Goal: Task Accomplishment & Management: Manage account settings

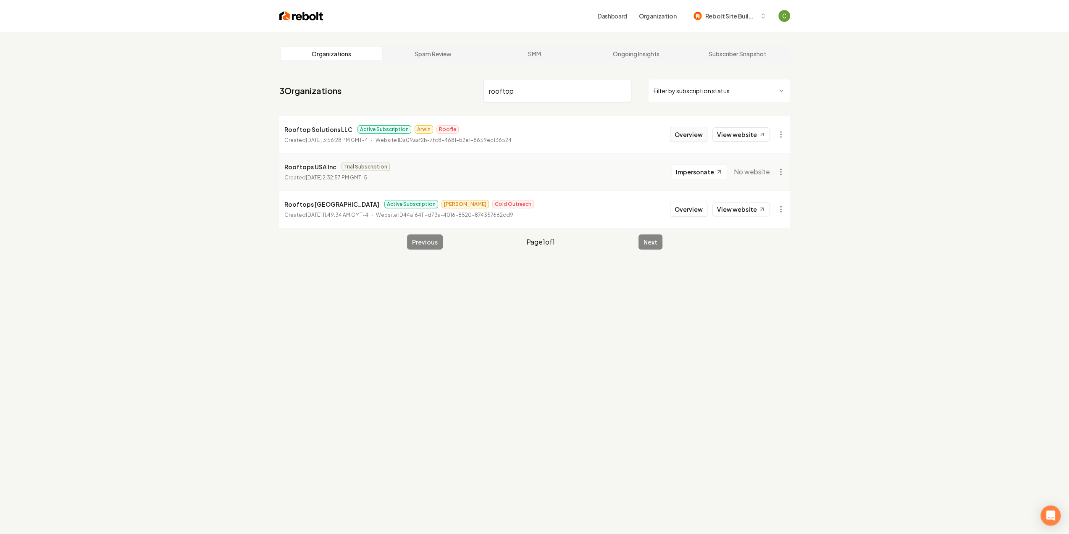
type input "rooftop"
click at [701, 137] on button "Overview" at bounding box center [688, 134] width 37 height 15
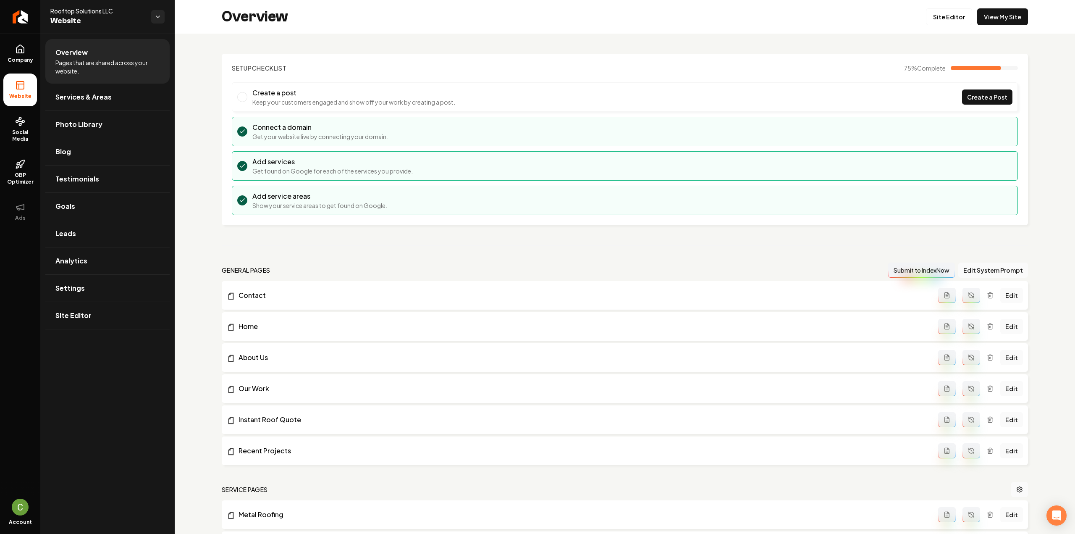
click at [933, 6] on div "Overview Site Editor View My Site" at bounding box center [625, 17] width 900 height 34
click at [933, 14] on link "Site Editor" at bounding box center [949, 16] width 46 height 17
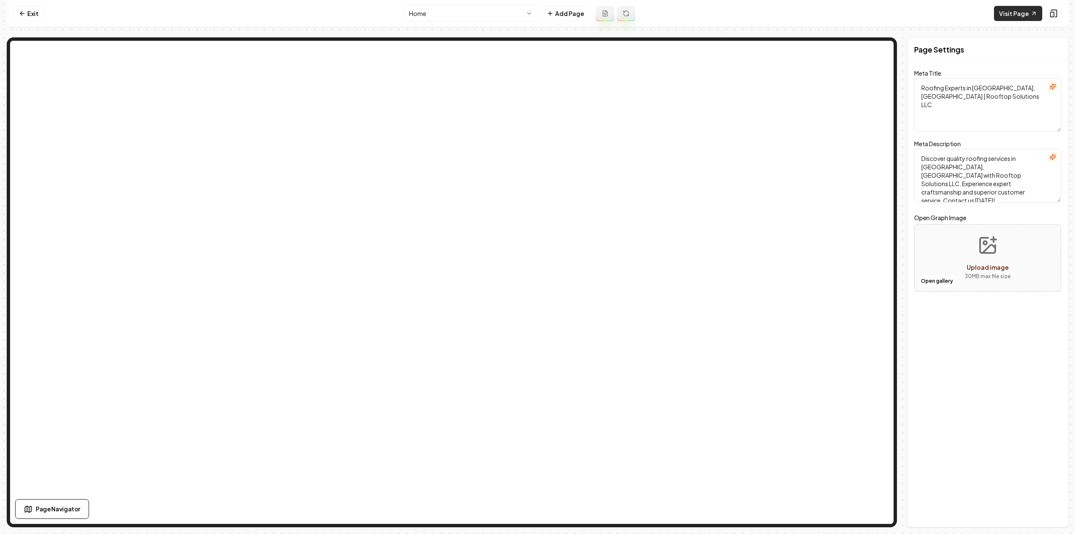
click at [1008, 12] on link "Visit Page" at bounding box center [1018, 13] width 48 height 15
click at [28, 17] on link "Exit" at bounding box center [28, 13] width 31 height 15
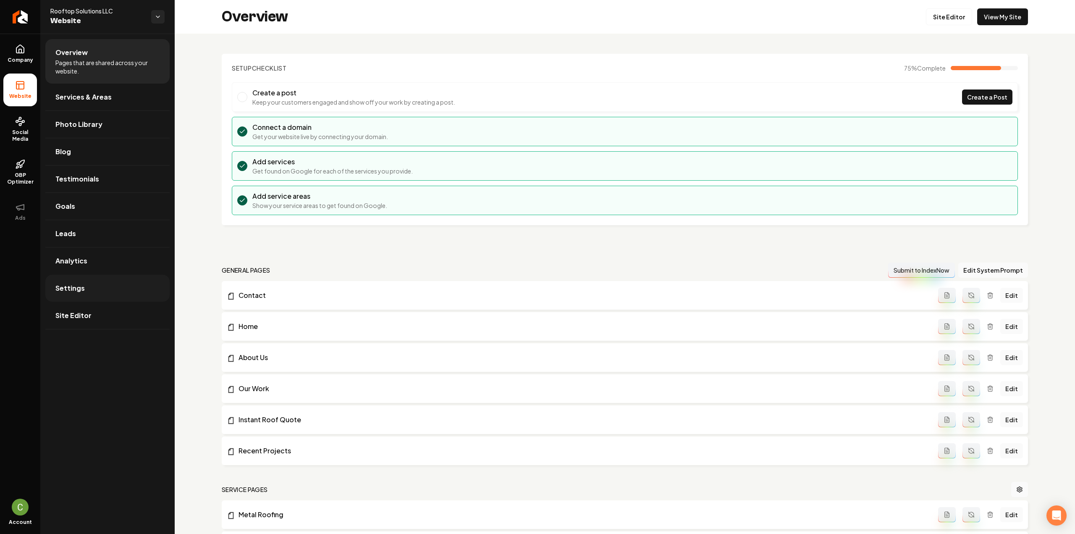
click at [83, 288] on link "Settings" at bounding box center [107, 288] width 124 height 27
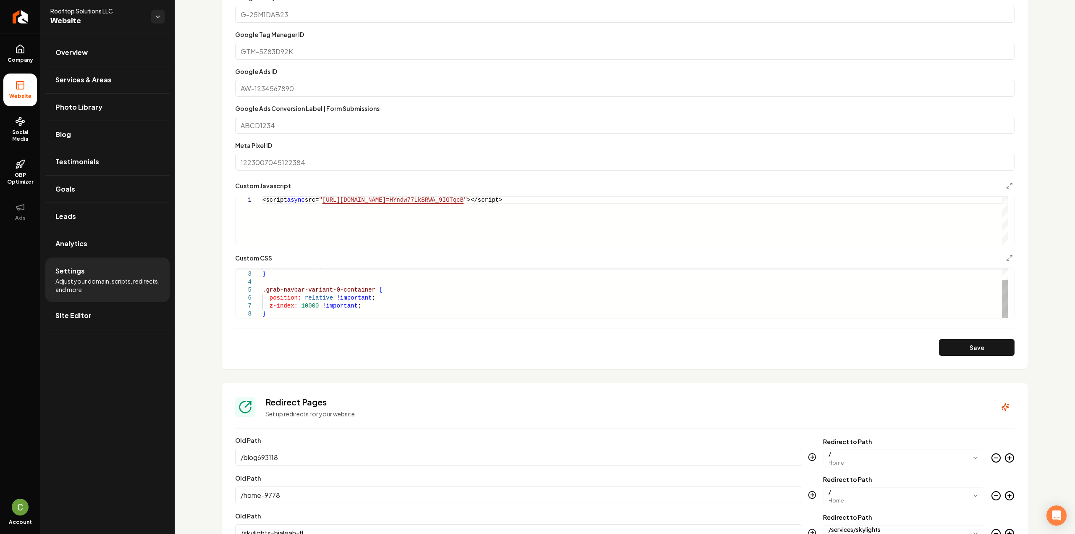
scroll to position [462, 0]
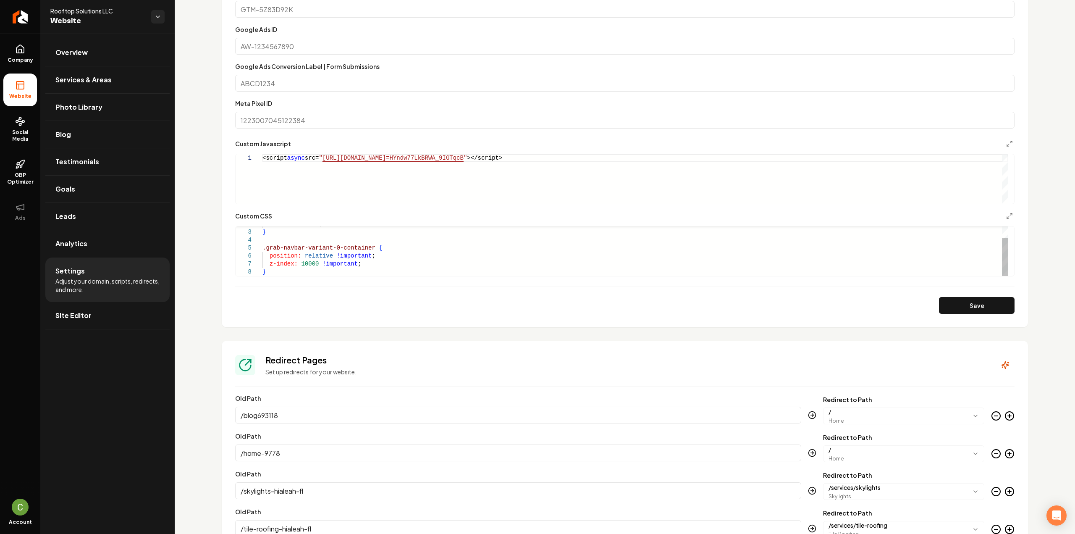
click at [305, 261] on div "max-width: 98% ; } .grab-navbar-variant-0-container { position: relative !impor…" at bounding box center [634, 244] width 745 height 64
click at [321, 263] on div "max-width: 98% ; } .grab-navbar-variant-0-container { position: relative !impor…" at bounding box center [634, 244] width 745 height 64
click at [314, 263] on div "max-width: 98% ; } .grab-navbar-variant-0-container { position: relative !impor…" at bounding box center [634, 244] width 745 height 64
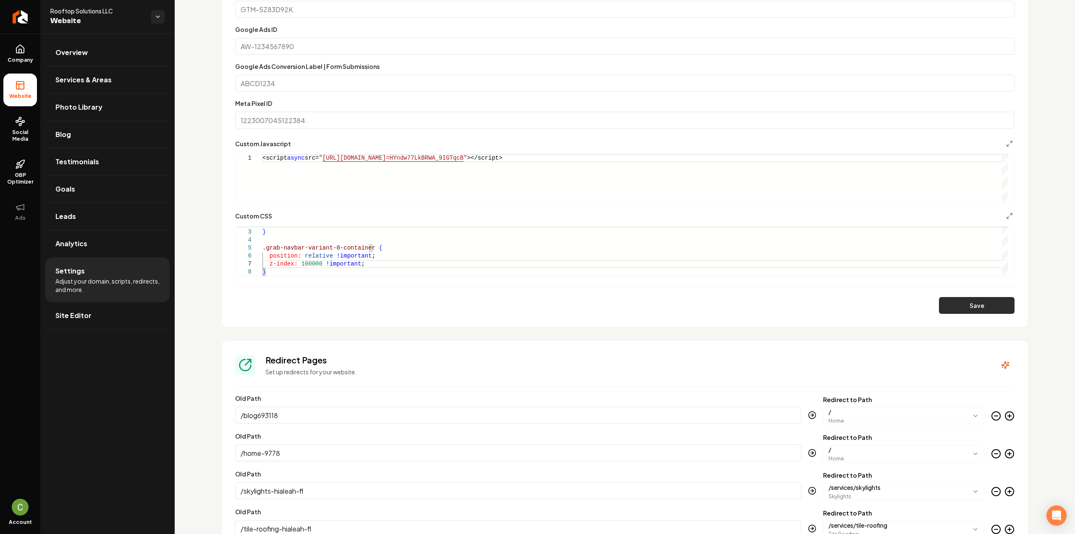
type textarea "**********"
click at [992, 309] on button "Save" at bounding box center [977, 305] width 76 height 17
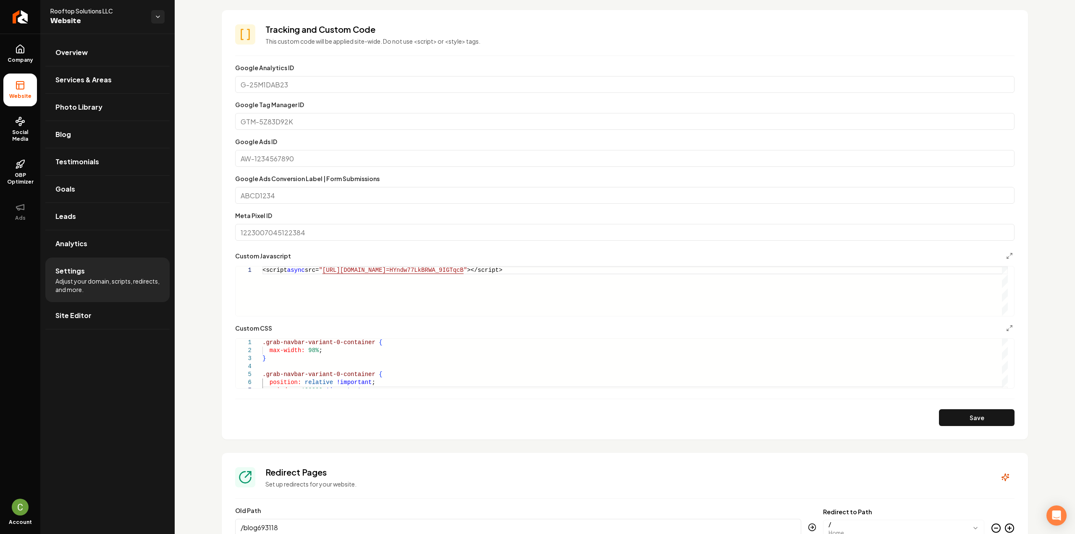
scroll to position [336, 0]
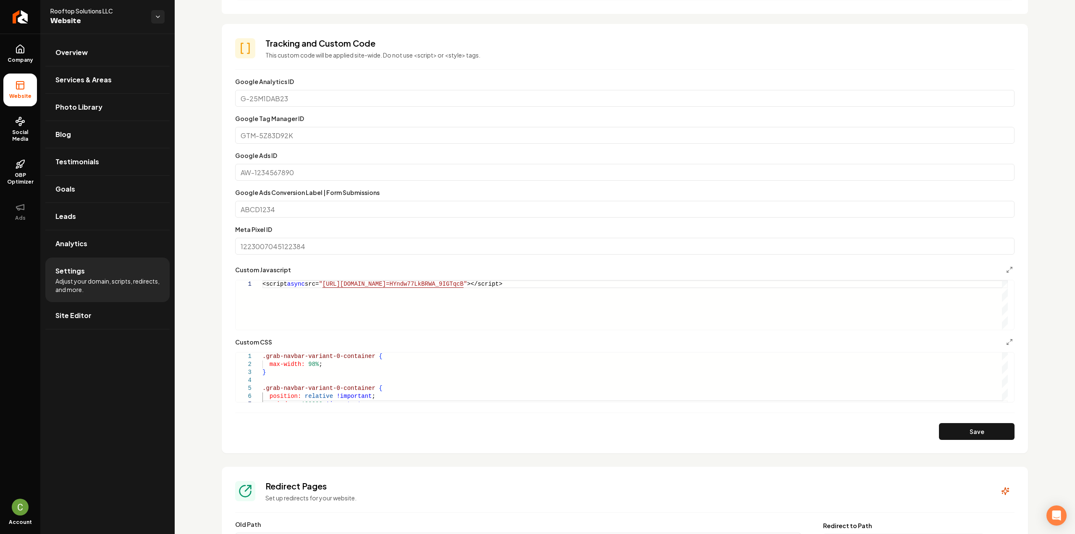
click at [289, 273] on div "Custom Javascript" at bounding box center [624, 270] width 779 height 10
click at [287, 283] on div "<script async src= " https://app.roofle.com/roof-quote-pro-widget.js?id =HYndw7…" at bounding box center [634, 305] width 745 height 50
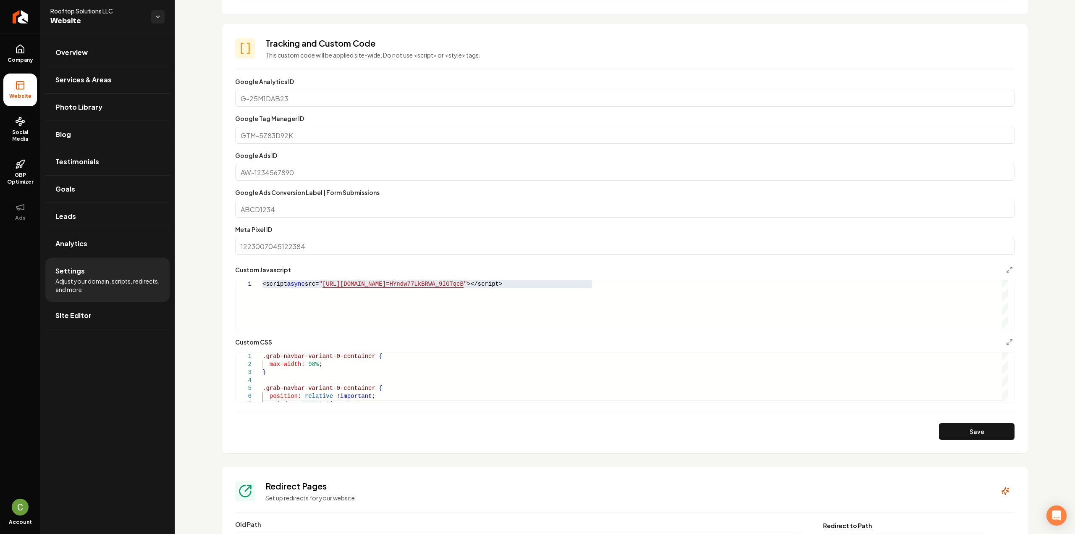
click at [513, 310] on div "<script async src= " https://app.roofle.com/roof-quote-pro-widget.js?id =HYndw7…" at bounding box center [634, 305] width 745 height 50
click at [988, 434] on button "Save" at bounding box center [977, 431] width 76 height 17
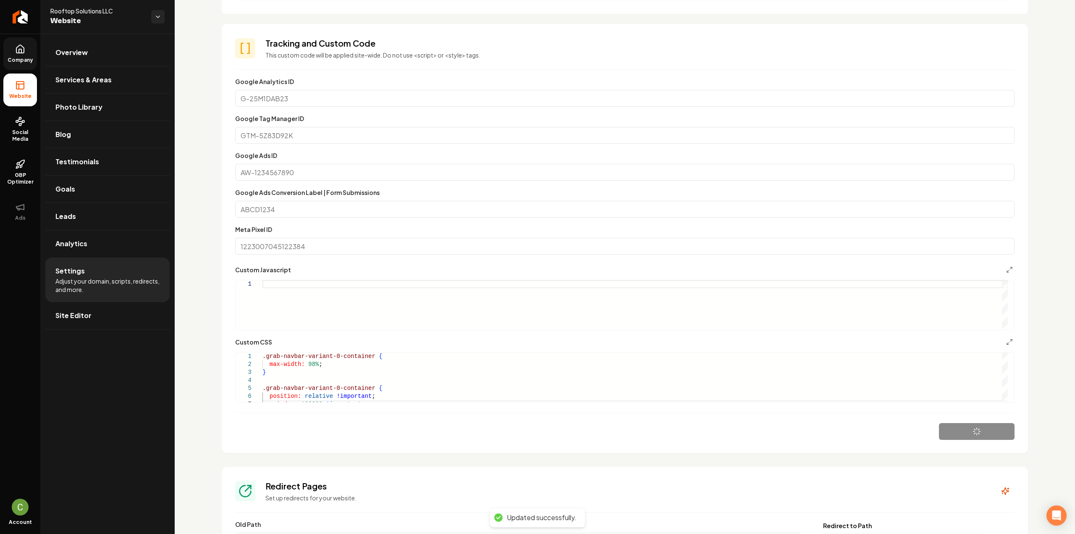
click at [20, 54] on link "Company" at bounding box center [20, 53] width 34 height 33
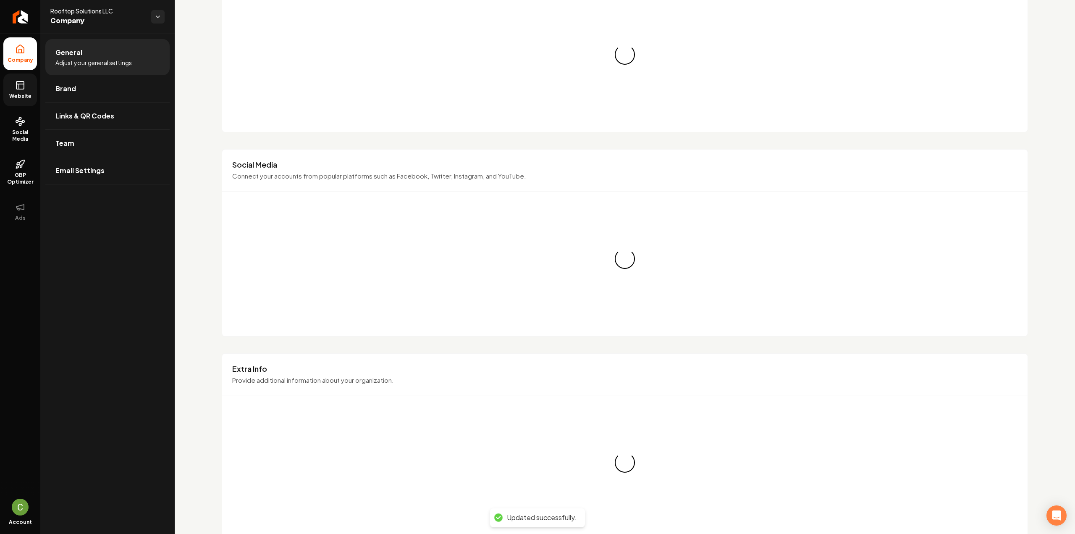
click at [22, 87] on icon at bounding box center [20, 85] width 10 height 10
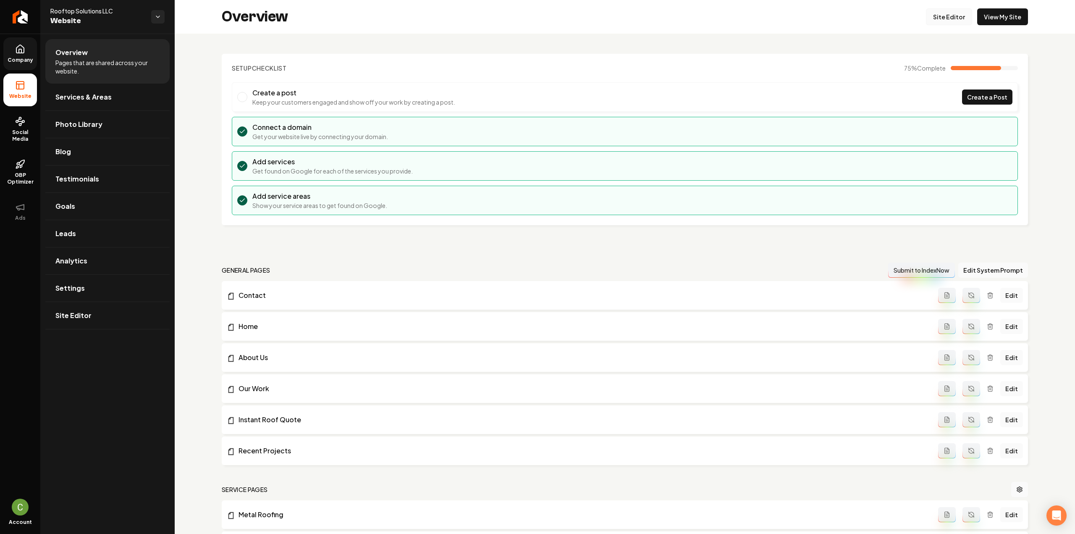
click at [932, 24] on link "Site Editor" at bounding box center [949, 16] width 46 height 17
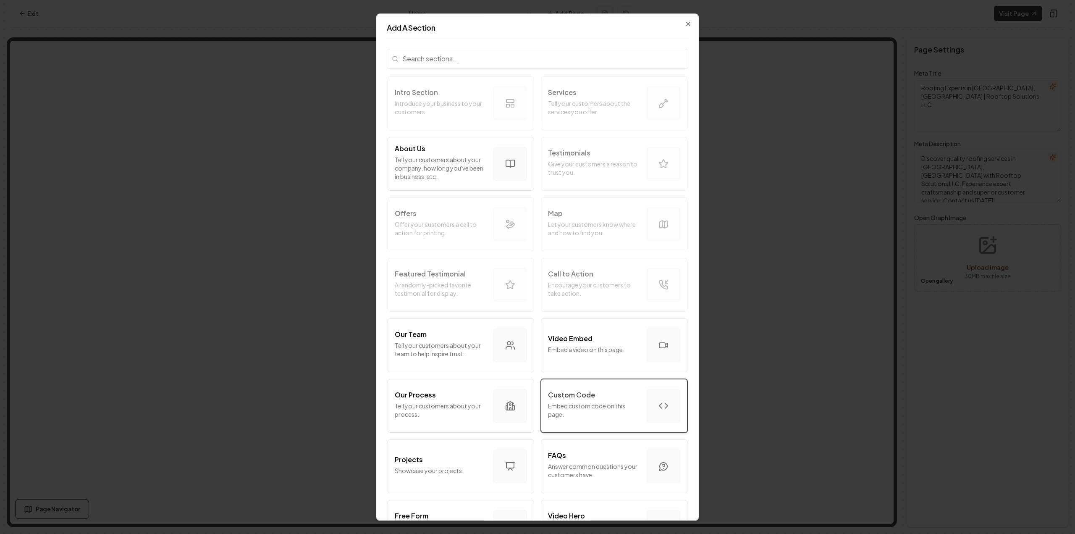
click at [616, 413] on p "Embed custom code on this page." at bounding box center [594, 409] width 92 height 17
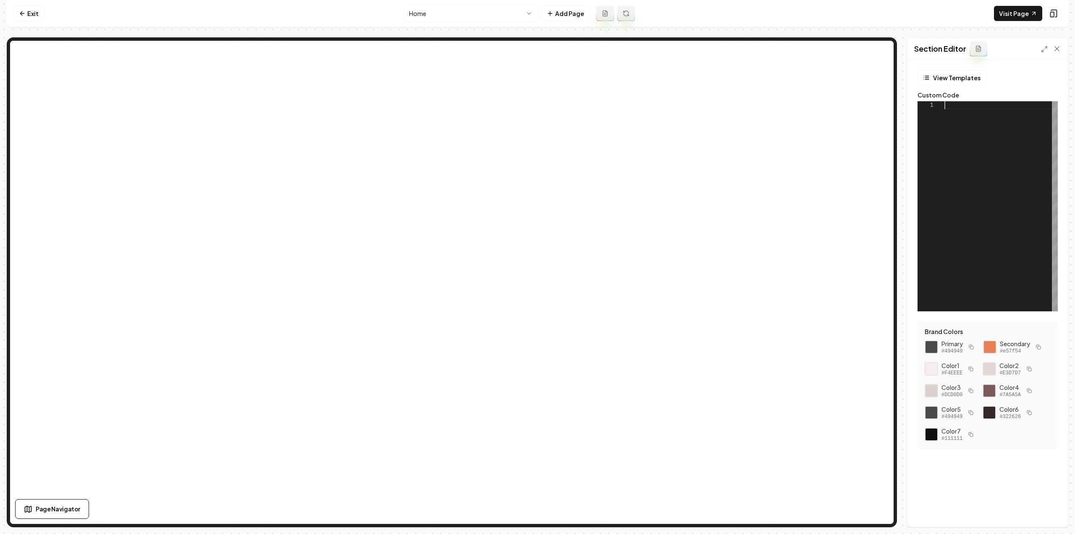
click at [998, 175] on div at bounding box center [1000, 206] width 113 height 210
type textarea "**********"
click at [1053, 513] on button "Save" at bounding box center [1048, 512] width 25 height 15
click at [1020, 8] on link "Visit Page" at bounding box center [1018, 13] width 48 height 15
click at [29, 19] on link "Exit" at bounding box center [28, 13] width 31 height 15
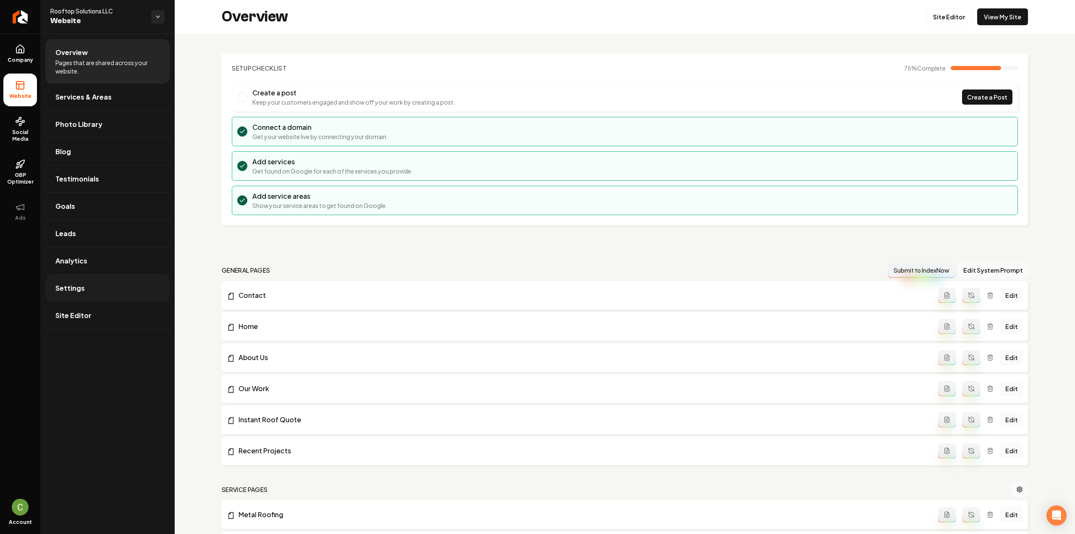
click at [110, 296] on link "Settings" at bounding box center [107, 288] width 124 height 27
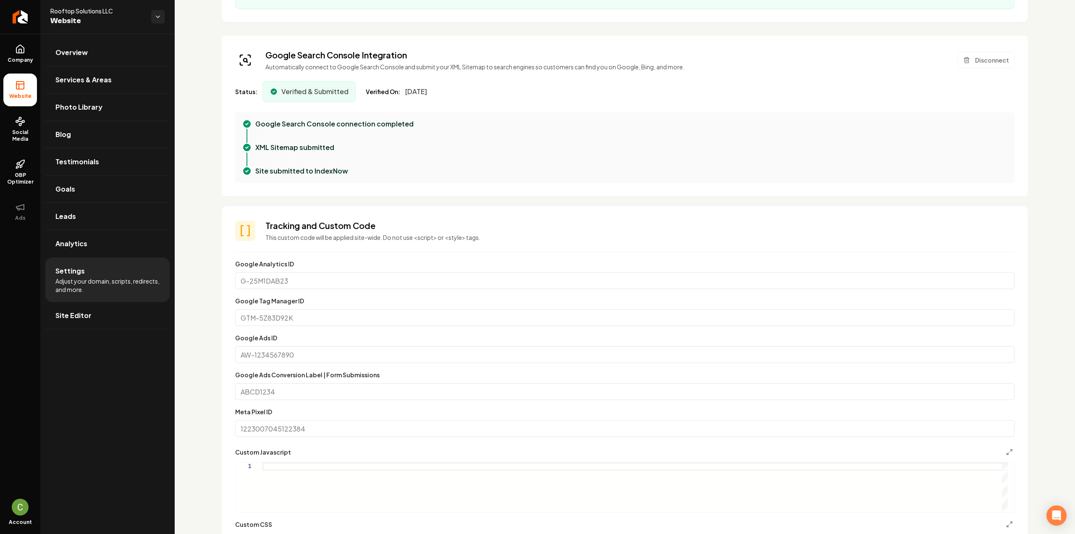
scroll to position [294, 0]
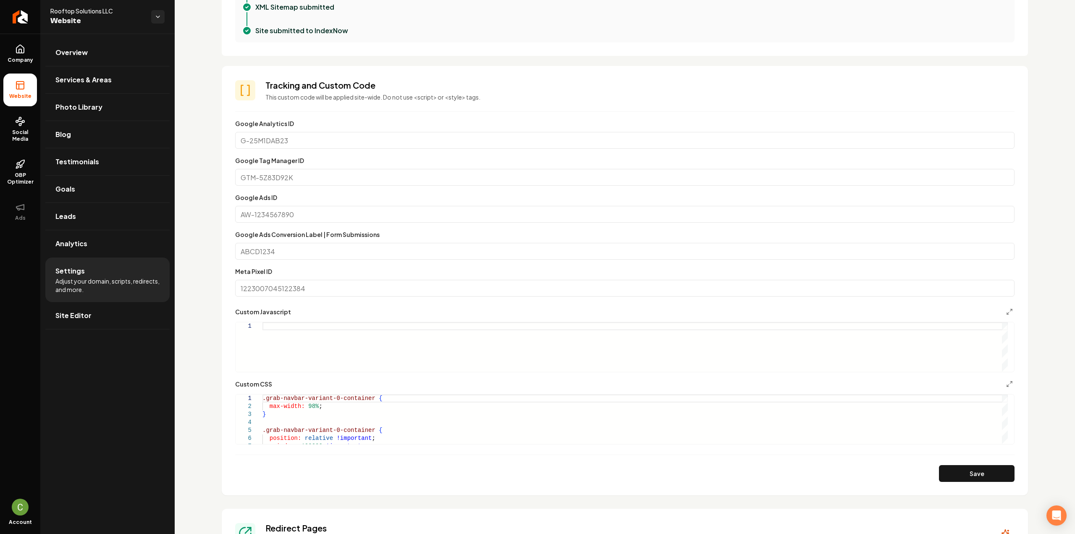
click at [401, 335] on div "Main content area" at bounding box center [634, 347] width 745 height 50
type textarea "**********"
drag, startPoint x: 957, startPoint y: 478, endPoint x: 953, endPoint y: 475, distance: 5.4
click at [957, 478] on button "Save" at bounding box center [977, 473] width 76 height 17
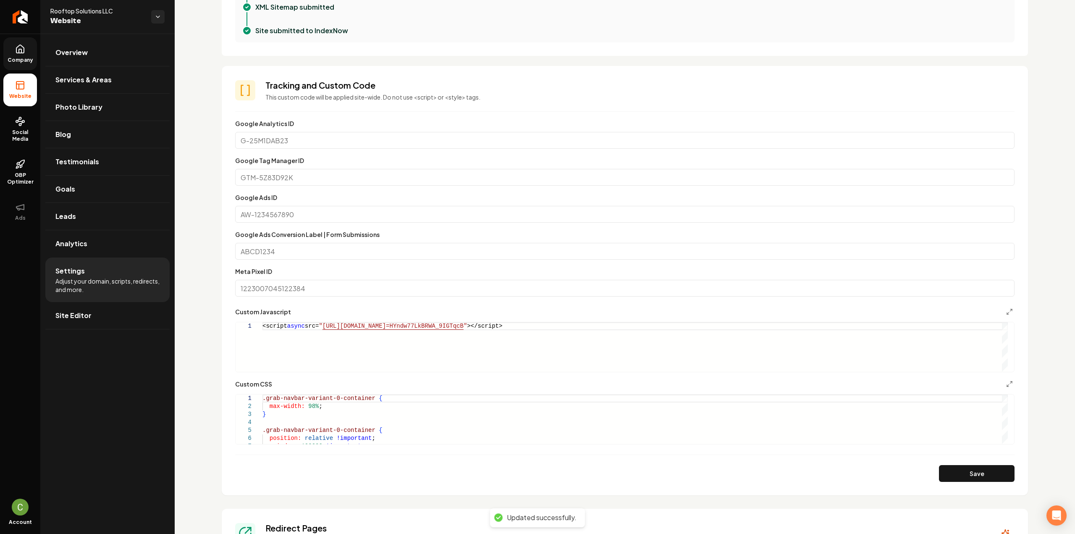
drag, startPoint x: 14, startPoint y: 44, endPoint x: 15, endPoint y: 49, distance: 5.1
click at [14, 44] on link "Company" at bounding box center [20, 53] width 34 height 33
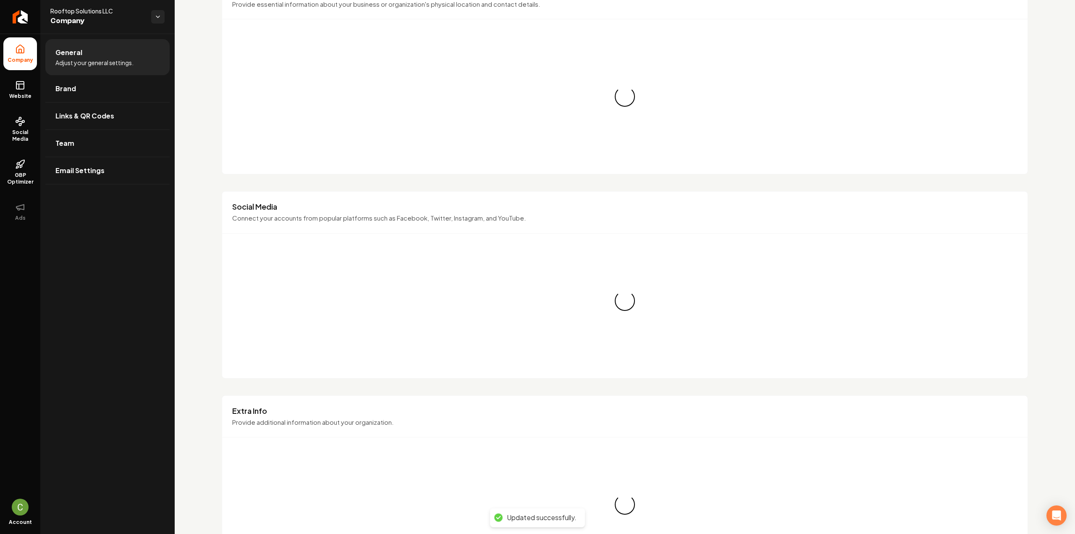
click at [19, 86] on icon at bounding box center [19, 86] width 0 height 5
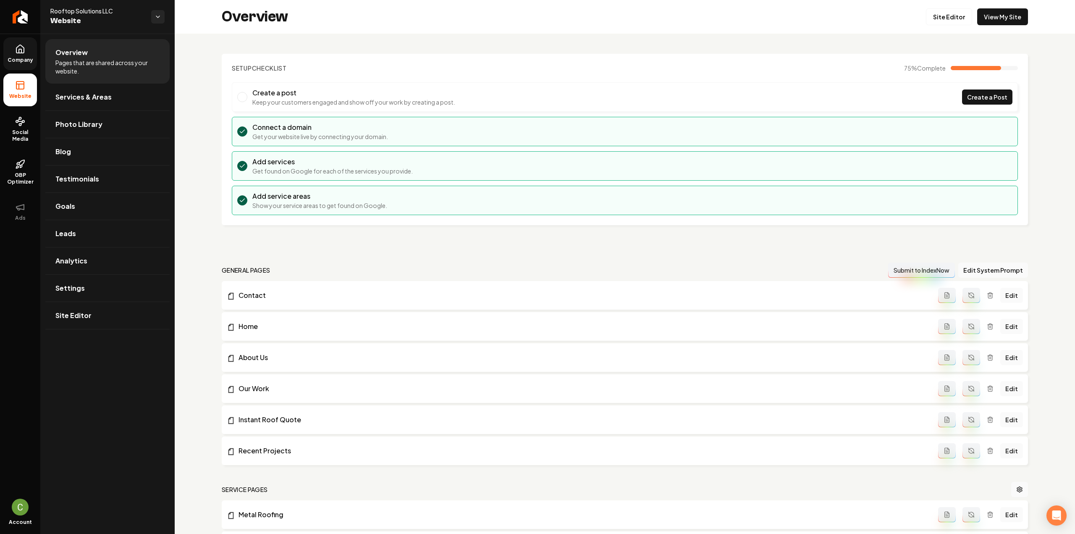
click at [947, 26] on div "Overview Site Editor View My Site" at bounding box center [625, 17] width 900 height 34
click at [945, 21] on link "Site Editor" at bounding box center [949, 16] width 46 height 17
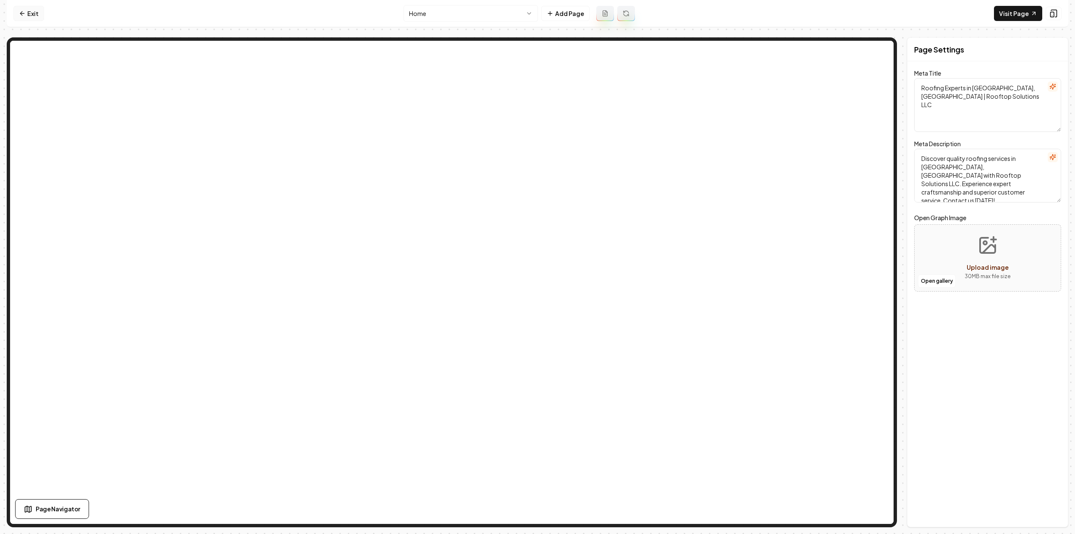
click at [32, 14] on link "Exit" at bounding box center [28, 13] width 31 height 15
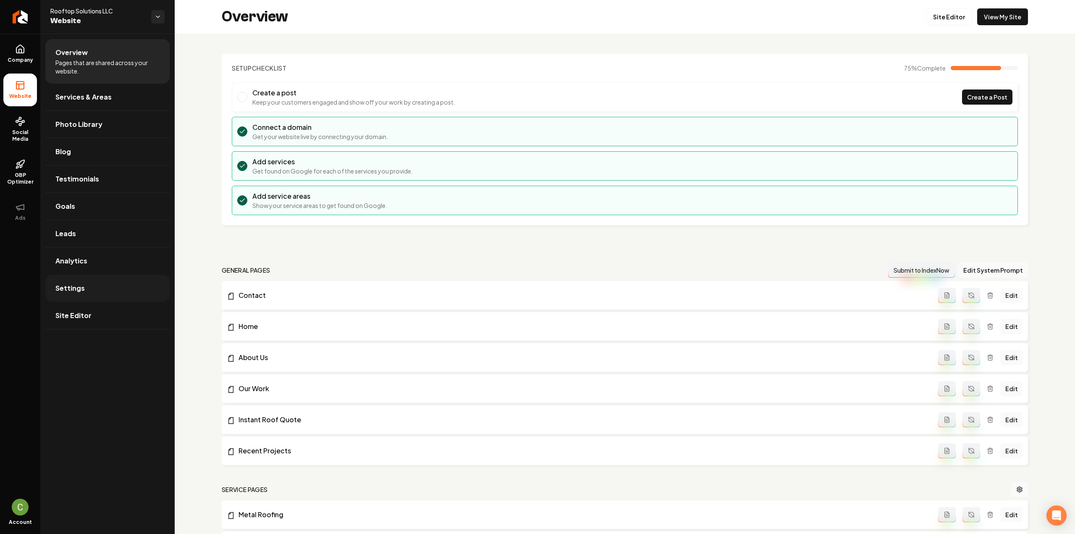
click at [75, 292] on link "Settings" at bounding box center [107, 288] width 124 height 27
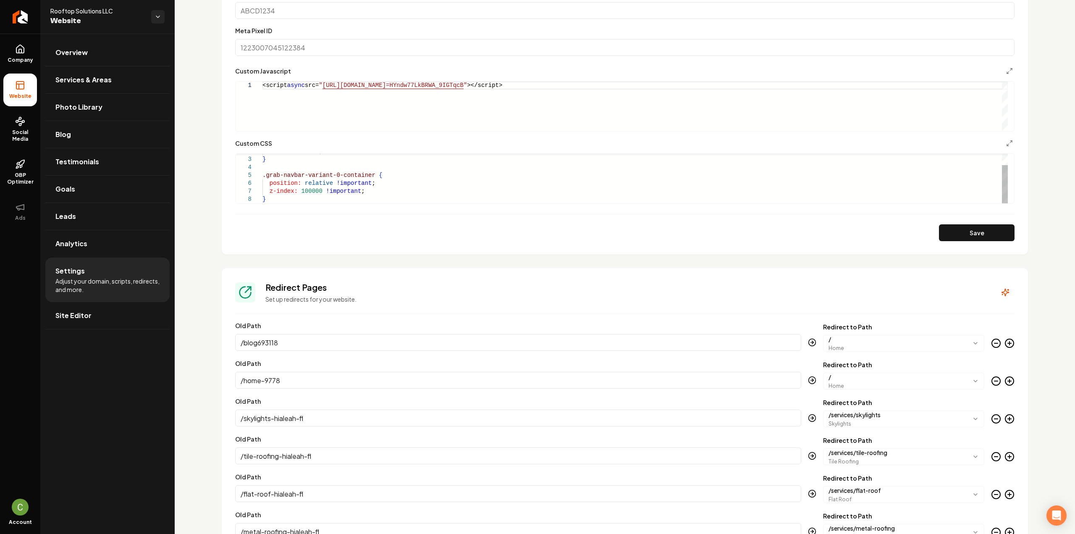
scroll to position [546, 0]
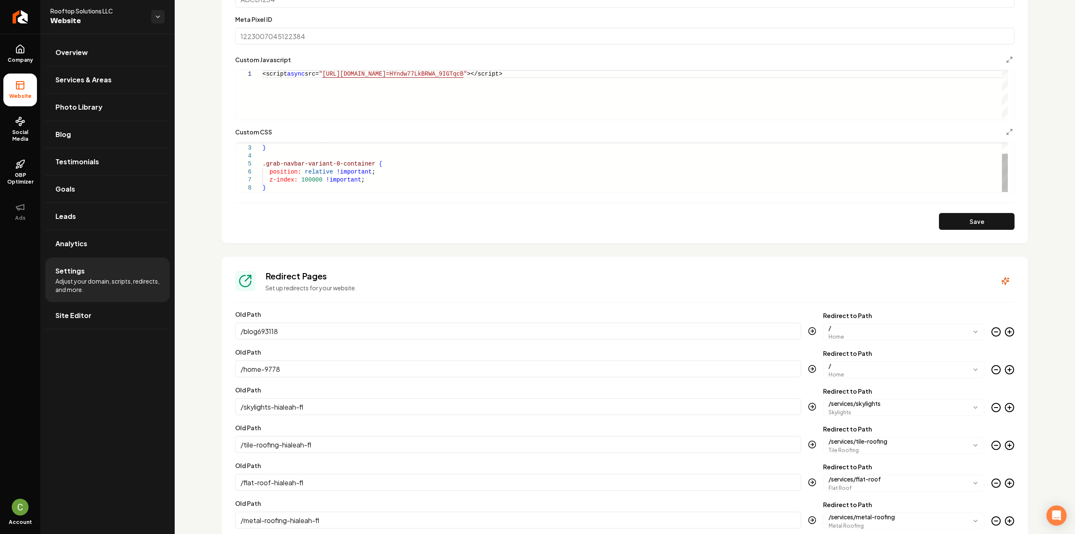
click at [381, 180] on div "max-width: 98% ; } .grab-navbar-variant-0-container { position: relative !impor…" at bounding box center [634, 160] width 745 height 64
click at [939, 217] on button "Save" at bounding box center [977, 221] width 76 height 17
click at [270, 187] on div ".grab-navbar-variant-0-container { position: relative !important ; z-index: 100…" at bounding box center [634, 152] width 745 height 80
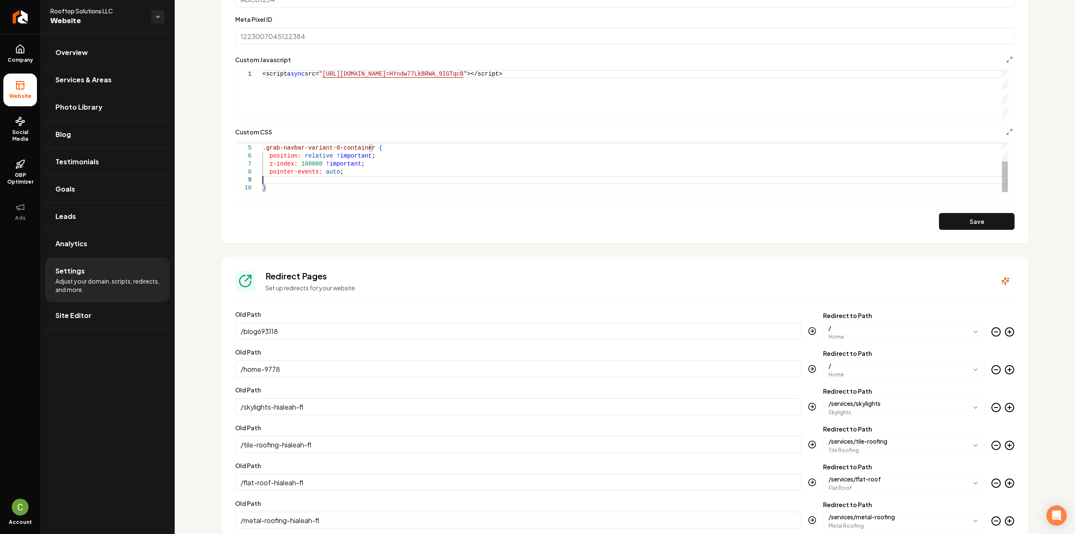
click at [272, 181] on div ".grab-navbar-variant-0-container { position: relative !important ; z-index: 100…" at bounding box center [634, 152] width 745 height 80
click at [951, 224] on button "Save" at bounding box center [977, 221] width 76 height 17
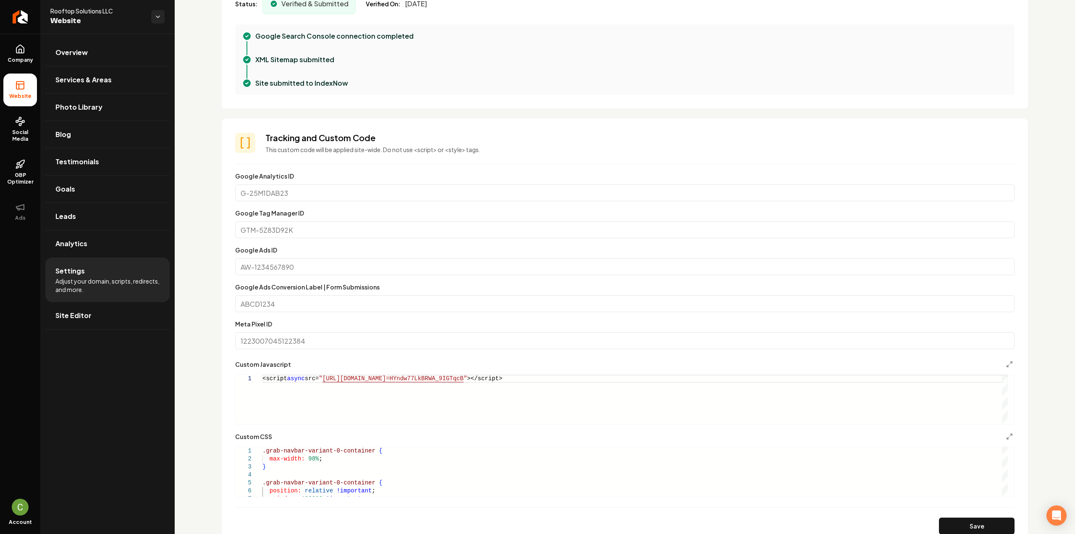
scroll to position [294, 0]
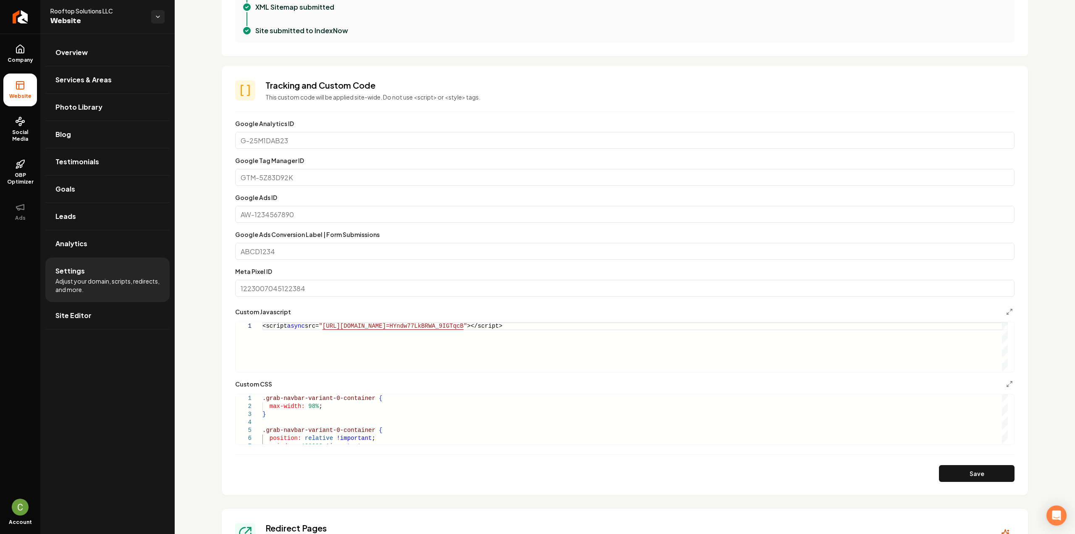
click at [263, 322] on div "<script async src= " https://app.roofle.com/roof-quote-pro-widget.js?id =HYndw7…" at bounding box center [634, 347] width 745 height 50
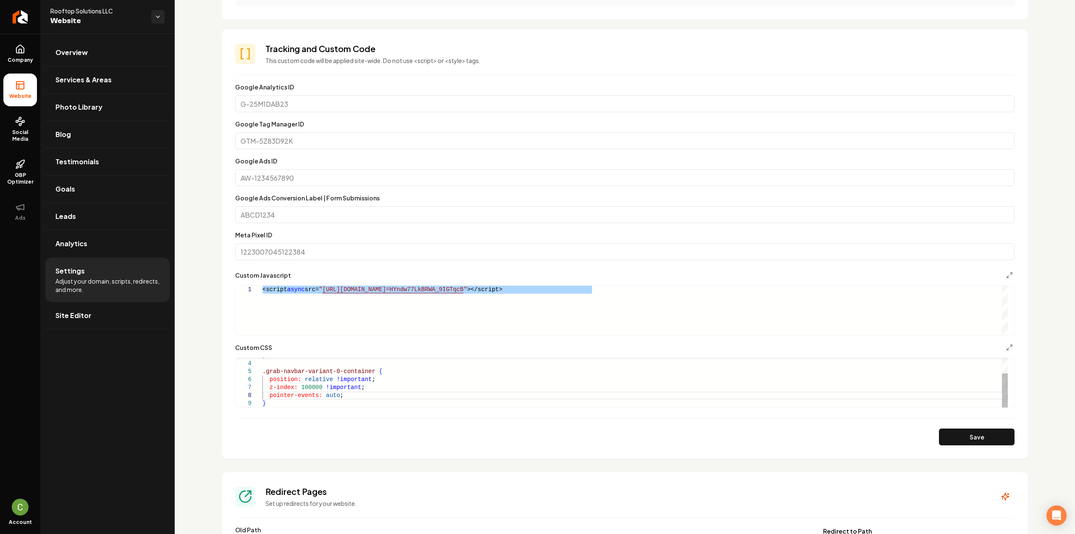
scroll to position [336, 0]
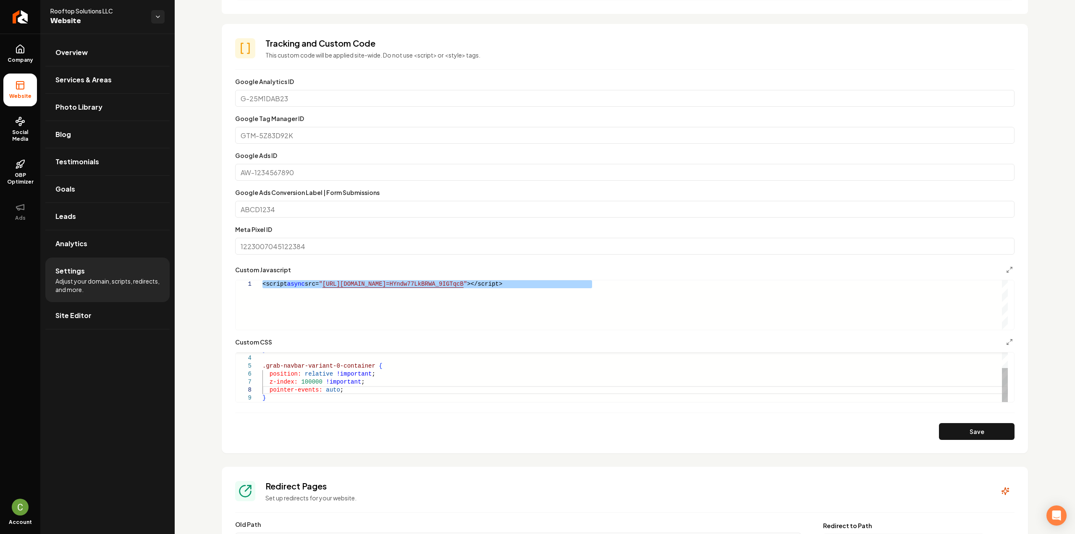
click at [278, 403] on form "**********" at bounding box center [624, 257] width 779 height 363
click at [278, 396] on div ".grab-navbar-variant-0-container { position: relative !important ; z-index: 100…" at bounding box center [634, 366] width 745 height 72
type textarea "**********"
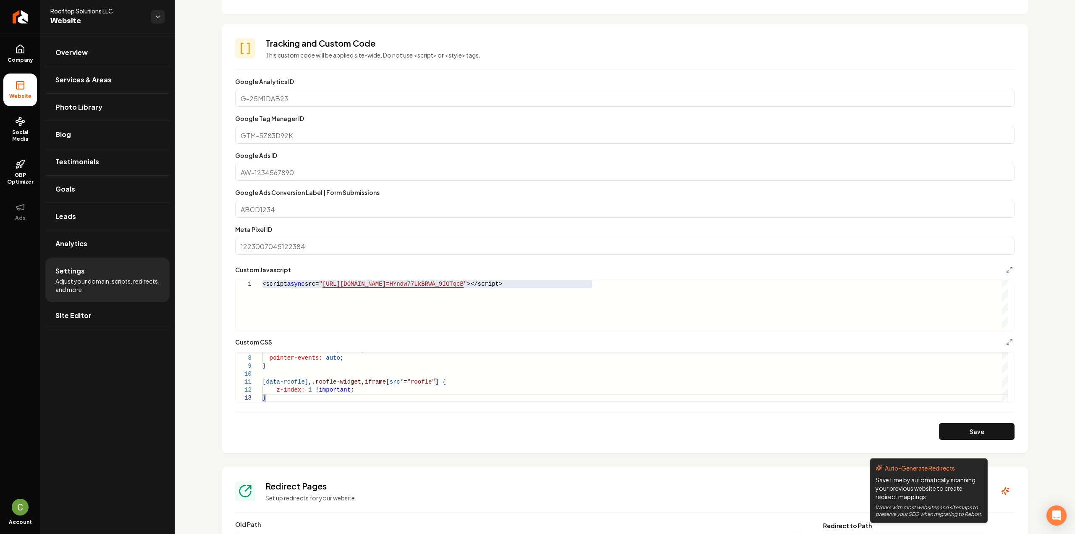
click at [988, 430] on button "Save" at bounding box center [977, 431] width 76 height 17
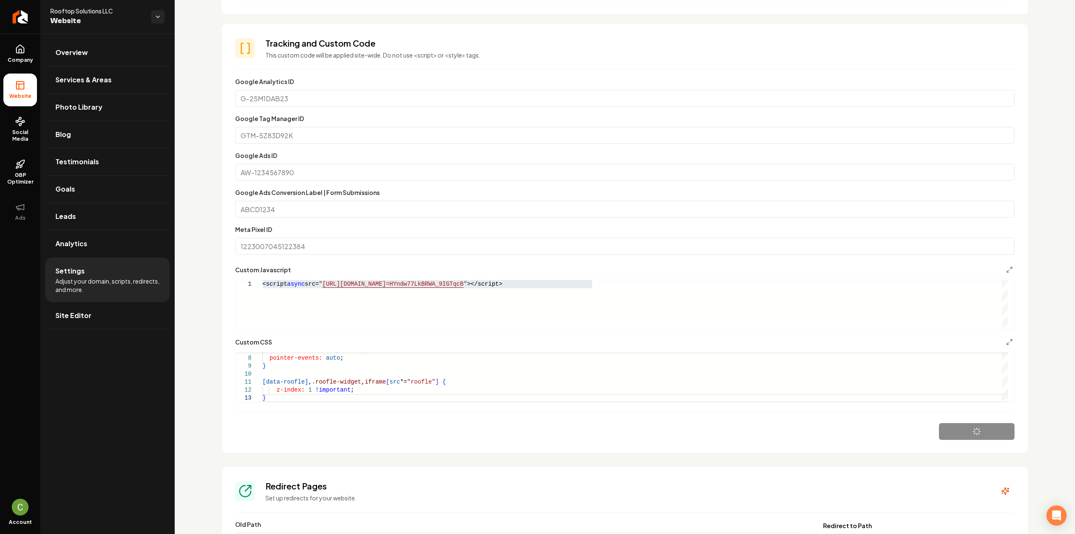
type textarea "**********"
click at [24, 59] on span "Company" at bounding box center [20, 60] width 32 height 7
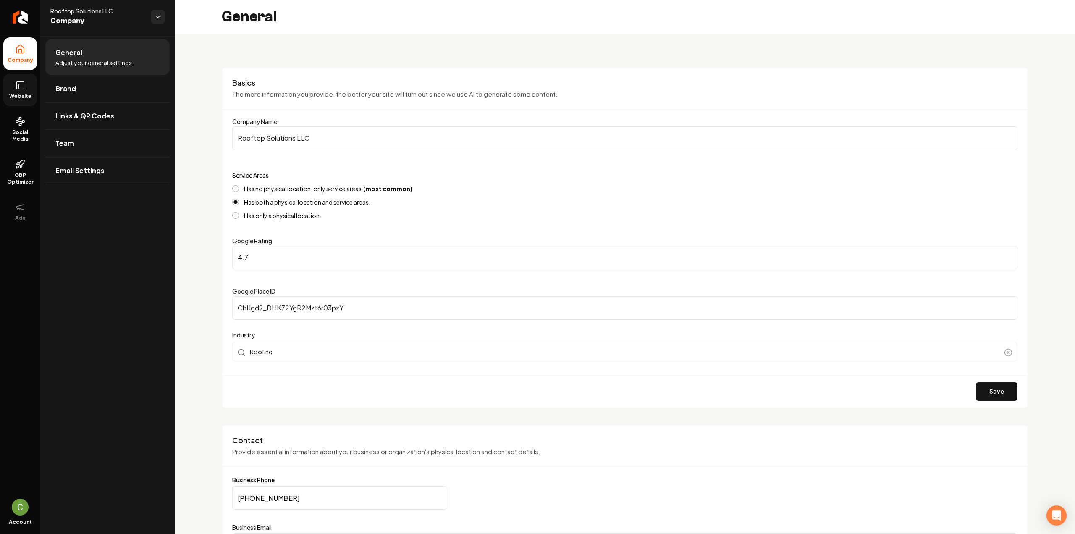
click at [11, 89] on link "Website" at bounding box center [20, 89] width 34 height 33
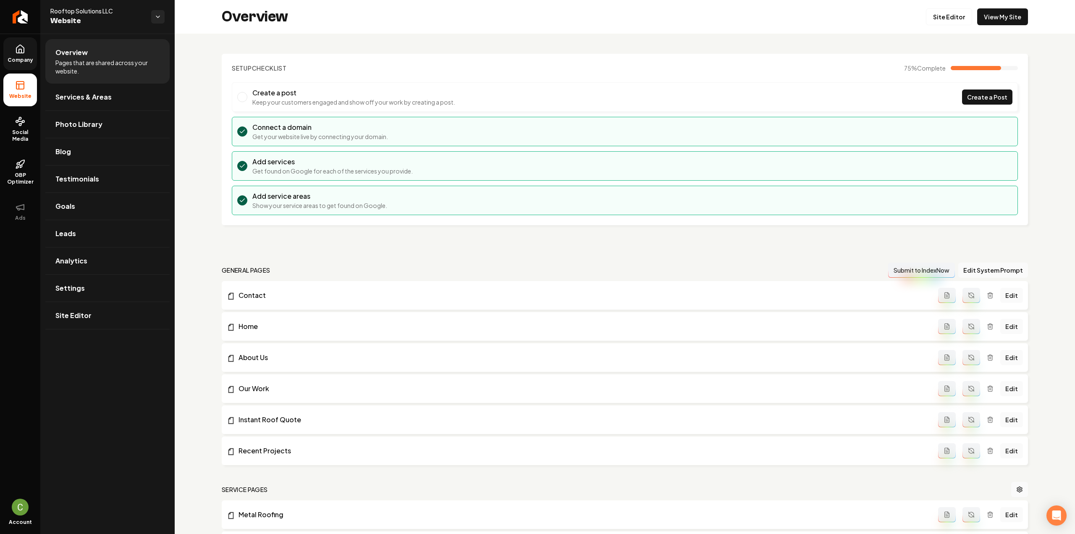
click at [19, 50] on icon at bounding box center [20, 51] width 3 height 4
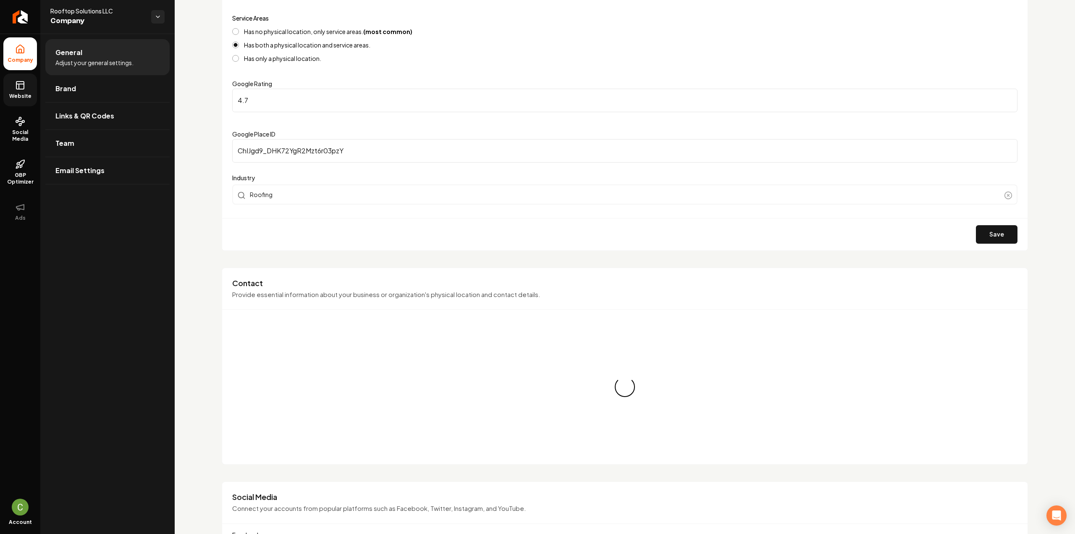
scroll to position [294, 0]
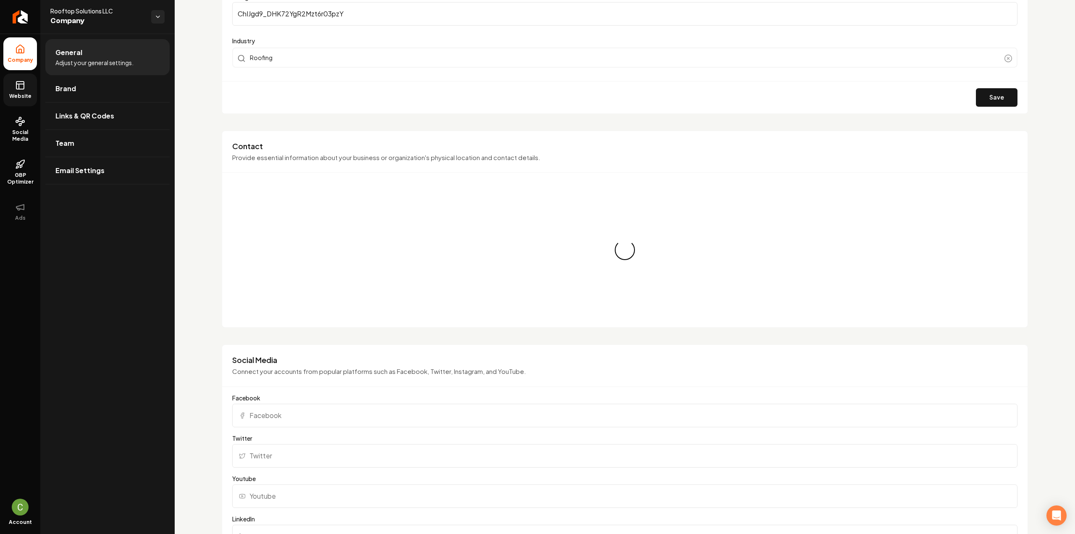
click at [23, 90] on link "Website" at bounding box center [20, 89] width 34 height 33
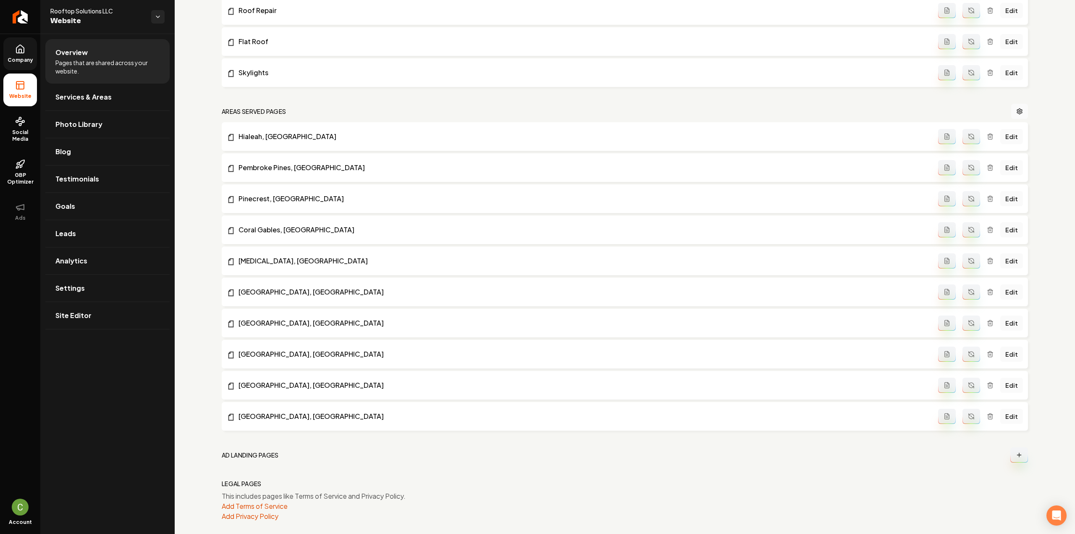
scroll to position [630, 0]
click at [66, 280] on link "Settings" at bounding box center [107, 288] width 124 height 27
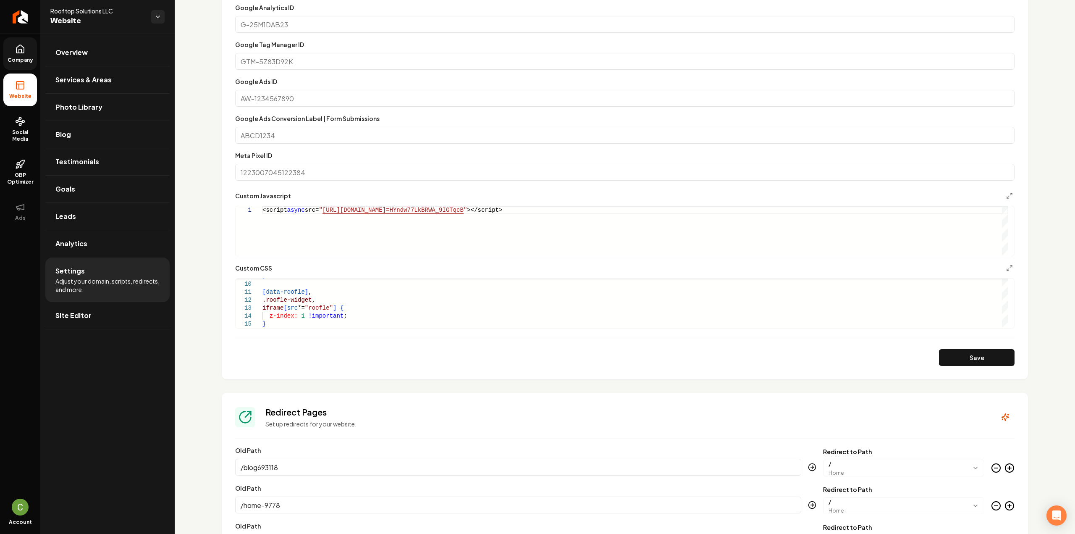
scroll to position [420, 0]
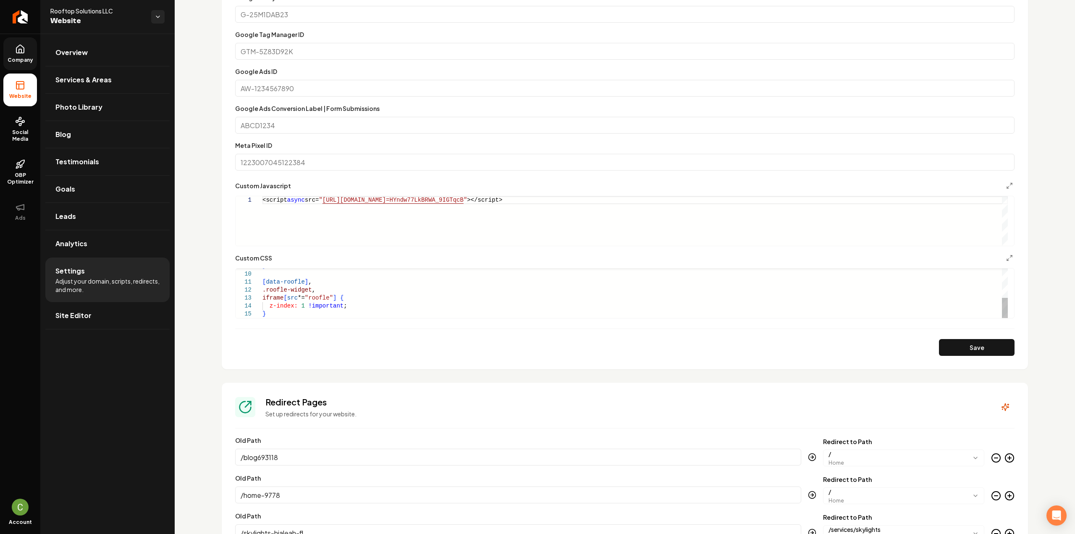
type textarea "**********"
drag, startPoint x: 272, startPoint y: 314, endPoint x: 248, endPoint y: 283, distance: 39.8
click at [262, 283] on div "} [ data-roofle ] , .roofle-widget , iframe [ src *= "roofle" ] { z-index: 1 !i…" at bounding box center [634, 258] width 745 height 120
click at [987, 343] on button "Save" at bounding box center [977, 347] width 76 height 17
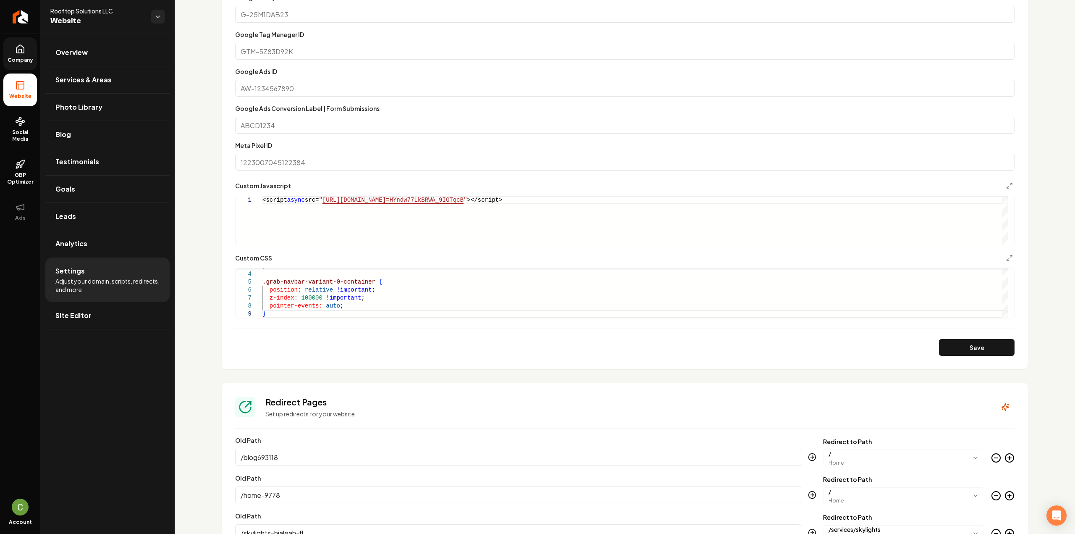
click at [315, 318] on form "**********" at bounding box center [624, 173] width 779 height 363
click at [309, 313] on div "} .grab-navbar-variant-0-container { position: relative !important ; z-index: 1…" at bounding box center [634, 282] width 745 height 72
type textarea "**********"
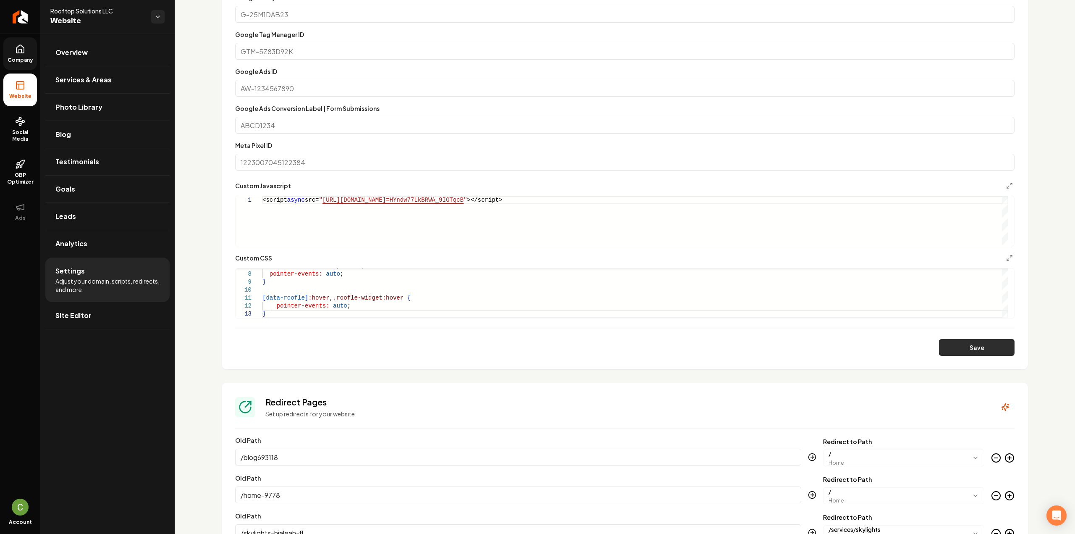
click at [949, 345] on button "Save" at bounding box center [977, 347] width 76 height 17
type textarea "**********"
click at [16, 55] on link "Company" at bounding box center [20, 53] width 34 height 33
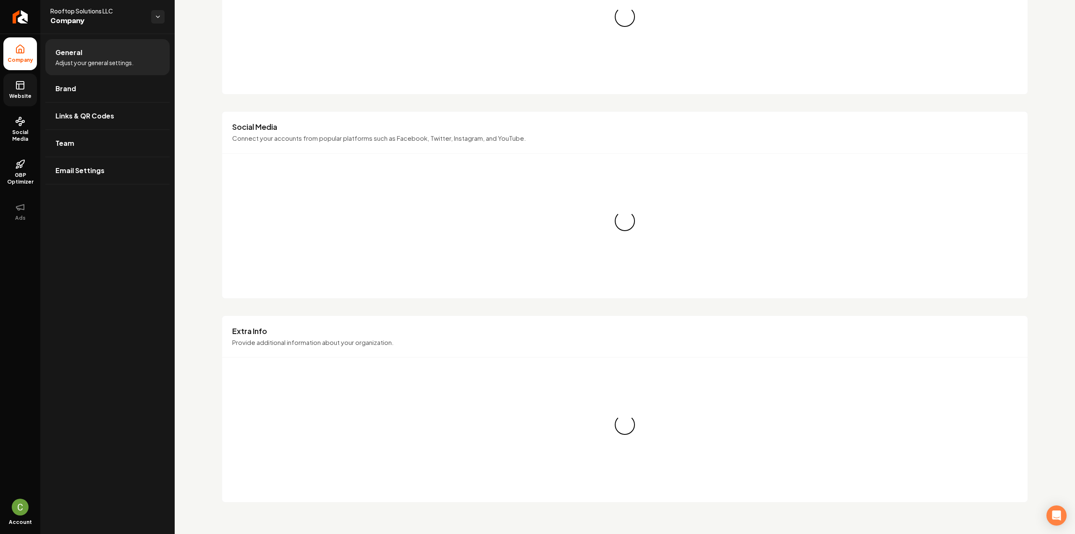
click at [22, 98] on span "Website" at bounding box center [20, 96] width 29 height 7
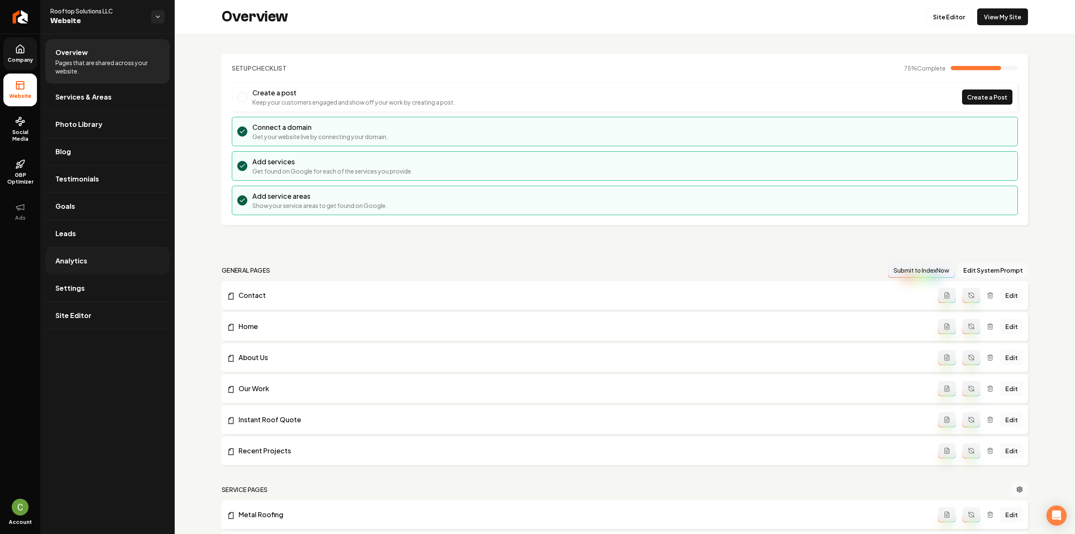
drag, startPoint x: 71, startPoint y: 286, endPoint x: 83, endPoint y: 249, distance: 38.8
click at [71, 286] on span "Settings" at bounding box center [69, 288] width 29 height 10
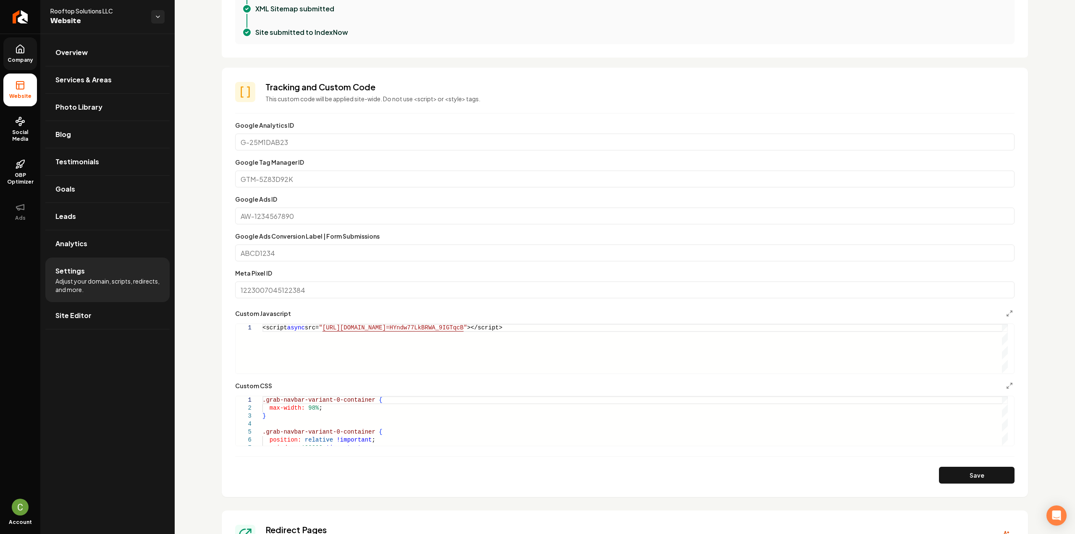
scroll to position [294, 0]
click at [300, 335] on div "<script async src= " https://app.roofle.com/roof-quote-pro-widget.js?id =HYndw7…" at bounding box center [634, 347] width 745 height 50
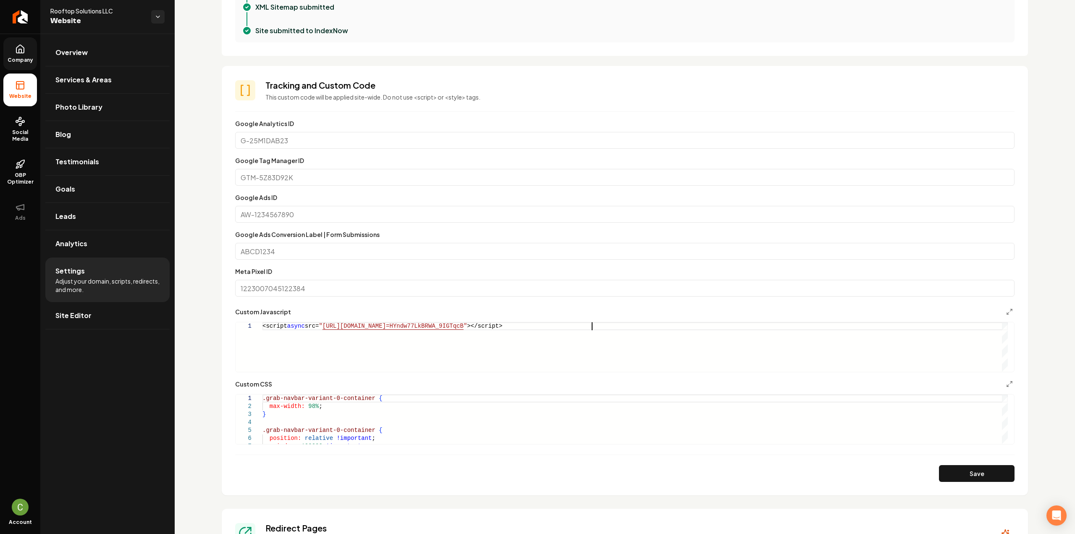
click at [300, 335] on div "<script async src= " https://app.roofle.com/roof-quote-pro-widget.js?id =HYndw7…" at bounding box center [634, 347] width 745 height 50
type textarea "**********"
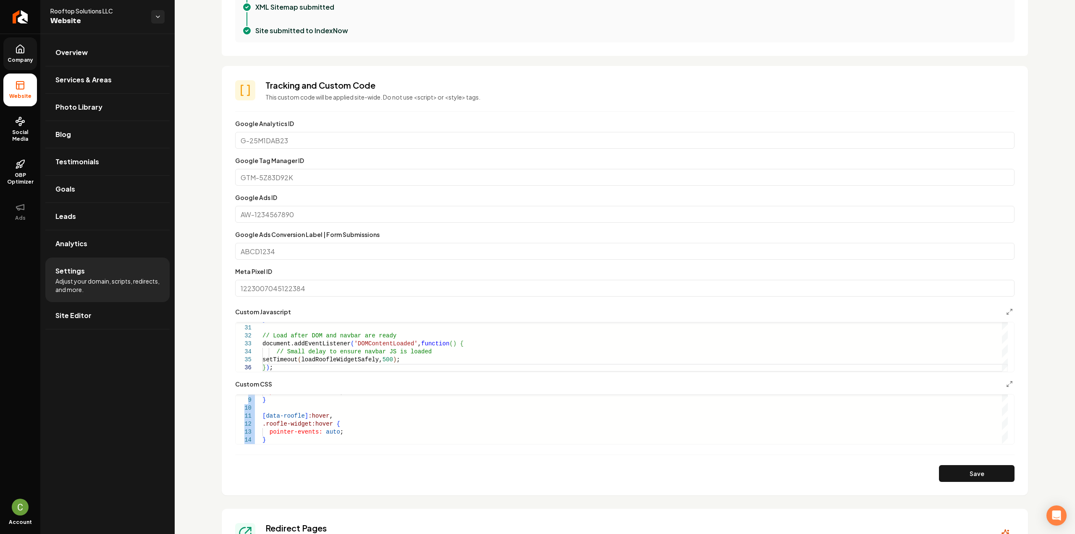
drag, startPoint x: 283, startPoint y: 443, endPoint x: 279, endPoint y: 440, distance: 5.1
click at [279, 440] on div "**********" at bounding box center [624, 419] width 779 height 50
type textarea "**********"
click at [274, 440] on div "pointer-events: auto ; } [ data-roofle ] :hover , .roofle-widget:hover { pointe…" at bounding box center [634, 388] width 745 height 112
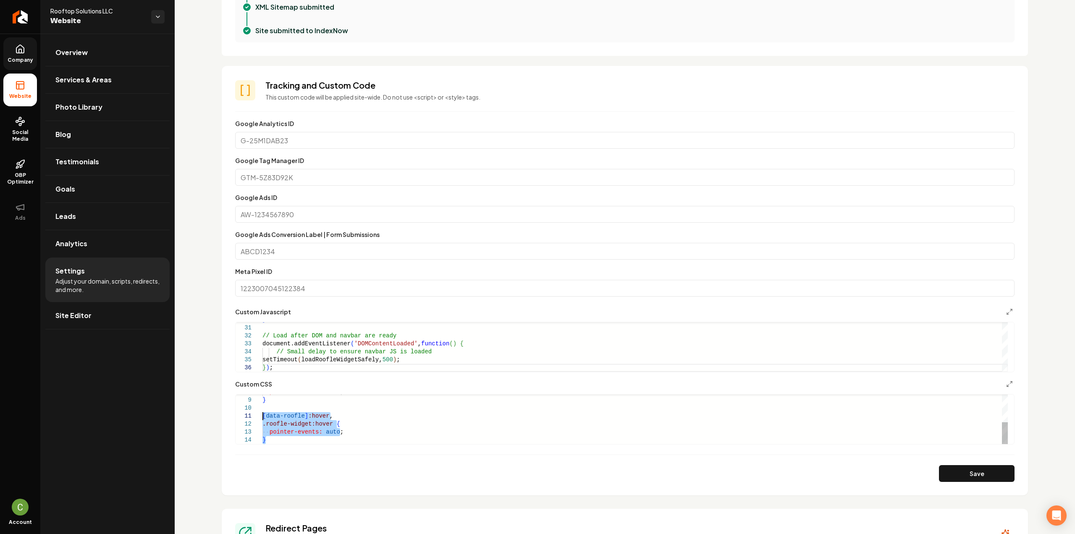
drag, startPoint x: 273, startPoint y: 439, endPoint x: 255, endPoint y: 415, distance: 30.0
click at [262, 415] on div "pointer-events: auto ; } [ data-roofle ] :hover , .roofle-widget:hover { pointe…" at bounding box center [634, 388] width 745 height 112
click at [988, 486] on section "**********" at bounding box center [625, 280] width 806 height 429
click at [985, 473] on button "Save" at bounding box center [977, 473] width 76 height 17
type textarea "**********"
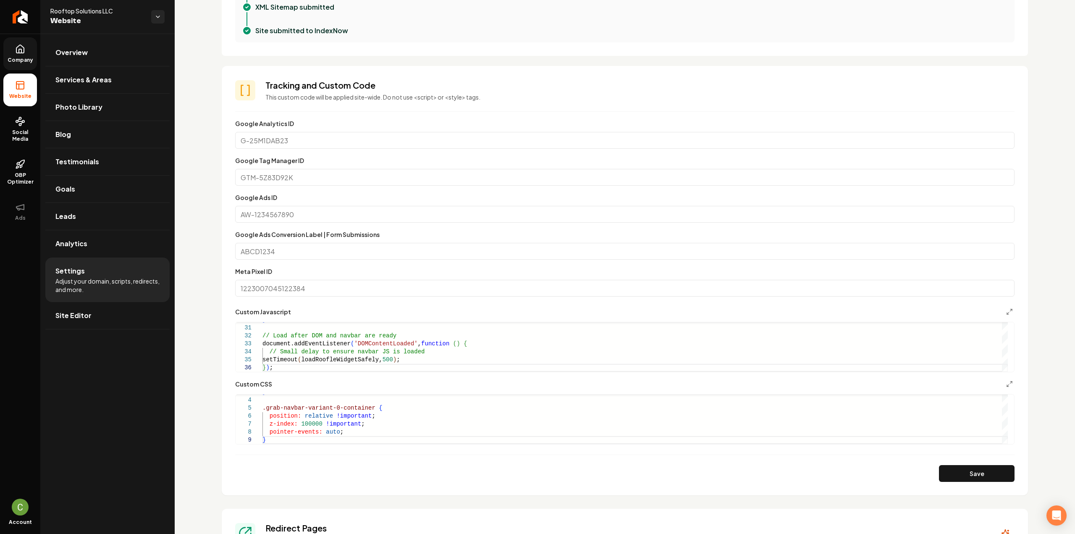
click at [281, 365] on div "} // Load after DOM and navbar are ready document.addEventListener ( 'DOMConten…" at bounding box center [634, 227] width 745 height 287
click at [943, 481] on section "**********" at bounding box center [625, 280] width 806 height 429
click at [962, 473] on button "Save" at bounding box center [977, 473] width 76 height 17
click at [320, 336] on div "if ( document.readyState === 'complete' ) { setTimeout ( loadWidget, 500 ) ; } …" at bounding box center [634, 231] width 745 height 279
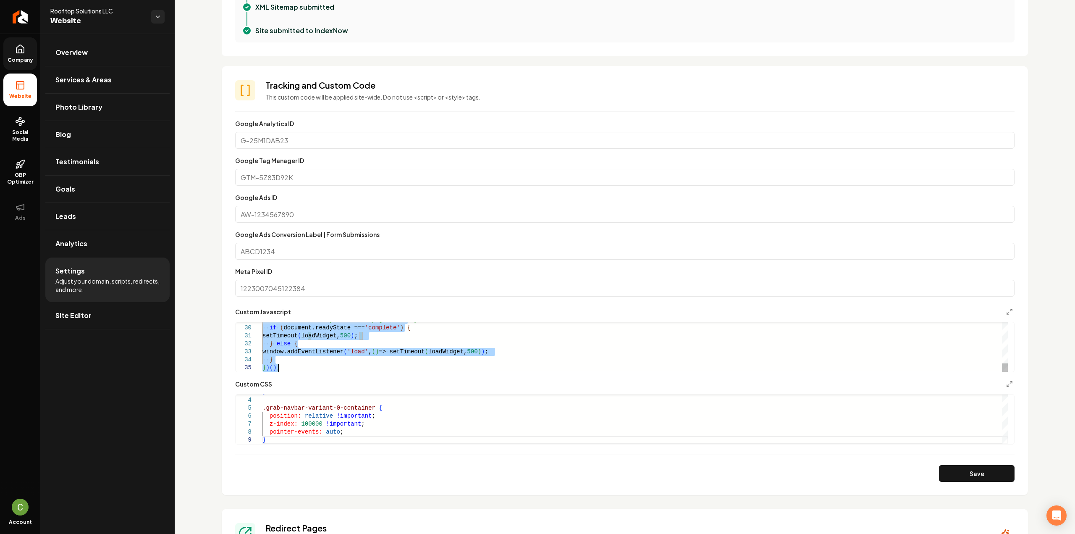
scroll to position [0, 16]
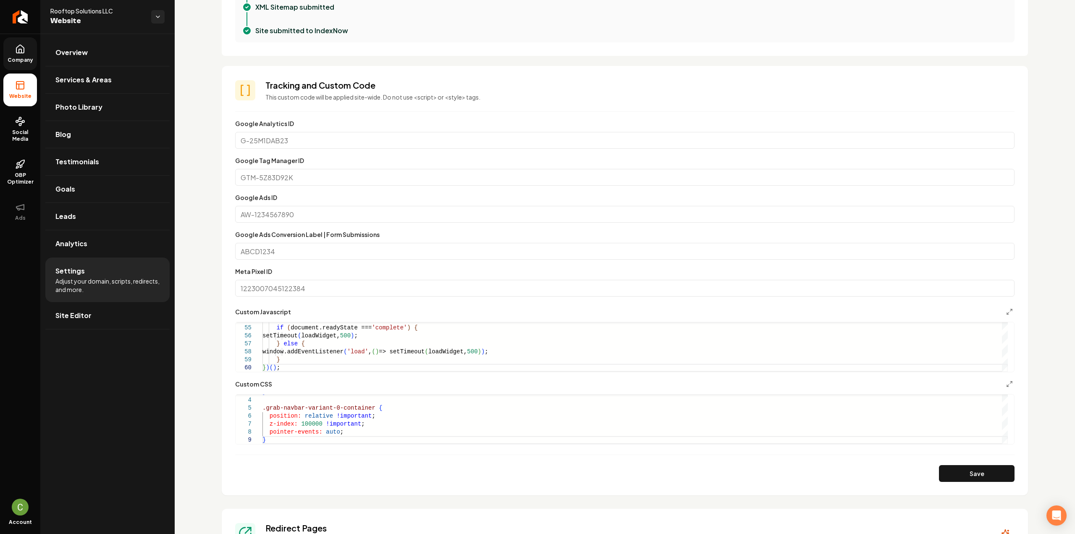
click at [968, 477] on button "Save" at bounding box center [977, 473] width 76 height 17
type textarea "**********"
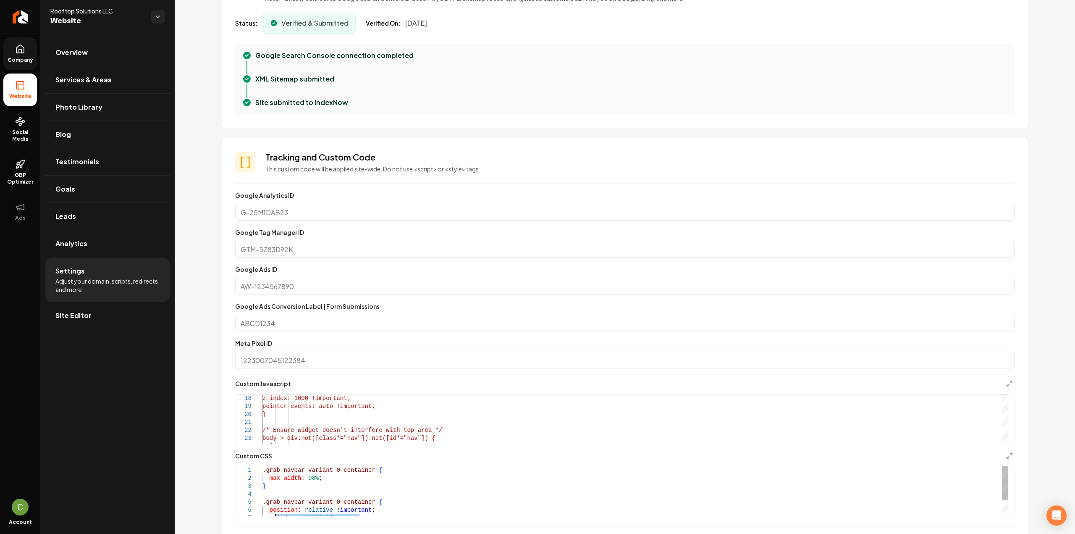
scroll to position [210, 0]
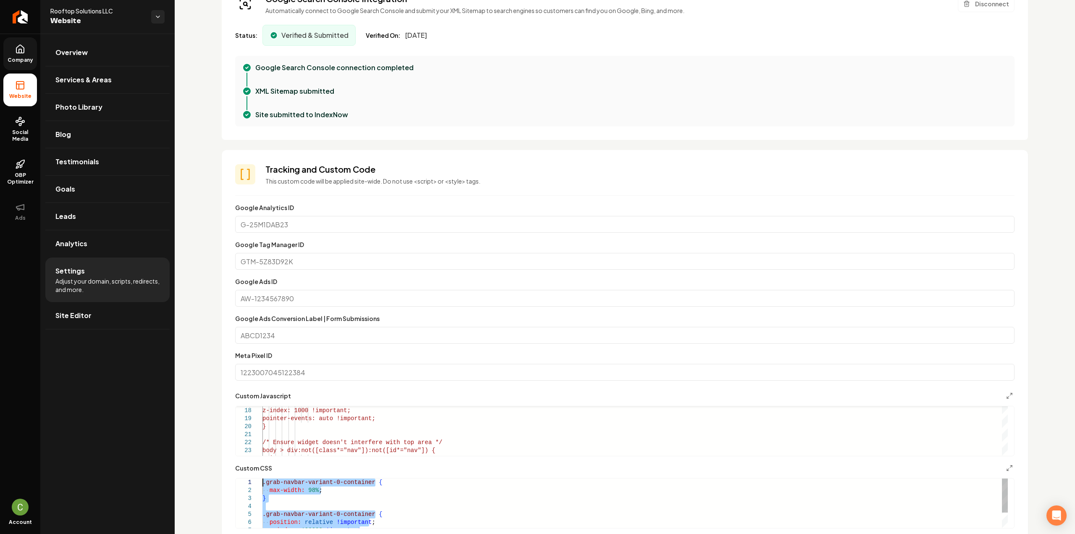
drag, startPoint x: 277, startPoint y: 484, endPoint x: 263, endPoint y: 479, distance: 14.6
click at [280, 490] on div ".grab-navbar-variant-0-container { position: relative !important ; z-index: 100…" at bounding box center [634, 514] width 745 height 72
drag, startPoint x: 265, startPoint y: 495, endPoint x: 299, endPoint y: 542, distance: 57.4
click at [299, 528] on div ".grab-navbar-variant-0-container { position: relative !important ; z-index: 100…" at bounding box center [634, 492] width 745 height 72
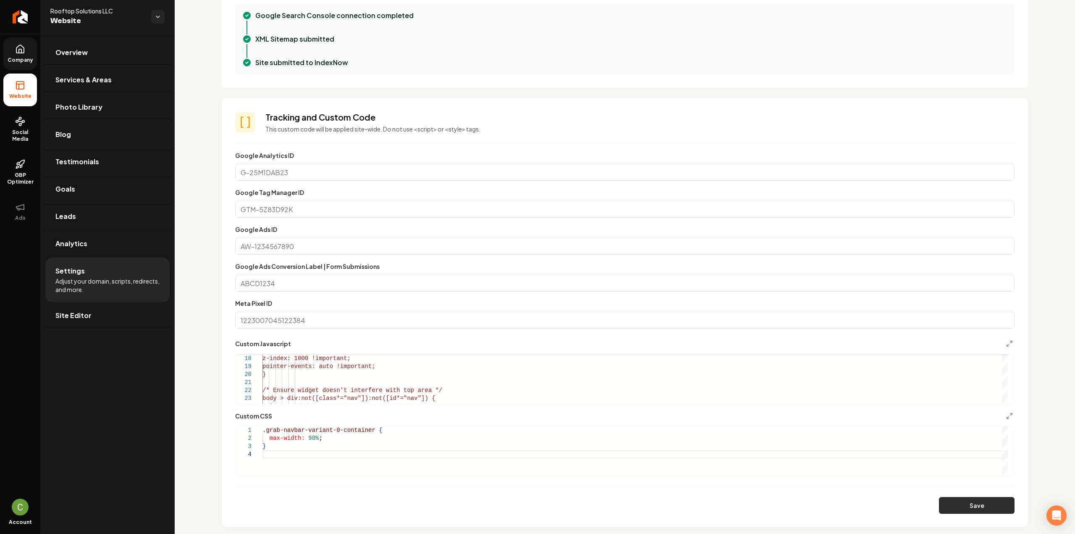
scroll to position [294, 0]
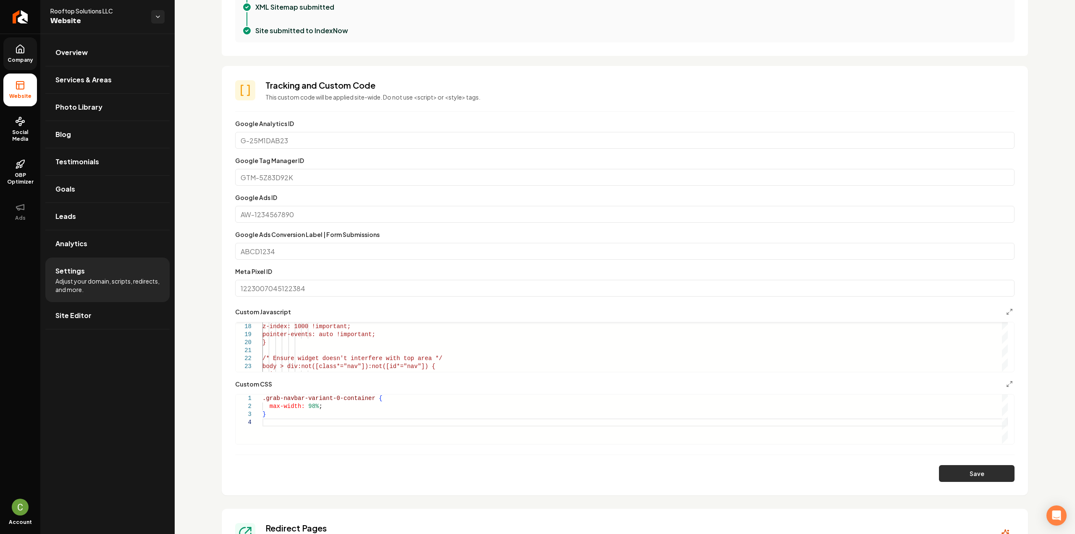
click at [967, 474] on button "Save" at bounding box center [977, 473] width 76 height 17
type textarea "**********"
drag, startPoint x: 319, startPoint y: 354, endPoint x: 333, endPoint y: 362, distance: 16.0
click at [319, 354] on div "body > div:not([class*="nav"]):not([id *="nav"]) { pointer-events: none; } /* E…" at bounding box center [634, 426] width 745 height 479
type textarea "**********"
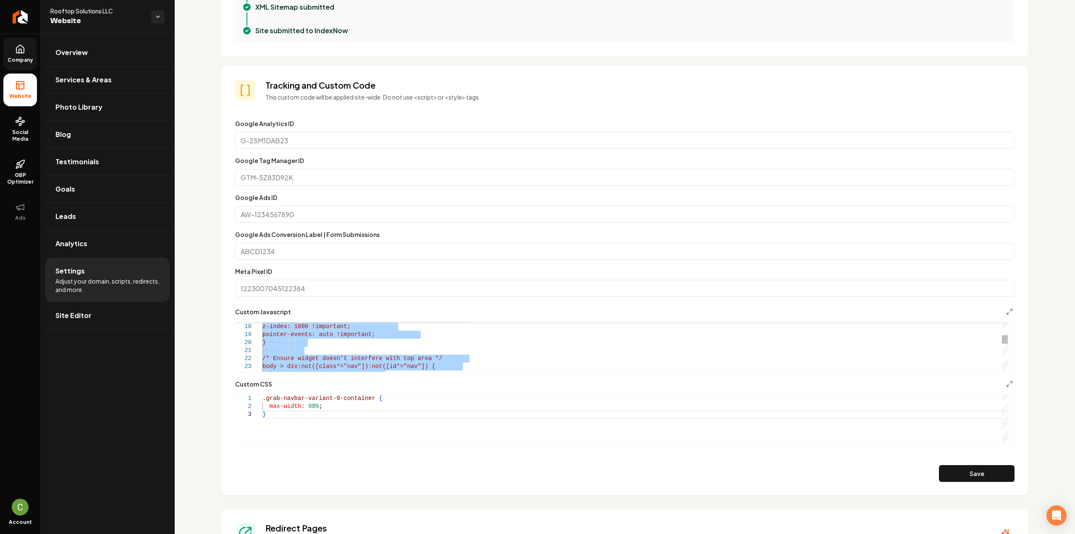
scroll to position [0, 16]
click at [24, 65] on link "Company" at bounding box center [20, 53] width 34 height 33
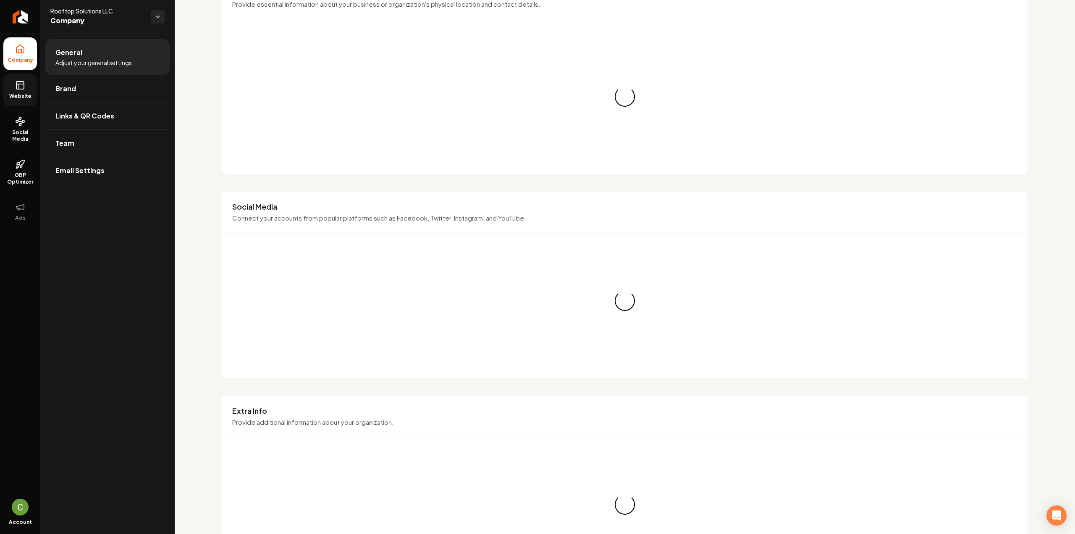
drag, startPoint x: 23, startPoint y: 88, endPoint x: 31, endPoint y: 89, distance: 8.1
click at [23, 89] on icon at bounding box center [20, 85] width 10 height 10
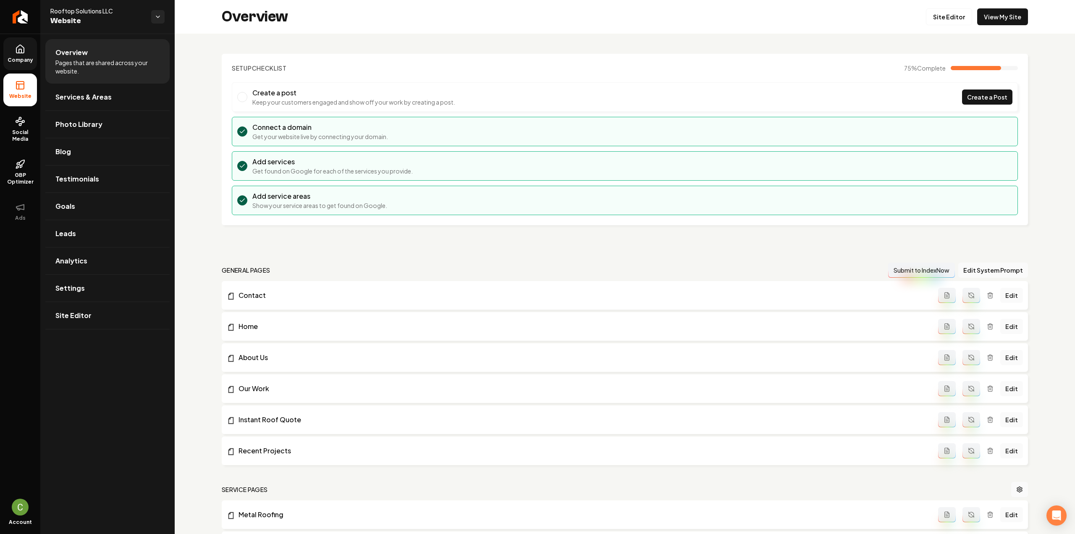
click at [923, 9] on div "Overview Site Editor View My Site" at bounding box center [625, 17] width 900 height 34
click at [929, 12] on link "Site Editor" at bounding box center [949, 16] width 46 height 17
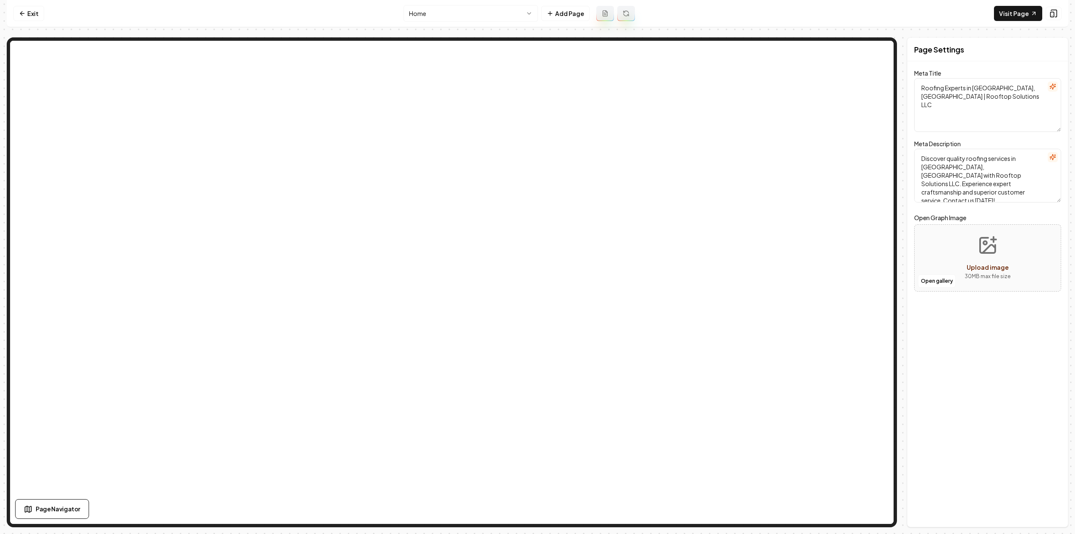
click at [498, 5] on html "Computer Required This feature is only available on a computer. Please switch t…" at bounding box center [537, 267] width 1075 height 534
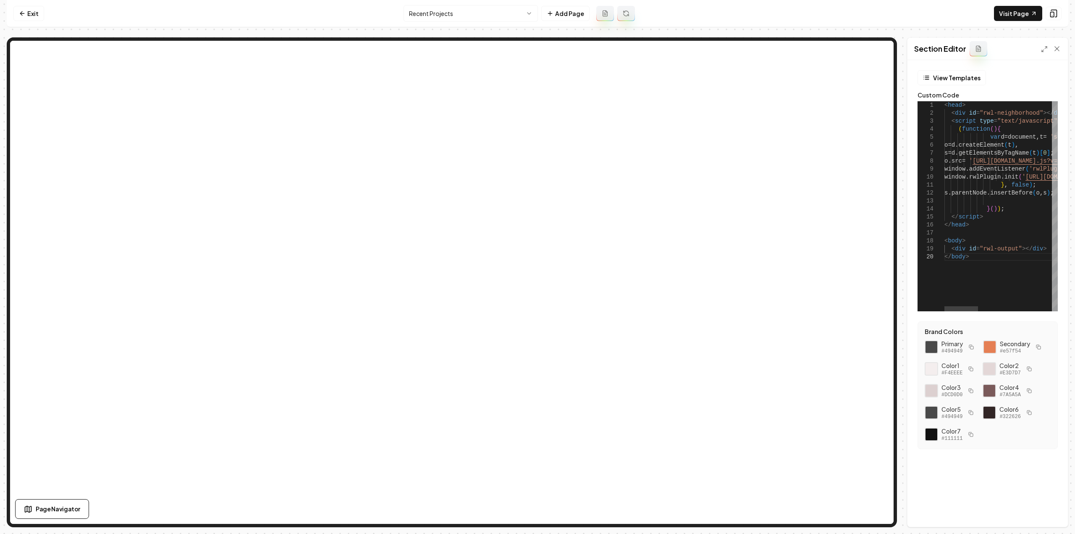
scroll to position [0, 22]
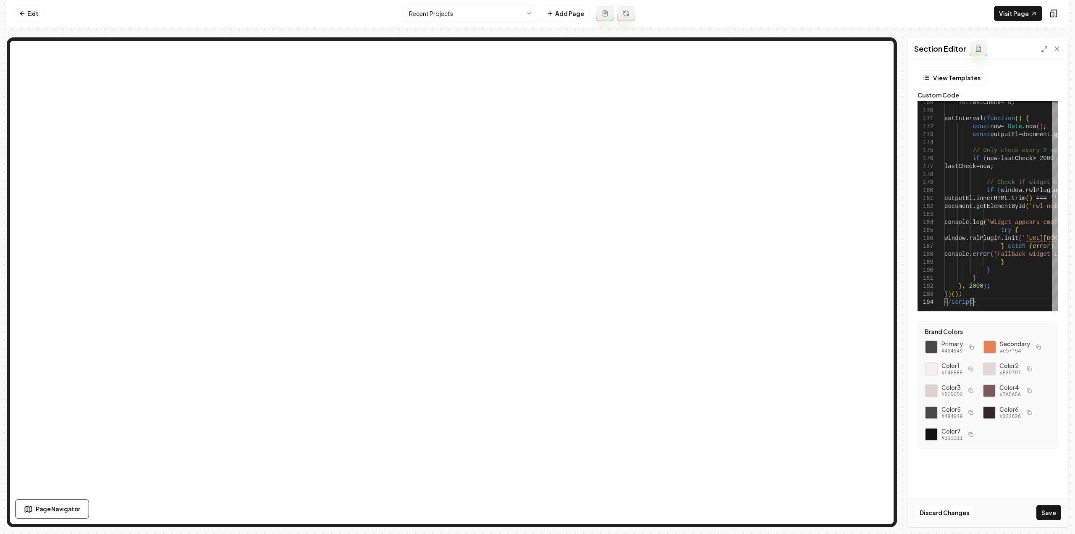
click at [1054, 521] on div "Discard Changes Save" at bounding box center [987, 512] width 160 height 29
click at [1053, 519] on button "Save" at bounding box center [1048, 512] width 25 height 15
click at [1013, 16] on link "Visit Page" at bounding box center [1018, 13] width 48 height 15
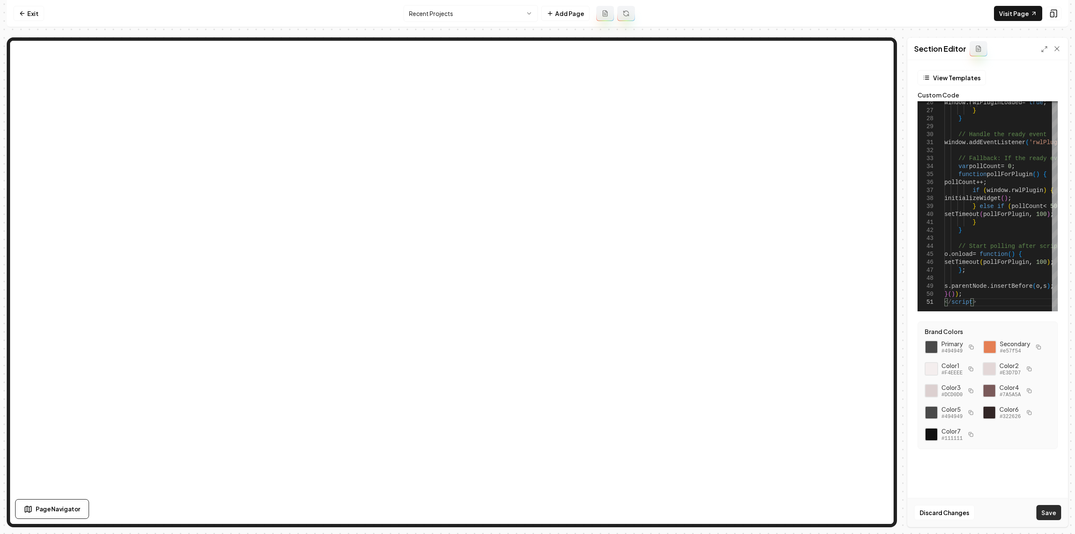
click at [1048, 509] on button "Save" at bounding box center [1048, 512] width 25 height 15
click at [1004, 15] on link "Visit Page" at bounding box center [1018, 13] width 48 height 15
click at [1052, 524] on div "Discard Changes Save" at bounding box center [987, 512] width 160 height 29
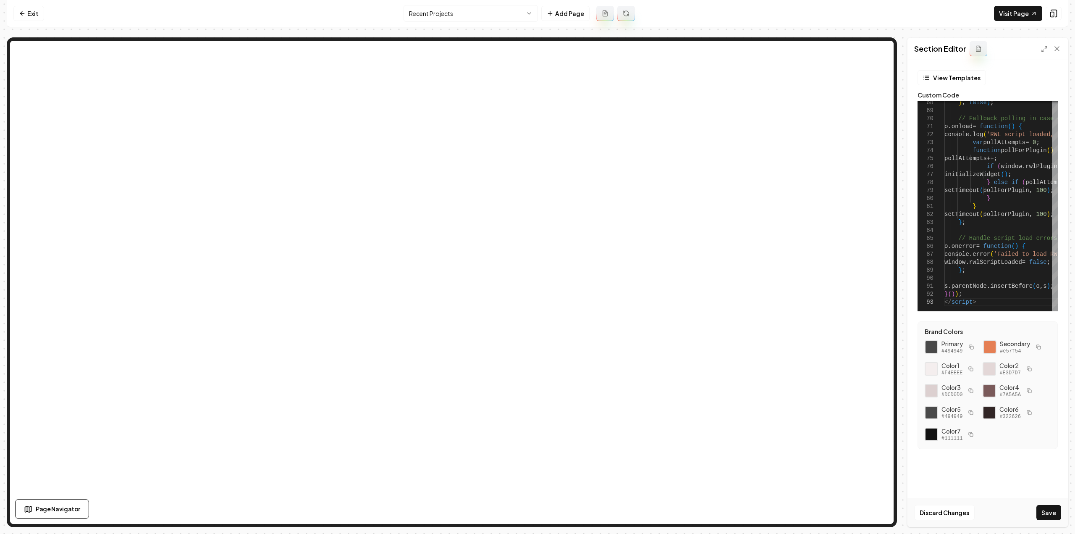
click at [1051, 517] on button "Save" at bounding box center [1048, 512] width 25 height 15
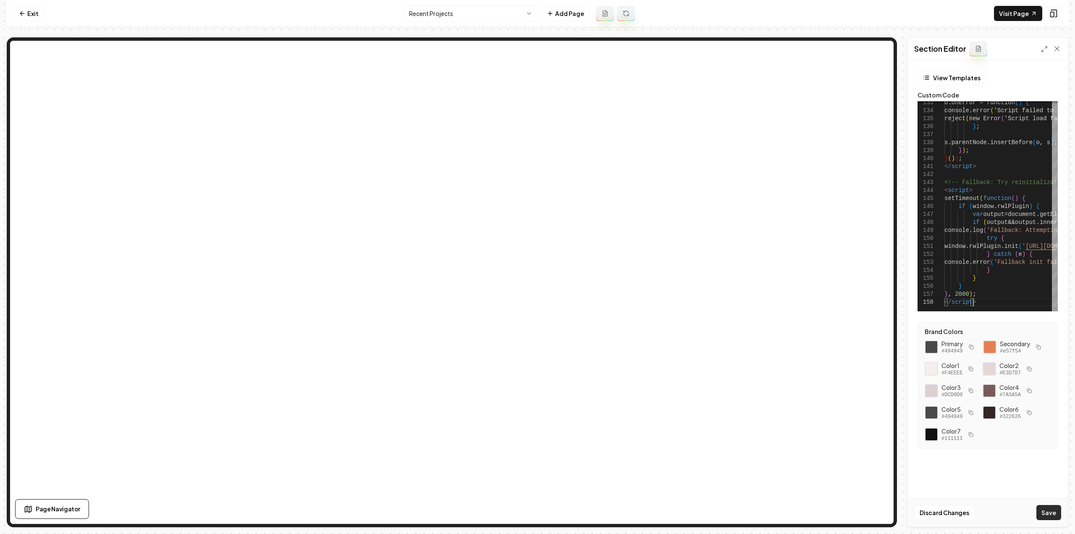
click at [1049, 514] on button "Save" at bounding box center [1048, 512] width 25 height 15
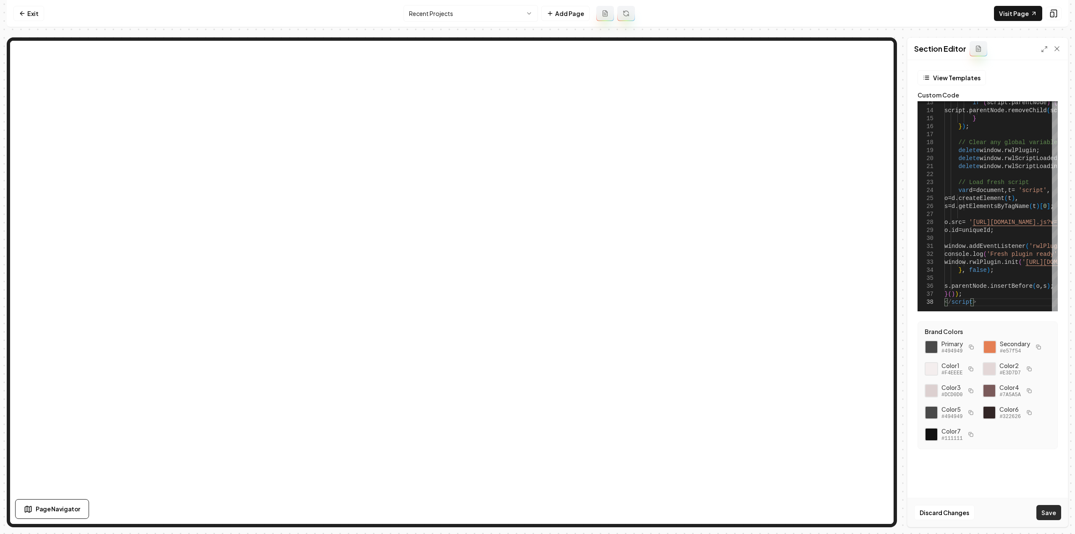
click at [1045, 512] on button "Save" at bounding box center [1048, 512] width 25 height 15
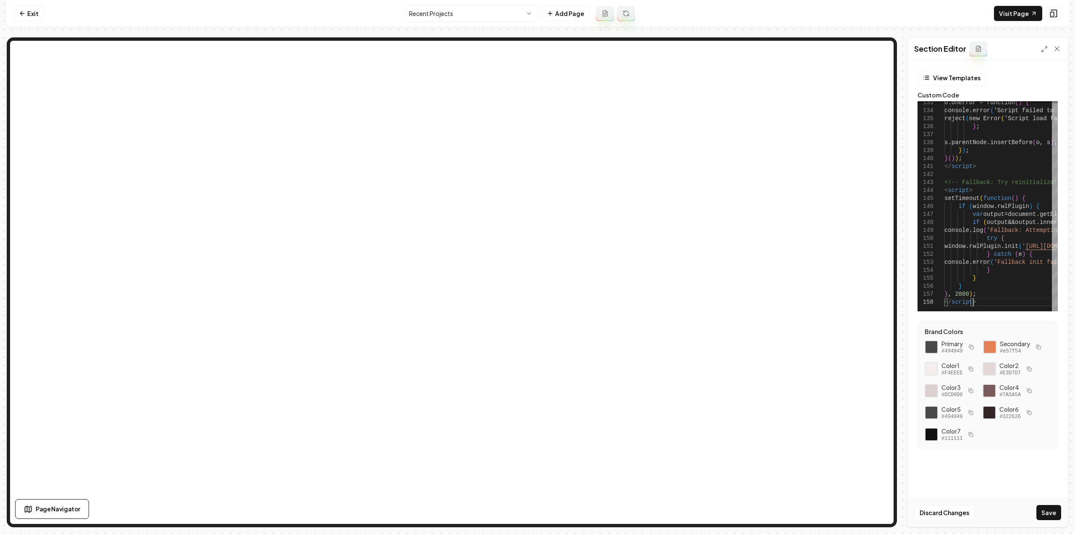
click at [1039, 510] on button "Save" at bounding box center [1048, 512] width 25 height 15
click at [1004, 5] on nav "Exit Recent Projects Add Page Visit Page" at bounding box center [537, 13] width 1061 height 27
click at [1004, 10] on link "Visit Page" at bounding box center [1018, 13] width 48 height 15
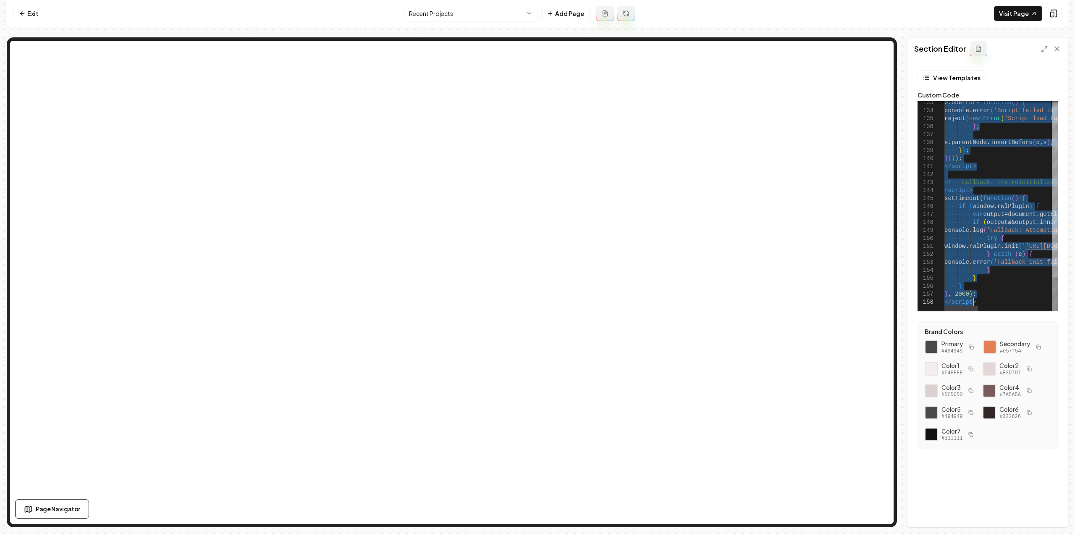
type textarea "**********"
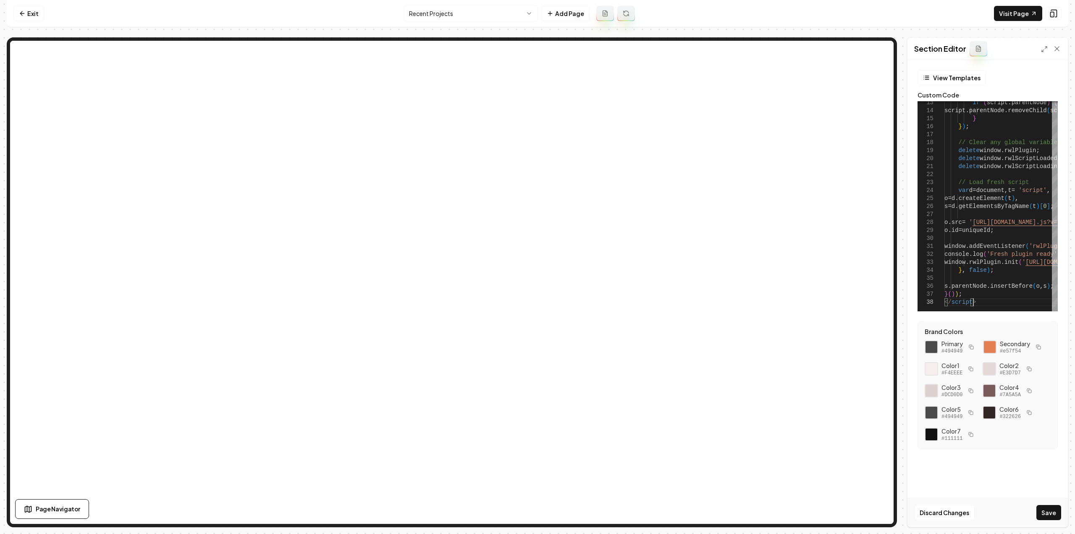
click at [1044, 513] on button "Save" at bounding box center [1048, 512] width 25 height 15
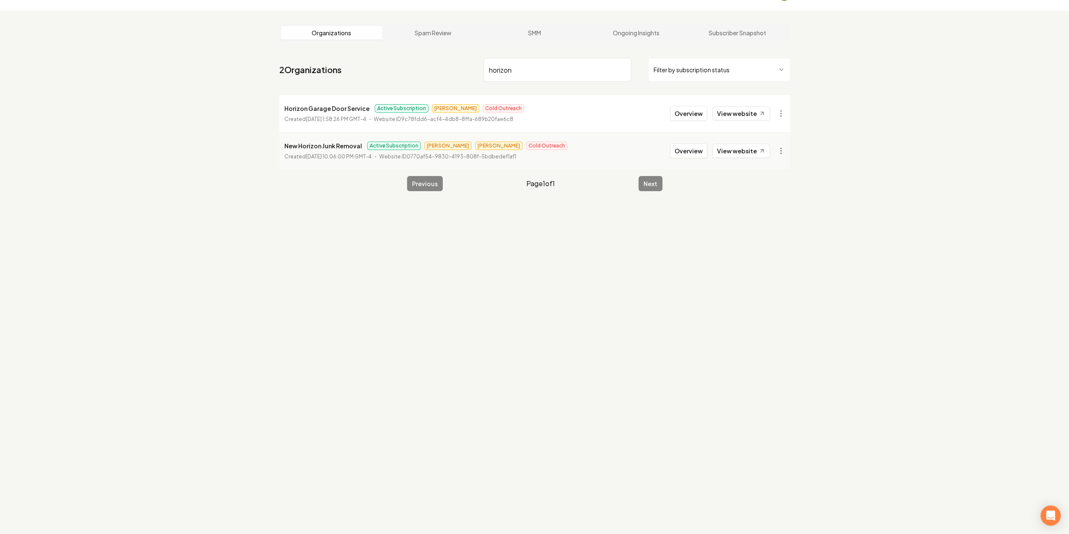
scroll to position [32, 0]
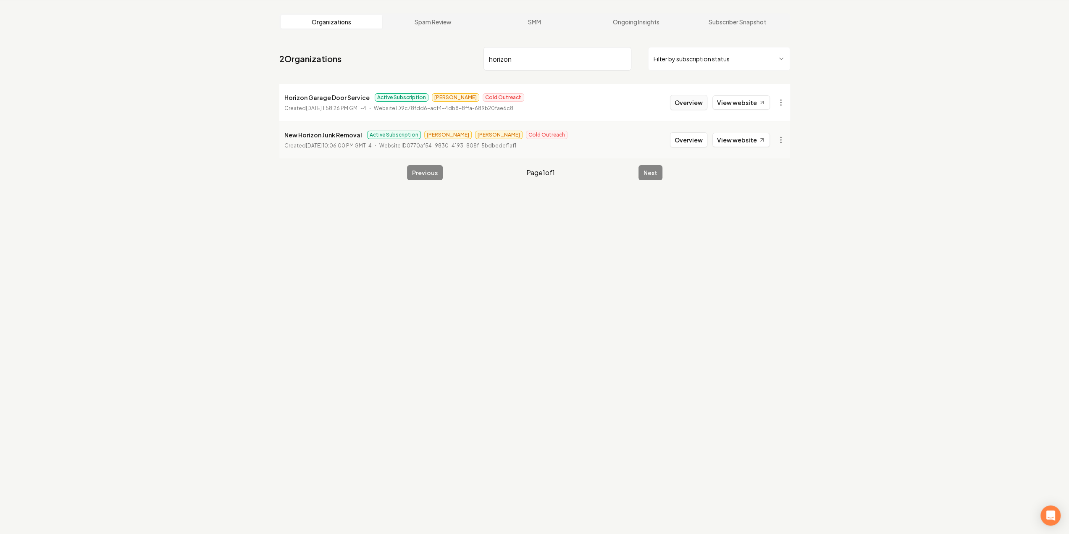
type input "horizon"
click at [693, 101] on button "Overview" at bounding box center [688, 102] width 37 height 15
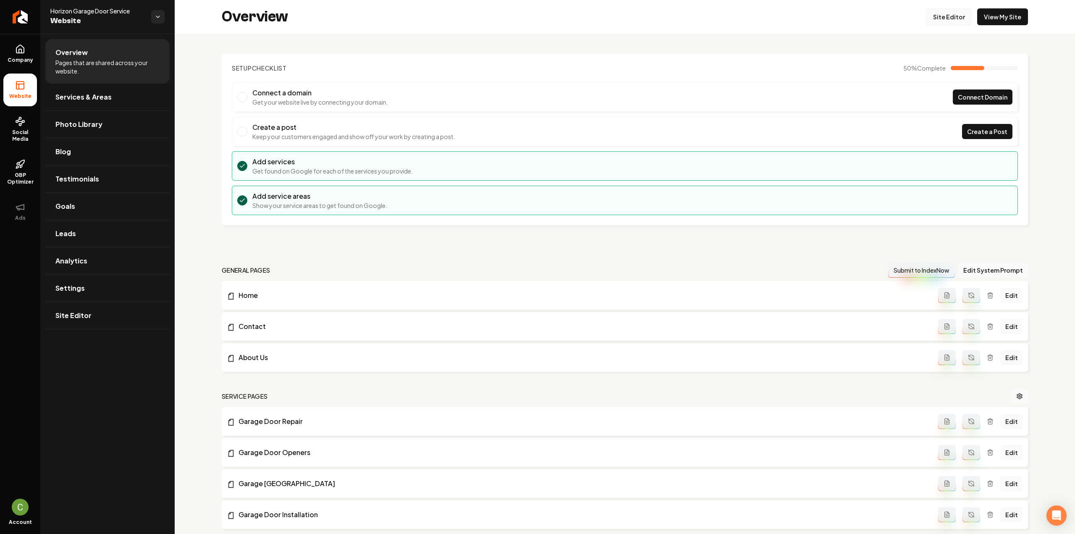
click at [944, 13] on link "Site Editor" at bounding box center [949, 16] width 46 height 17
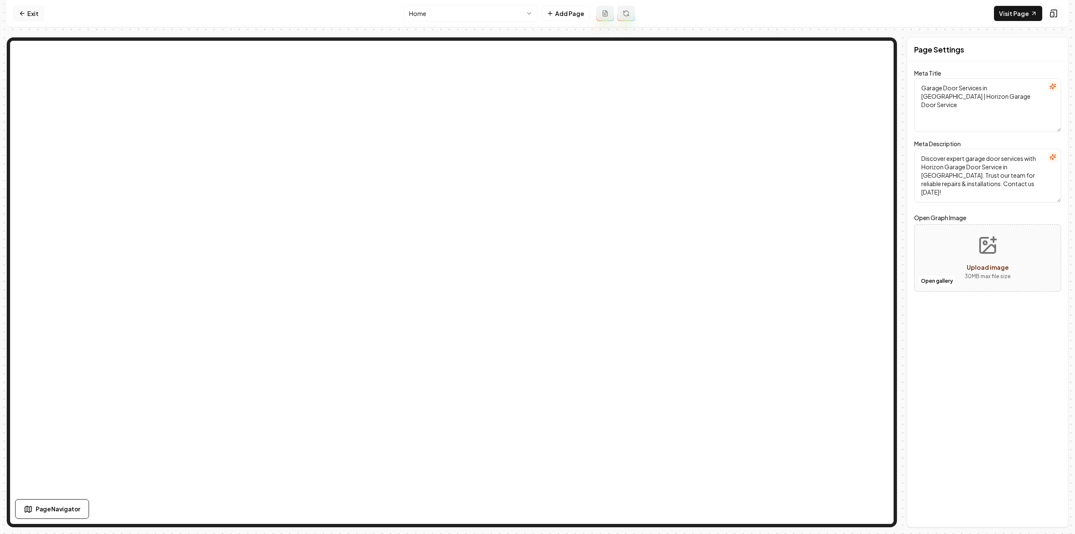
click at [29, 17] on link "Exit" at bounding box center [28, 13] width 31 height 15
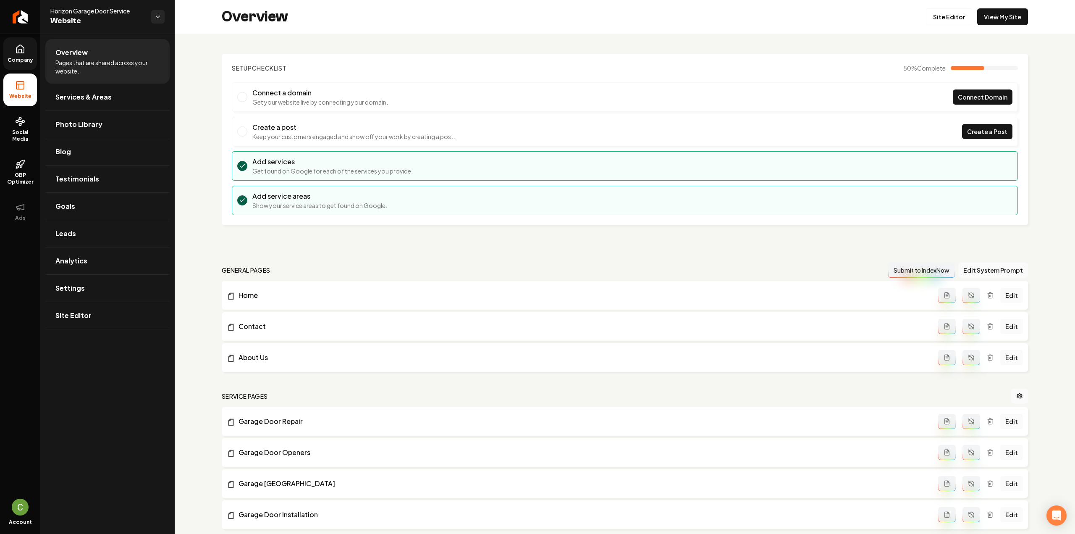
click at [17, 57] on span "Company" at bounding box center [20, 60] width 32 height 7
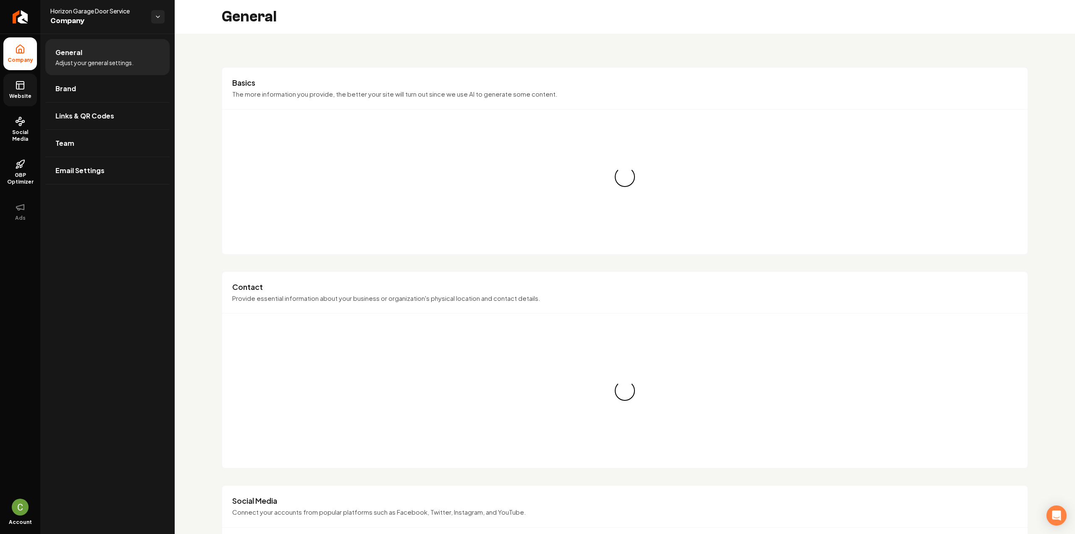
click at [17, 79] on link "Website" at bounding box center [20, 89] width 34 height 33
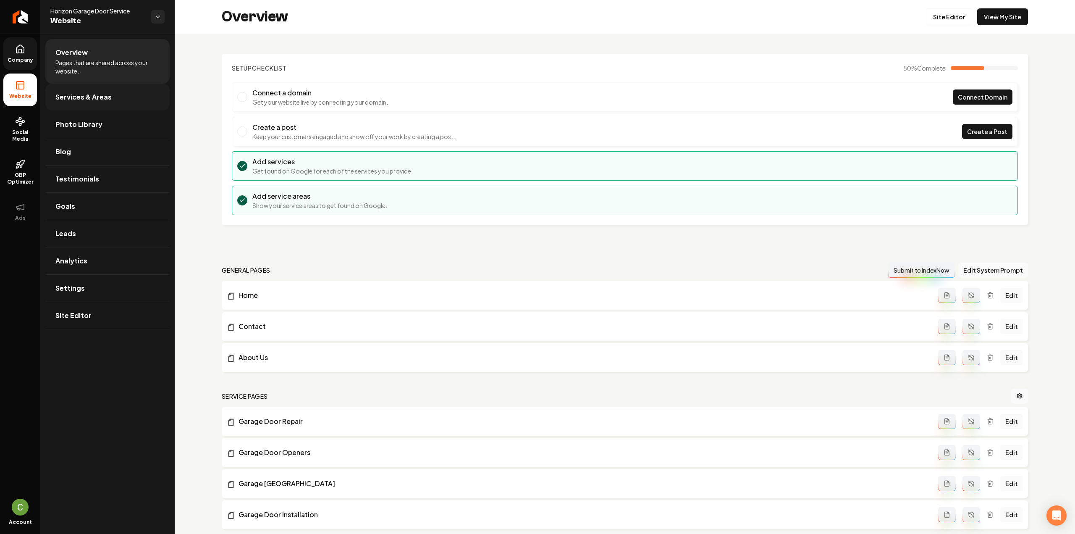
click at [95, 106] on link "Services & Areas" at bounding box center [107, 97] width 124 height 27
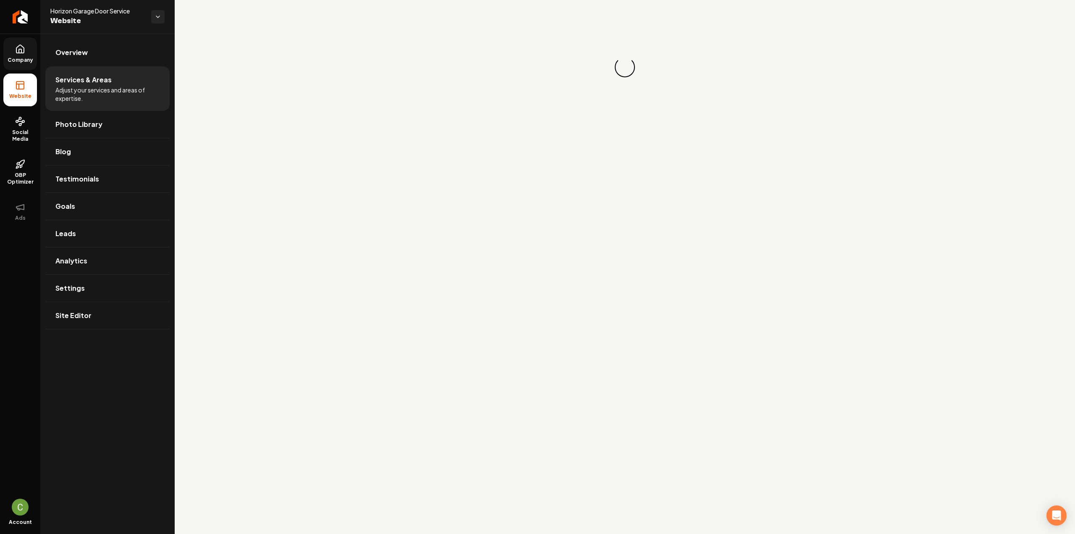
click at [18, 58] on span "Company" at bounding box center [20, 60] width 32 height 7
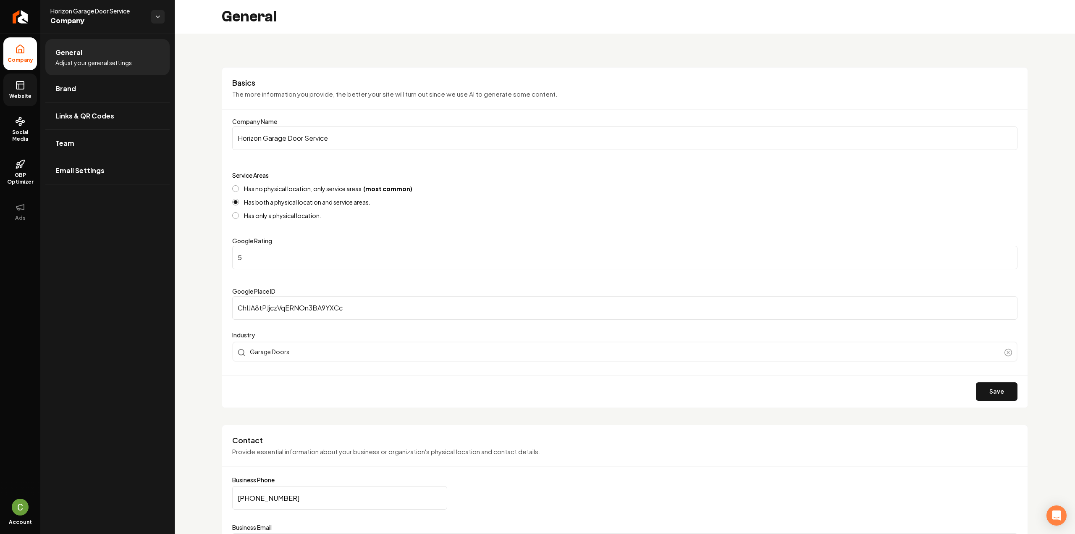
click at [15, 83] on icon at bounding box center [20, 85] width 10 height 10
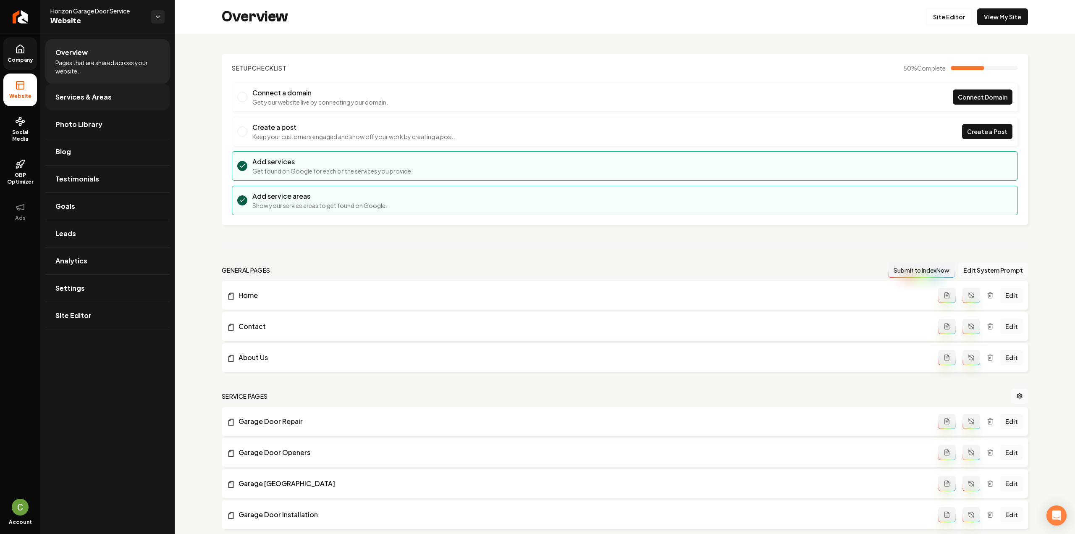
click at [73, 92] on span "Services & Areas" at bounding box center [83, 97] width 56 height 10
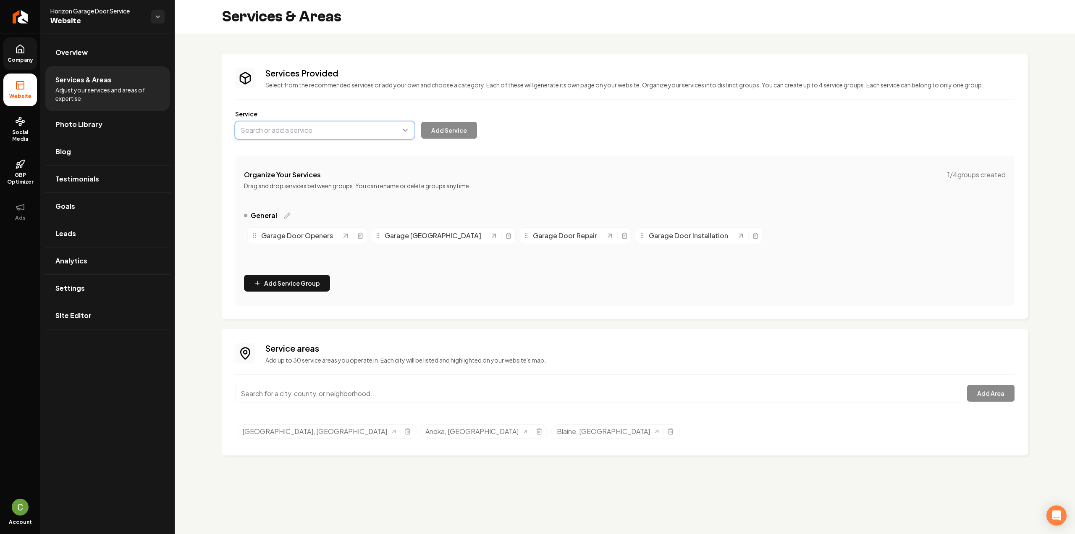
click at [270, 133] on button "Main content area" at bounding box center [324, 130] width 179 height 18
click at [352, 125] on button "Main content area" at bounding box center [324, 130] width 179 height 18
paste input "Garage Door Weatherstripping"
type input "Garage Door Weatherstripping"
click at [461, 124] on button "Add Service" at bounding box center [449, 130] width 56 height 17
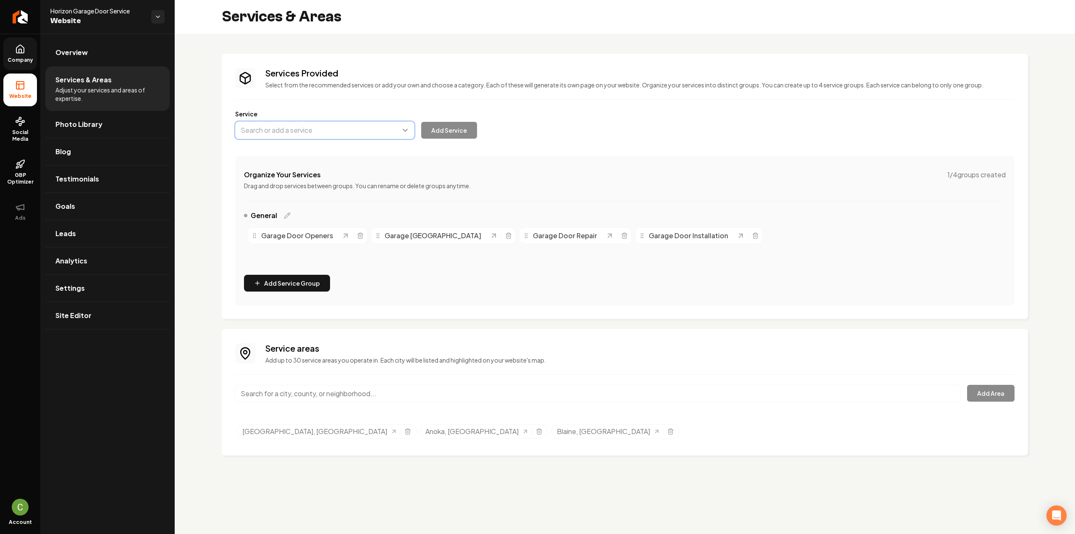
click at [259, 131] on button "Main content area" at bounding box center [324, 130] width 179 height 18
paste input "Garage Door Cables"
drag, startPoint x: 265, startPoint y: 143, endPoint x: 425, endPoint y: 144, distance: 159.6
type input "Garage Door Cables"
click at [460, 128] on button "Add Service" at bounding box center [449, 130] width 56 height 17
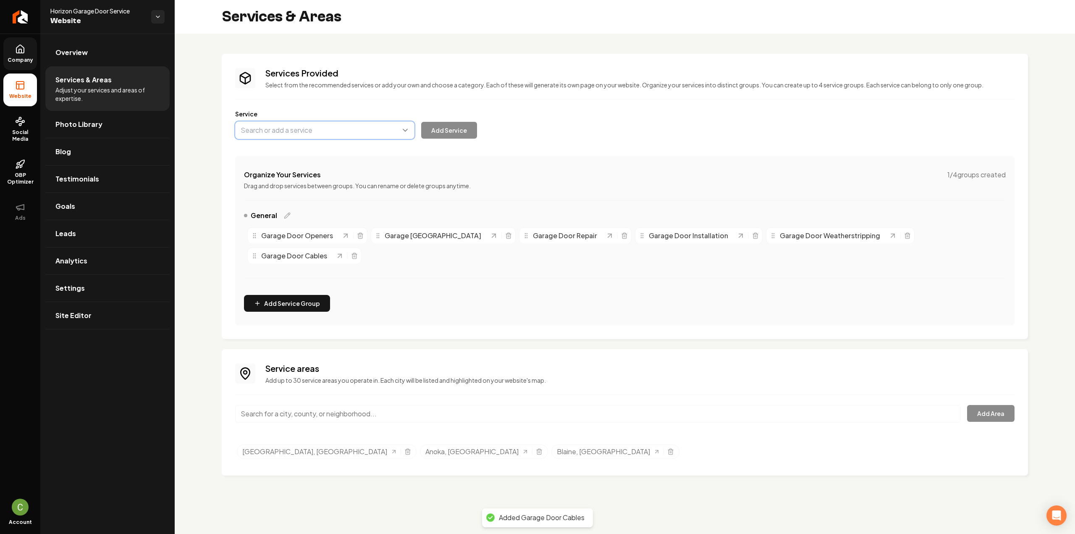
click at [302, 125] on button "Main content area" at bounding box center [324, 130] width 179 height 18
paste input "Garage Door Panel Replacement"
type input "Garage Door Panel Replacement"
click at [463, 130] on button "Add Service" at bounding box center [449, 130] width 56 height 17
click at [342, 134] on button "Main content area" at bounding box center [324, 130] width 179 height 18
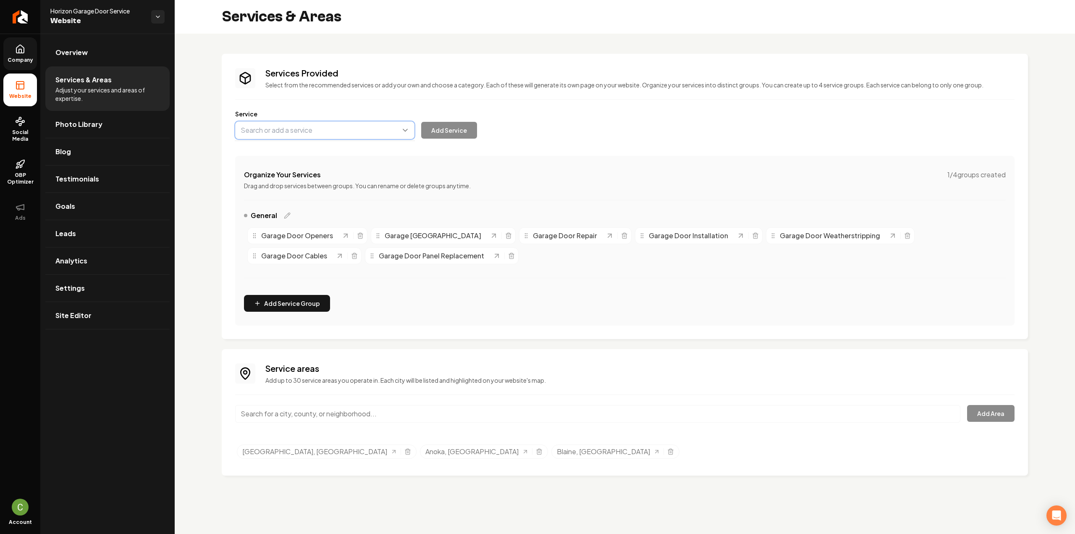
paste input "Garage Safety Inspection"
type input "Garage Safety Inspection"
drag, startPoint x: 465, startPoint y: 121, endPoint x: 463, endPoint y: 128, distance: 6.8
click at [465, 122] on button "Add Service" at bounding box center [449, 130] width 56 height 17
click at [279, 123] on button "Main content area" at bounding box center [324, 130] width 179 height 18
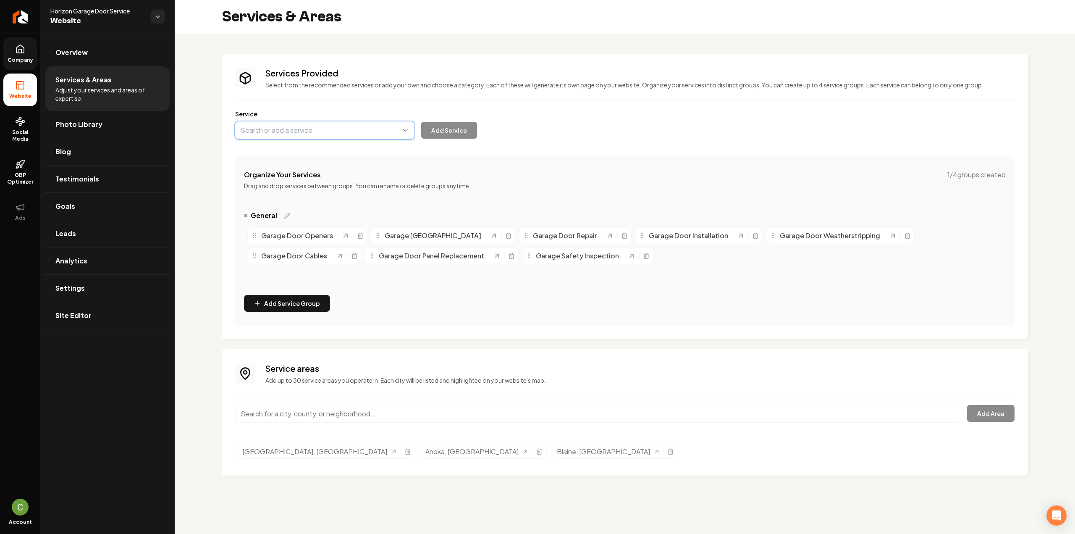
paste input "Emergency Services"
type input "Emergency Services"
click at [438, 128] on button "Add Service" at bounding box center [449, 130] width 56 height 17
click at [23, 58] on span "Company" at bounding box center [20, 60] width 32 height 7
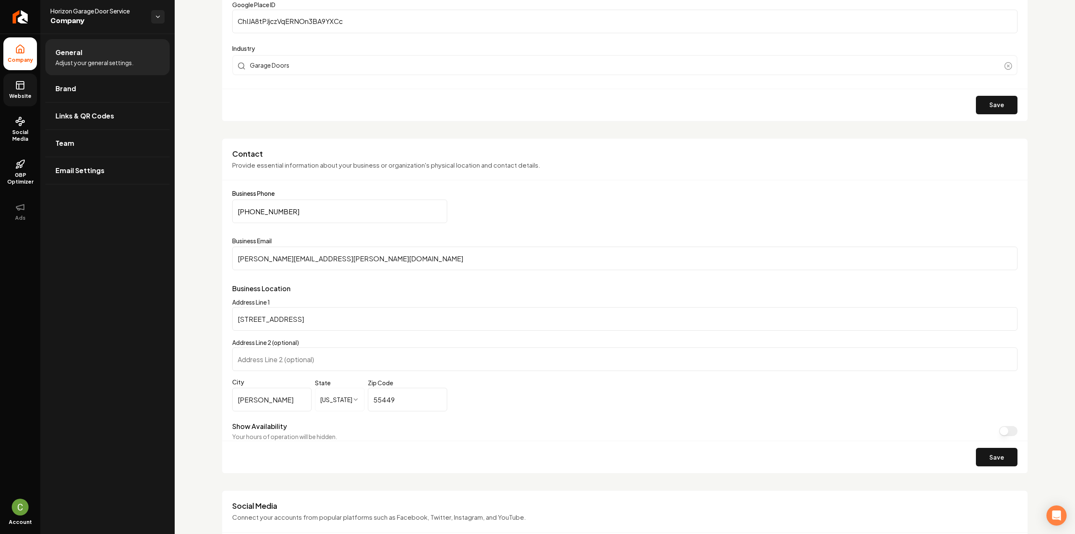
scroll to position [301, 0]
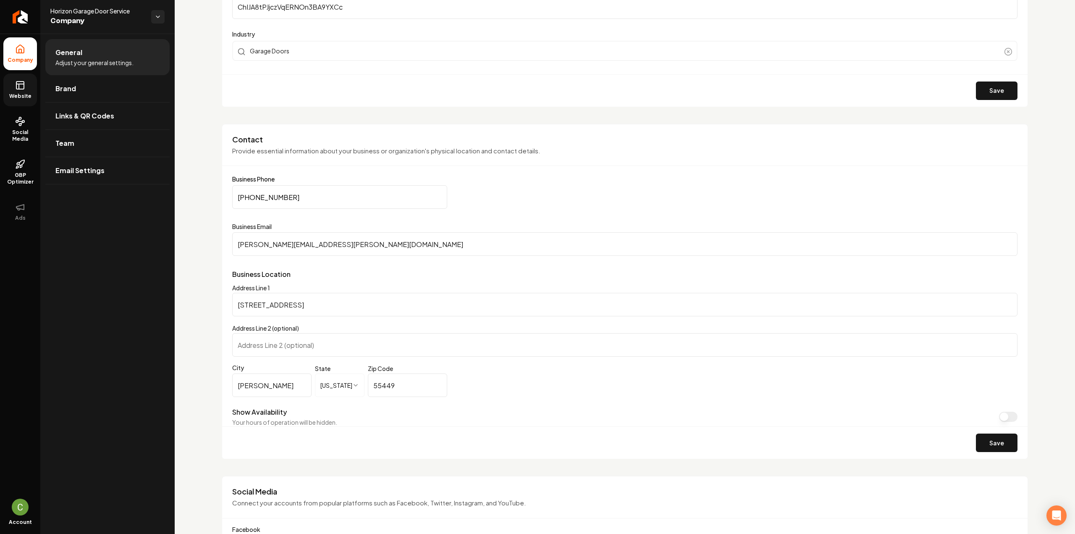
click at [18, 93] on span "Website" at bounding box center [20, 96] width 29 height 7
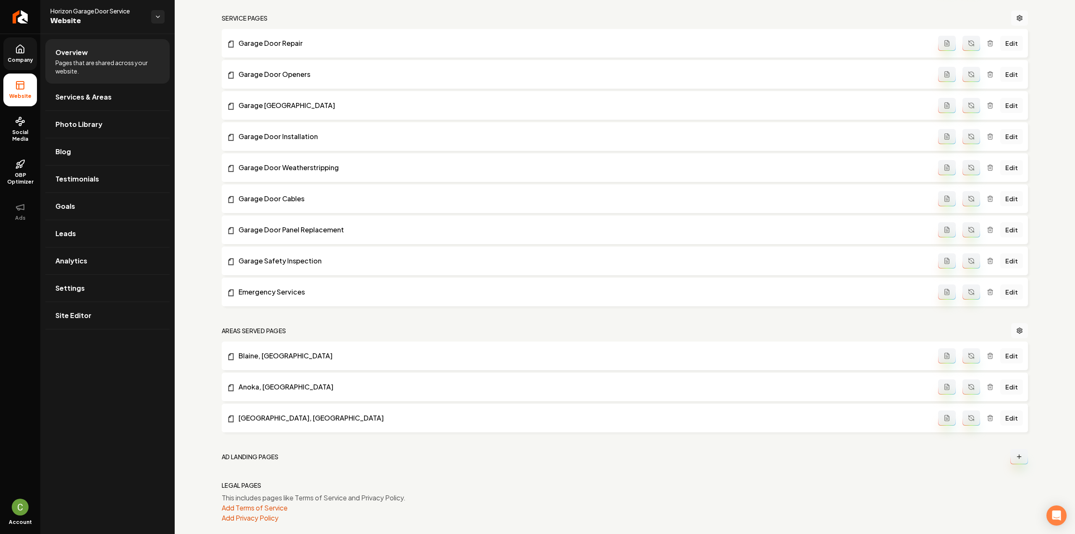
scroll to position [385, 0]
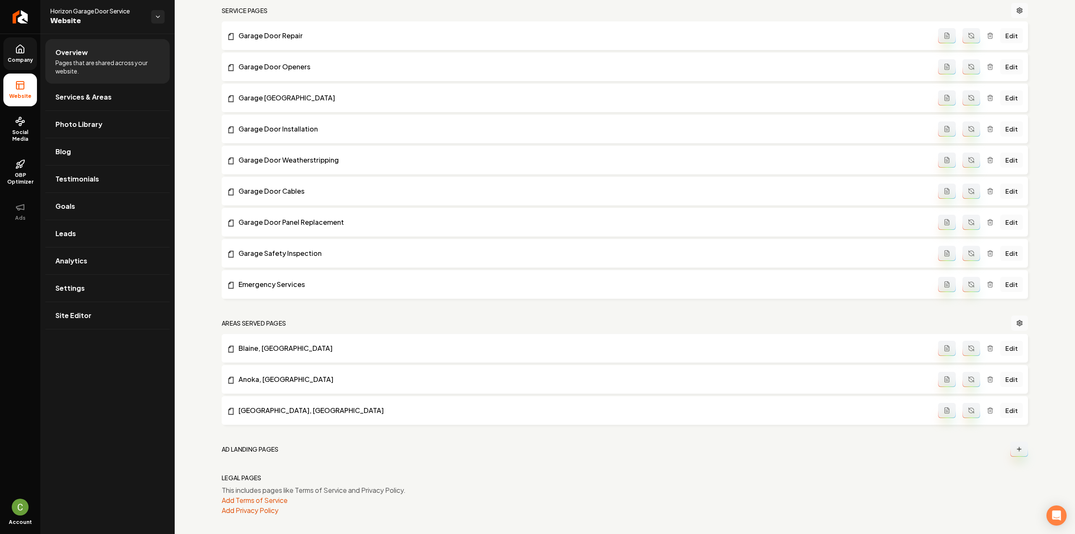
click at [969, 348] on icon "Main content area" at bounding box center [971, 348] width 7 height 7
click at [969, 377] on icon "Main content area" at bounding box center [971, 378] width 5 height 3
click at [968, 407] on icon "Main content area" at bounding box center [971, 410] width 7 height 7
click at [94, 101] on span "Services & Areas" at bounding box center [83, 97] width 56 height 10
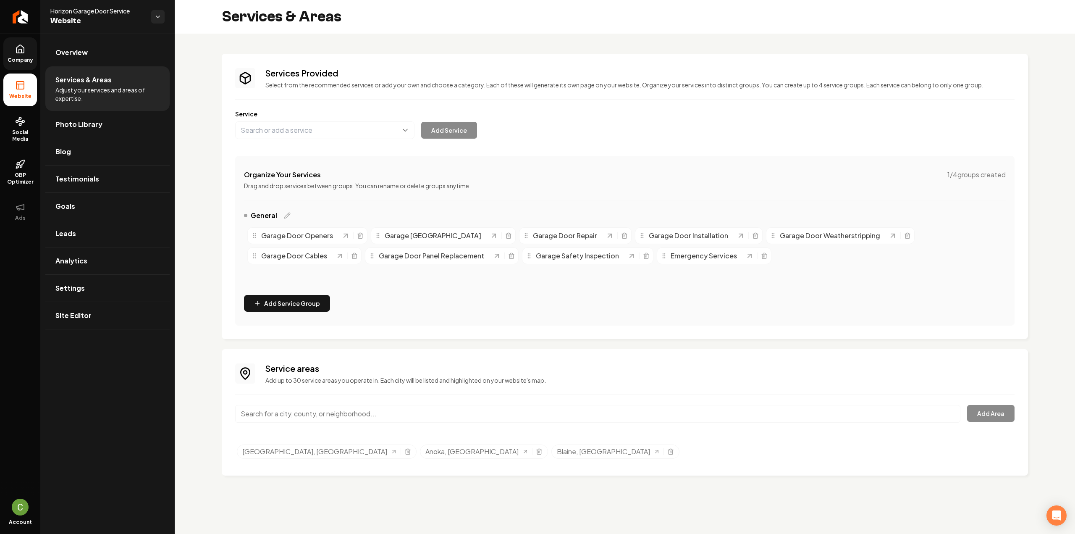
click at [312, 402] on div "Service areas Add up to 30 service areas you operate in. Each city will be list…" at bounding box center [624, 412] width 779 height 100
click at [311, 411] on input "Main content area" at bounding box center [597, 414] width 725 height 18
type input "o"
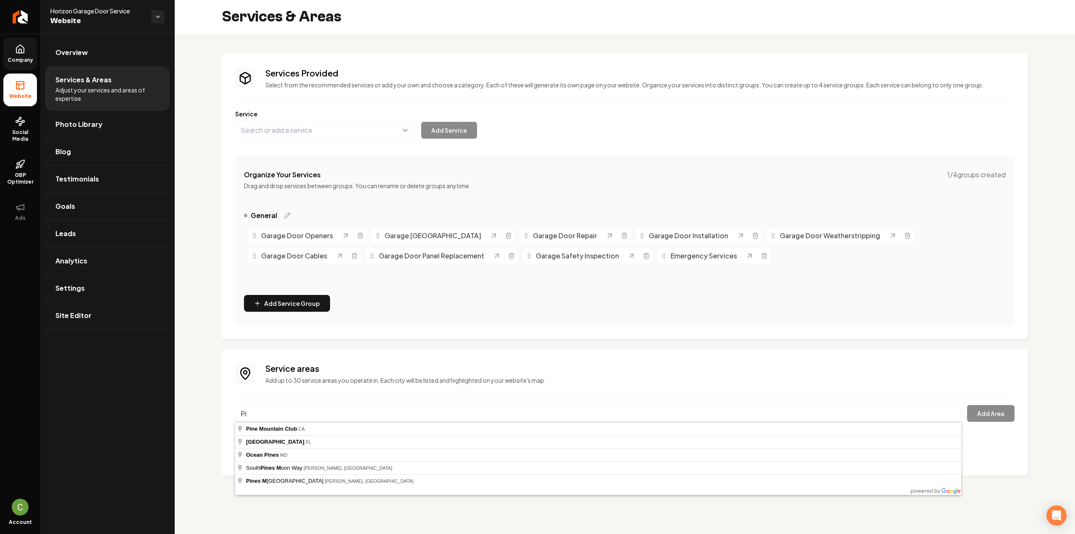
type input "P"
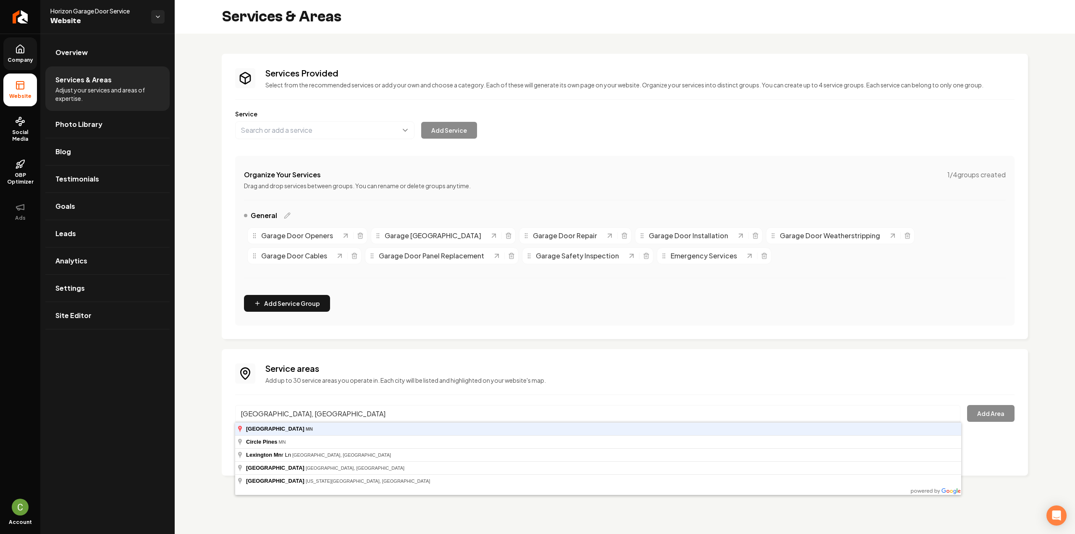
type input "[GEOGRAPHIC_DATA], [GEOGRAPHIC_DATA]"
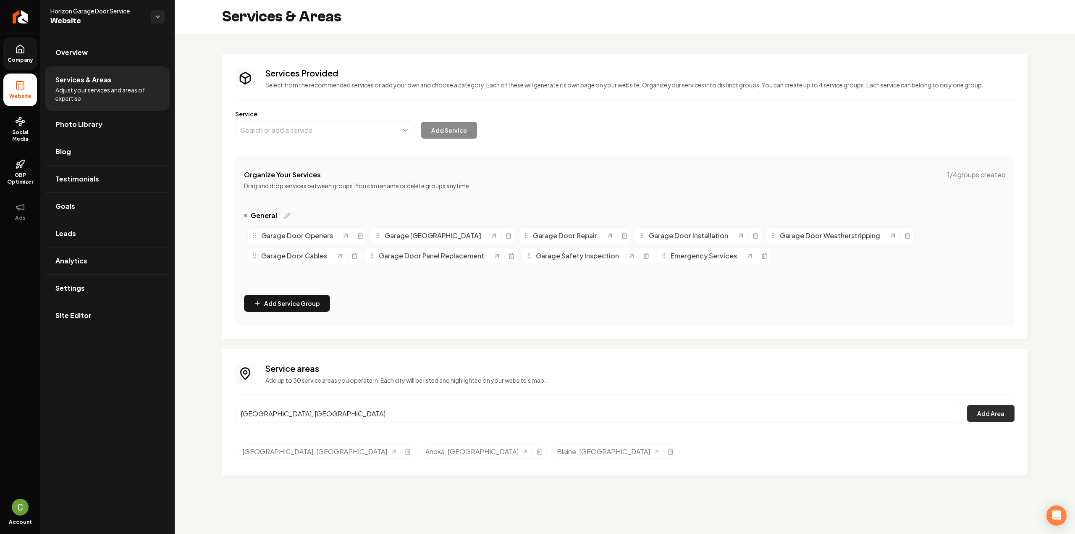
click at [986, 419] on button "Add Area" at bounding box center [990, 413] width 47 height 17
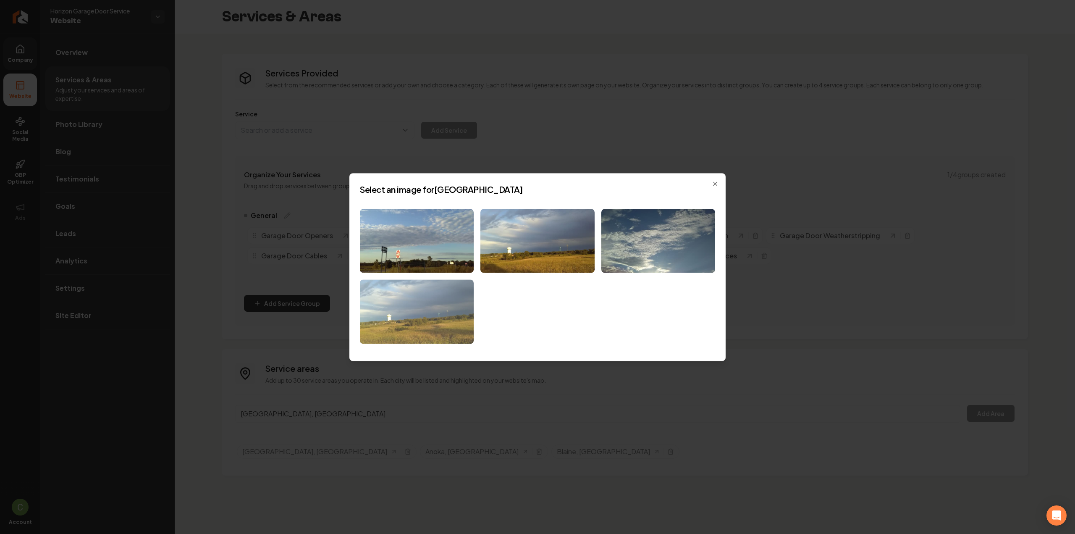
click at [414, 300] on img at bounding box center [417, 312] width 114 height 64
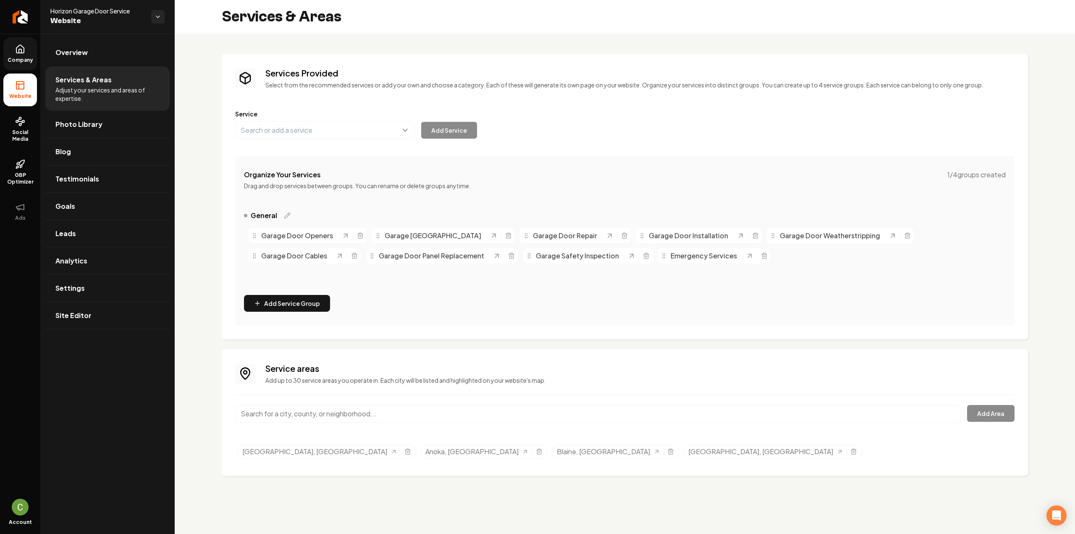
click at [265, 416] on input "Main content area" at bounding box center [597, 414] width 725 height 18
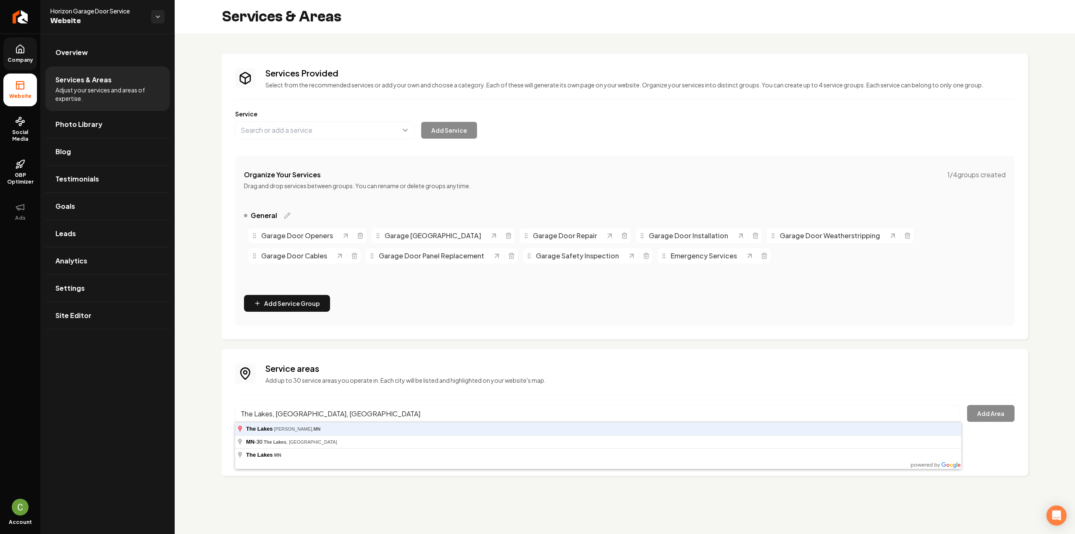
type input "The Lakes, [GEOGRAPHIC_DATA], [GEOGRAPHIC_DATA]"
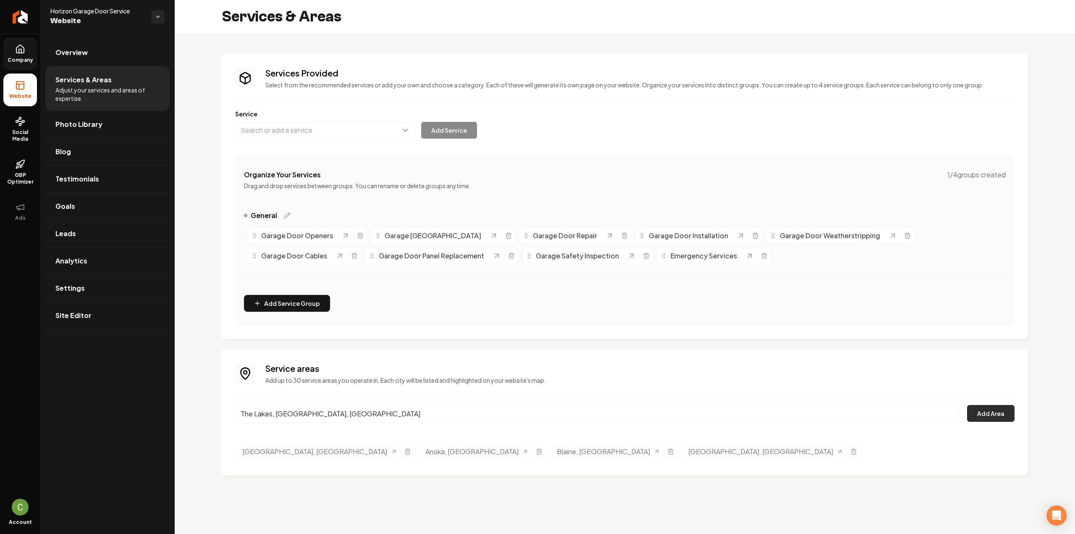
click at [981, 414] on button "Add Area" at bounding box center [990, 413] width 47 height 17
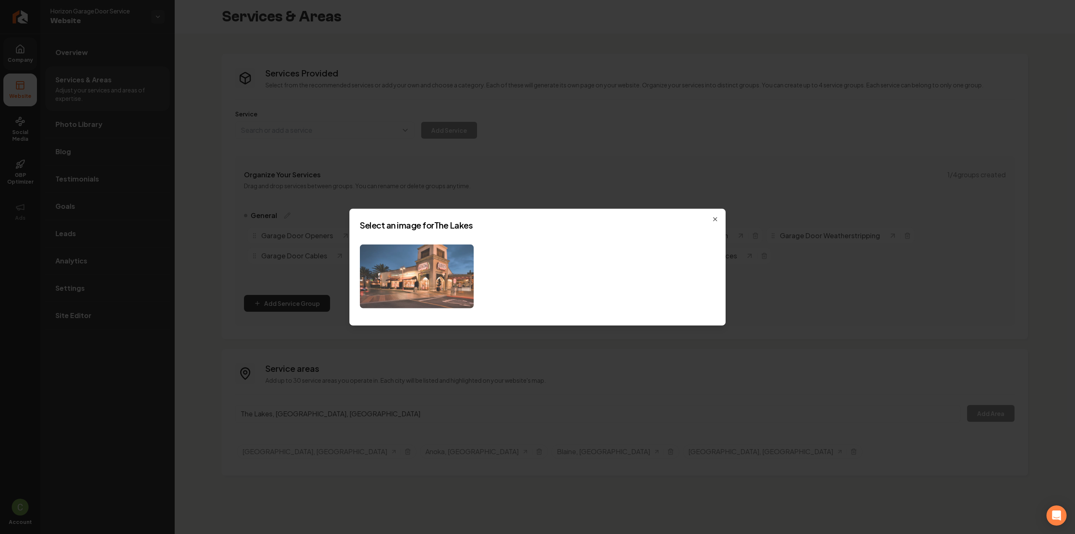
click at [435, 302] on img at bounding box center [417, 276] width 114 height 64
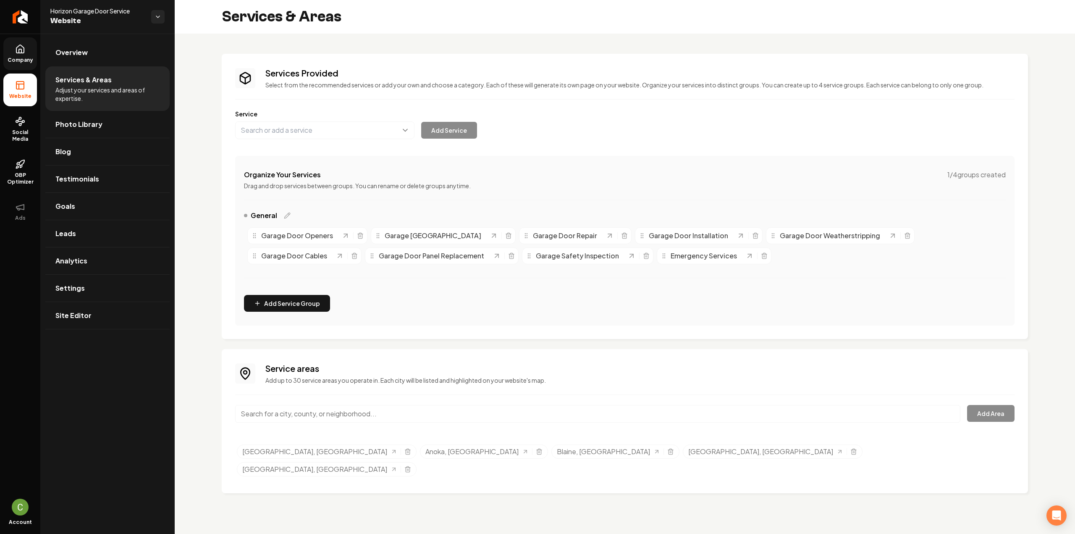
click at [398, 412] on input "Main content area" at bounding box center [597, 414] width 725 height 18
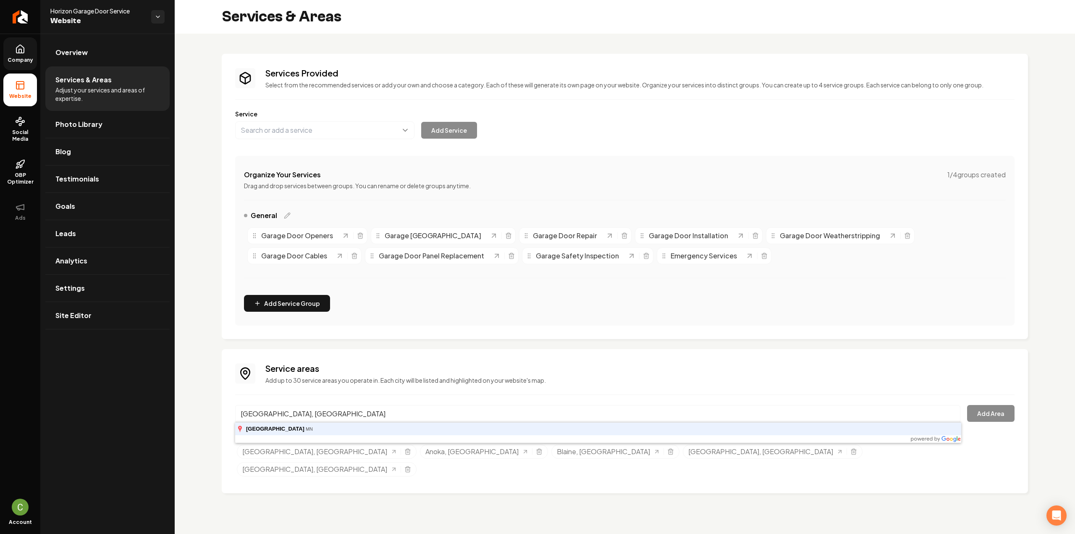
type input "[GEOGRAPHIC_DATA], [GEOGRAPHIC_DATA]"
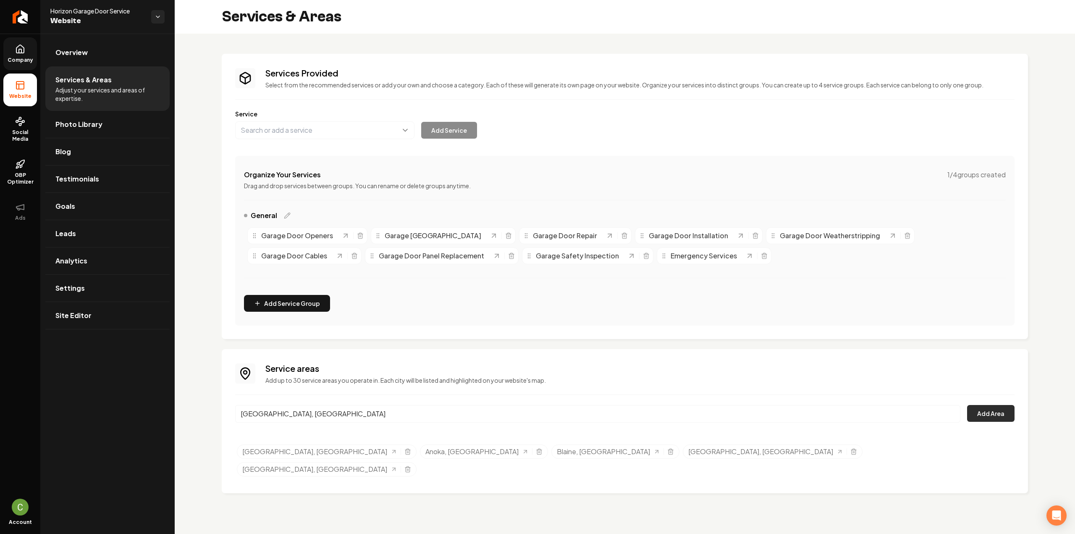
click at [988, 420] on button "Add Area" at bounding box center [990, 413] width 47 height 17
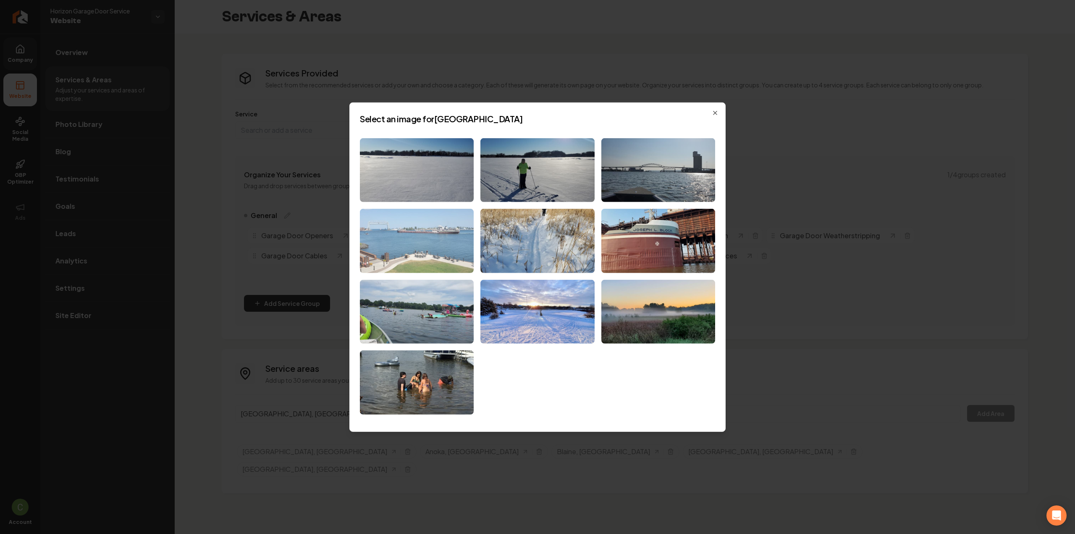
click at [410, 252] on img at bounding box center [417, 241] width 114 height 64
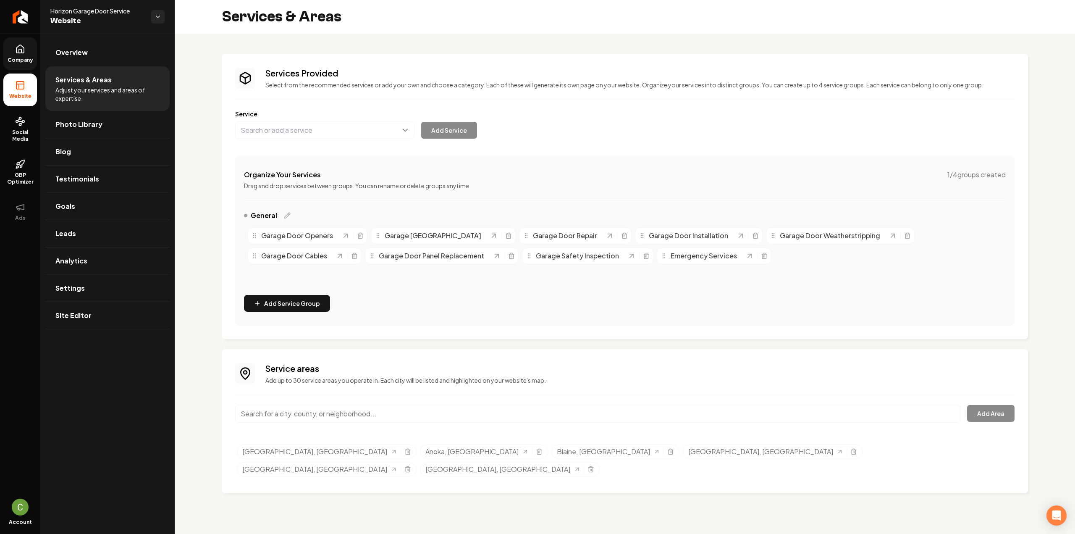
click at [338, 413] on input "Main content area" at bounding box center [597, 414] width 725 height 18
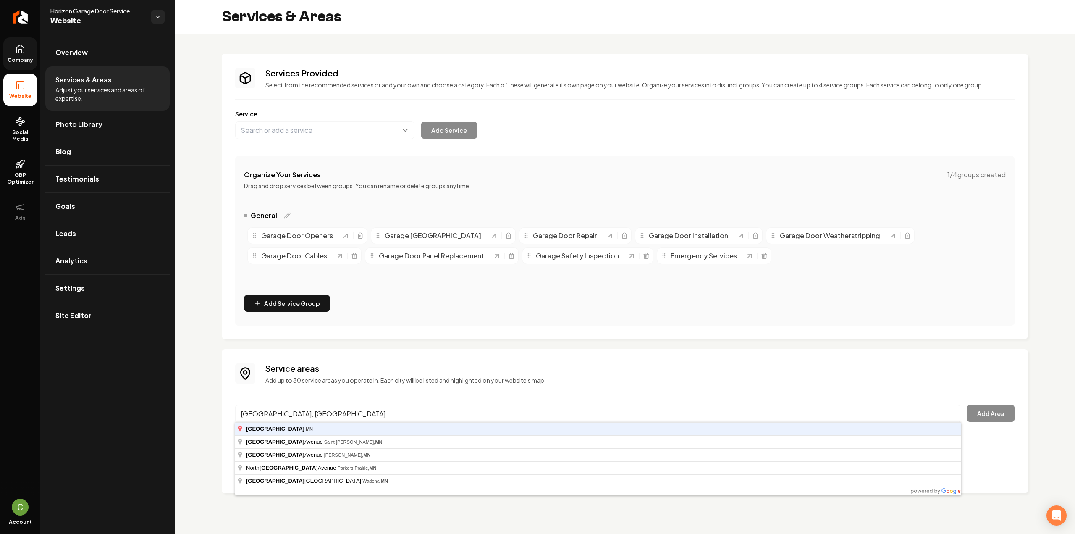
type input "[GEOGRAPHIC_DATA], [GEOGRAPHIC_DATA]"
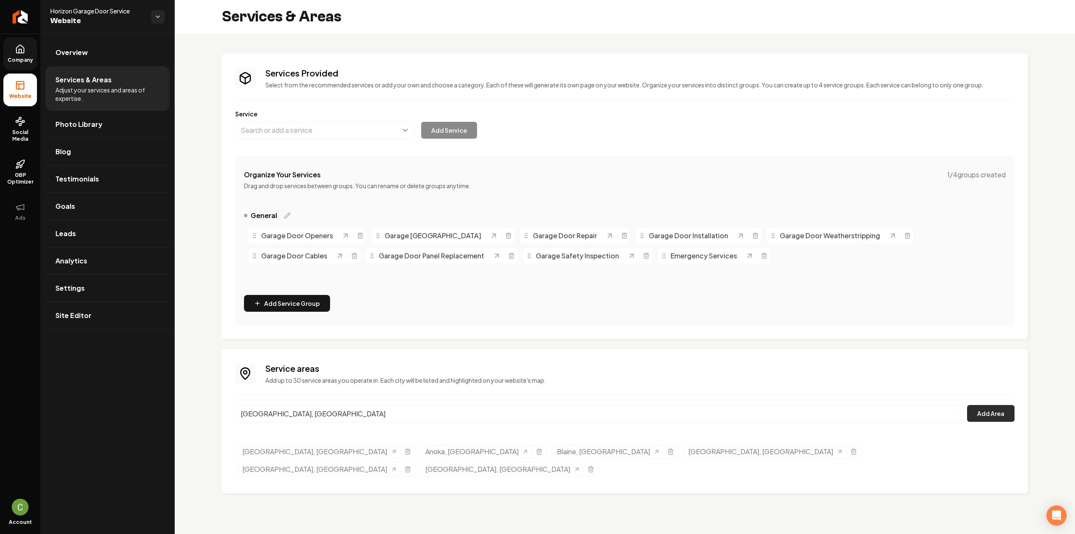
click at [984, 417] on button "Add Area" at bounding box center [990, 413] width 47 height 17
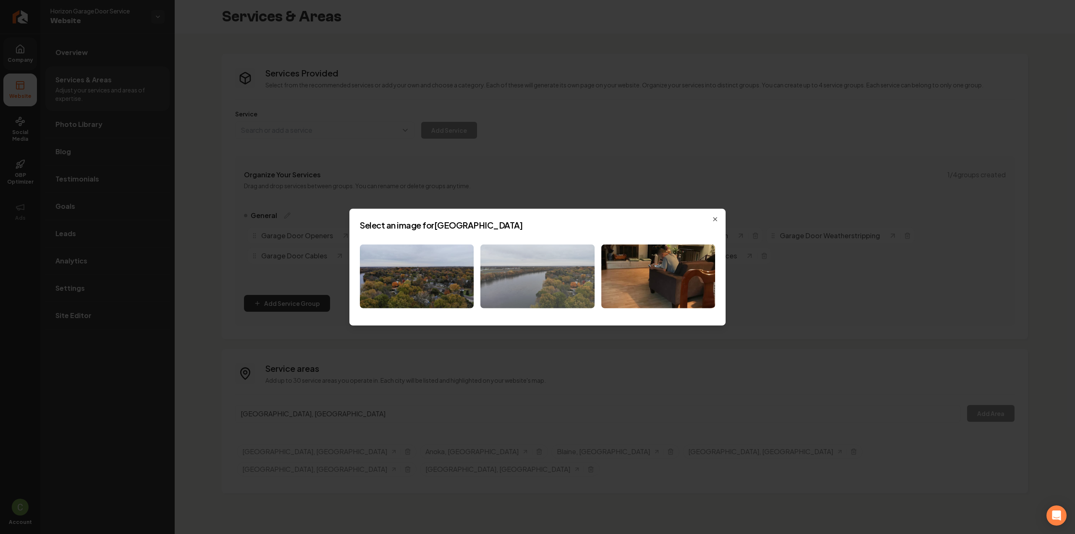
click at [510, 273] on img at bounding box center [537, 276] width 114 height 64
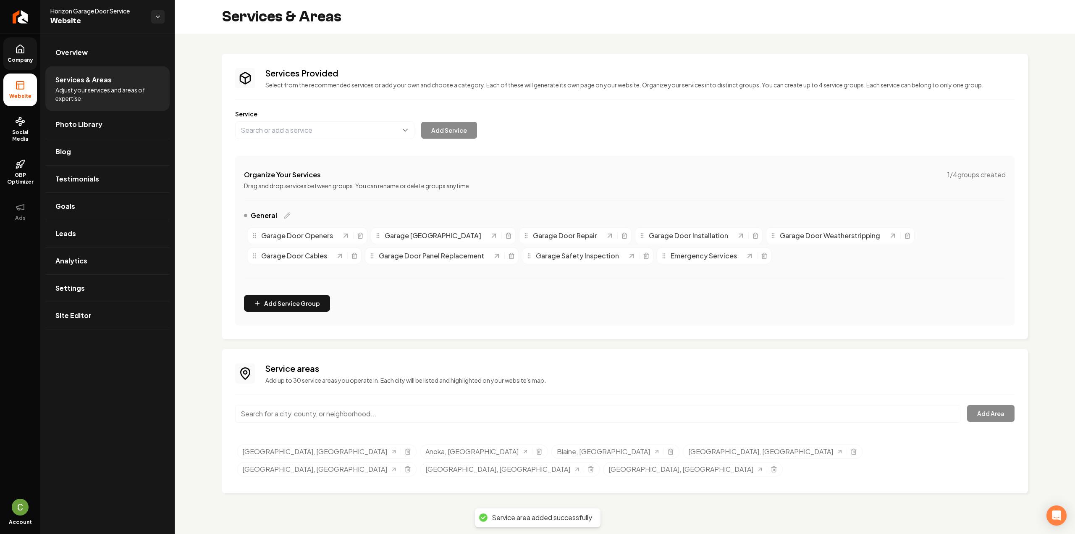
click at [266, 416] on input "Main content area" at bounding box center [597, 414] width 725 height 18
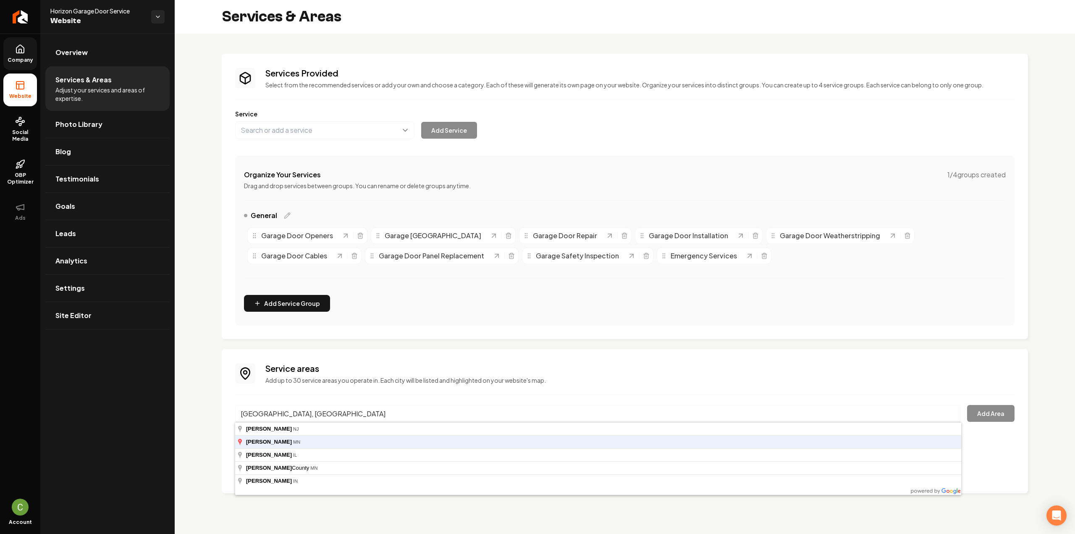
type input "[GEOGRAPHIC_DATA], [GEOGRAPHIC_DATA]"
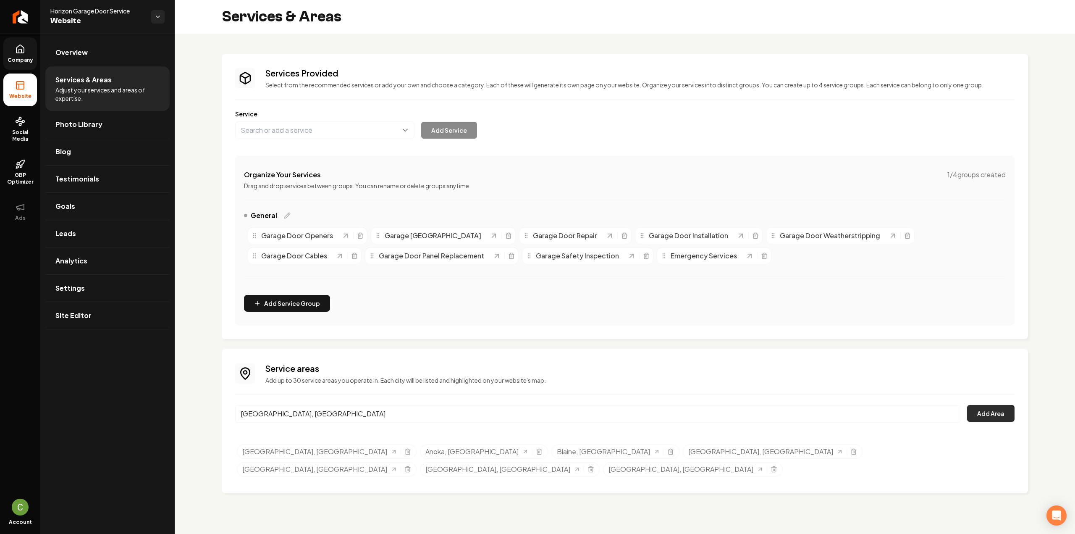
click at [978, 409] on button "Add Area" at bounding box center [990, 413] width 47 height 17
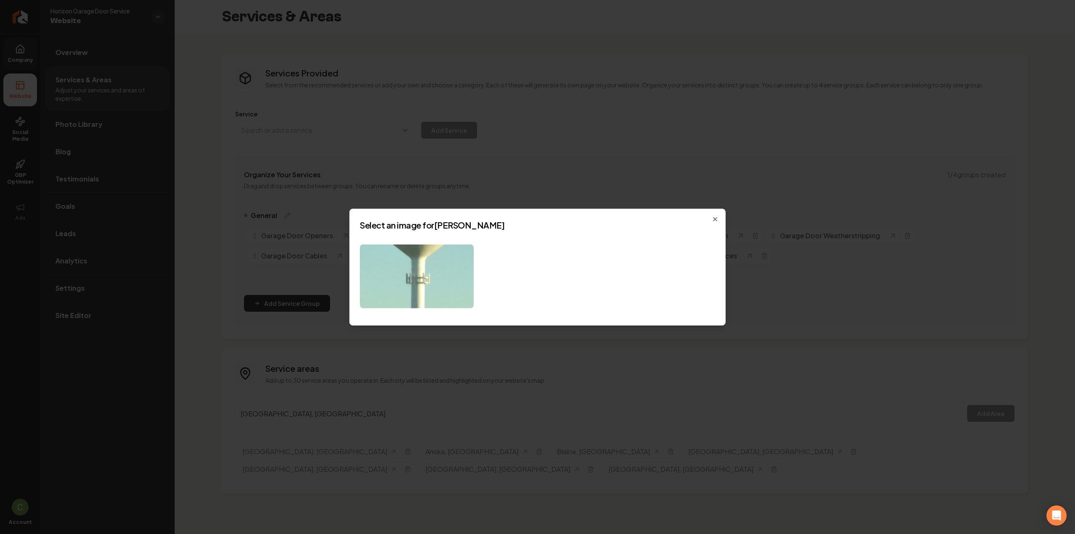
click at [400, 286] on img at bounding box center [417, 276] width 114 height 64
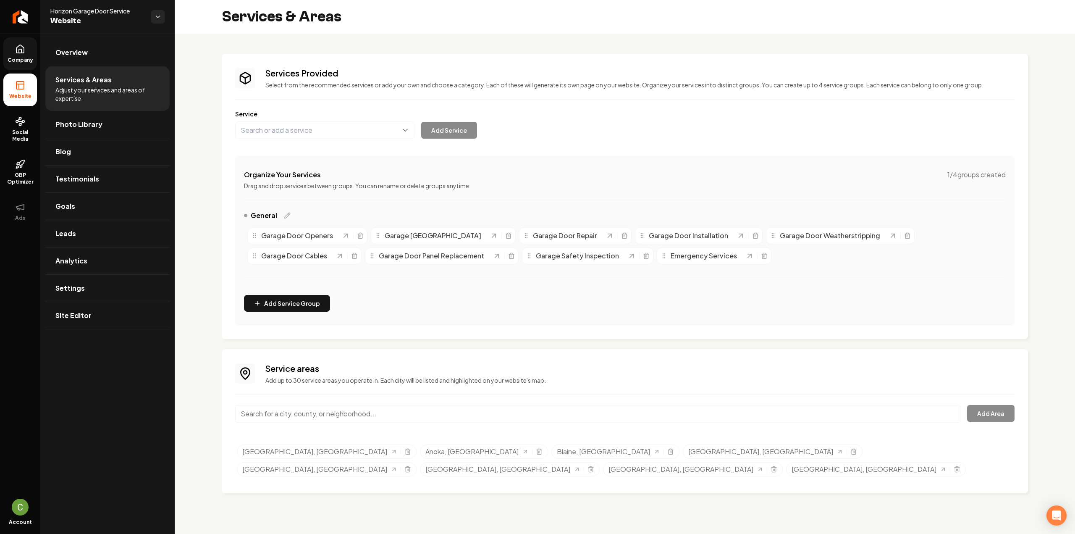
drag, startPoint x: 317, startPoint y: 425, endPoint x: 312, endPoint y: 418, distance: 8.4
click at [317, 425] on div "Main content area" at bounding box center [597, 419] width 725 height 28
click at [312, 418] on input "Main content area" at bounding box center [597, 414] width 725 height 18
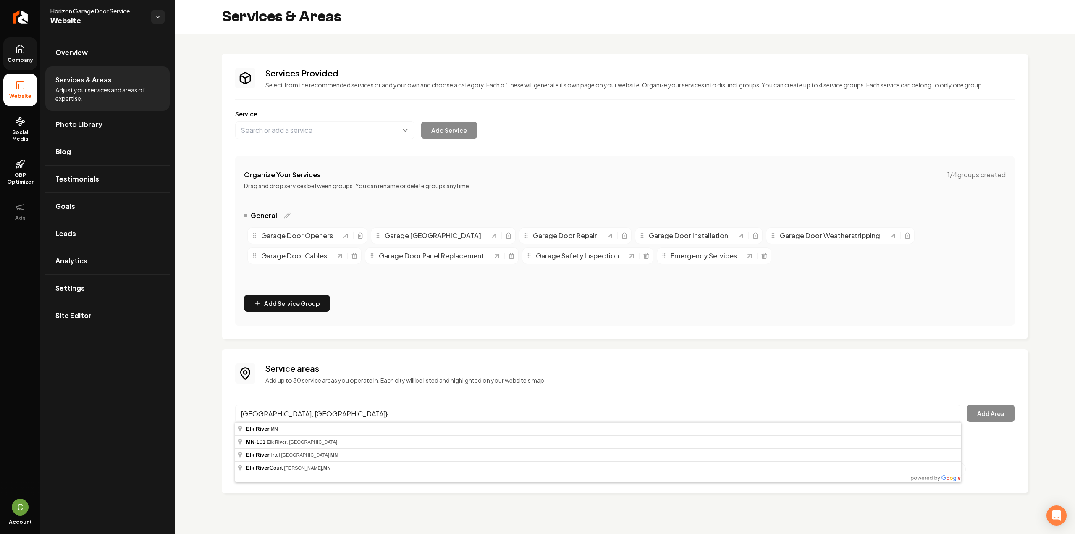
type input "[GEOGRAPHIC_DATA], [GEOGRAPHIC_DATA]"
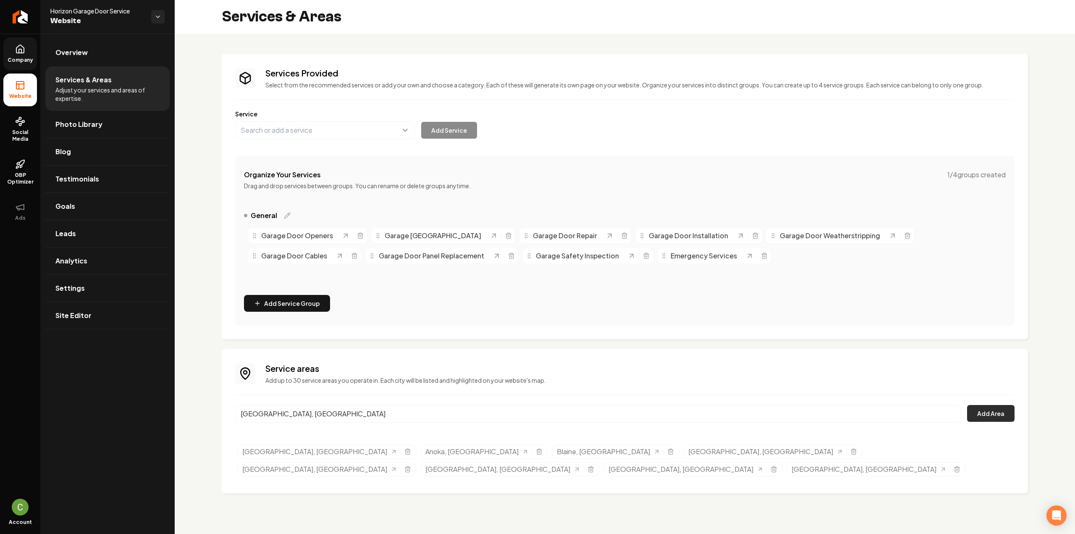
click at [1010, 416] on button "Add Area" at bounding box center [990, 413] width 47 height 17
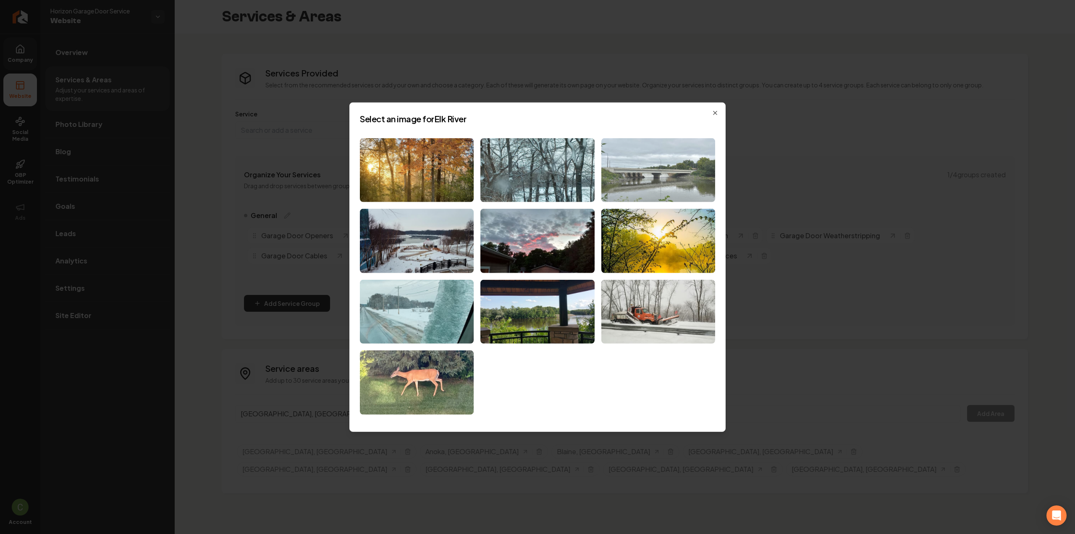
click at [614, 175] on img at bounding box center [658, 170] width 114 height 64
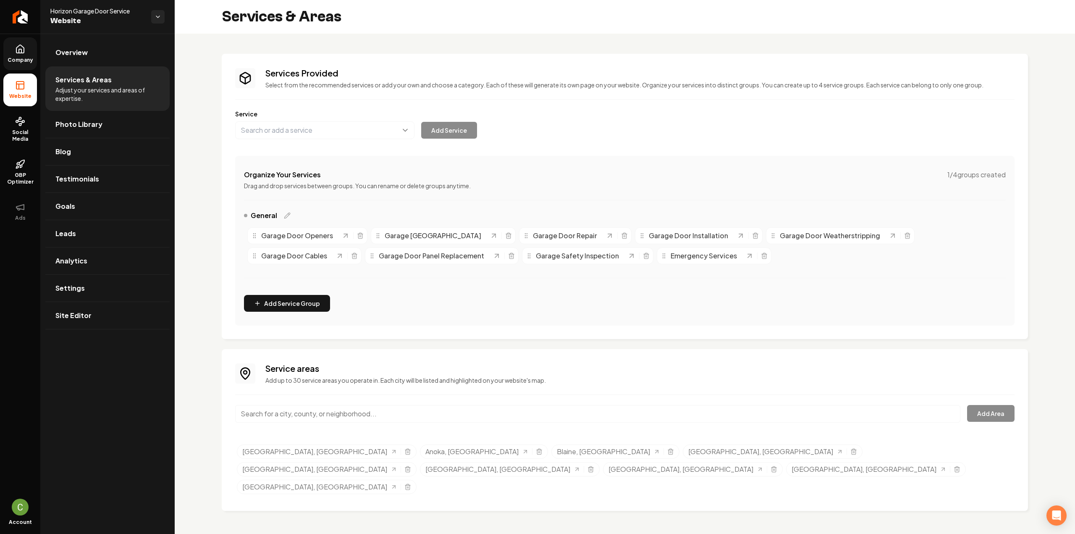
click at [301, 415] on input "Main content area" at bounding box center [597, 414] width 725 height 18
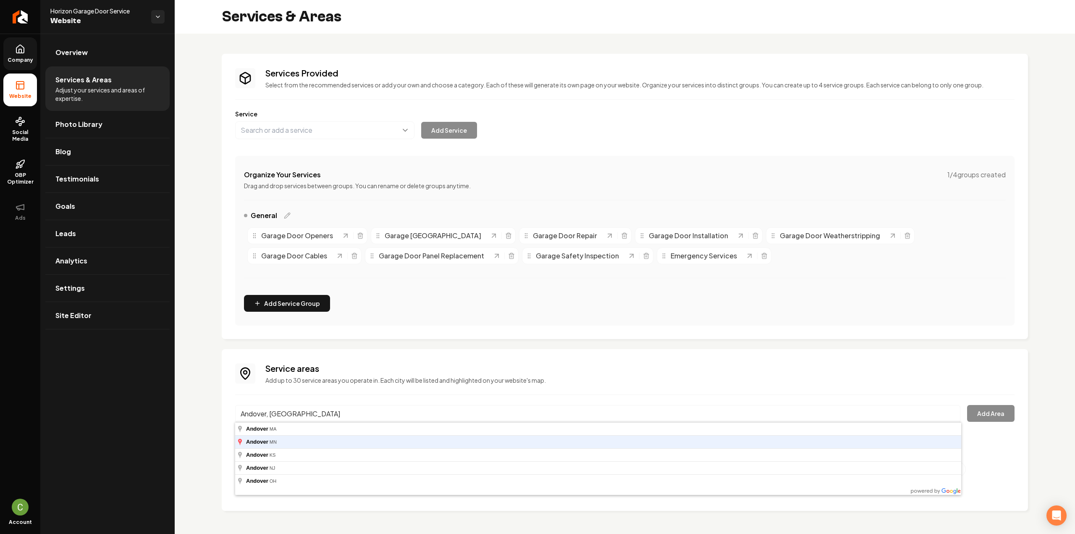
type input "Andover, [GEOGRAPHIC_DATA]"
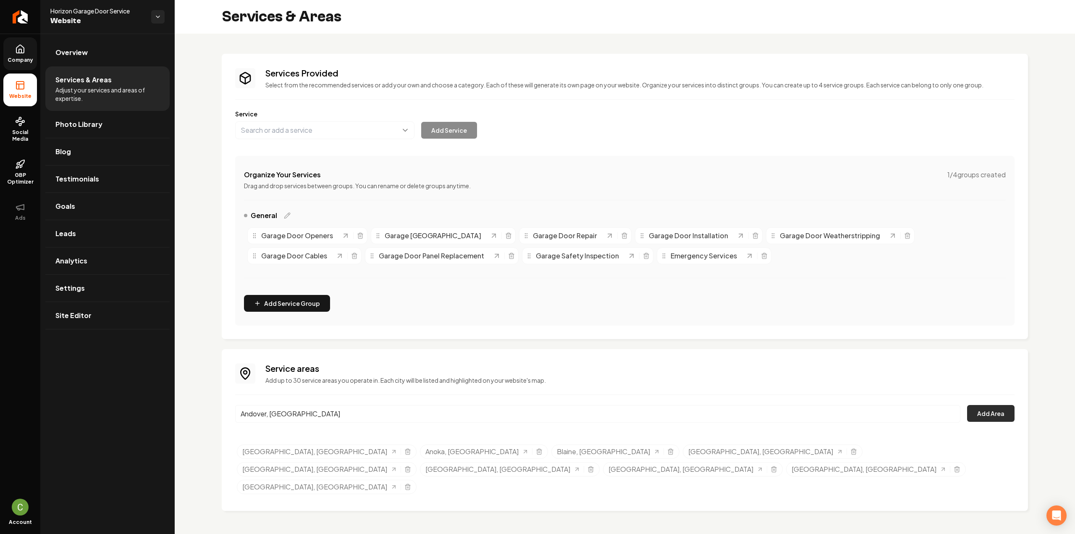
click at [983, 407] on button "Add Area" at bounding box center [990, 413] width 47 height 17
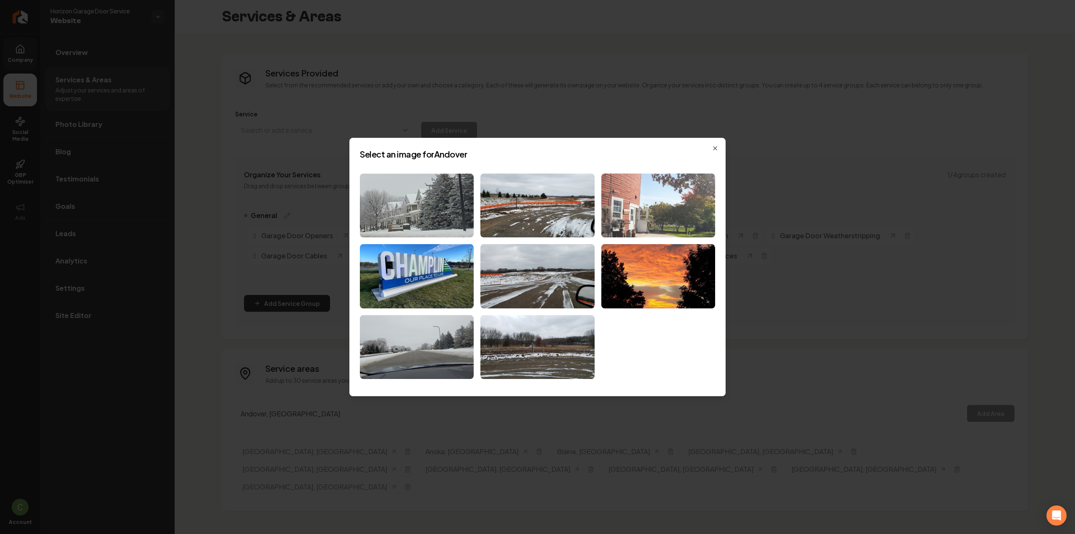
click at [643, 218] on img at bounding box center [658, 205] width 114 height 64
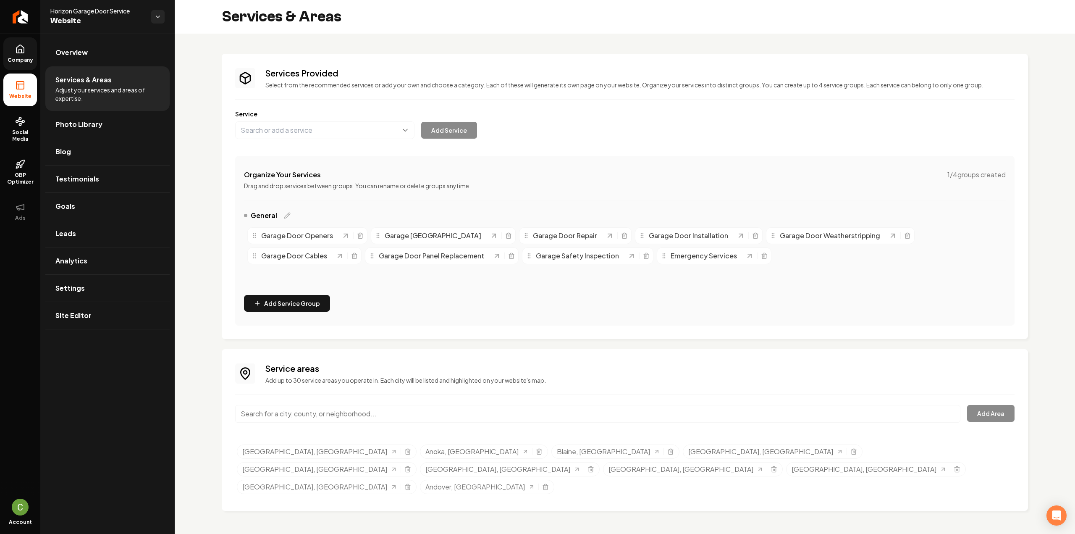
click at [337, 414] on input "Main content area" at bounding box center [597, 414] width 725 height 18
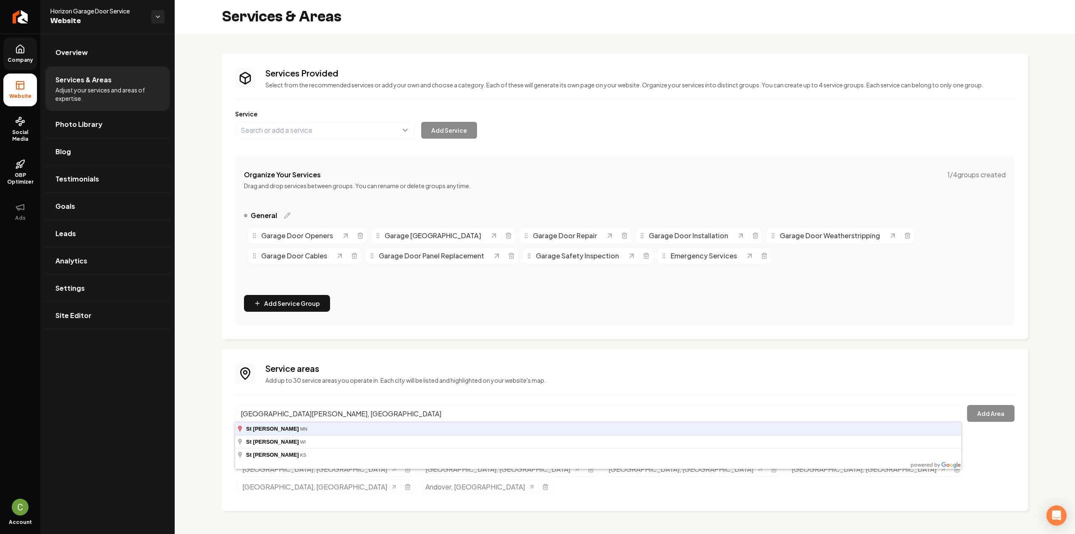
type input "St Francis, MN"
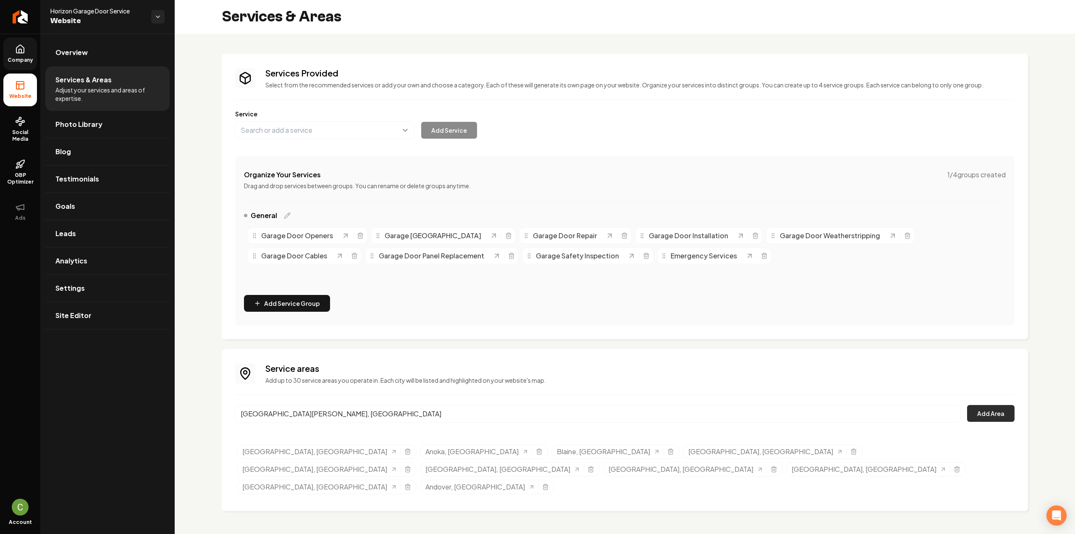
click at [984, 413] on button "Add Area" at bounding box center [990, 413] width 47 height 17
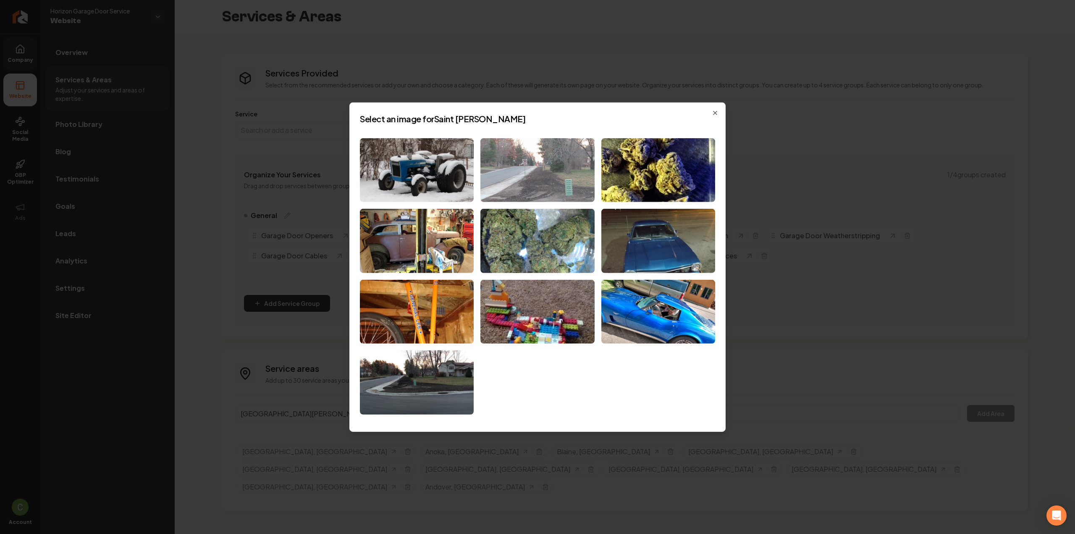
click at [510, 164] on img at bounding box center [537, 170] width 114 height 64
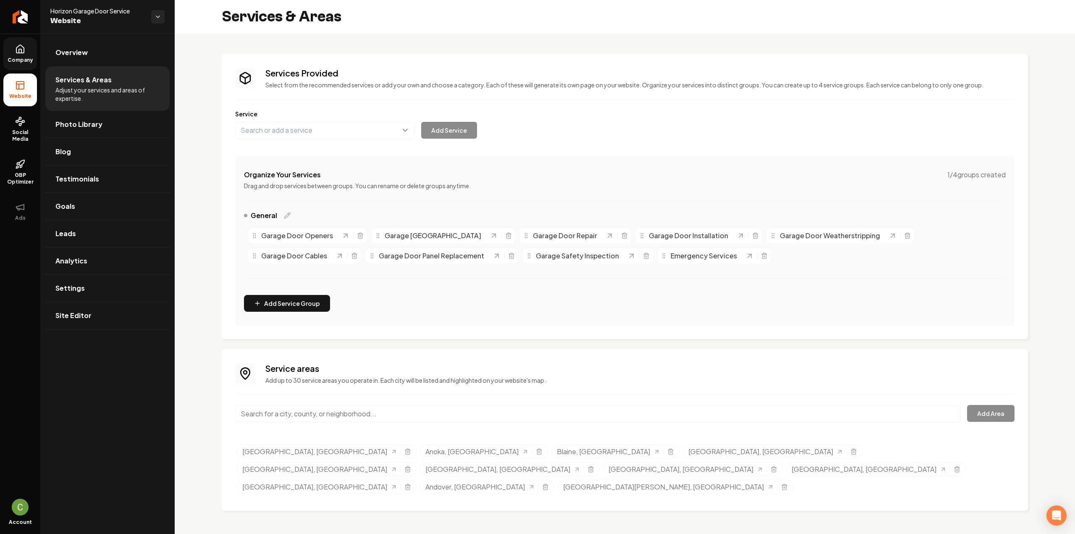
click at [380, 414] on input "Main content area" at bounding box center [597, 414] width 725 height 18
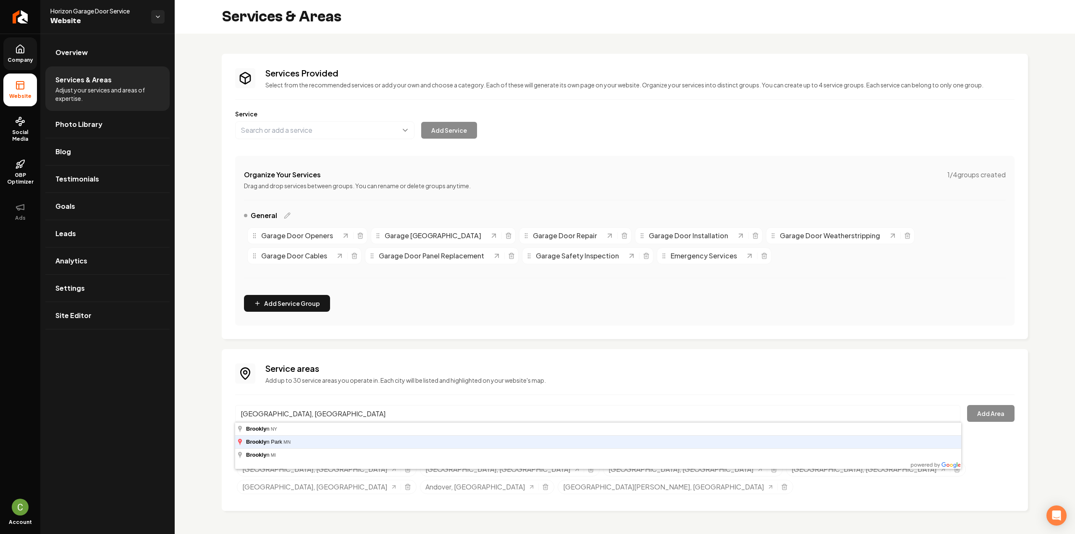
type input "[GEOGRAPHIC_DATA], [GEOGRAPHIC_DATA]"
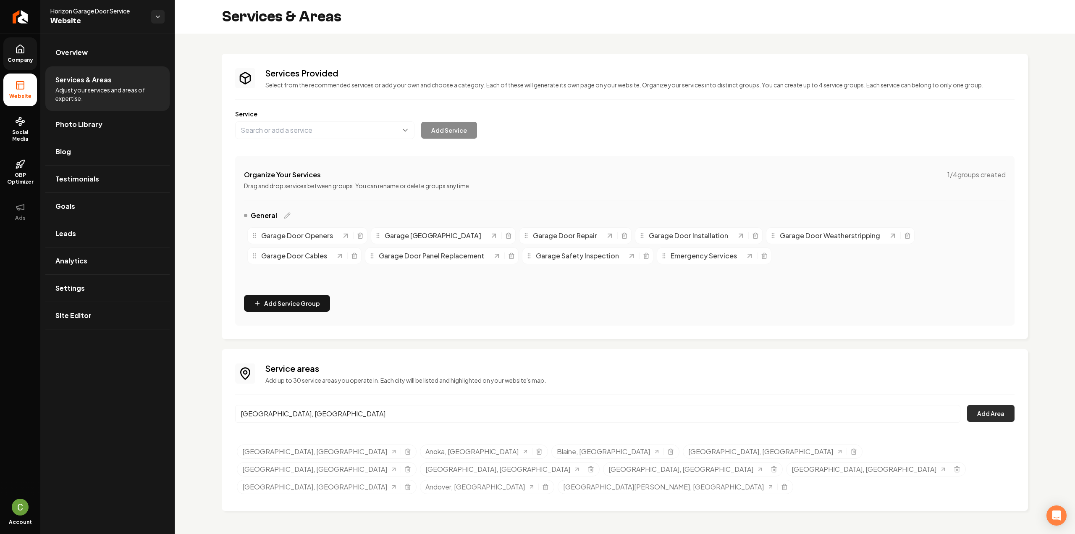
click at [984, 405] on button "Add Area" at bounding box center [990, 413] width 47 height 17
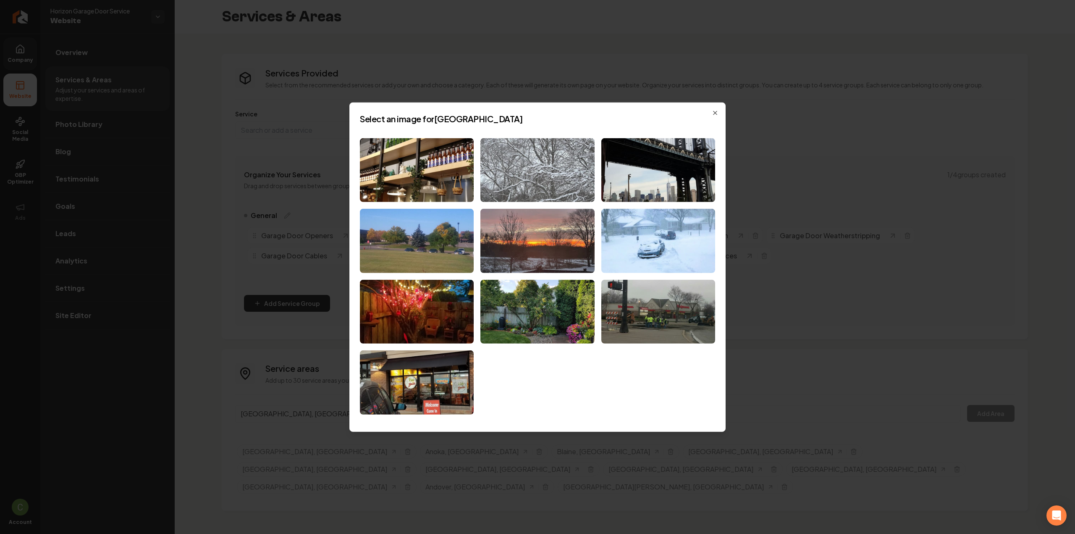
click at [563, 178] on img at bounding box center [537, 170] width 114 height 64
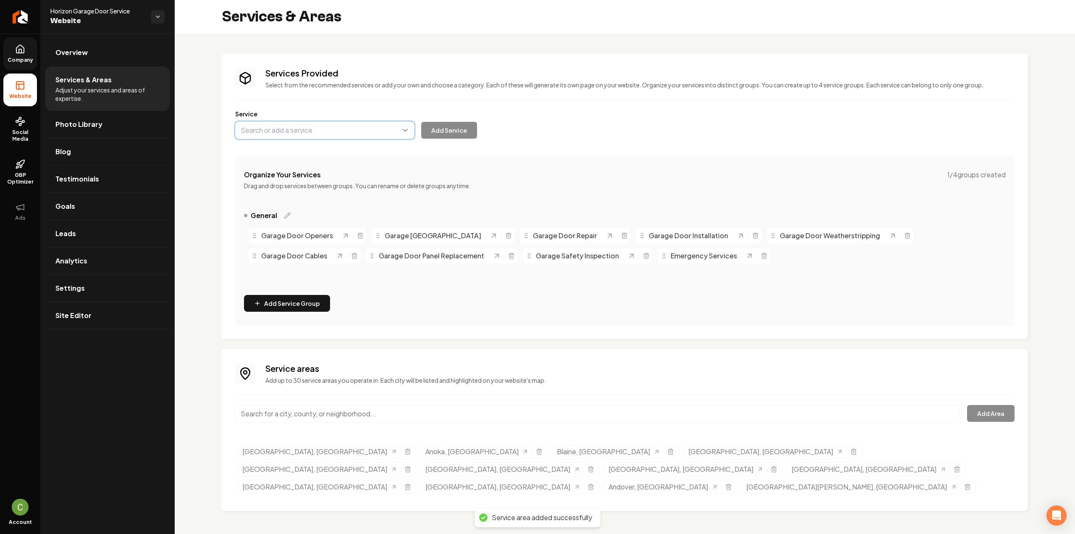
click at [274, 136] on button "Main content area" at bounding box center [324, 130] width 179 height 18
click at [301, 414] on div "Services Provided Select from the recommended services or add your own and choo…" at bounding box center [625, 282] width 806 height 457
click at [302, 416] on input "Main content area" at bounding box center [597, 414] width 725 height 18
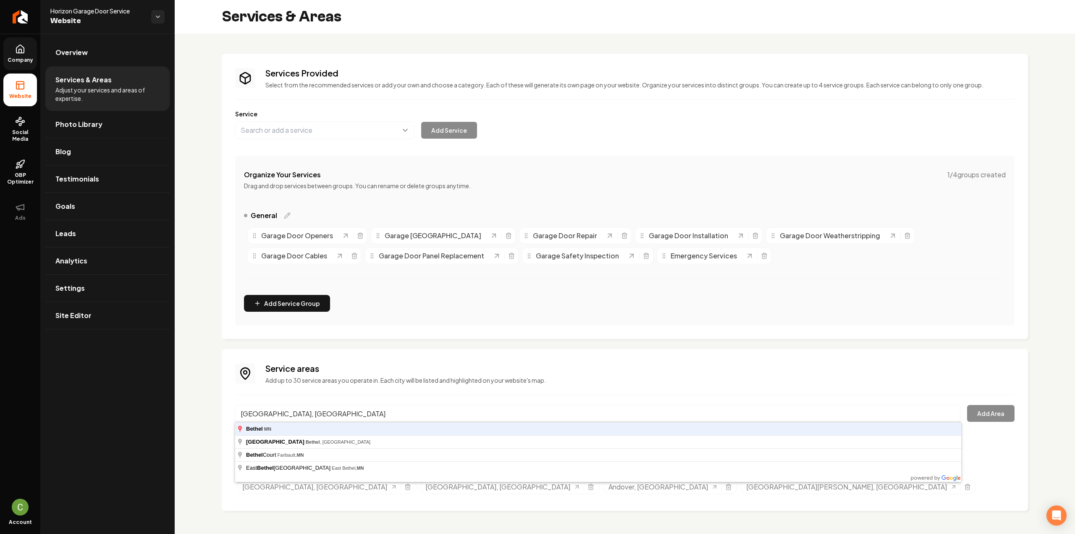
type input "[GEOGRAPHIC_DATA], [GEOGRAPHIC_DATA]"
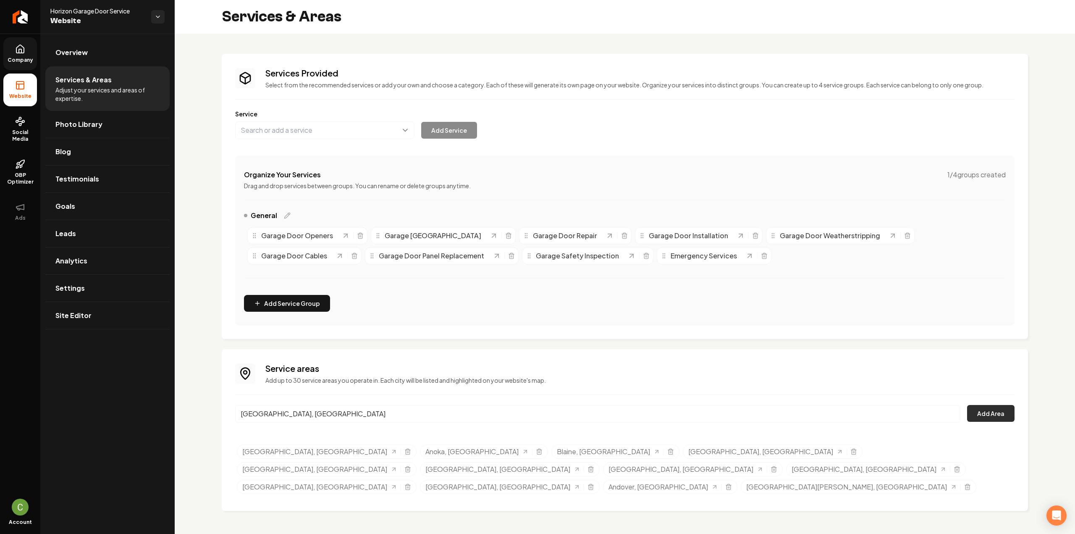
click at [994, 409] on button "Add Area" at bounding box center [990, 413] width 47 height 17
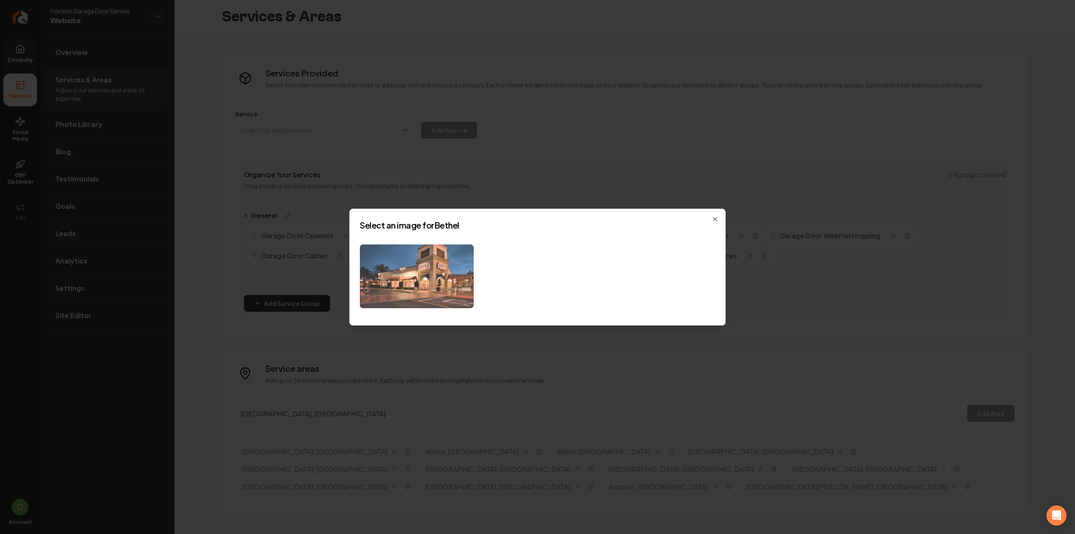
click at [418, 300] on img at bounding box center [417, 276] width 114 height 64
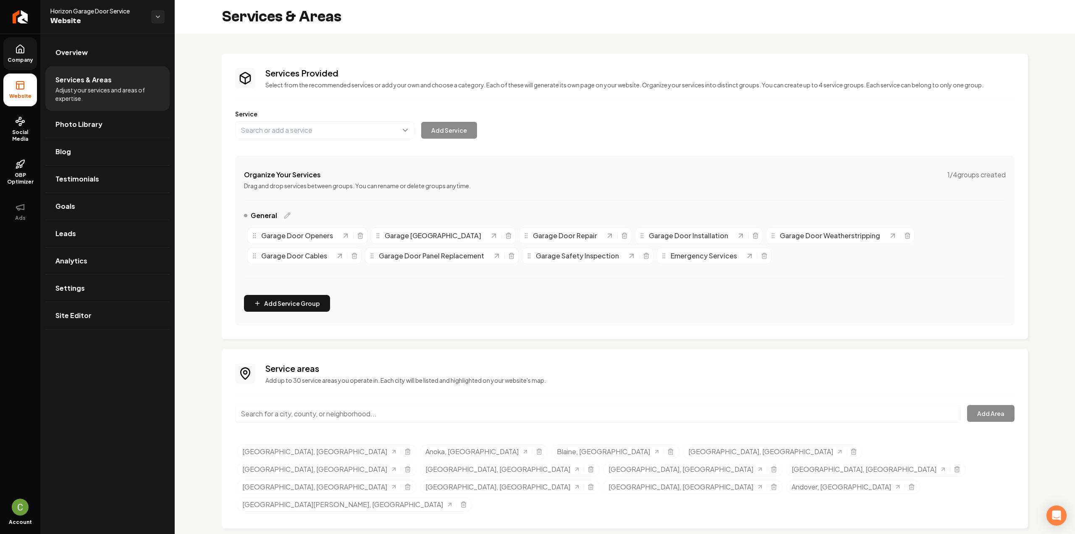
click at [333, 414] on input "Main content area" at bounding box center [597, 414] width 725 height 18
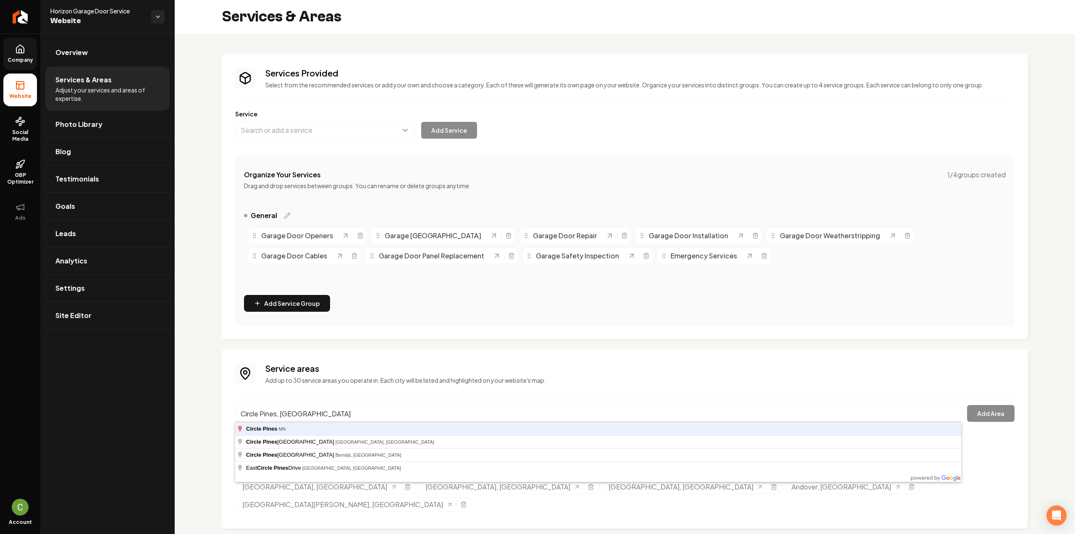
type input "Circle Pines, [GEOGRAPHIC_DATA]"
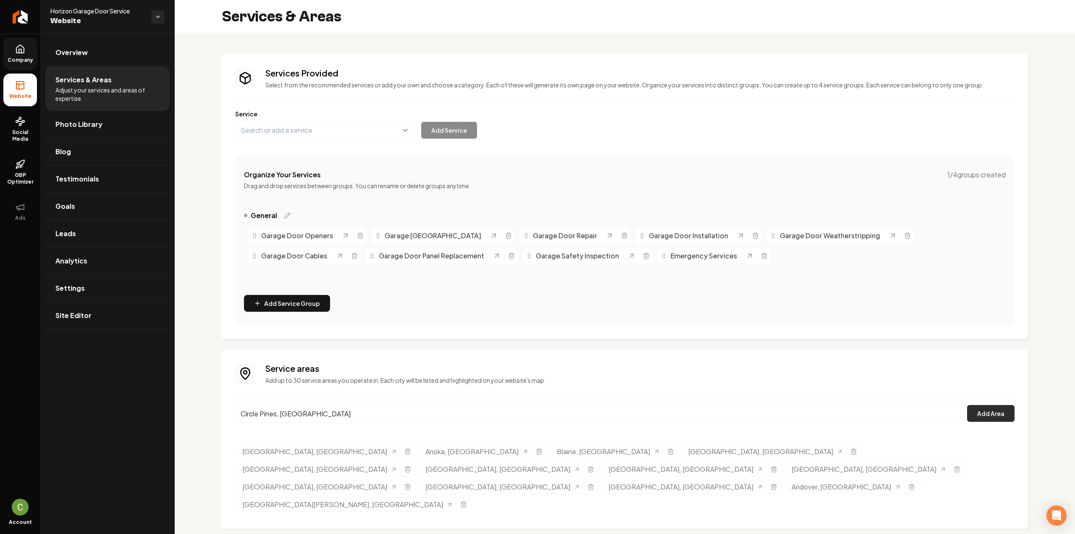
click at [1008, 409] on button "Add Area" at bounding box center [990, 413] width 47 height 17
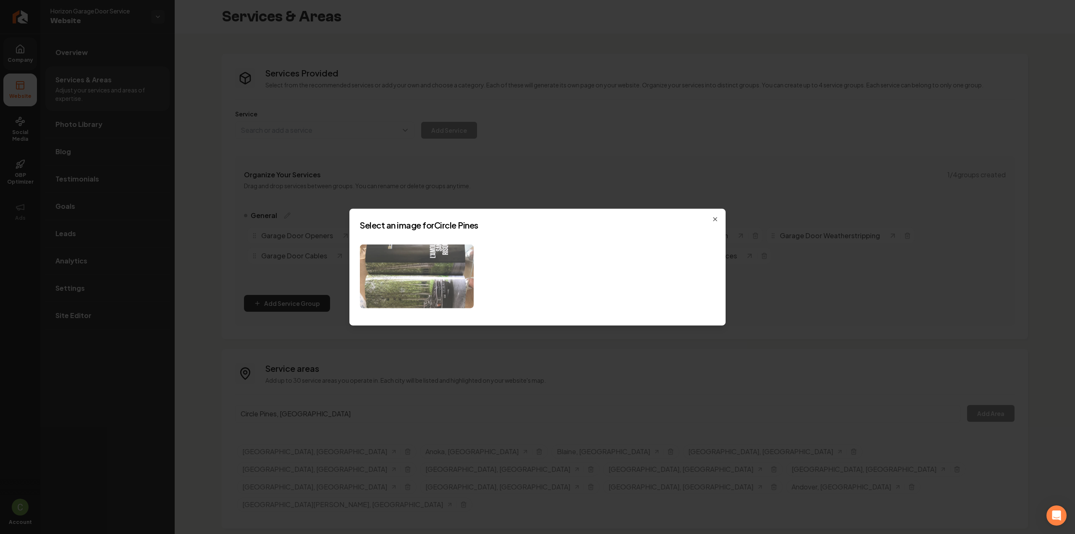
click at [411, 277] on img at bounding box center [417, 276] width 114 height 64
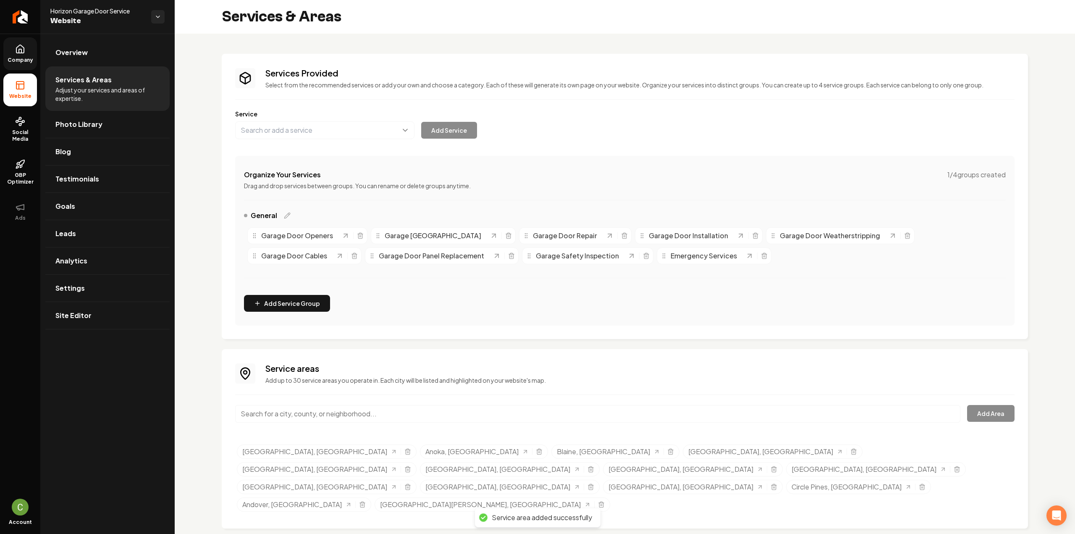
click at [401, 405] on input "Main content area" at bounding box center [597, 414] width 725 height 18
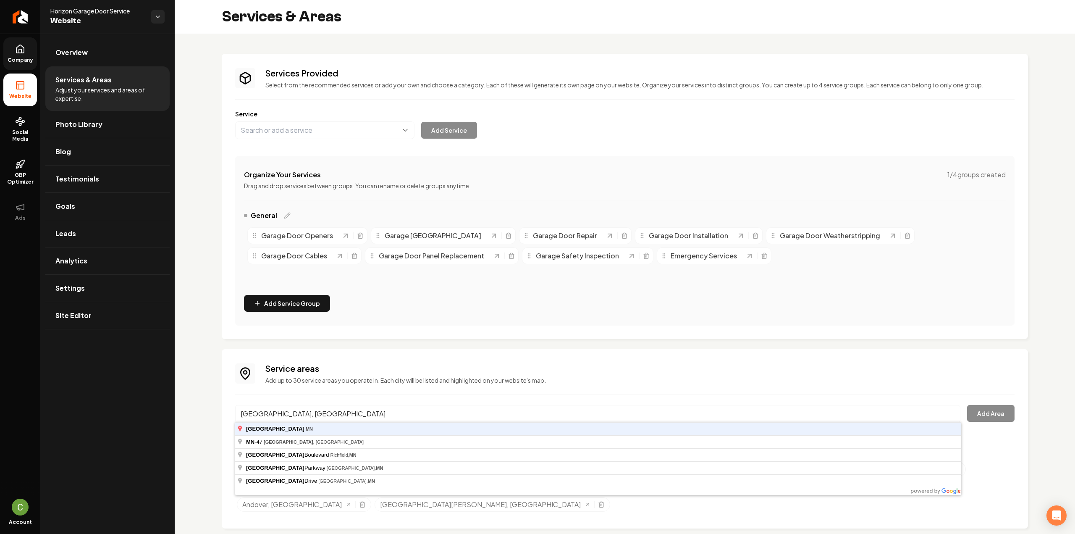
type input "[GEOGRAPHIC_DATA], [GEOGRAPHIC_DATA]"
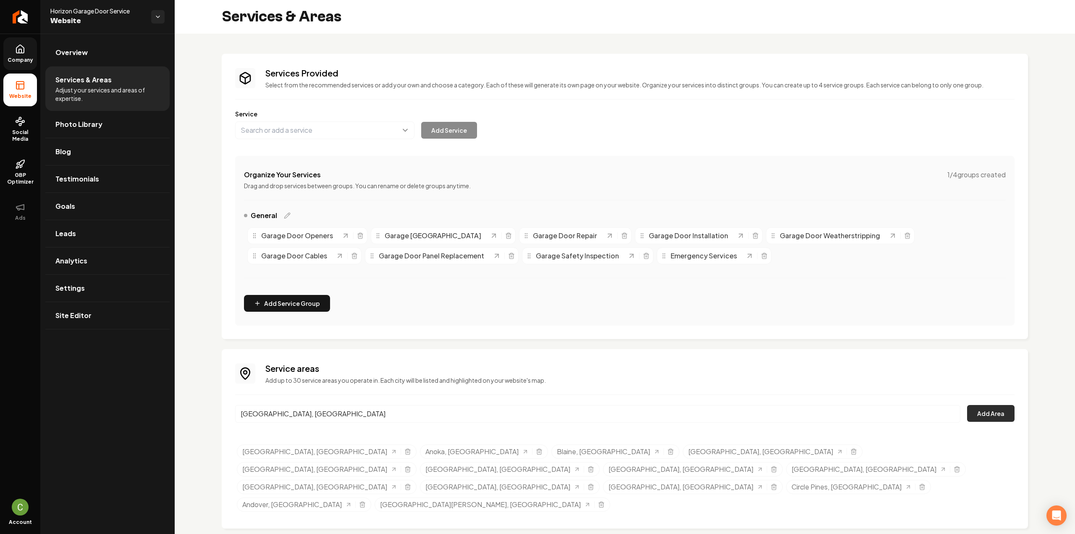
click at [992, 413] on button "Add Area" at bounding box center [990, 413] width 47 height 17
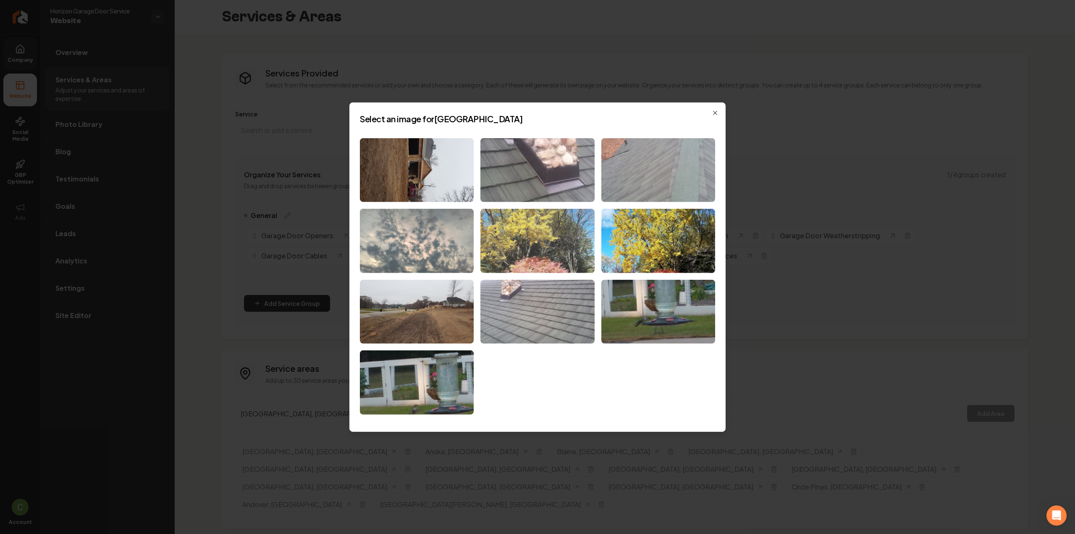
click at [523, 241] on img at bounding box center [537, 241] width 114 height 64
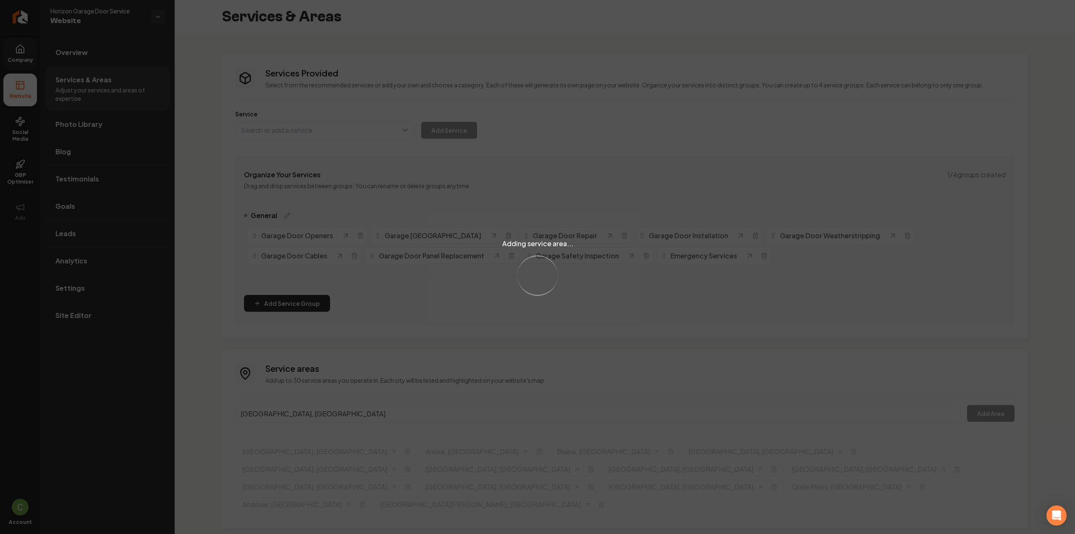
drag, startPoint x: 461, startPoint y: 329, endPoint x: 398, endPoint y: 386, distance: 85.3
drag, startPoint x: 398, startPoint y: 386, endPoint x: 310, endPoint y: 406, distance: 90.5
click at [310, 406] on div "Adding service area... Loading..." at bounding box center [537, 267] width 1075 height 534
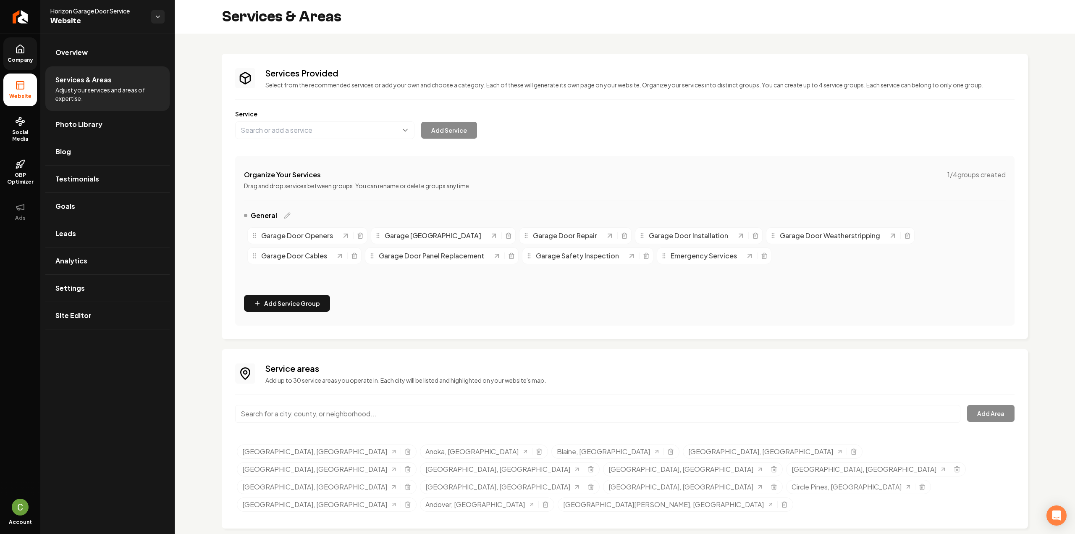
click at [324, 409] on input "Main content area" at bounding box center [597, 414] width 725 height 18
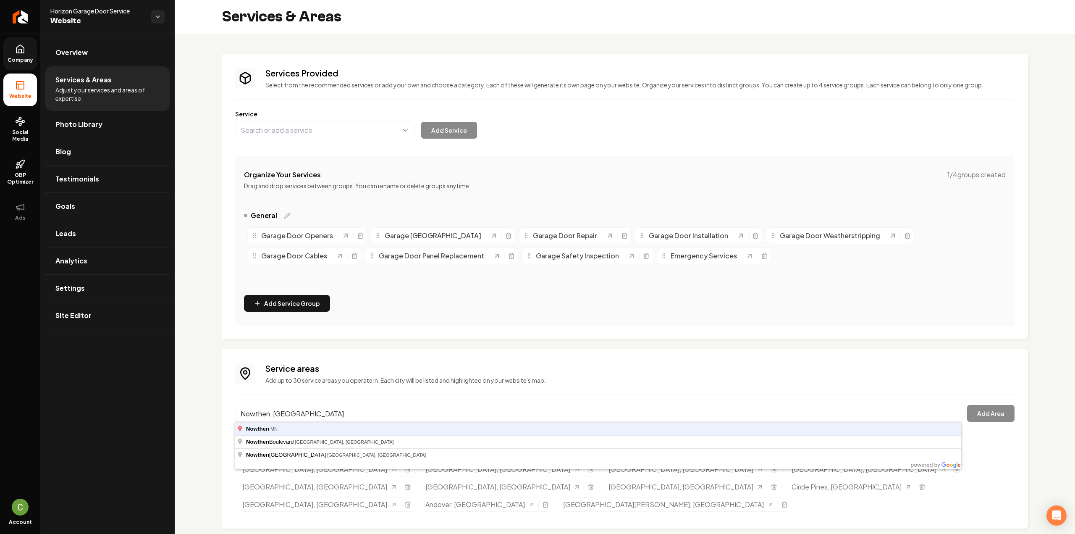
type input "Nowthen, [GEOGRAPHIC_DATA]"
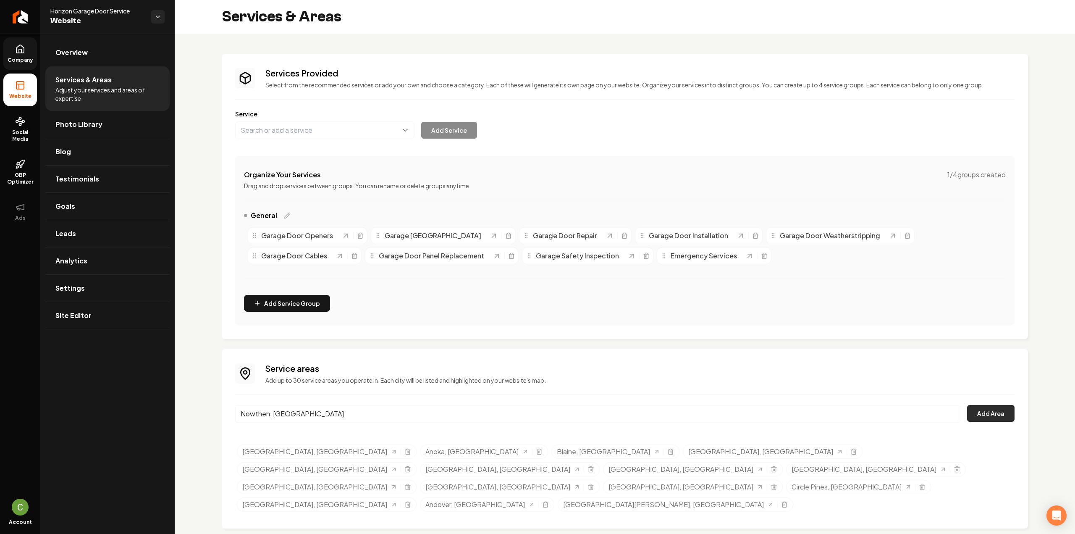
click at [984, 409] on button "Add Area" at bounding box center [990, 413] width 47 height 17
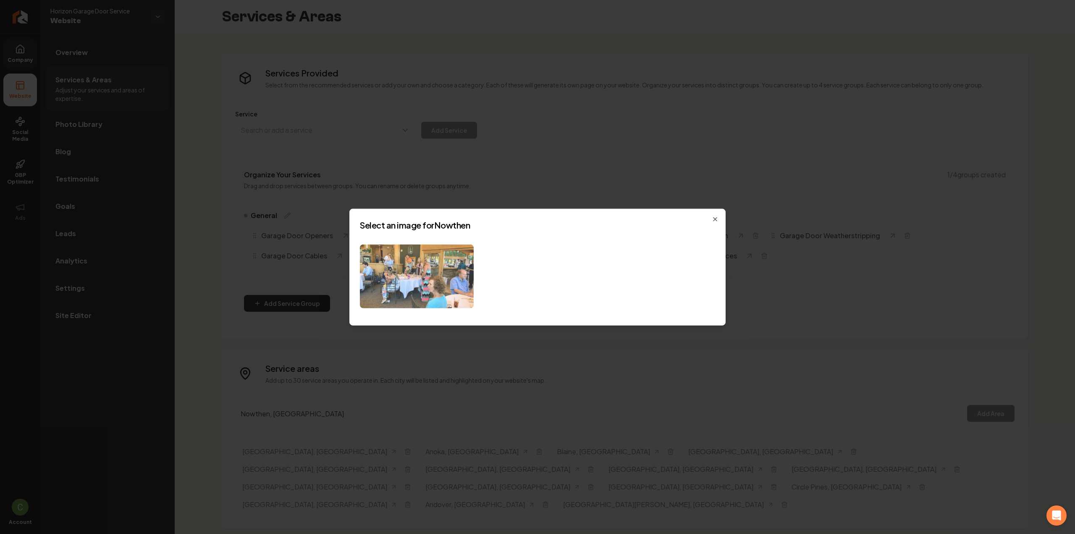
click at [438, 280] on img at bounding box center [417, 276] width 114 height 64
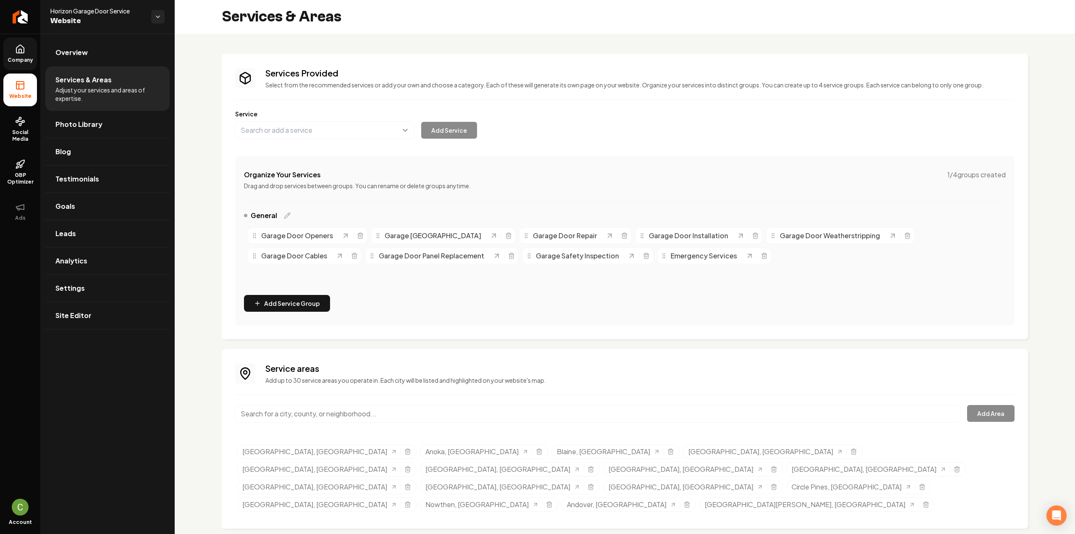
click at [274, 413] on input "Main content area" at bounding box center [597, 414] width 725 height 18
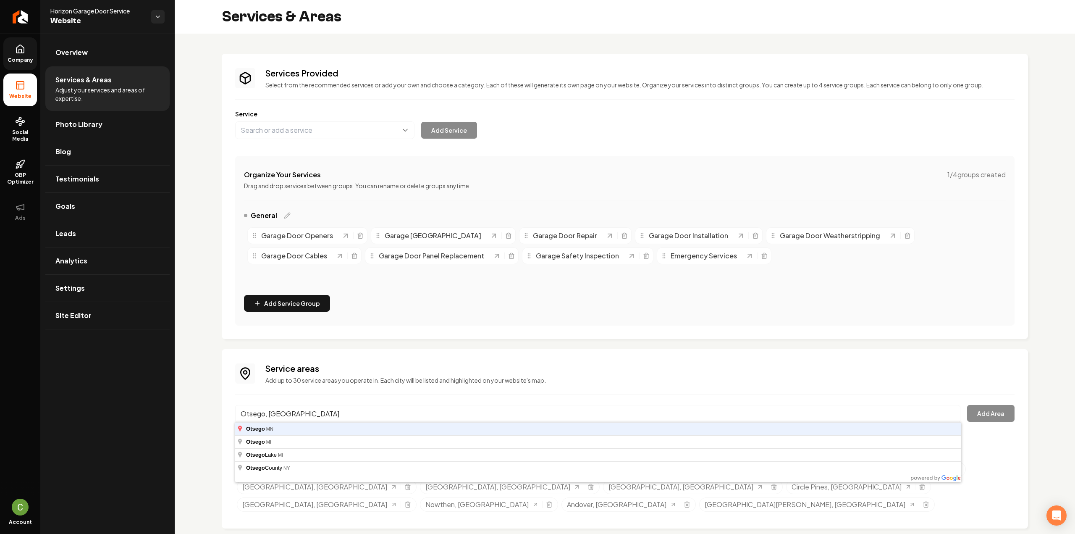
type input "Otsego, [GEOGRAPHIC_DATA]"
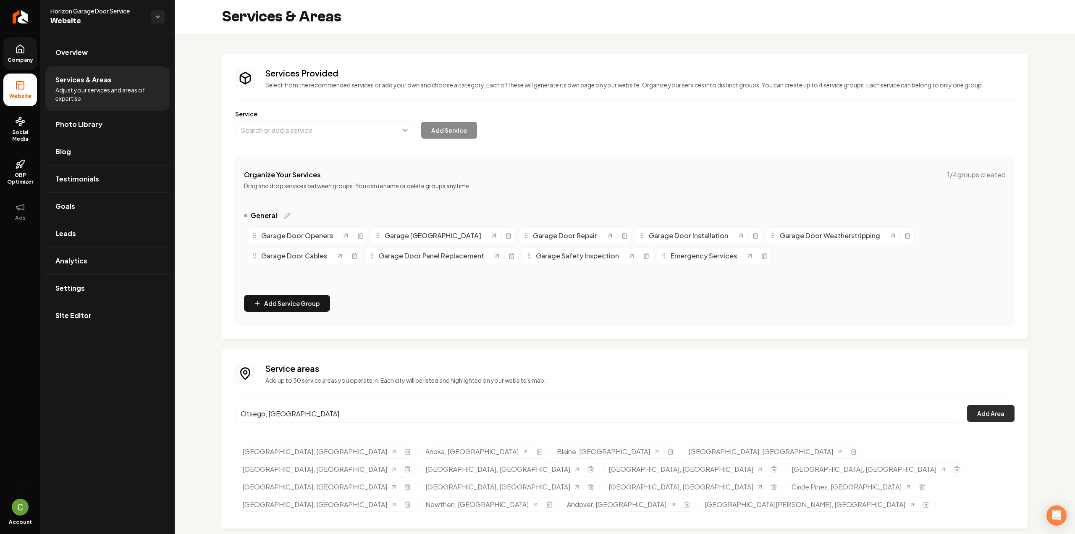
click at [990, 411] on button "Add Area" at bounding box center [990, 413] width 47 height 17
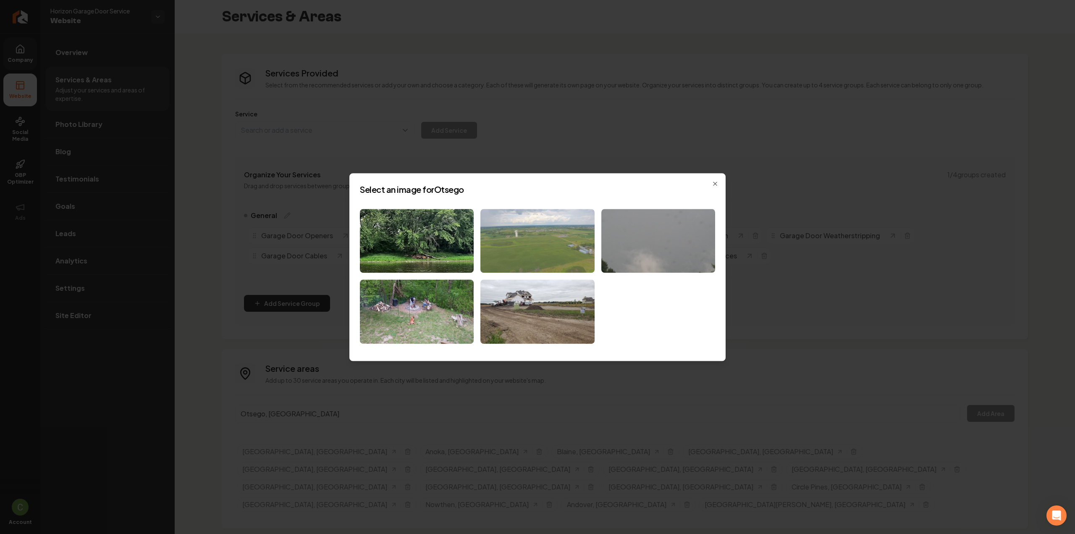
click at [542, 250] on img at bounding box center [537, 241] width 114 height 64
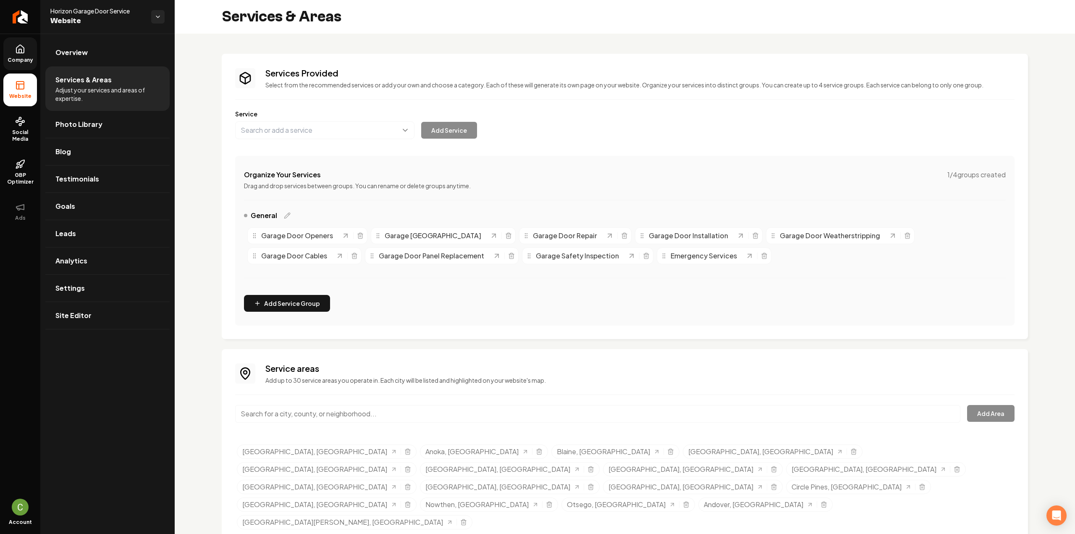
click at [398, 409] on input "Main content area" at bounding box center [597, 414] width 725 height 18
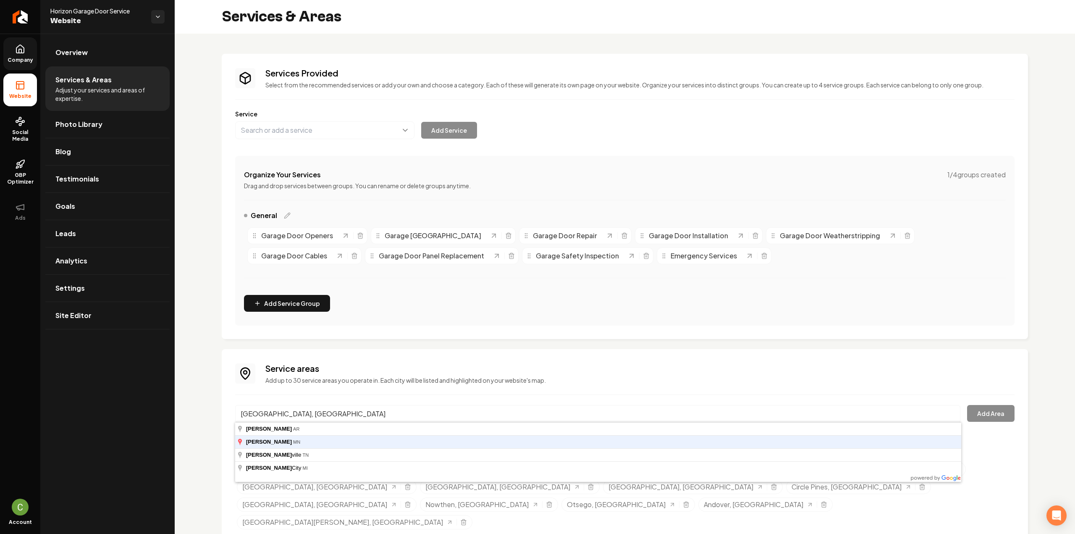
type input "[GEOGRAPHIC_DATA], [GEOGRAPHIC_DATA]"
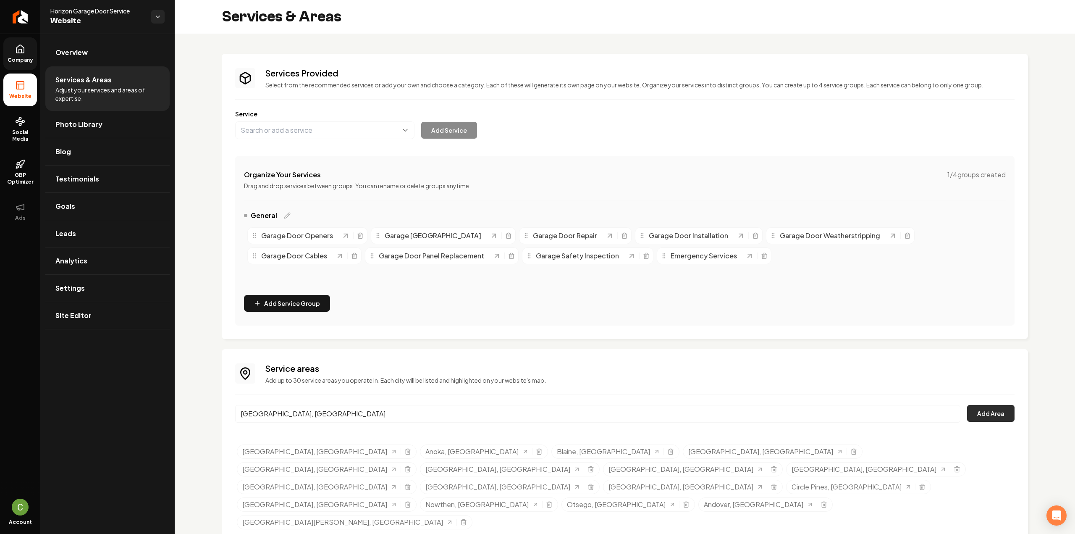
click at [1004, 415] on button "Add Area" at bounding box center [990, 413] width 47 height 17
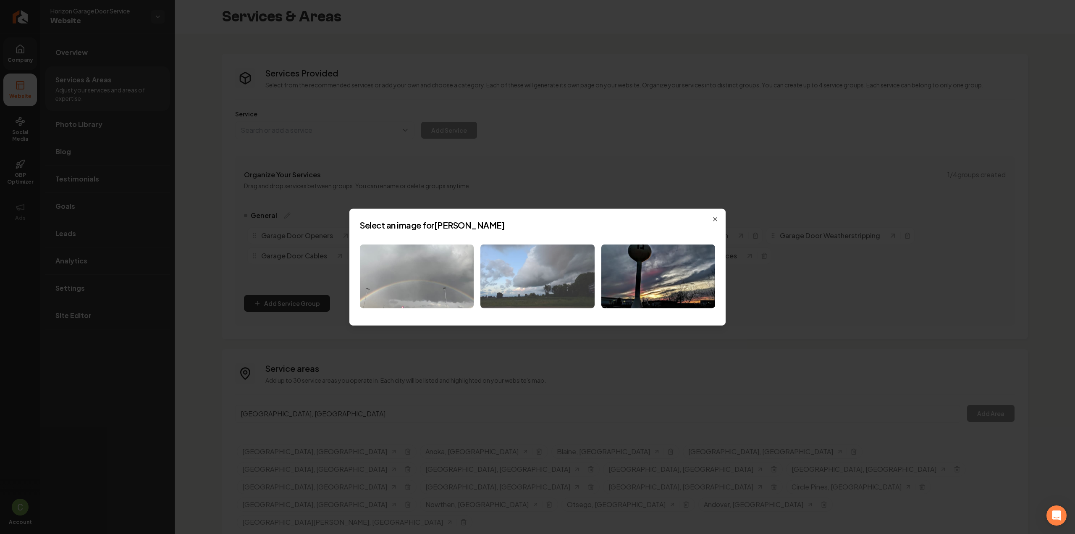
click at [531, 283] on img at bounding box center [537, 276] width 114 height 64
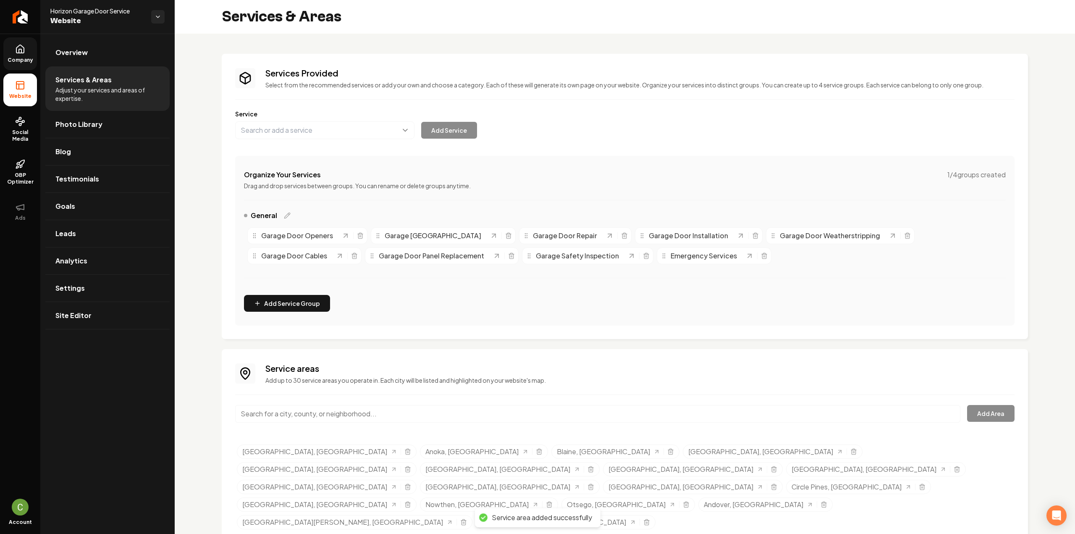
click at [312, 410] on input "Main content area" at bounding box center [597, 414] width 725 height 18
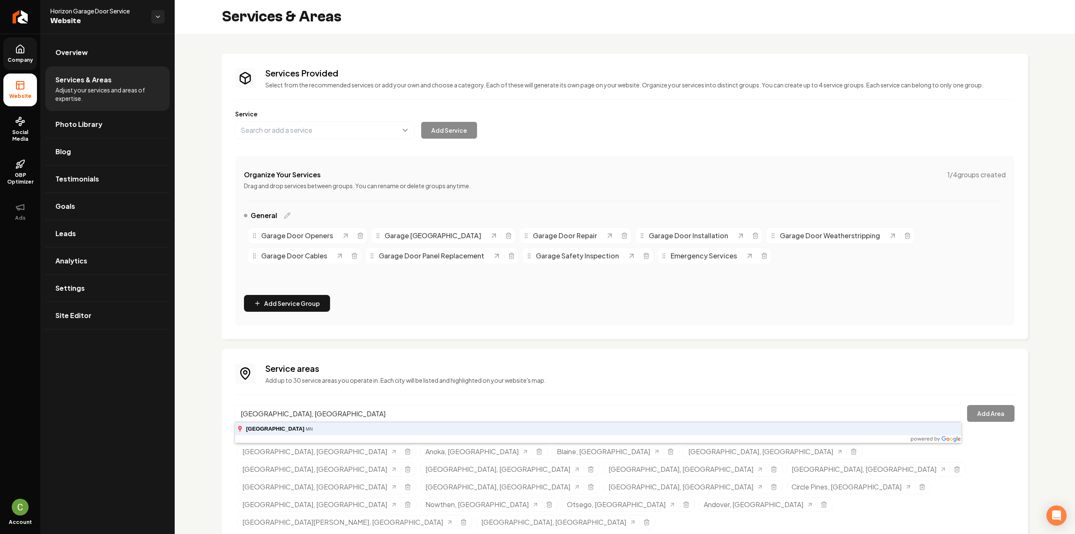
type input "[GEOGRAPHIC_DATA], [GEOGRAPHIC_DATA]"
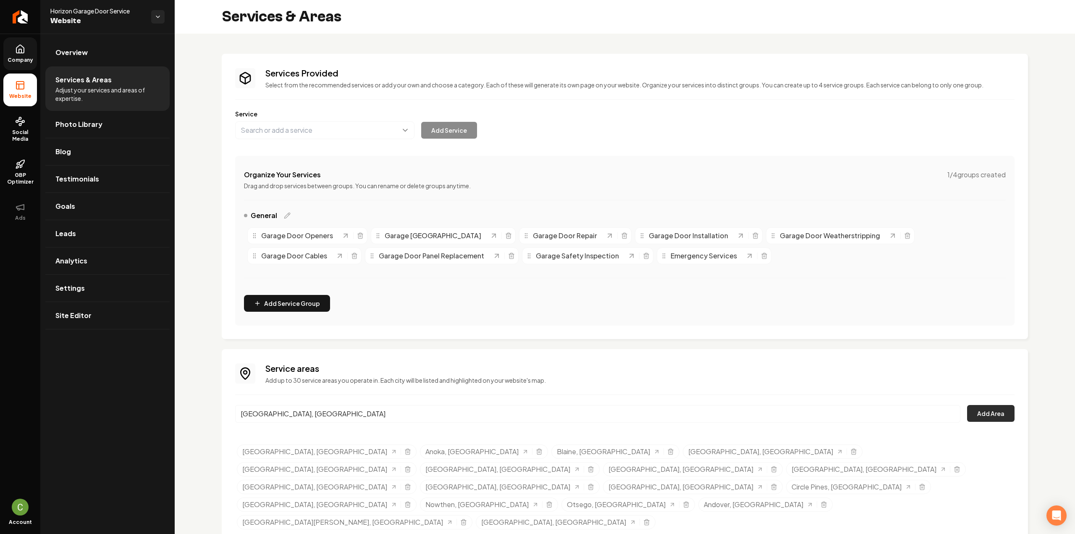
click at [1000, 412] on button "Add Area" at bounding box center [990, 413] width 47 height 17
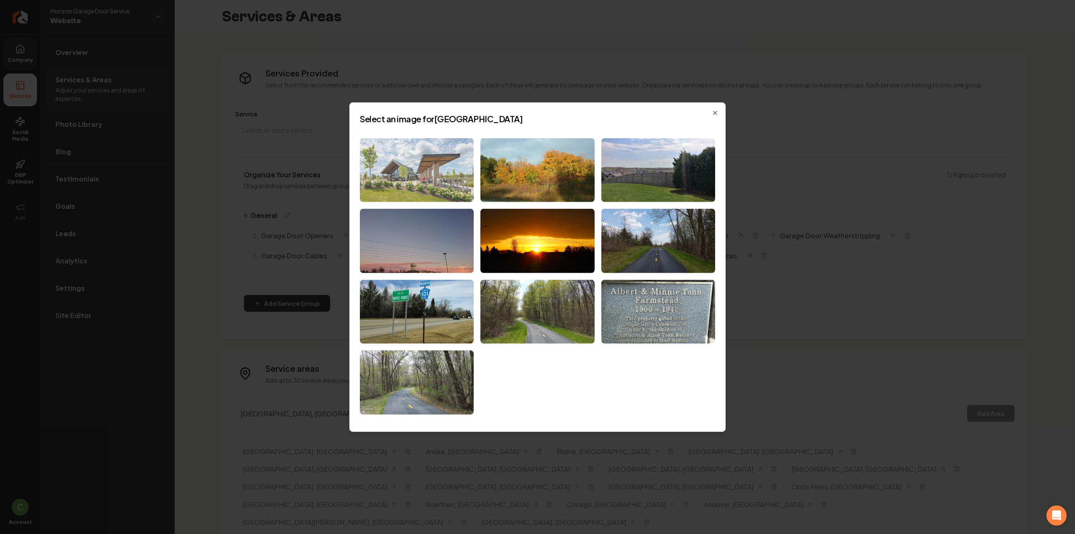
click at [387, 186] on img at bounding box center [417, 170] width 114 height 64
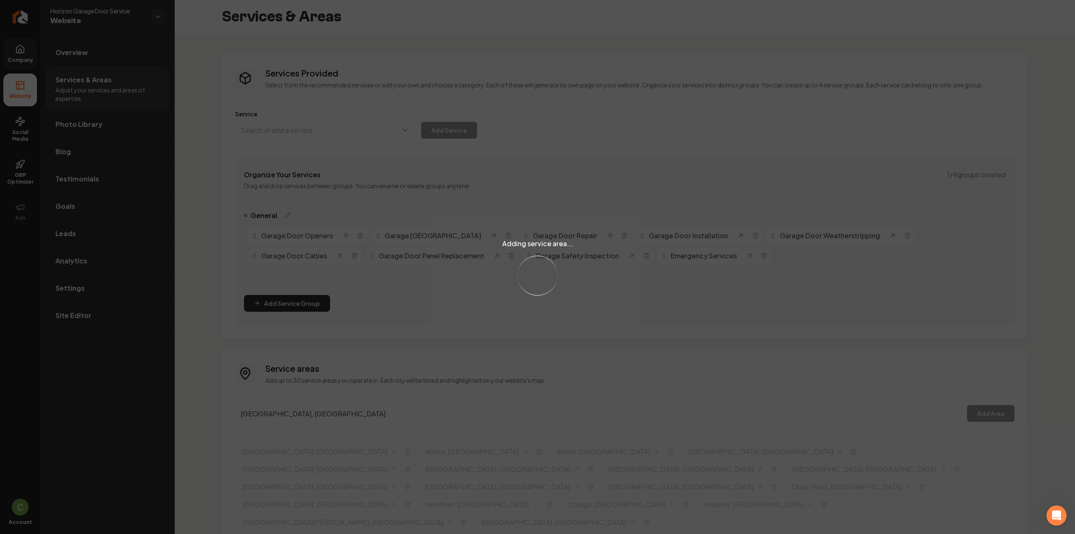
drag, startPoint x: 383, startPoint y: 195, endPoint x: 523, endPoint y: 160, distance: 144.1
click at [523, 160] on div "Adding service area... Loading..." at bounding box center [537, 267] width 1075 height 534
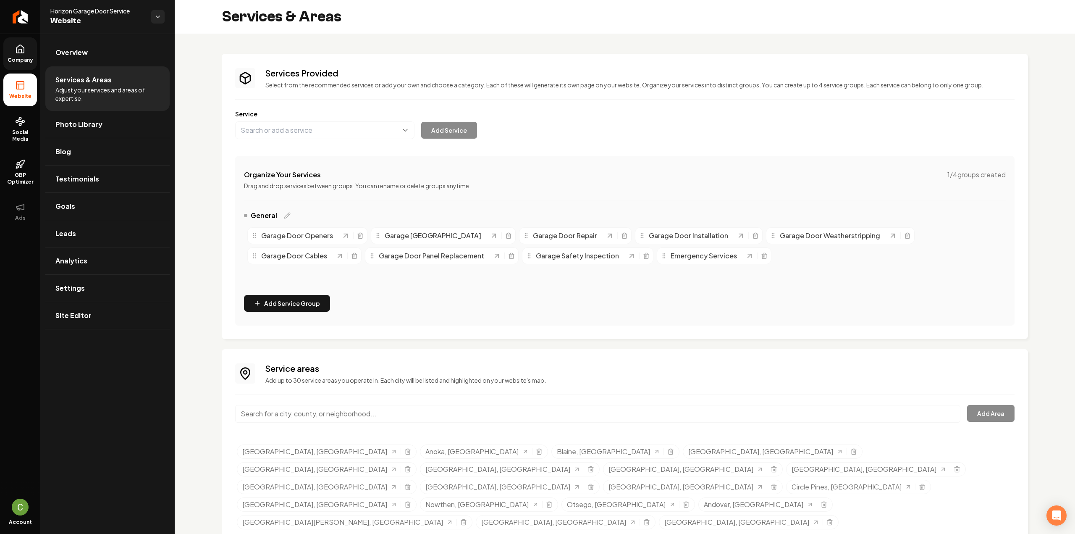
click at [30, 39] on link "Company" at bounding box center [20, 53] width 34 height 33
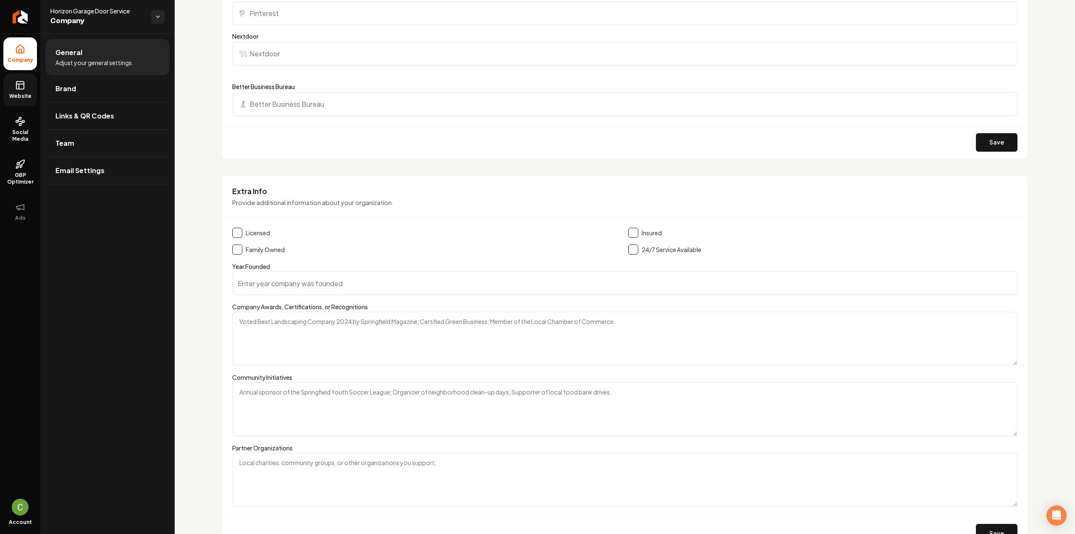
scroll to position [1163, 0]
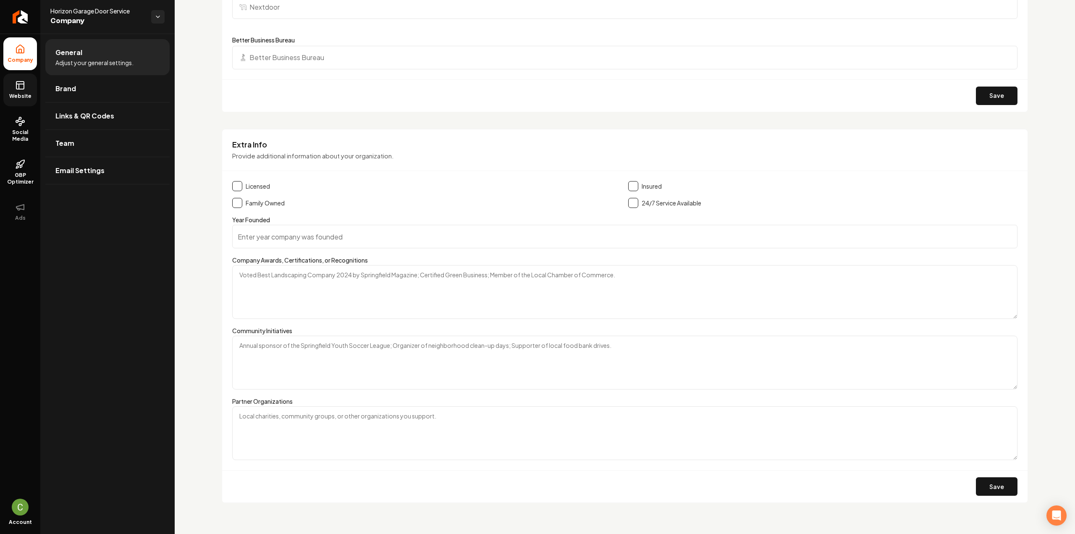
click at [238, 186] on button "Main content area" at bounding box center [237, 186] width 10 height 10
click at [238, 206] on form "Licensed Insured Family Owned 24/7 Service Available Year Founded Company Award…" at bounding box center [624, 341] width 785 height 321
click at [242, 201] on button "Main content area" at bounding box center [237, 203] width 10 height 10
click at [628, 183] on button "Main content area" at bounding box center [633, 186] width 10 height 10
click at [1001, 487] on button "Save" at bounding box center [997, 486] width 42 height 18
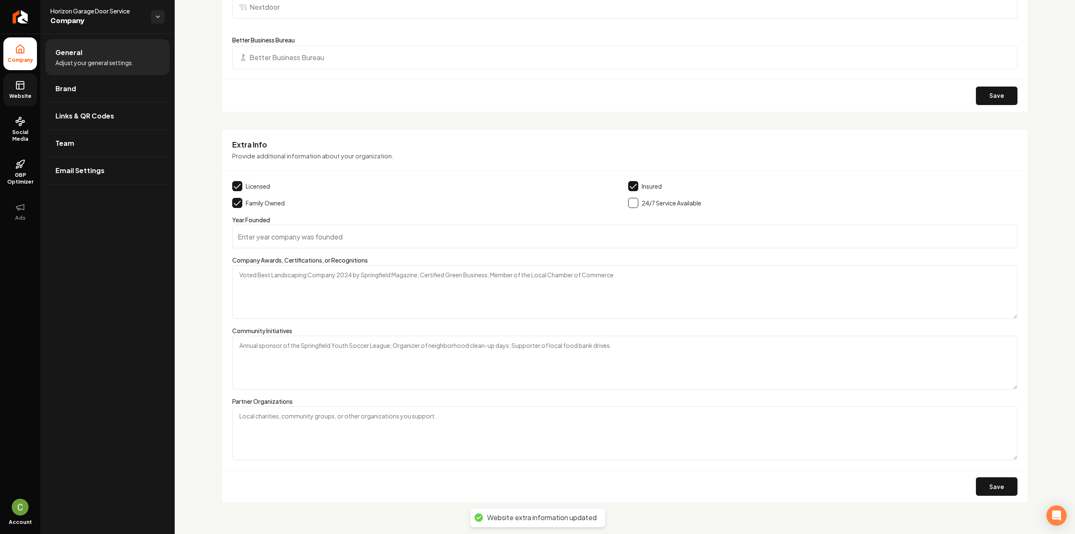
click at [17, 77] on link "Website" at bounding box center [20, 89] width 34 height 33
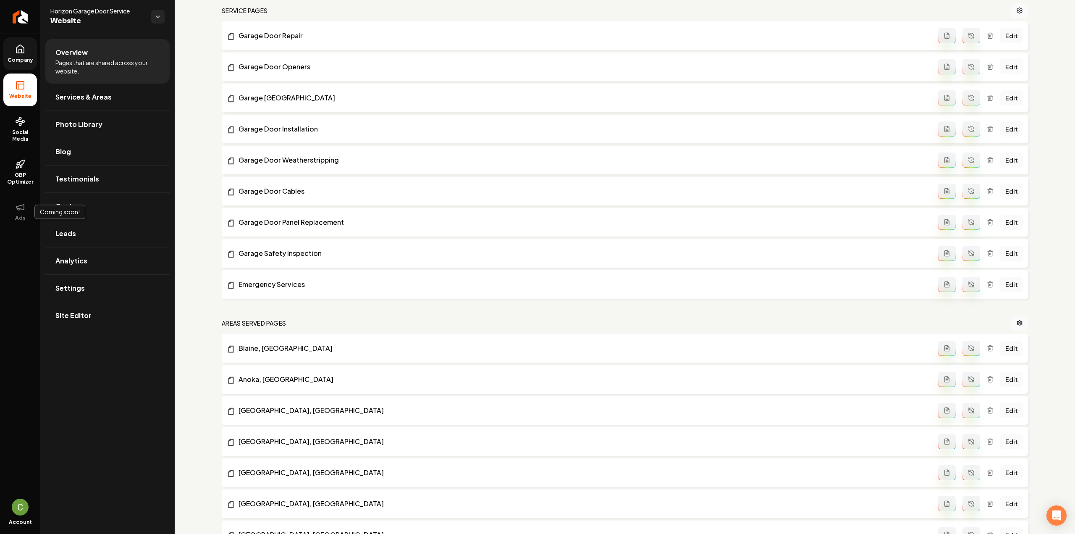
scroll to position [883, 0]
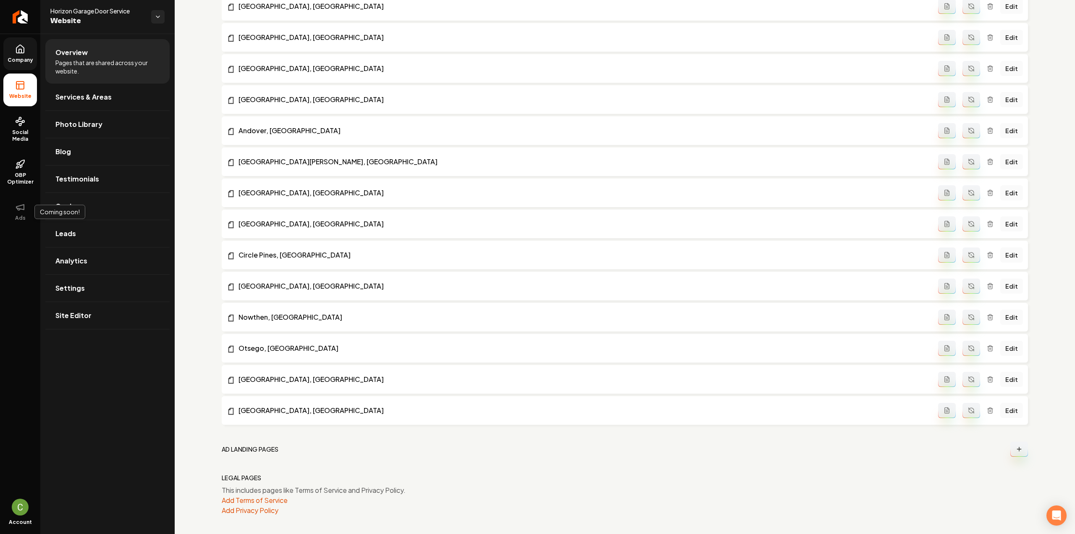
click at [17, 47] on icon at bounding box center [20, 49] width 8 height 8
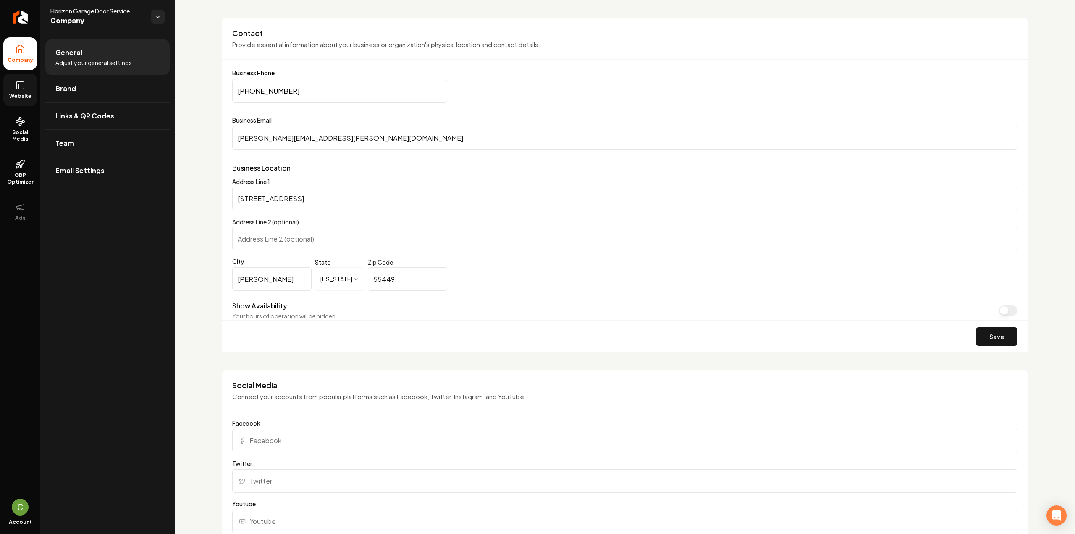
scroll to position [365, 0]
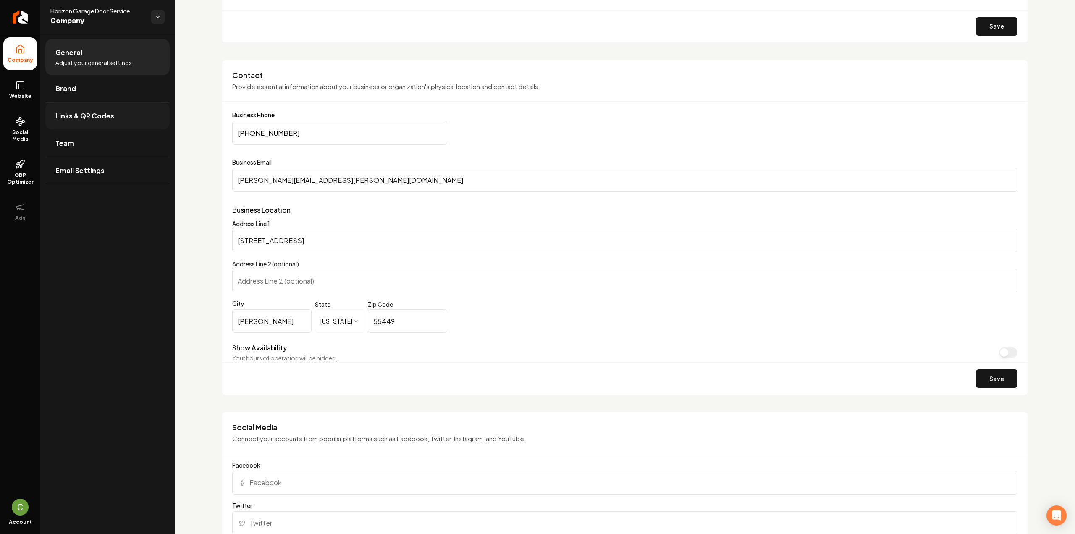
drag, startPoint x: 31, startPoint y: 88, endPoint x: 103, endPoint y: 112, distance: 76.1
click at [31, 88] on link "Website" at bounding box center [20, 89] width 34 height 33
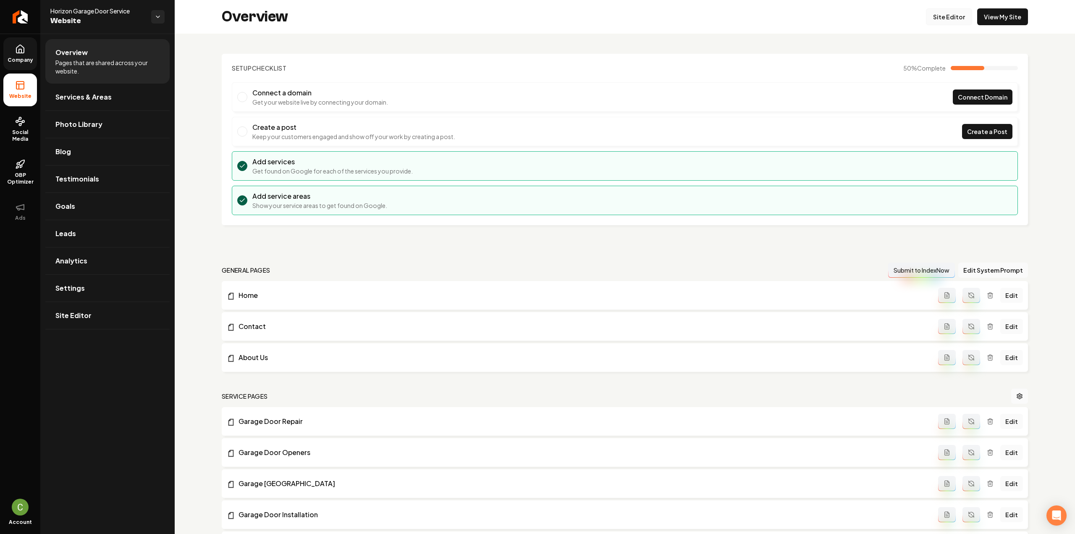
click at [946, 18] on link "Site Editor" at bounding box center [949, 16] width 46 height 17
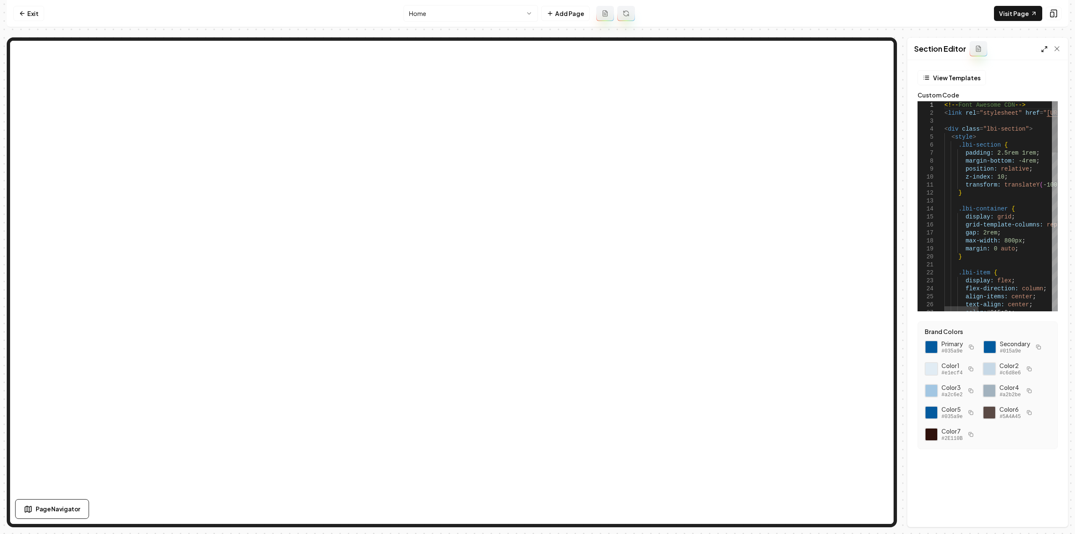
click at [1042, 50] on polyline at bounding box center [1043, 51] width 2 height 2
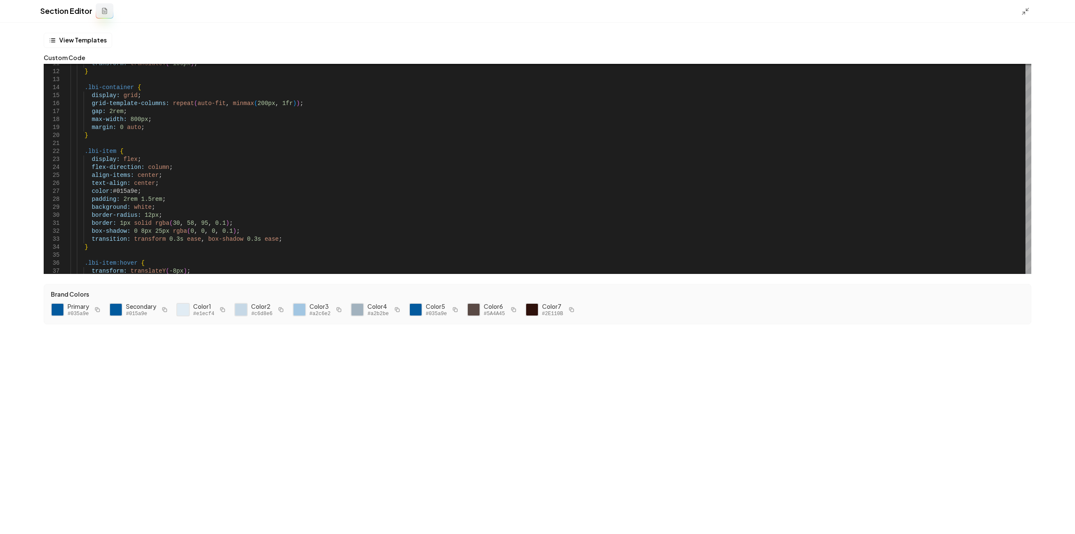
click at [336, 309] on icon "button" at bounding box center [338, 309] width 5 height 5
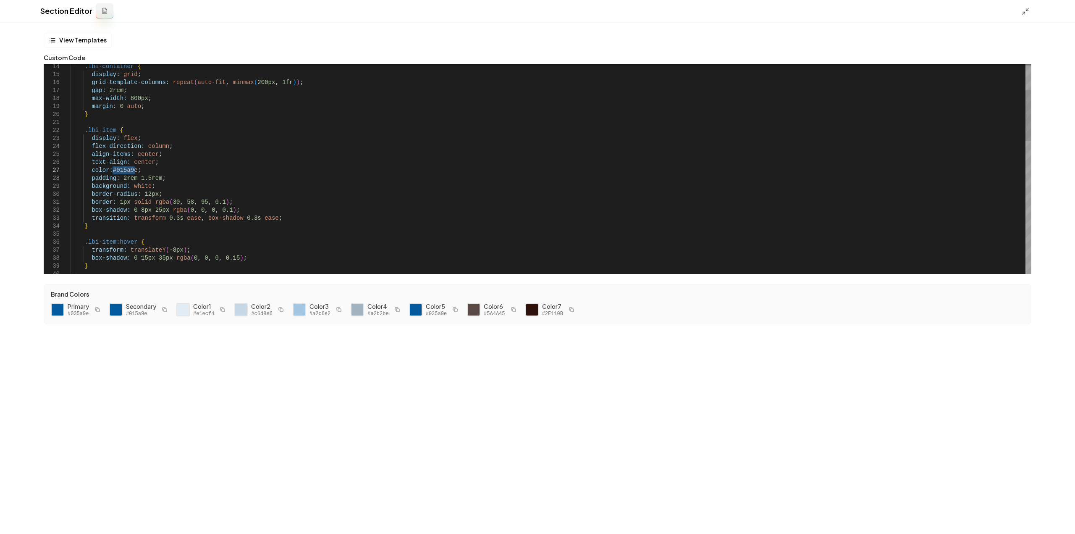
drag, startPoint x: 134, startPoint y: 171, endPoint x: 113, endPoint y: 169, distance: 21.9
click at [113, 169] on div "color: #015a9e ; flex-direction: column ; align-items: center ; text-align: cen…" at bounding box center [551, 386] width 961 height 854
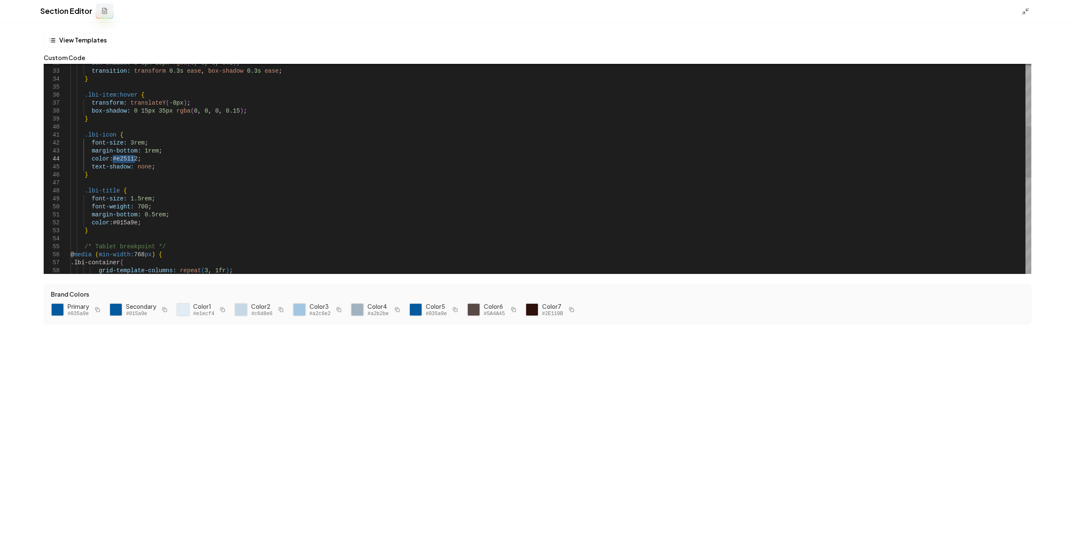
drag, startPoint x: 135, startPoint y: 157, endPoint x: 113, endPoint y: 160, distance: 22.8
click at [113, 160] on div "box-shadow: 0 8px 25px rgba ( 0 , 0 , 0 , 0.1 ) ; transition: transform 0.3s ea…" at bounding box center [551, 239] width 961 height 854
type textarea "**********"
click at [1048, 519] on button "Save" at bounding box center [1055, 519] width 25 height 15
click at [1023, 13] on icon at bounding box center [1025, 11] width 8 height 8
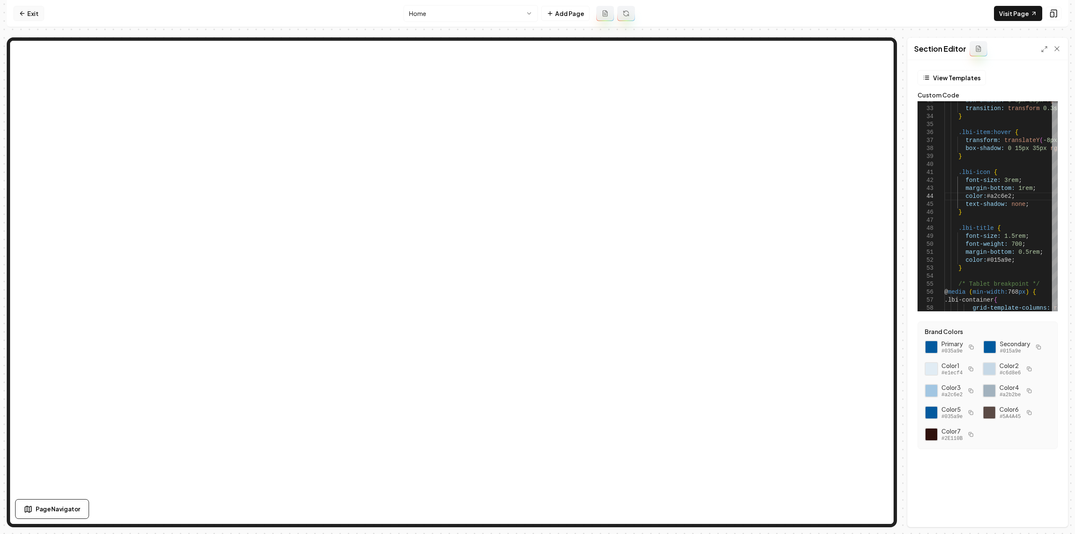
click at [24, 18] on link "Exit" at bounding box center [28, 13] width 31 height 15
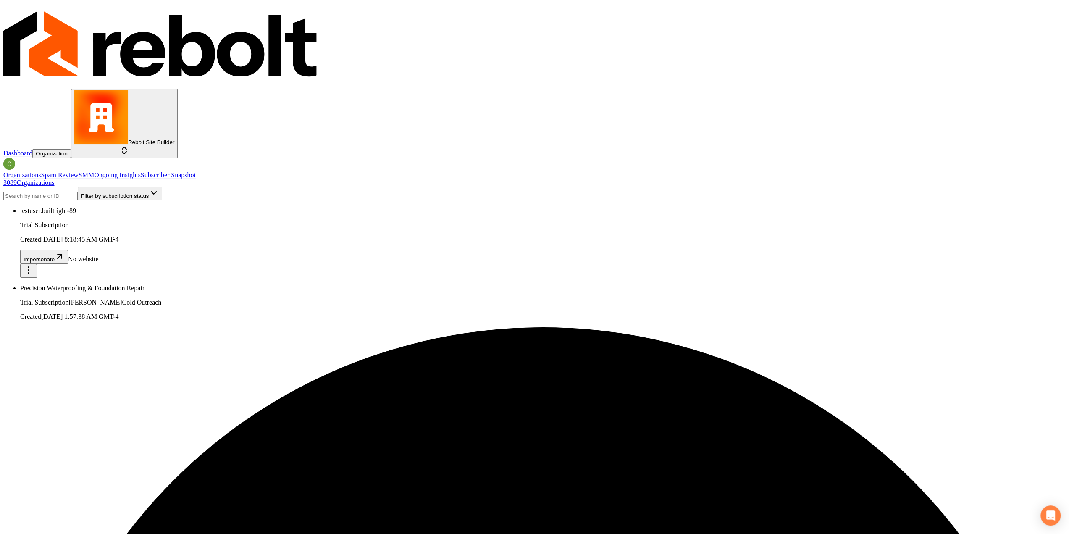
click at [78, 191] on input "search" at bounding box center [40, 195] width 74 height 9
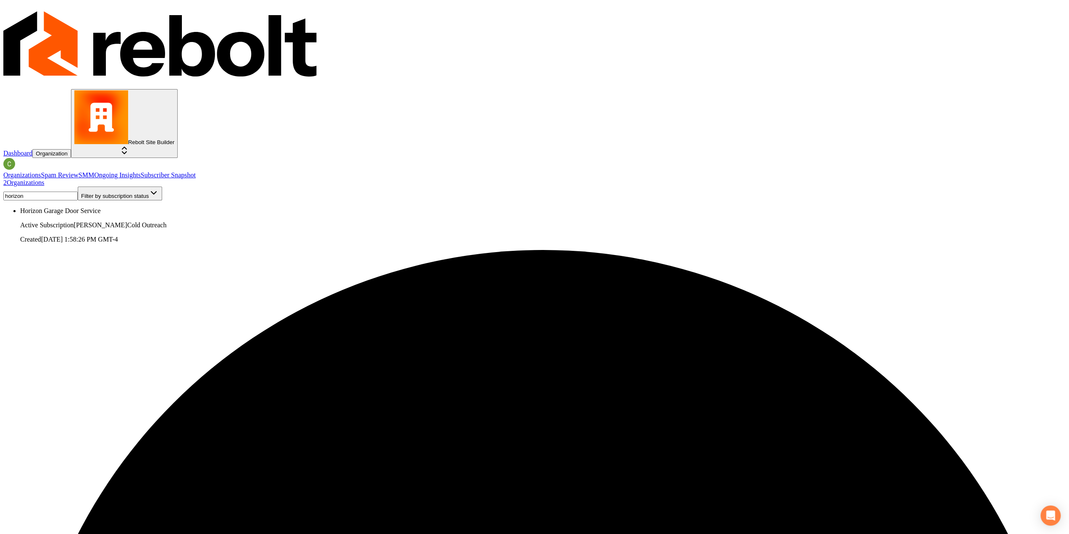
type input "horizon"
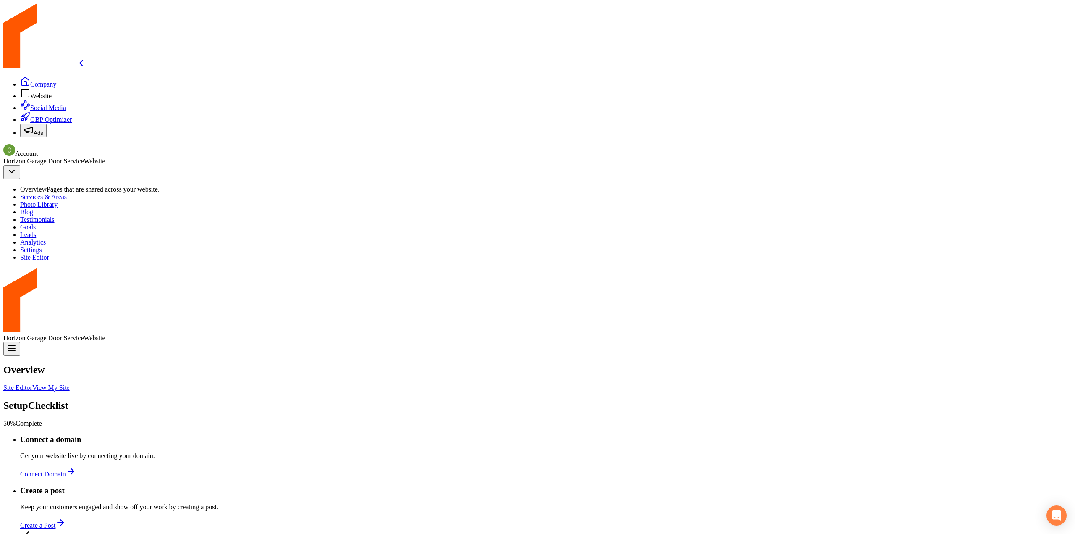
click at [32, 384] on link "Site Editor" at bounding box center [17, 387] width 29 height 7
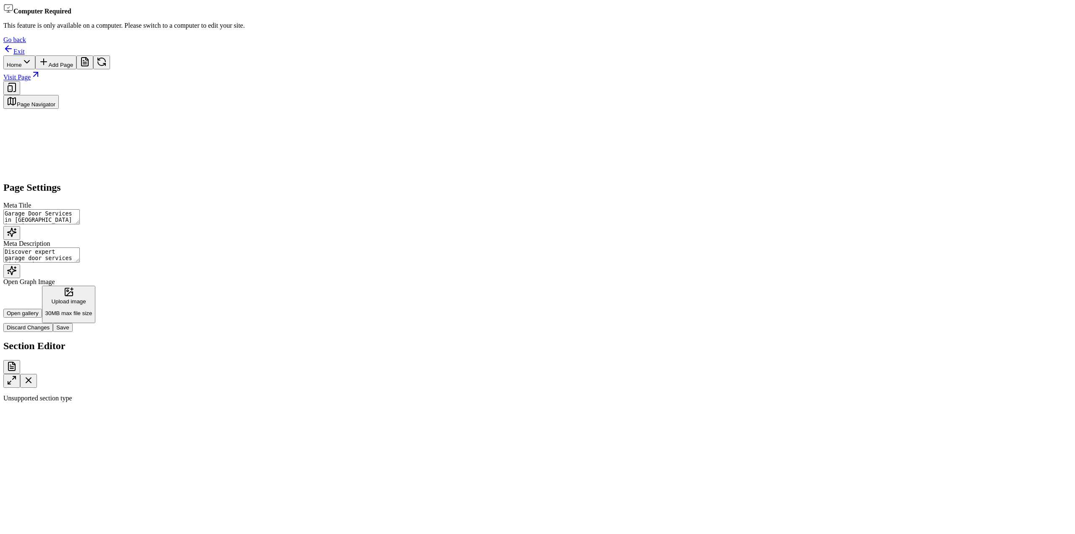
click at [41, 73] on link "Visit Page" at bounding box center [21, 76] width 37 height 7
click at [13, 44] on icon at bounding box center [8, 49] width 10 height 10
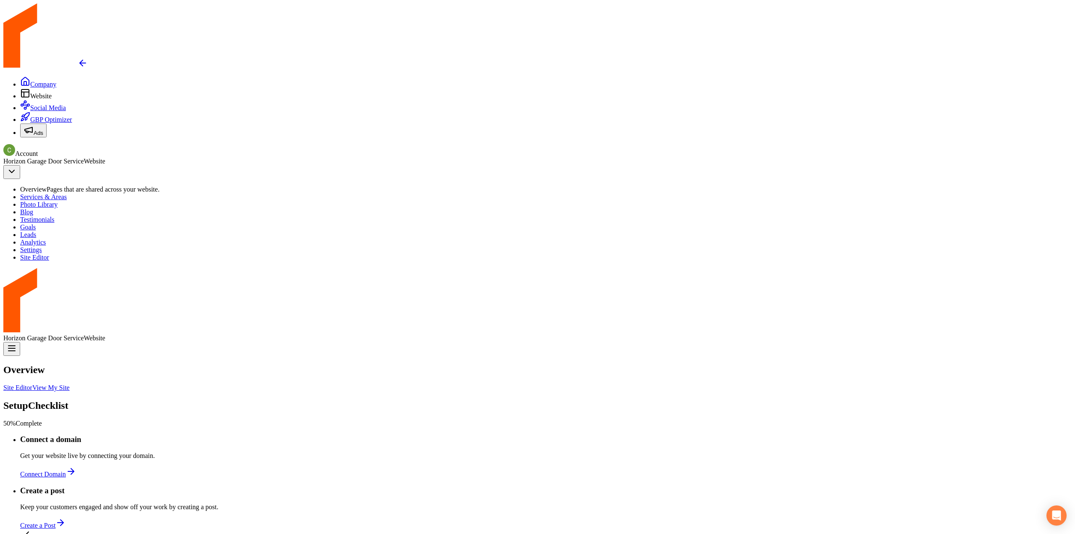
scroll to position [42, 0]
click at [42, 253] on link "Settings" at bounding box center [31, 249] width 22 height 7
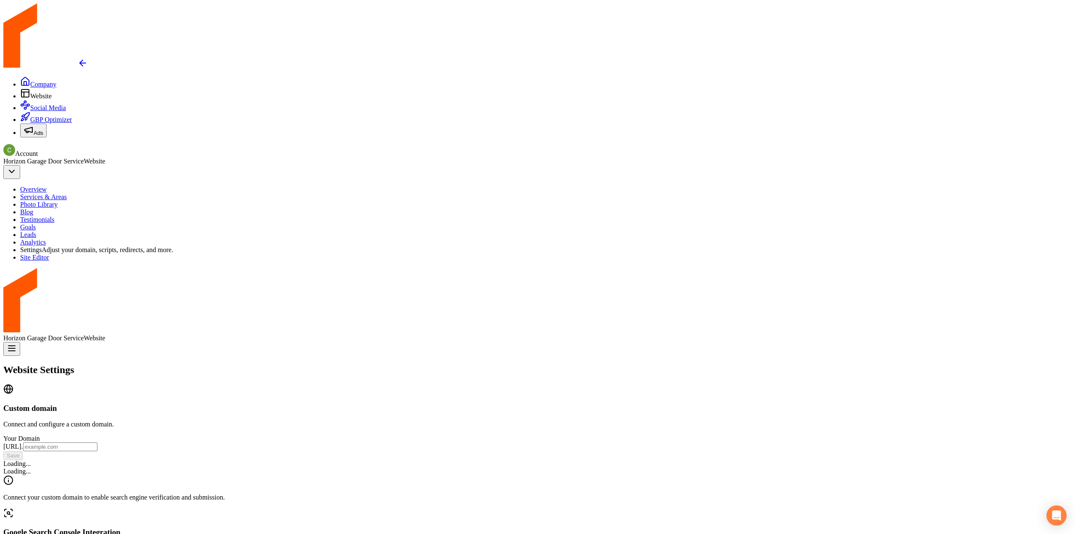
click at [66, 193] on link "Services & Areas" at bounding box center [43, 196] width 47 height 7
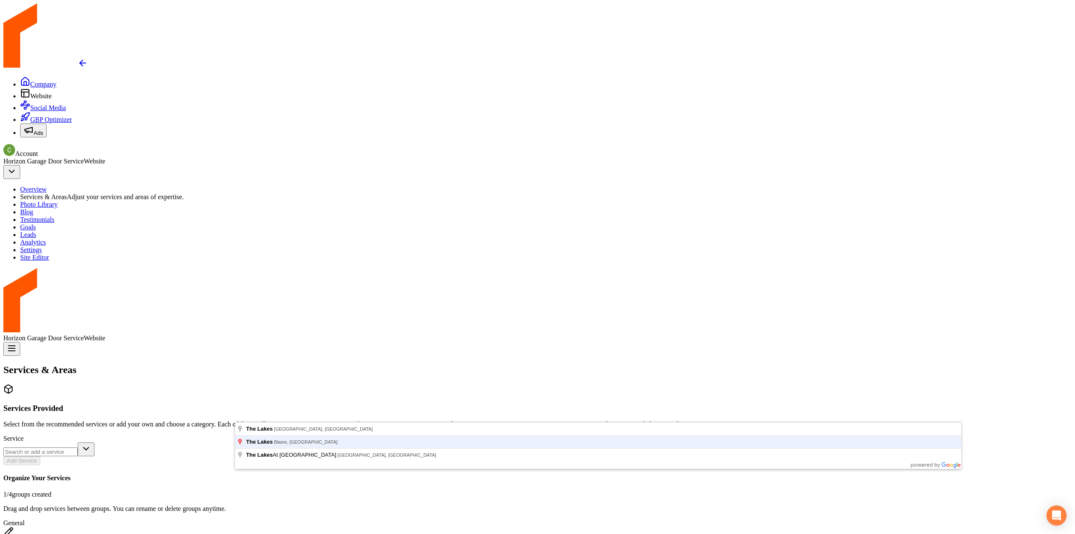
type input "The Lakes, [GEOGRAPHIC_DATA], [GEOGRAPHIC_DATA]"
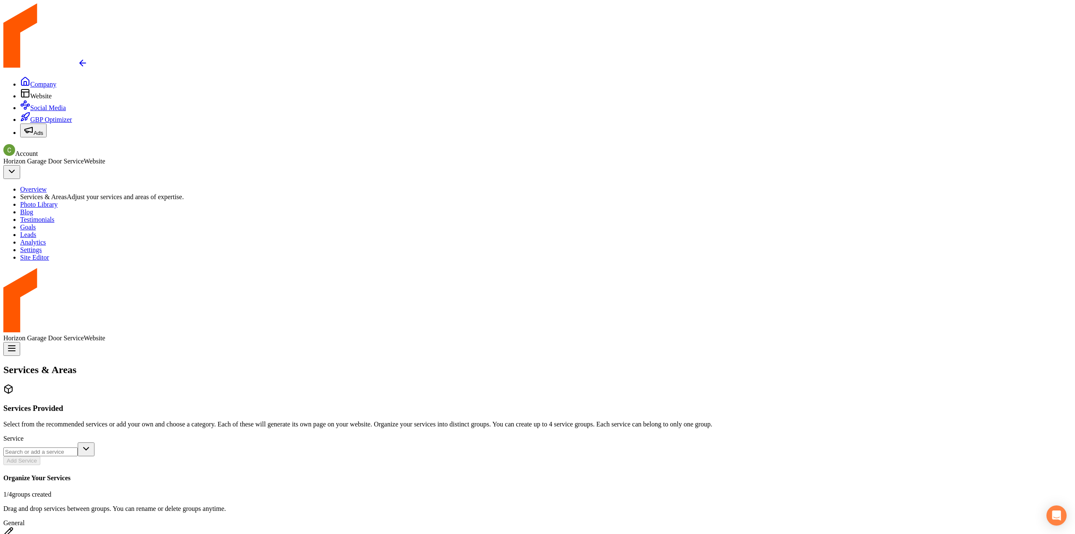
drag, startPoint x: 19, startPoint y: 60, endPoint x: 28, endPoint y: 89, distance: 30.6
click at [30, 81] on span "Company" at bounding box center [43, 84] width 26 height 7
click at [28, 89] on li "Website" at bounding box center [545, 94] width 1051 height 12
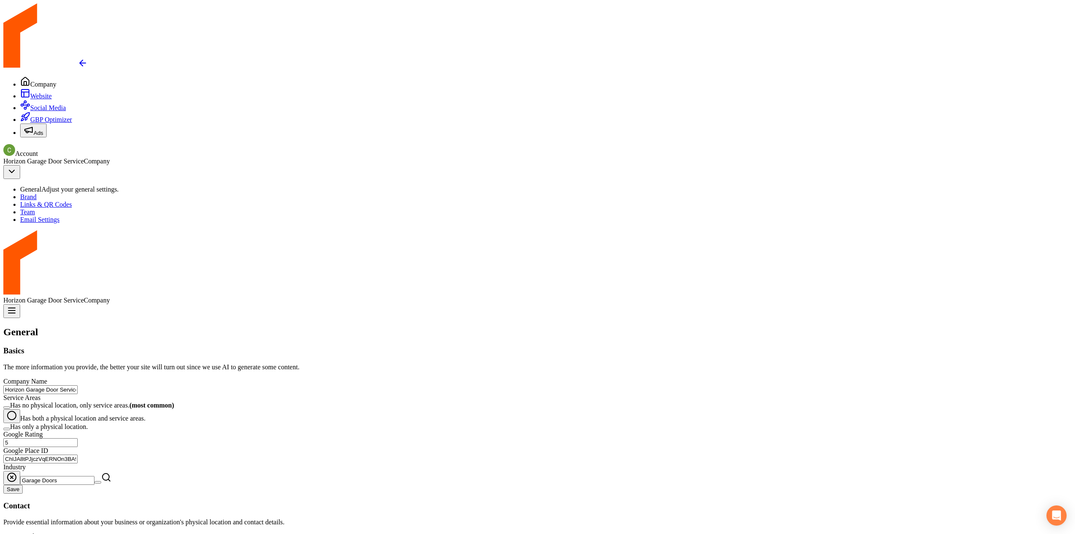
click at [29, 92] on link "Website" at bounding box center [35, 95] width 31 height 7
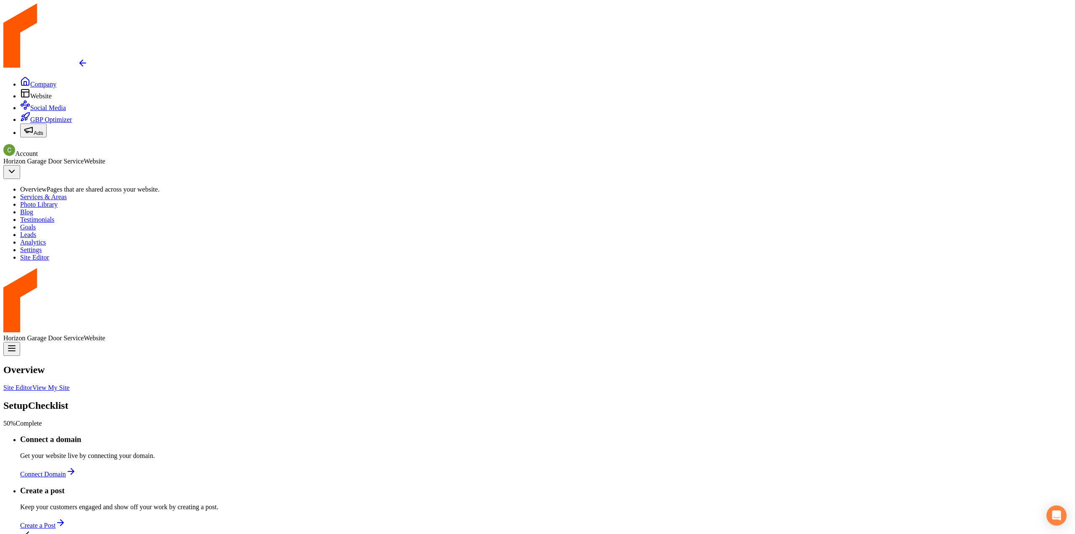
click at [32, 384] on link "Site Editor" at bounding box center [17, 387] width 29 height 7
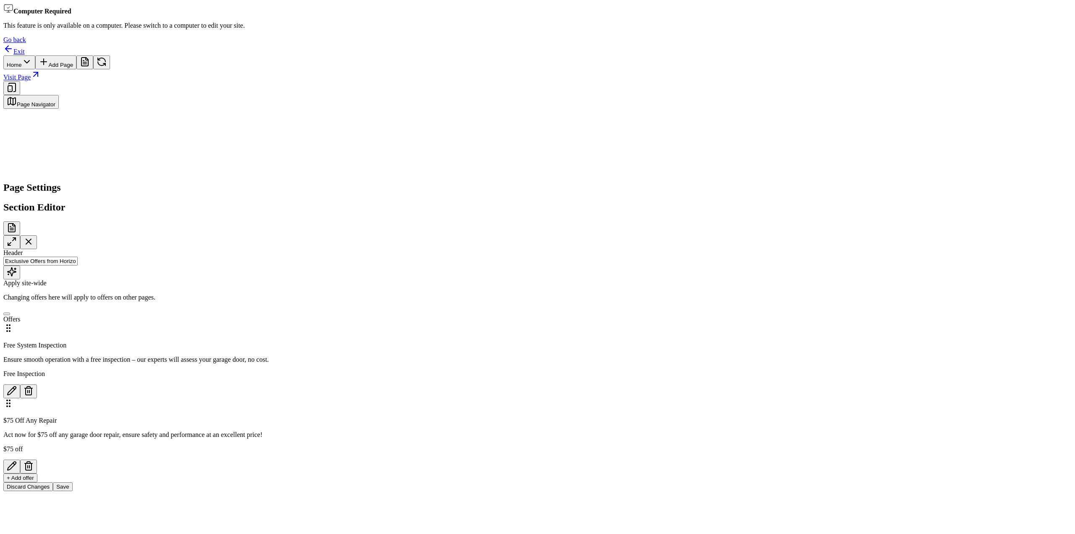
click at [34, 385] on icon "button" at bounding box center [29, 390] width 10 height 10
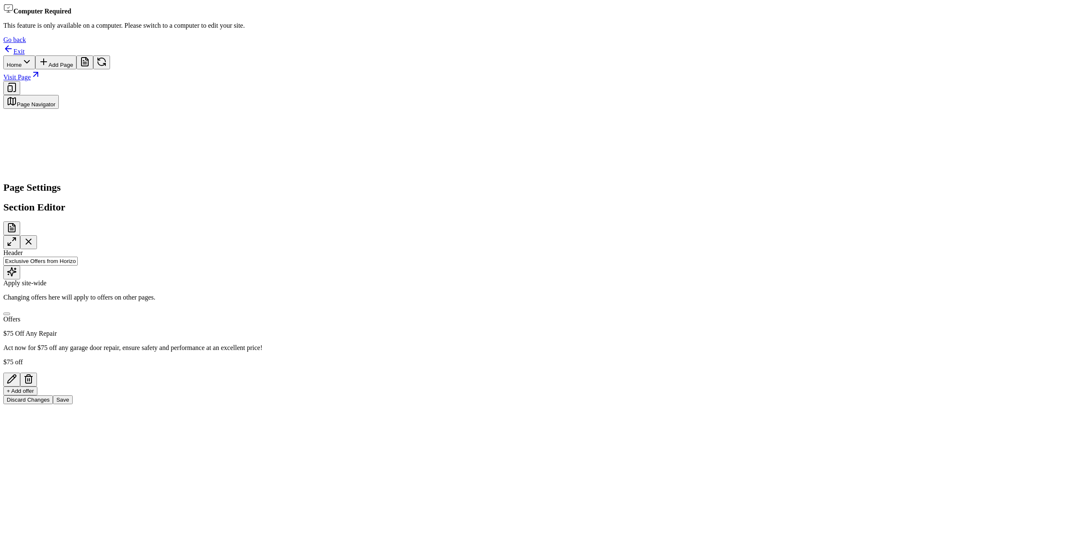
click at [34, 374] on icon "button" at bounding box center [29, 379] width 10 height 10
click at [37, 323] on button "+ Add offer" at bounding box center [20, 327] width 34 height 9
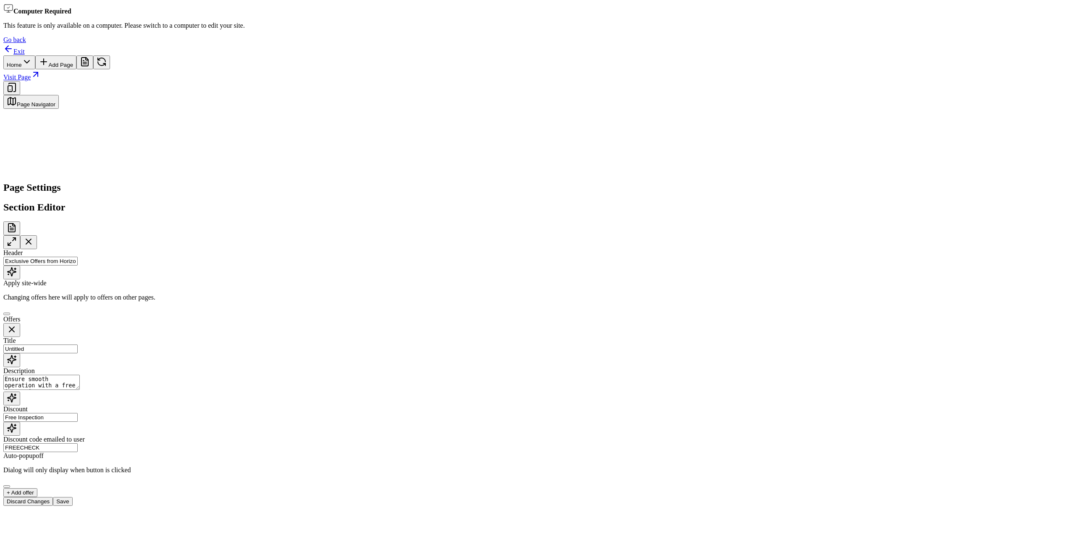
click at [78, 344] on input "Untitled" at bounding box center [40, 348] width 74 height 9
paste input "$25 off New Garage Door Opener"
type input "$25 off New Garage Door Opener"
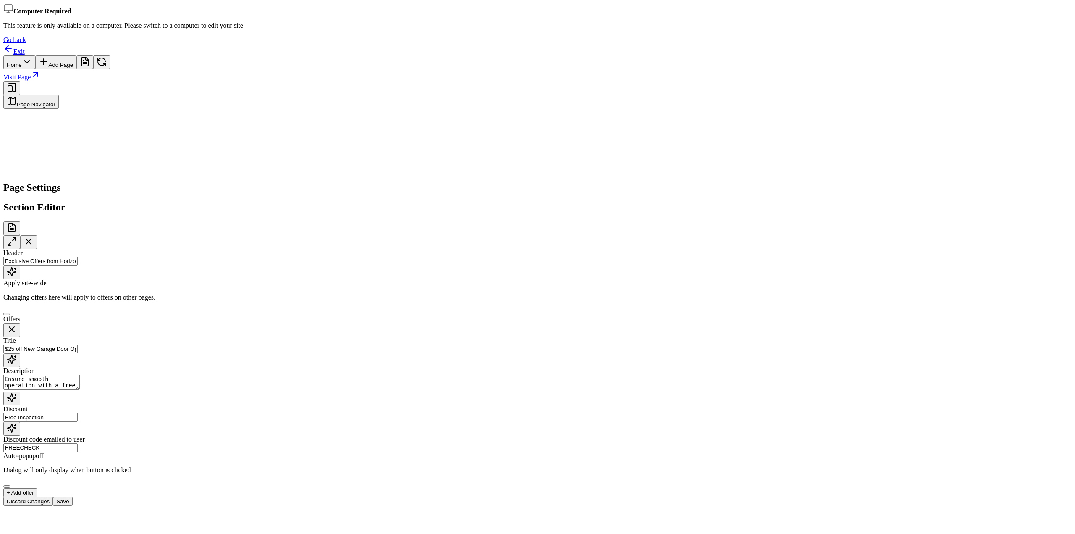
click at [80, 375] on textarea "Ensure smooth operation with a free inspection – our experts will assess your g…" at bounding box center [41, 382] width 76 height 15
paste textarea "$25 off New Garage Door Opener"
type textarea "$25 off New Garage Door Opener"
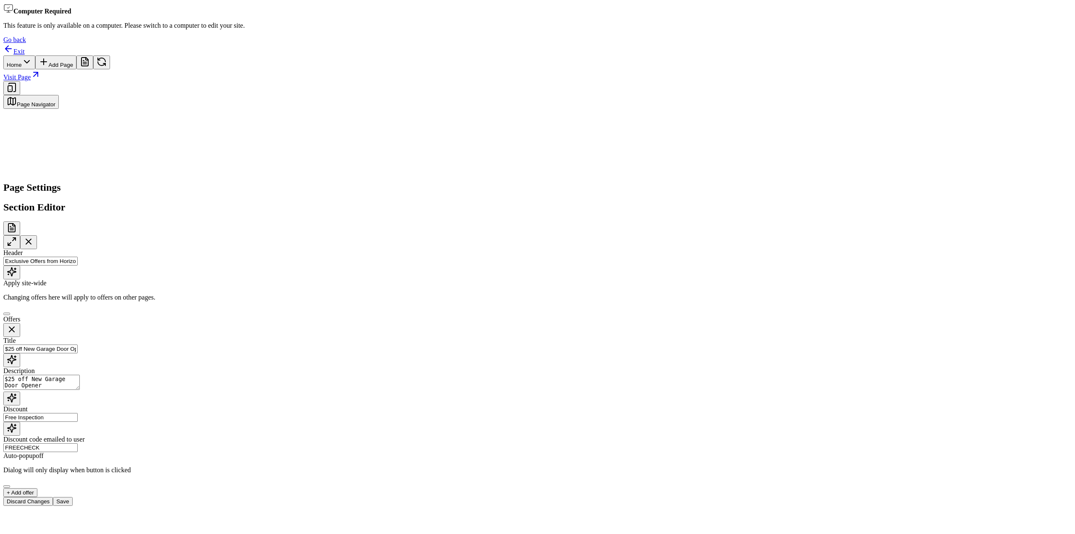
click at [78, 413] on input "Free Inspection" at bounding box center [40, 417] width 74 height 9
paste input "$25 off New Garage Door Opener"
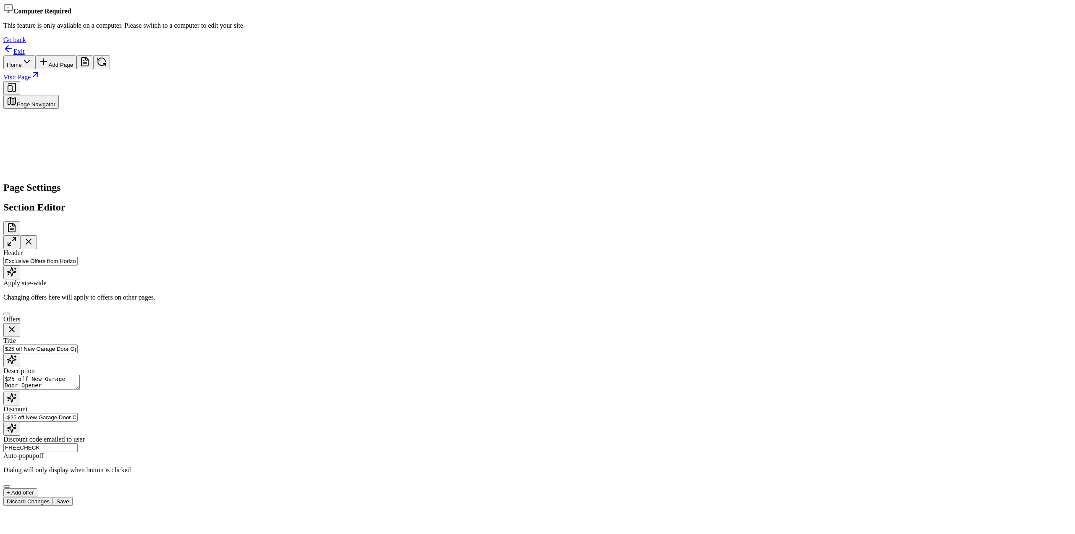
click at [78, 413] on input "Free $25 off New Garage Door Opener" at bounding box center [40, 417] width 74 height 9
paste input "text"
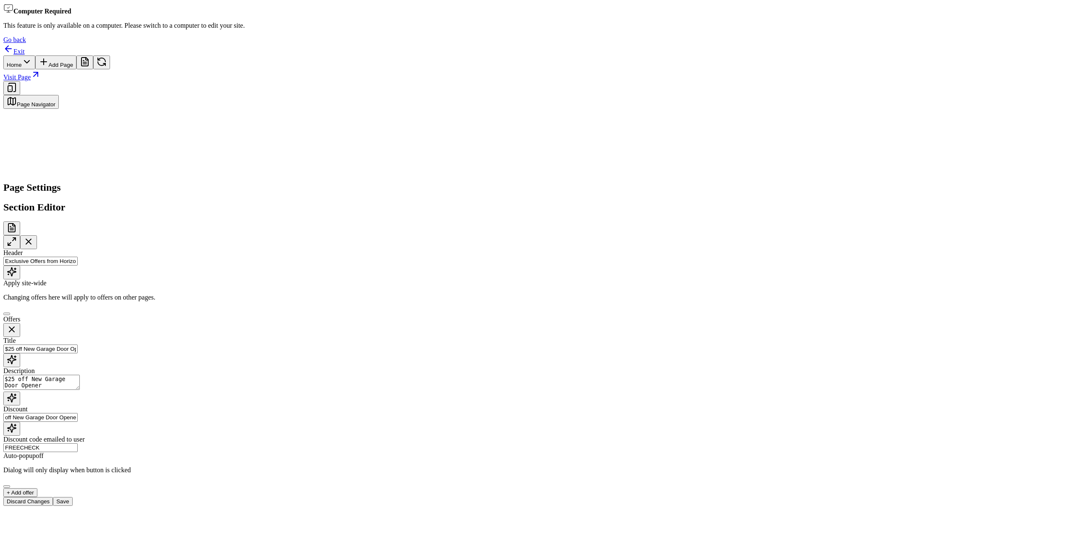
scroll to position [0, 0]
type input "$25 off New Garage Door Opener"
click at [78, 443] on input "FREECHECK" at bounding box center [40, 447] width 74 height 9
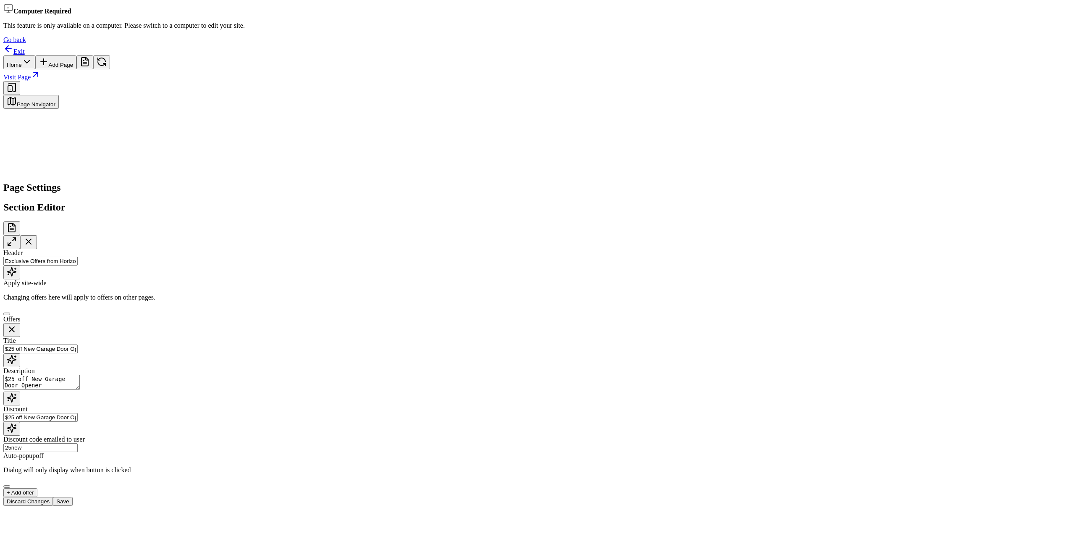
type input "25new"
click at [72, 506] on button "Save" at bounding box center [62, 501] width 19 height 9
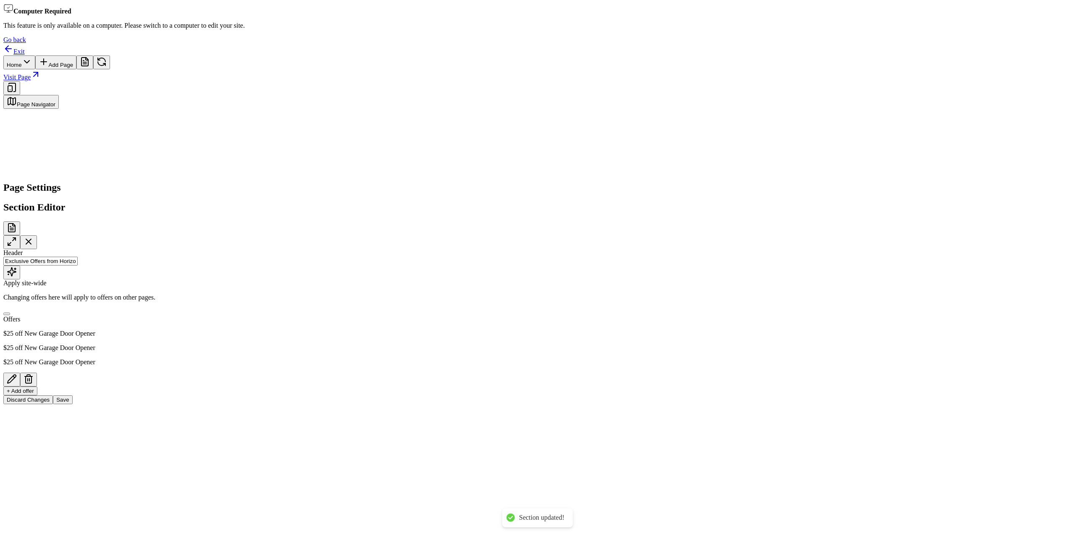
click at [17, 374] on icon "button" at bounding box center [12, 379] width 10 height 10
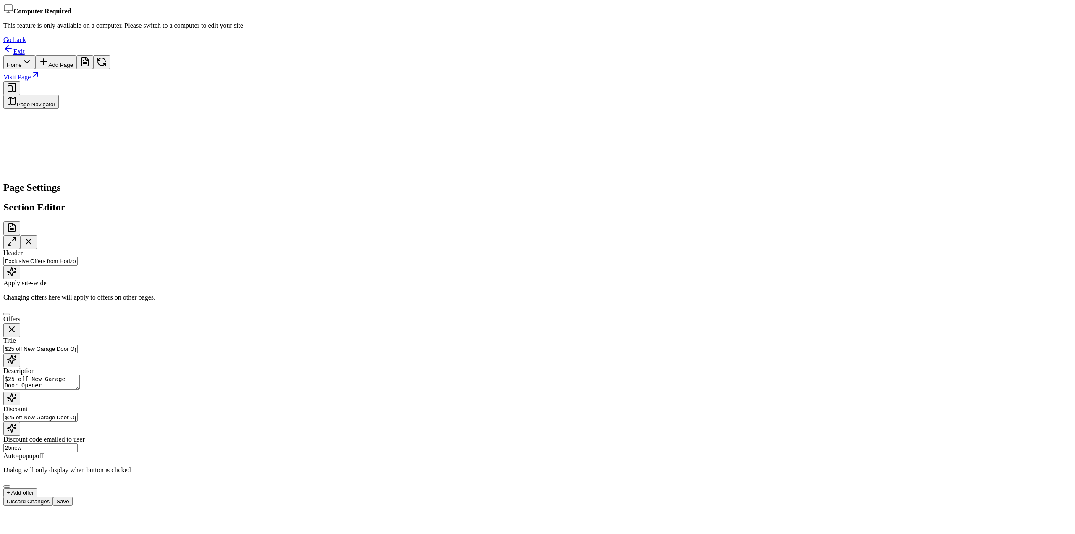
click at [17, 393] on icon "button" at bounding box center [12, 398] width 10 height 10
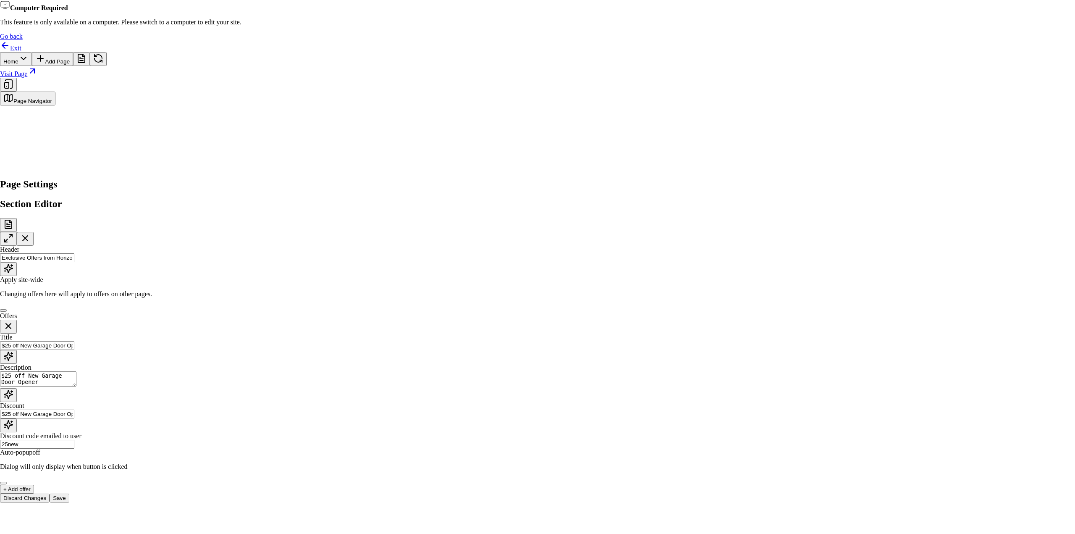
type textarea "Upgrade smoothly with $25 off a new garage door opener installation. Enjoy enha…"
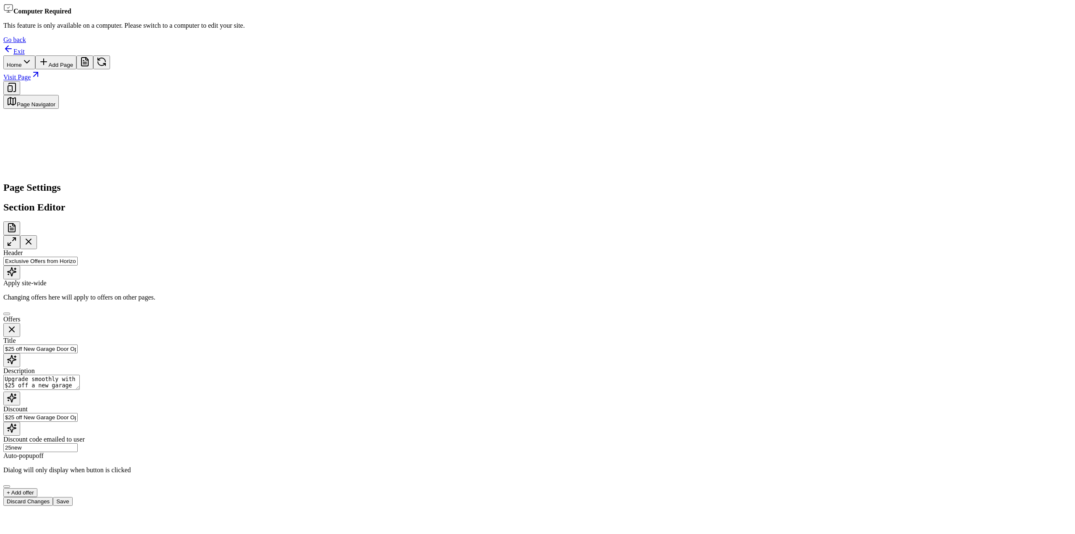
click at [17, 354] on icon "button" at bounding box center [12, 359] width 10 height 10
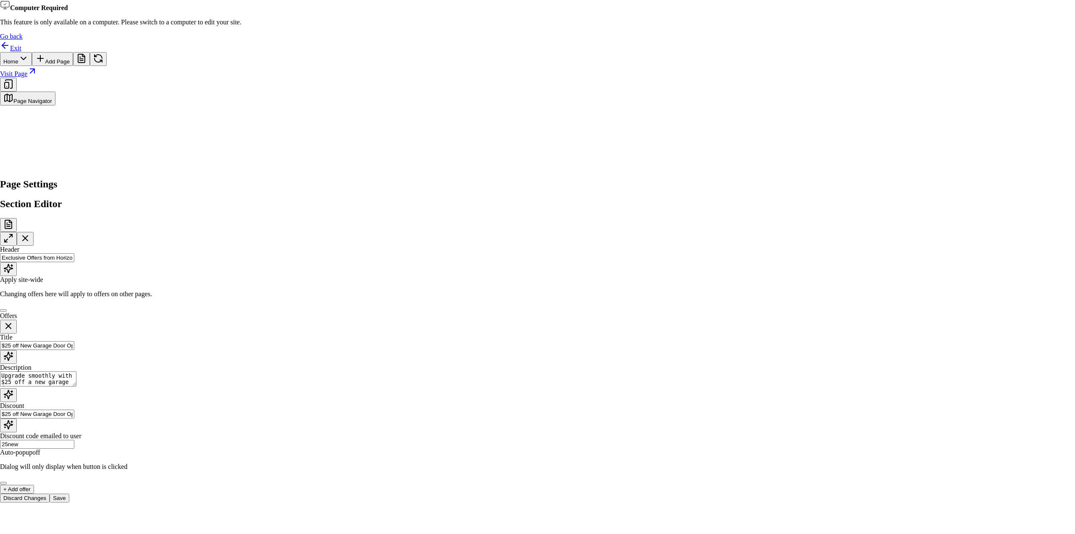
type input "Smooth Operator: Save $25 on Expert Installation"
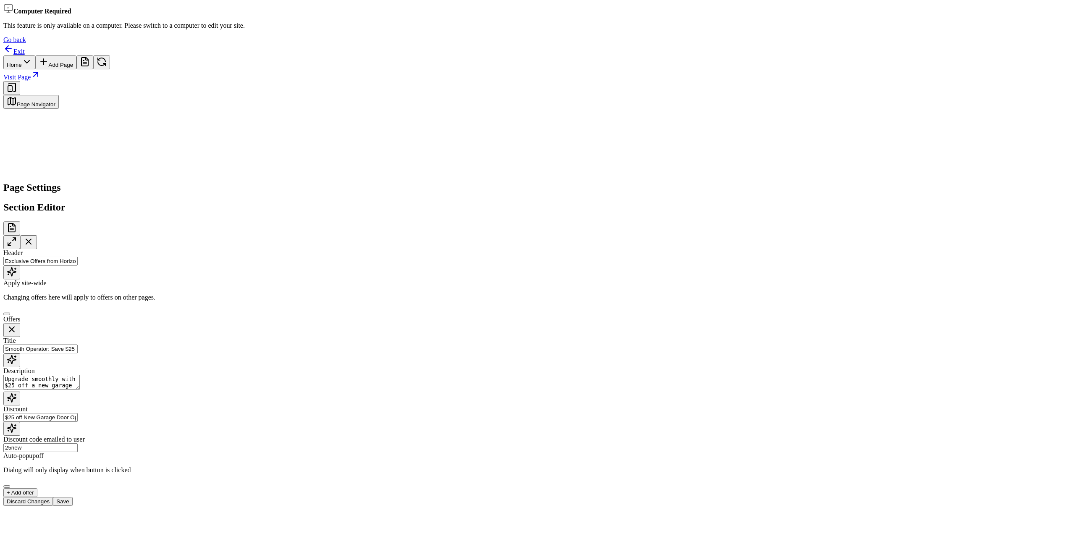
drag, startPoint x: 939, startPoint y: 310, endPoint x: 1074, endPoint y: 315, distance: 135.3
click at [1068, 315] on div "Computer Required This feature is only available on a computer. Please switch t…" at bounding box center [537, 286] width 1068 height 567
type input "$25"
drag, startPoint x: 1054, startPoint y: 515, endPoint x: 1050, endPoint y: 512, distance: 5.1
click at [72, 506] on button "Save" at bounding box center [62, 501] width 19 height 9
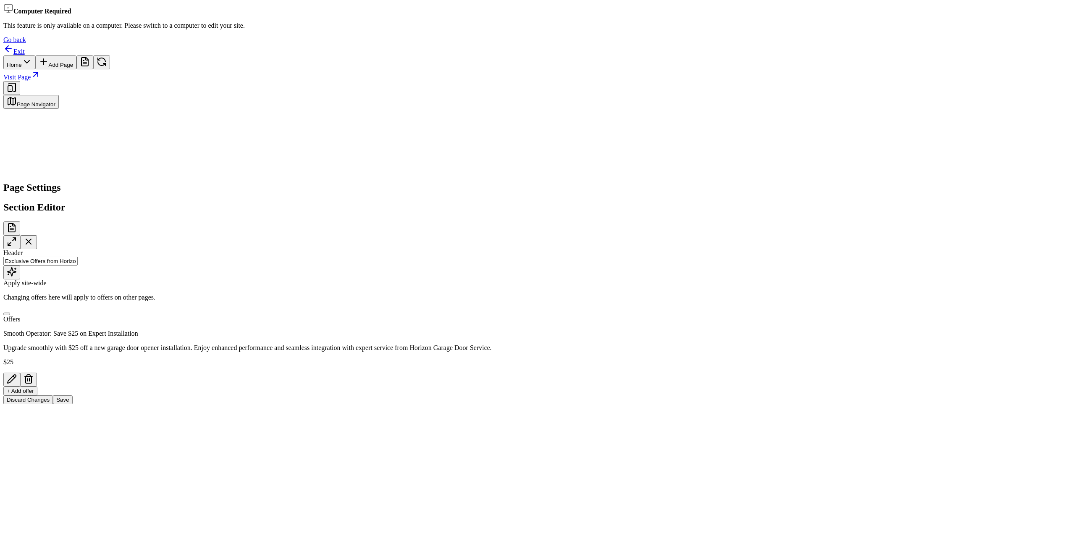
click at [37, 386] on button "+ Add offer" at bounding box center [20, 390] width 34 height 9
click at [78, 408] on input "Untitled" at bounding box center [40, 412] width 74 height 9
type input "$100 off New Door Install"
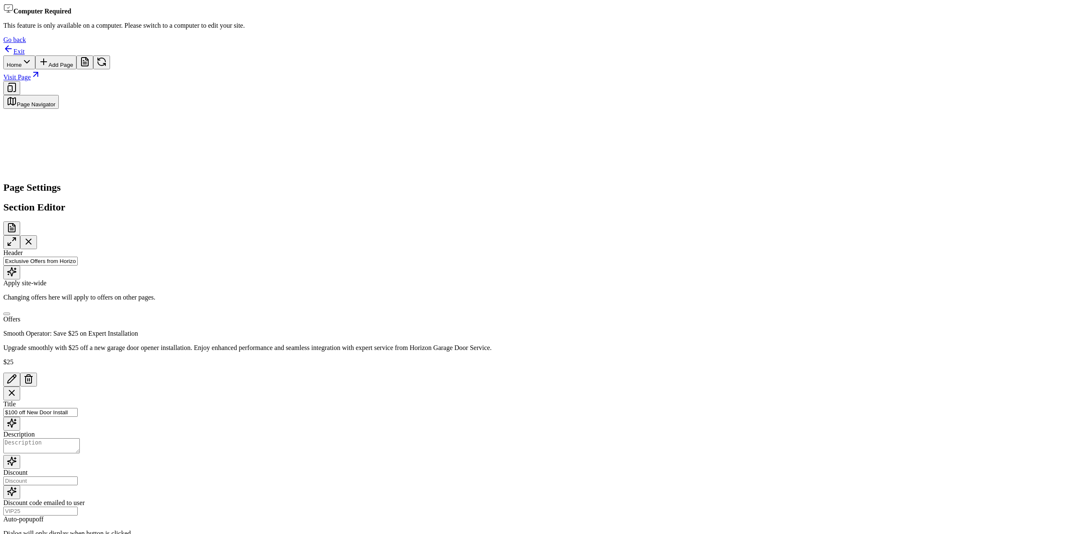
click at [80, 438] on textarea "Description" at bounding box center [41, 445] width 76 height 15
paste textarea "$100 off New Door Install"
type textarea "$100 off New Door Install"
click at [946, 386] on div "Title $100 off New Door Install Description $100 off New Door Install Discount …" at bounding box center [533, 468] width 1061 height 165
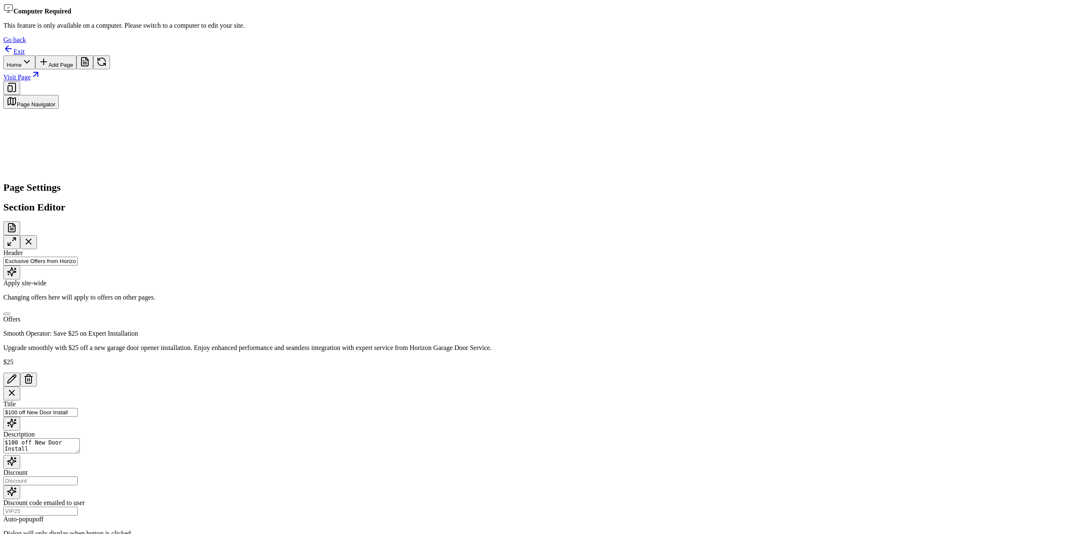
click at [78, 476] on input "Discount" at bounding box center [40, 480] width 74 height 9
paste input "$100 off New Door Install"
type input "$100 off New Door Install"
click at [78, 506] on input "Discount code emailed to user" at bounding box center [40, 510] width 74 height 9
type input "100new"
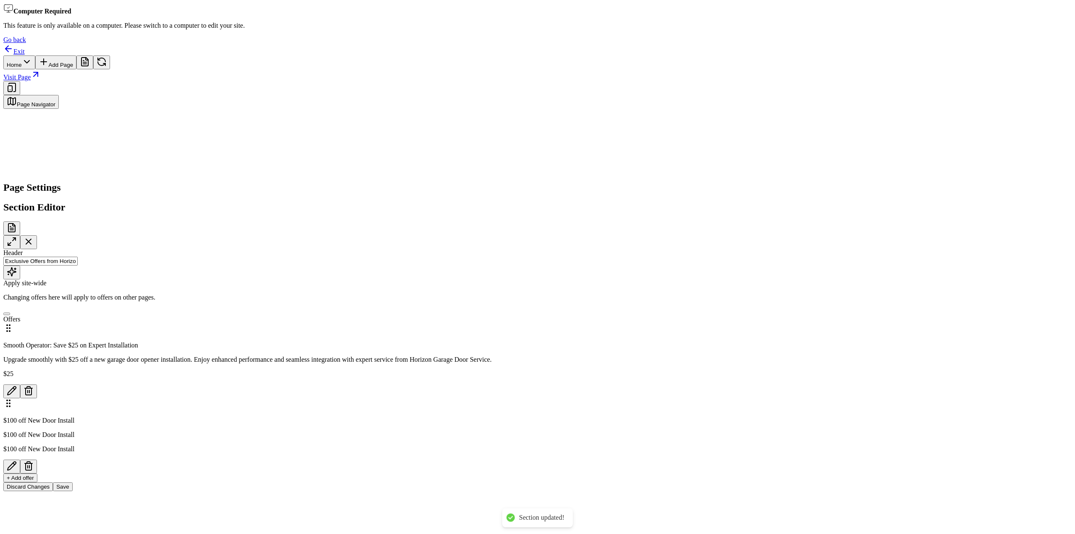
click at [20, 459] on button "button" at bounding box center [11, 466] width 17 height 14
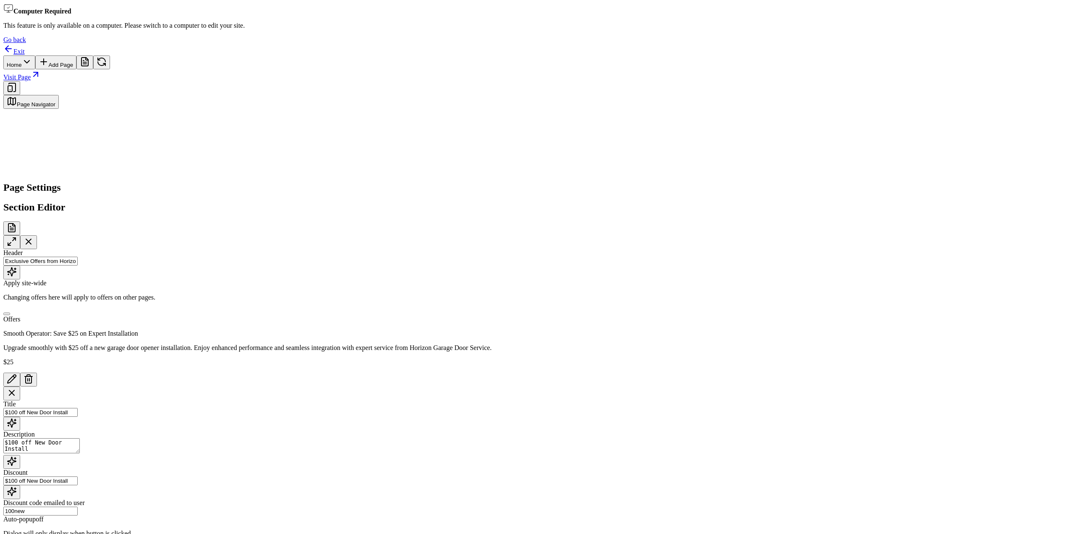
click at [17, 456] on icon "button" at bounding box center [12, 461] width 10 height 10
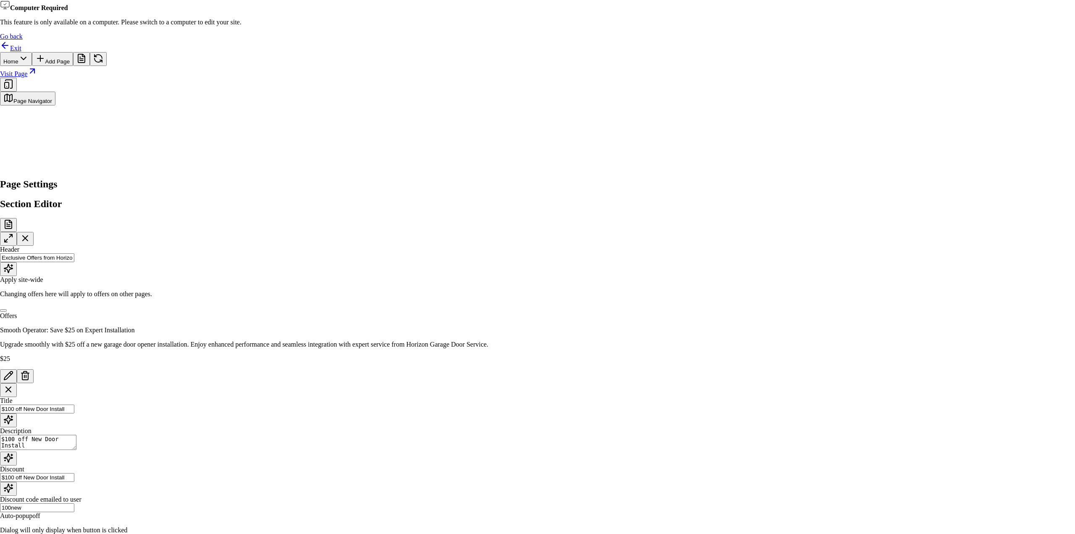
type textarea "Enhance your home's curb appeal with a new garage door installation. Enjoy $100…"
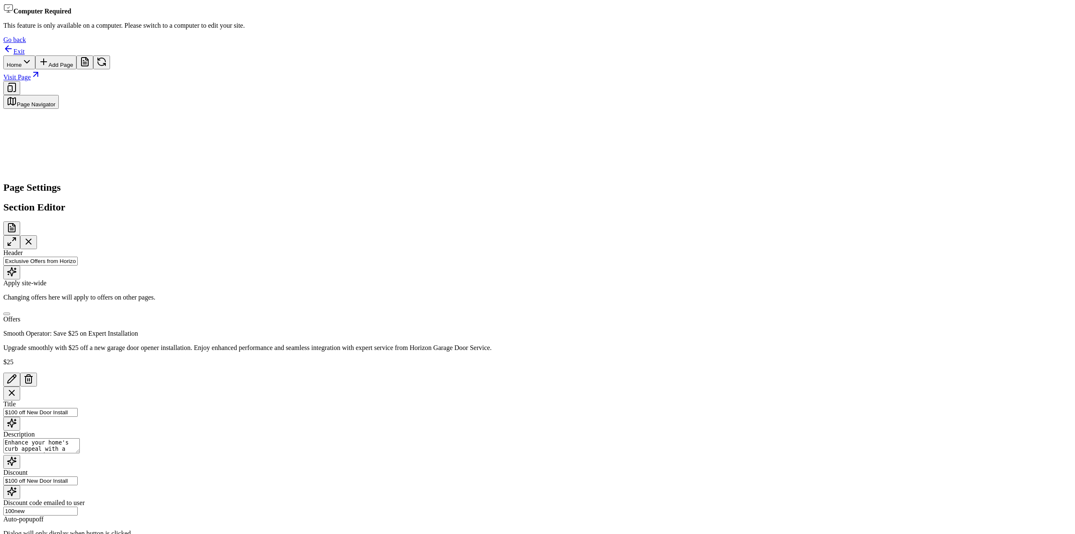
click at [17, 418] on icon "button" at bounding box center [12, 423] width 10 height 10
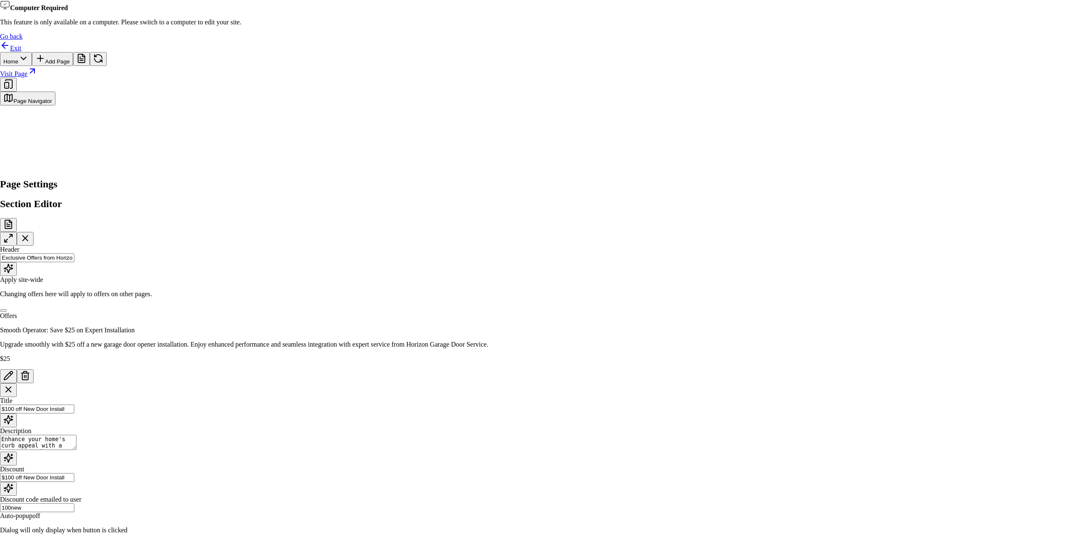
type input "Upgrade & Save: $100 Off New Garage Door Installation"
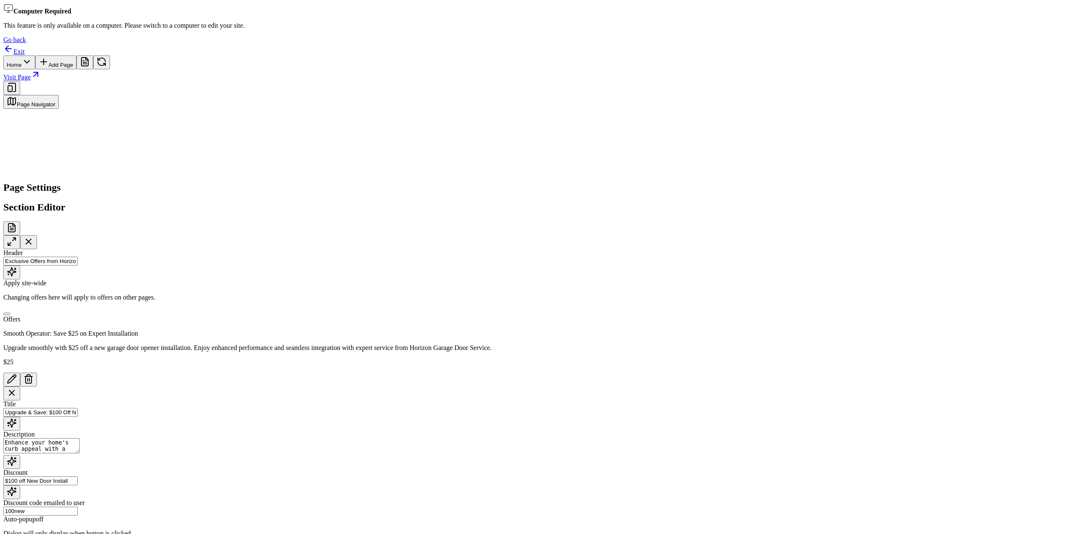
scroll to position [32, 0]
drag, startPoint x: 978, startPoint y: 339, endPoint x: 950, endPoint y: 307, distance: 42.9
click at [80, 438] on textarea "Enhance your home's curb appeal with a new garage door installation. Enjoy $100…" at bounding box center [41, 445] width 76 height 15
type textarea "Enhance your home's curb appeal with a new garage door installation. Enjoy $100…"
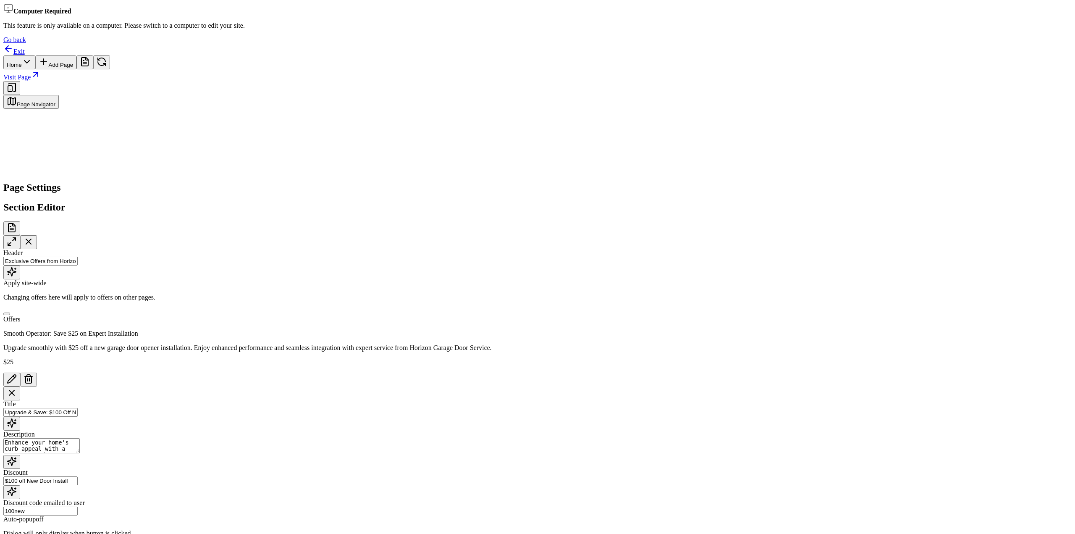
click at [78, 476] on input "$100 off New Door Install" at bounding box center [40, 480] width 74 height 9
drag, startPoint x: 954, startPoint y: 367, endPoint x: 1070, endPoint y: 365, distance: 116.3
click at [1068, 366] on div "Computer Required This feature is only available on a computer. Please switch t…" at bounding box center [537, 286] width 1068 height 567
type input "$100"
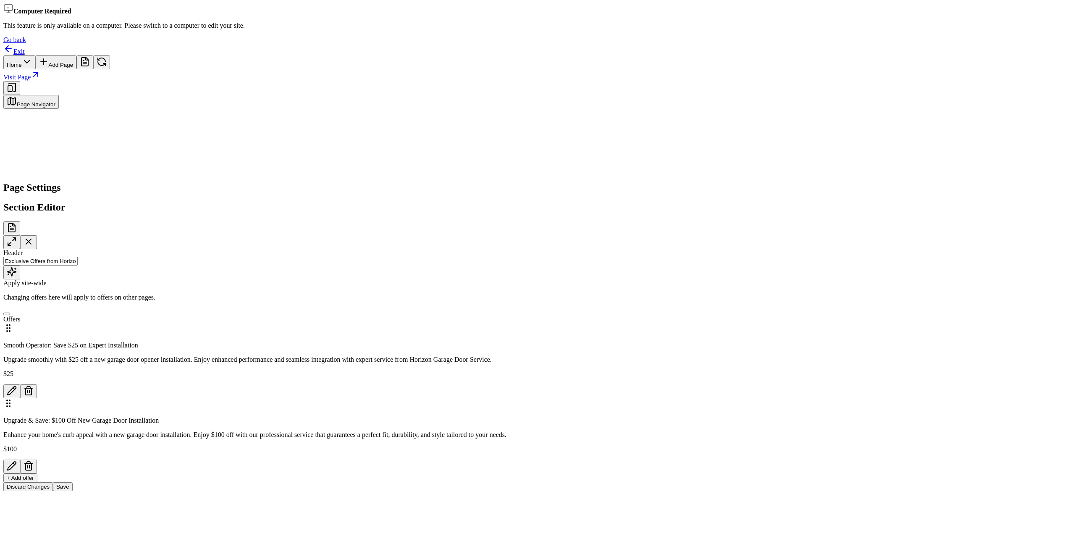
click at [37, 473] on button "+ Add offer" at bounding box center [20, 477] width 34 height 9
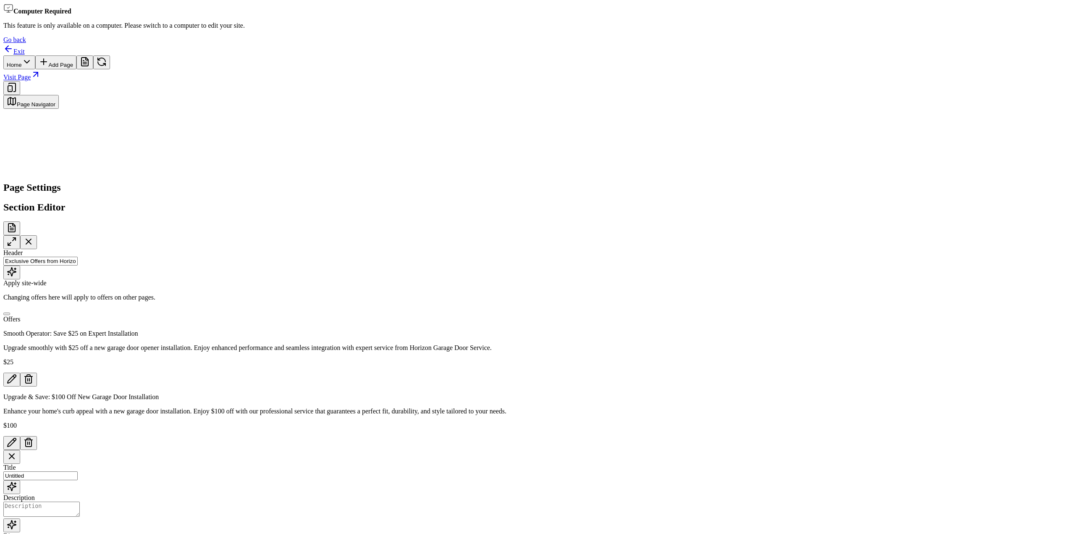
click at [78, 471] on input "Untitled" at bounding box center [40, 475] width 74 height 9
type input "Free Safety Inspection"
click at [80, 501] on textarea "Description" at bounding box center [41, 508] width 76 height 15
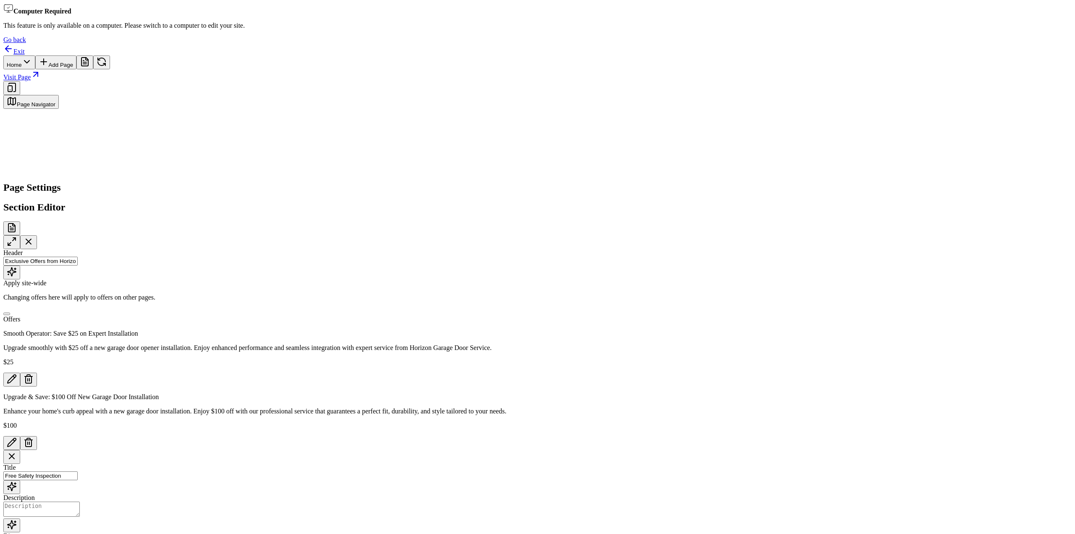
paste textarea "Free Safety Inspection"
type textarea "Free Safety Inspection"
click at [78, 533] on input "Discount" at bounding box center [40, 544] width 74 height 9
paste input "Free Safety Inspection"
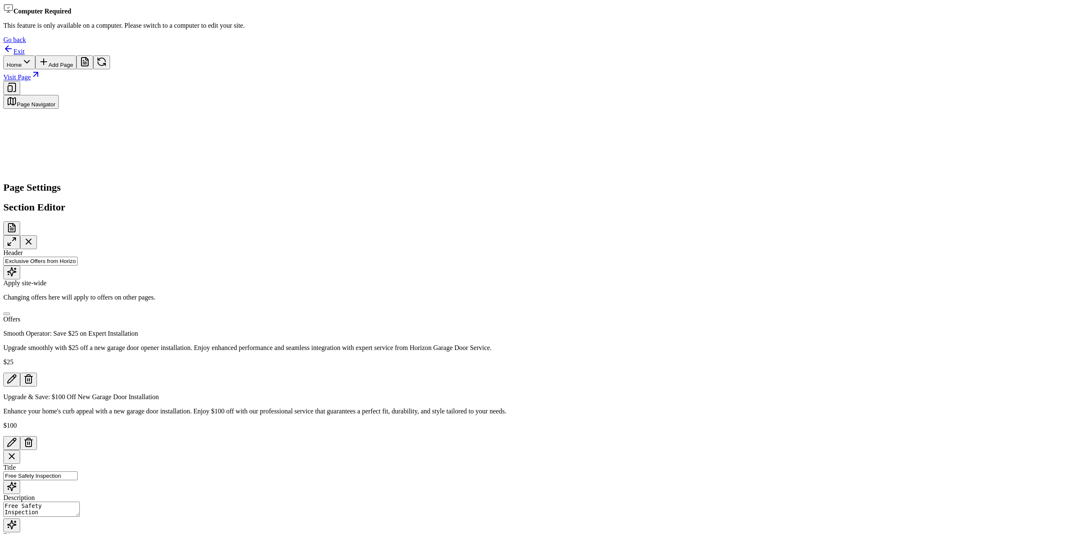
type input "Free Safety Inspection"
type input "f"
type input "freeinspect"
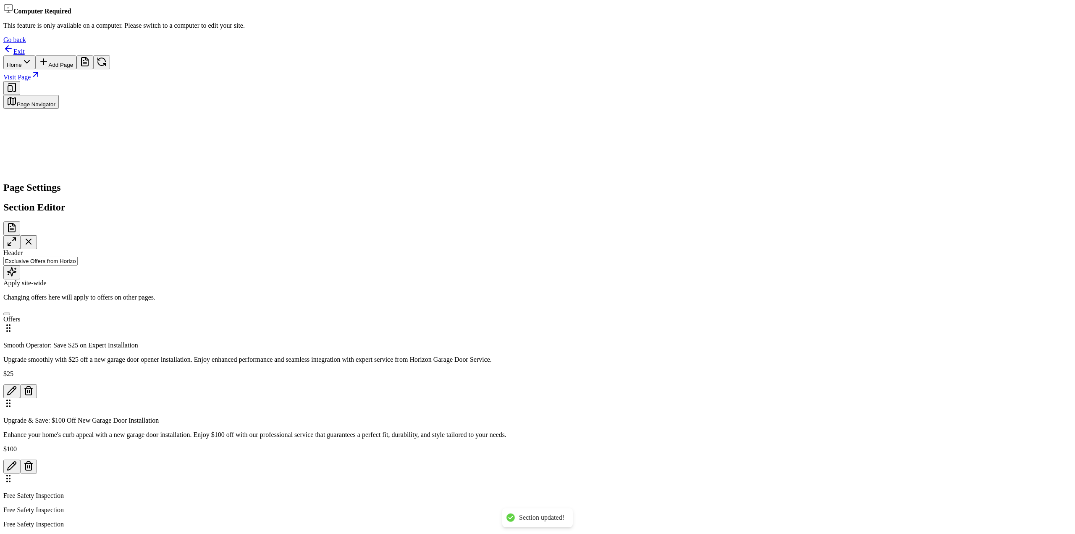
scroll to position [0, 0]
click at [20, 533] on button "button" at bounding box center [11, 542] width 17 height 14
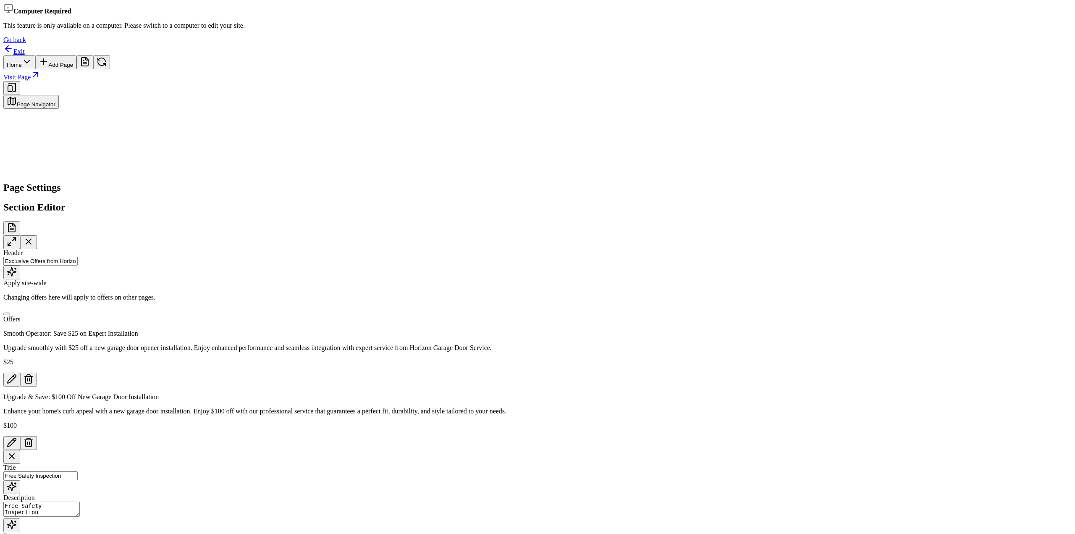
click at [16, 520] on icon "button" at bounding box center [12, 524] width 8 height 8
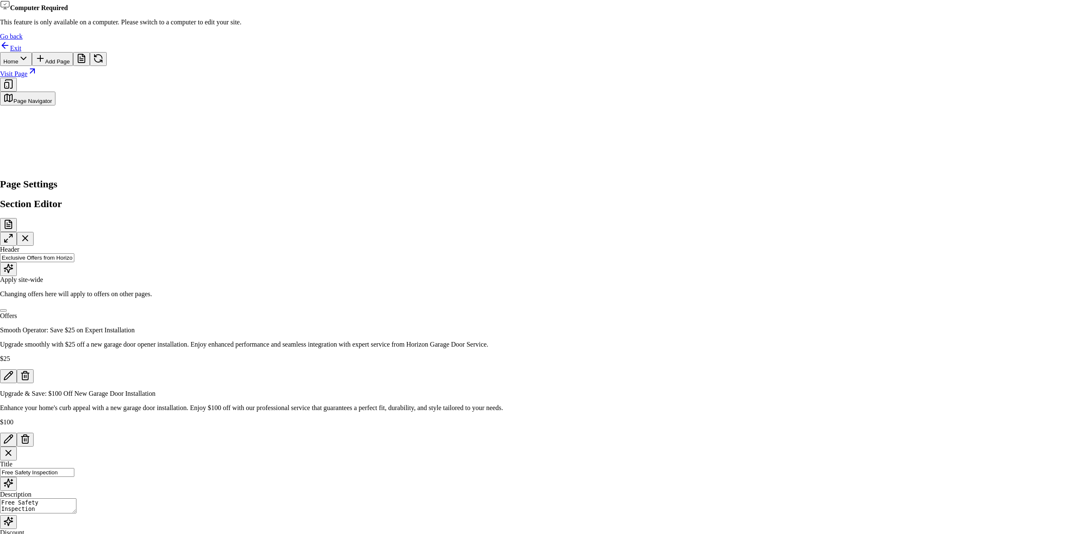
drag, startPoint x: 472, startPoint y: 278, endPoint x: 674, endPoint y: 337, distance: 210.9
click at [674, 337] on body "Computer Required This feature is only available on a computer. Please switch t…" at bounding box center [537, 324] width 1075 height 649
drag, startPoint x: 514, startPoint y: 284, endPoint x: 475, endPoint y: 277, distance: 39.4
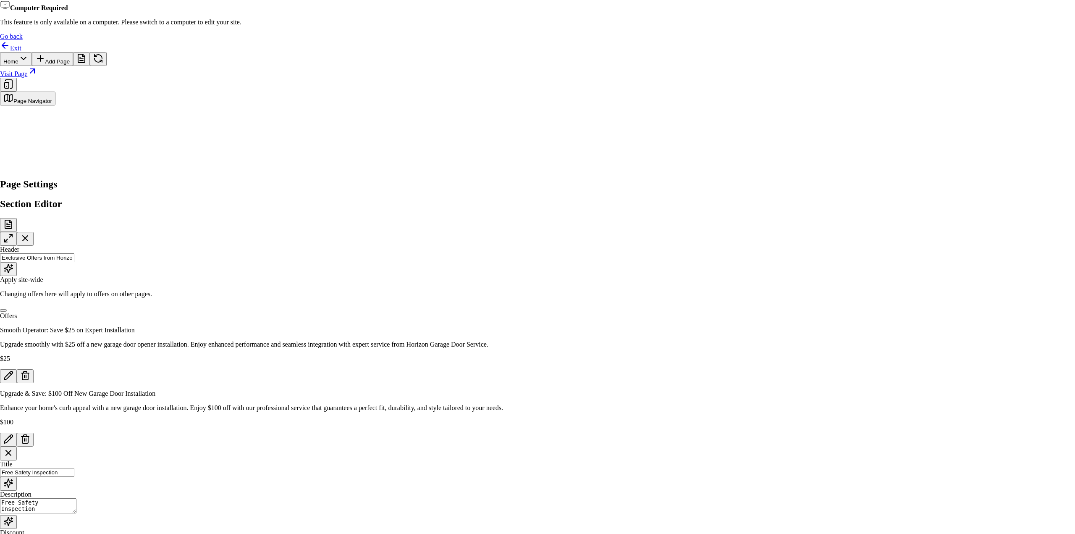
type textarea "Ensure your garage door functions smoothly year-round with our complimentary sa…"
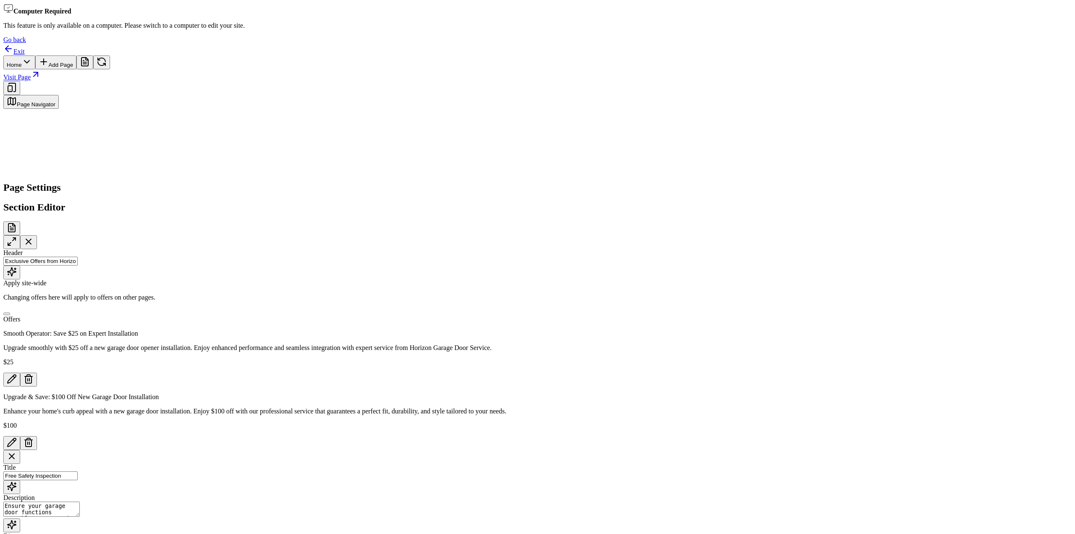
click at [17, 481] on icon "button" at bounding box center [12, 486] width 10 height 10
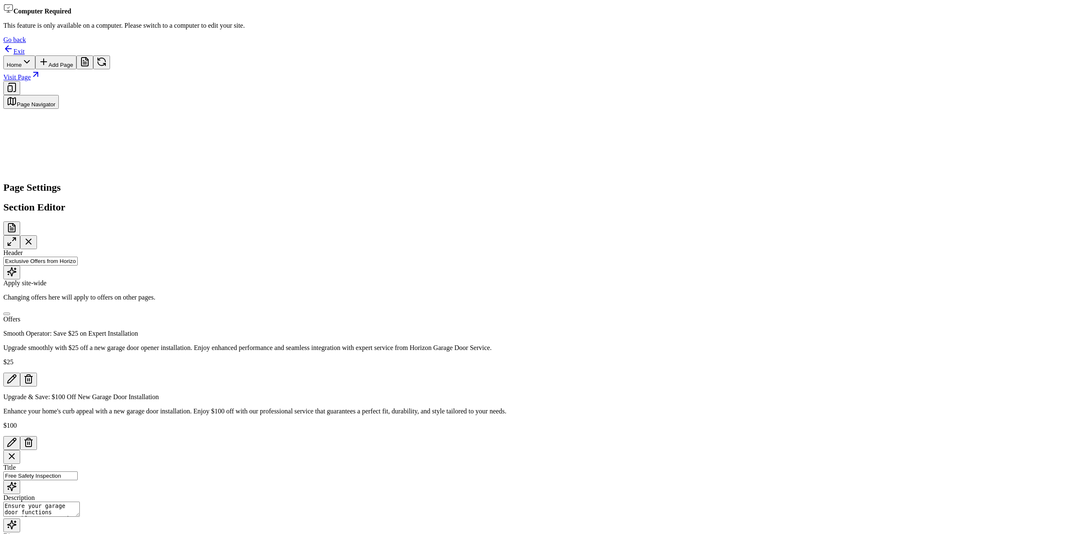
scroll to position [48, 0]
drag, startPoint x: 942, startPoint y: 381, endPoint x: 1070, endPoint y: 380, distance: 128.1
click at [1068, 380] on div "Computer Required This feature is only available on a computer. Please switch t…" at bounding box center [537, 286] width 1068 height 567
type input "Free"
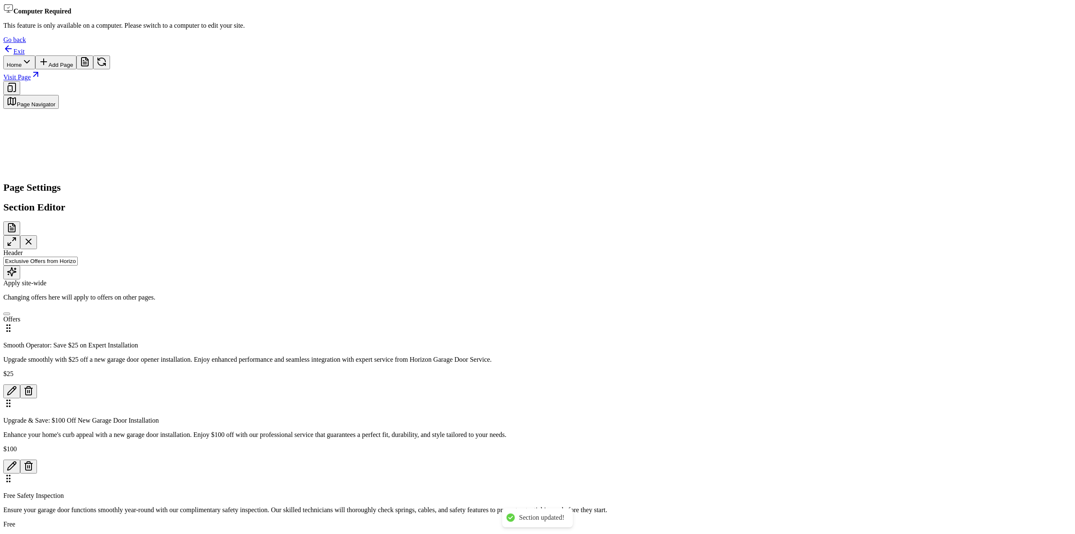
scroll to position [0, 0]
click at [450, 16] on html "Computer Required This feature is only available on a computer. Please switch t…" at bounding box center [537, 287] width 1075 height 574
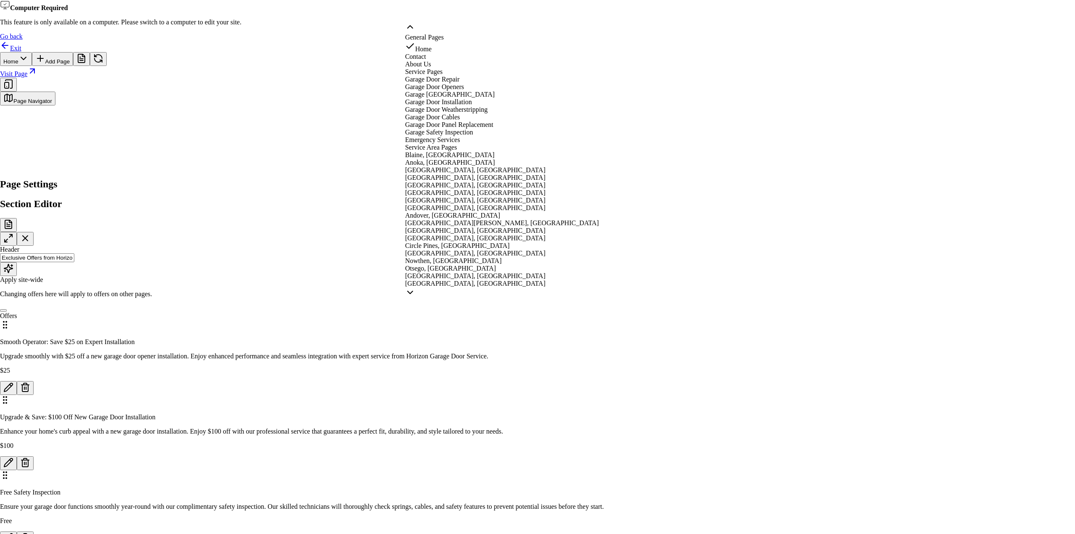
scroll to position [84, 0]
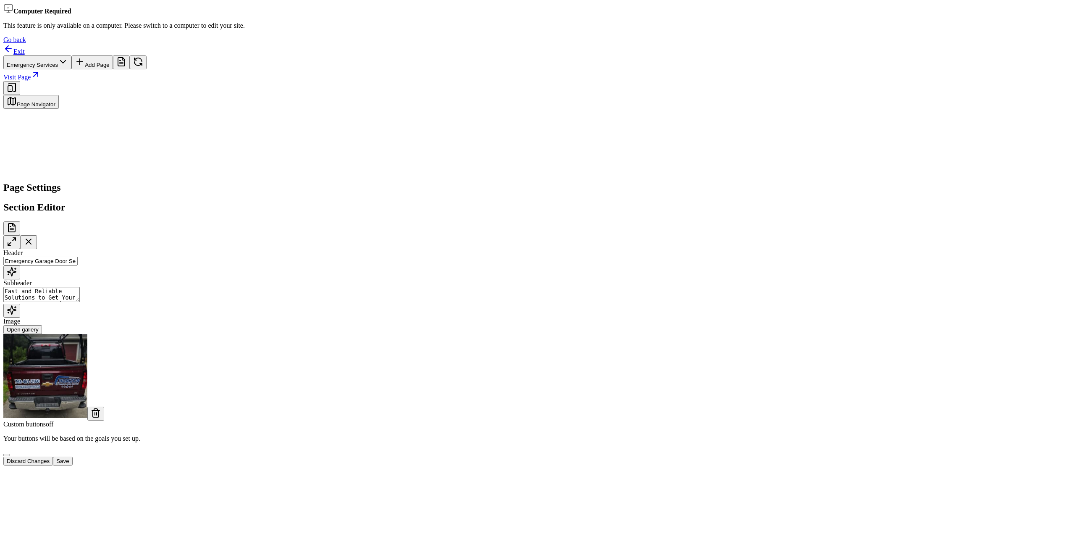
click at [42, 325] on button "Open gallery" at bounding box center [22, 329] width 39 height 9
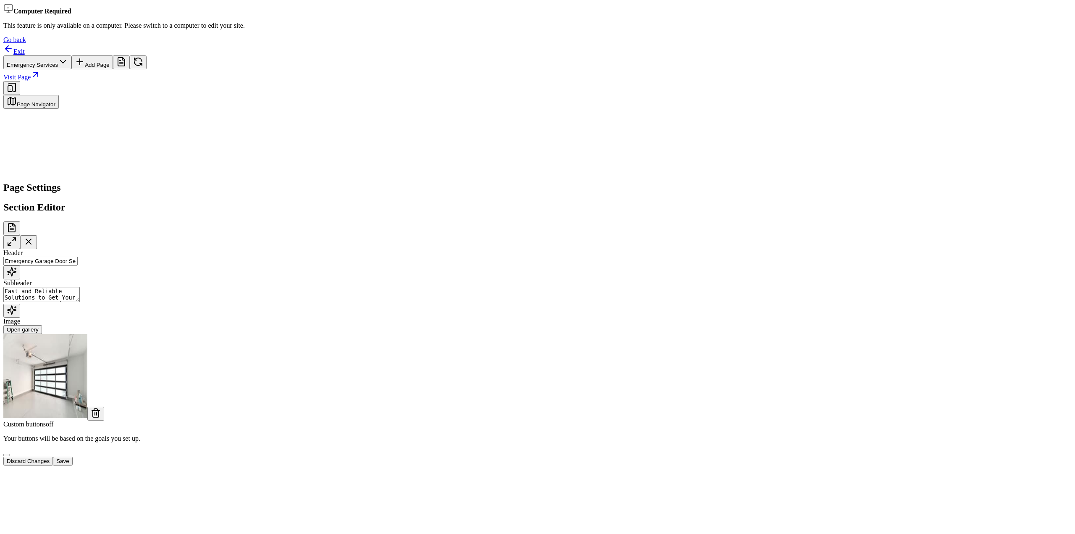
click at [72, 465] on button "Save" at bounding box center [62, 460] width 19 height 9
drag, startPoint x: 1045, startPoint y: 508, endPoint x: 1020, endPoint y: 526, distance: 30.4
click at [1020, 465] on div "Header Emergency Garage Door Services Subheader Fast and Reliable Solutions to …" at bounding box center [533, 357] width 1061 height 216
click at [423, 44] on nav "Exit Emergency Services Add Page Visit Page" at bounding box center [533, 69] width 1061 height 51
click at [423, 7] on html "Computer Required This feature is only available on a computer. Please switch t…" at bounding box center [537, 287] width 1075 height 574
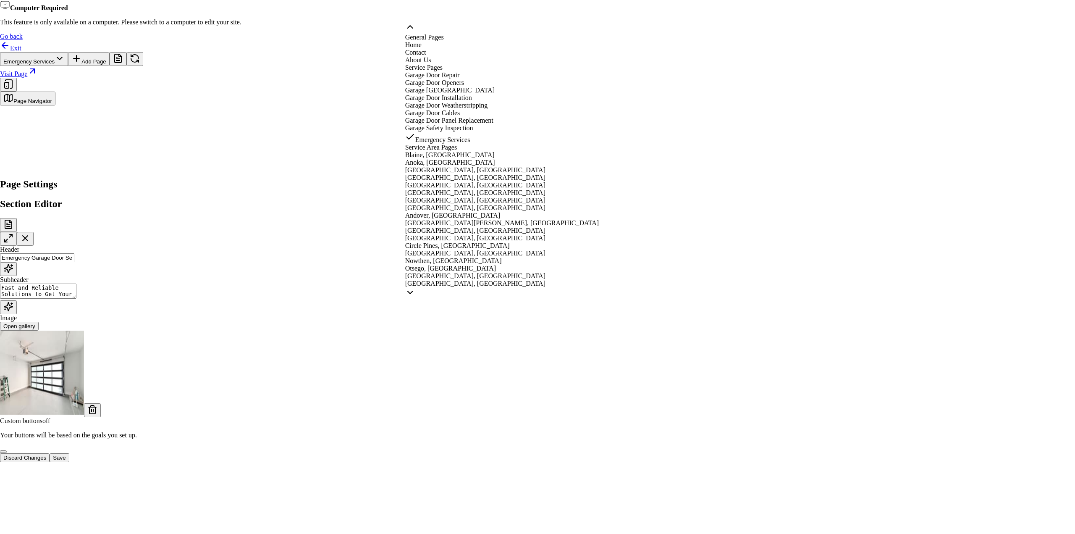
scroll to position [91, 0]
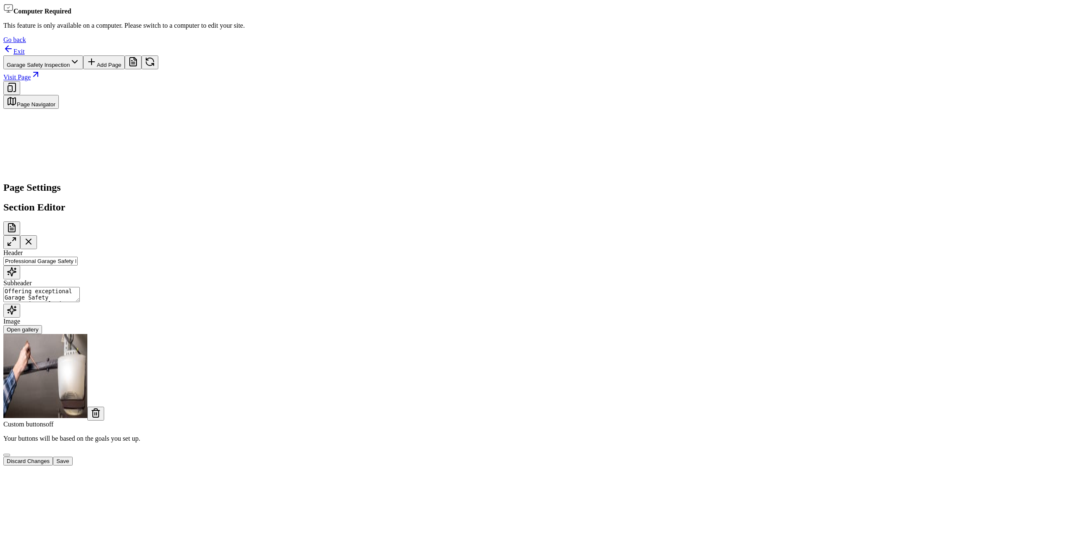
click at [72, 465] on button "Save" at bounding box center [62, 460] width 19 height 9
click at [1049, 470] on div "Discard Changes Save" at bounding box center [533, 463] width 1061 height 14
click at [487, 10] on html "Computer Required This feature is only available on a computer. Please switch t…" at bounding box center [537, 287] width 1075 height 574
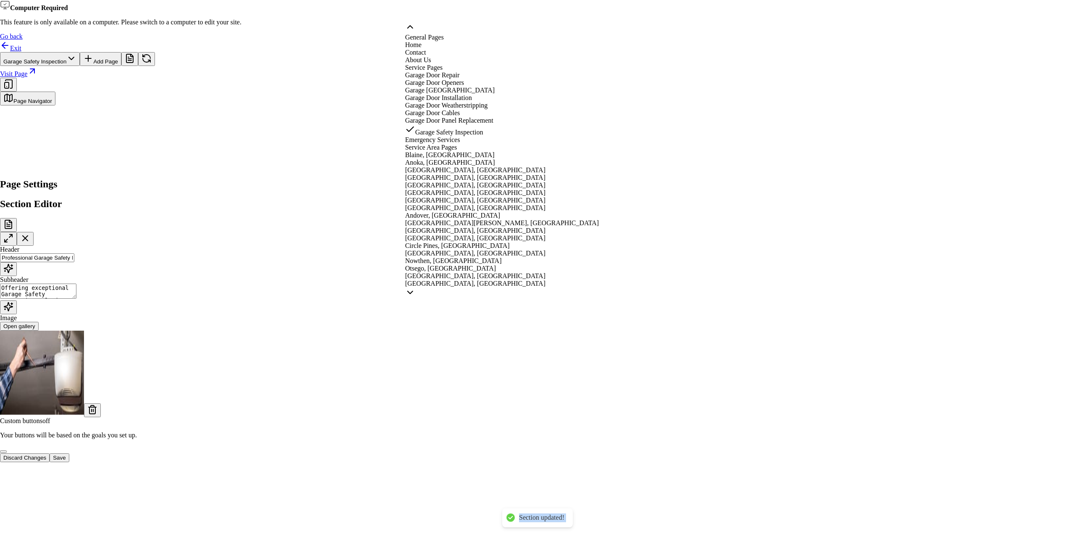
scroll to position [36, 0]
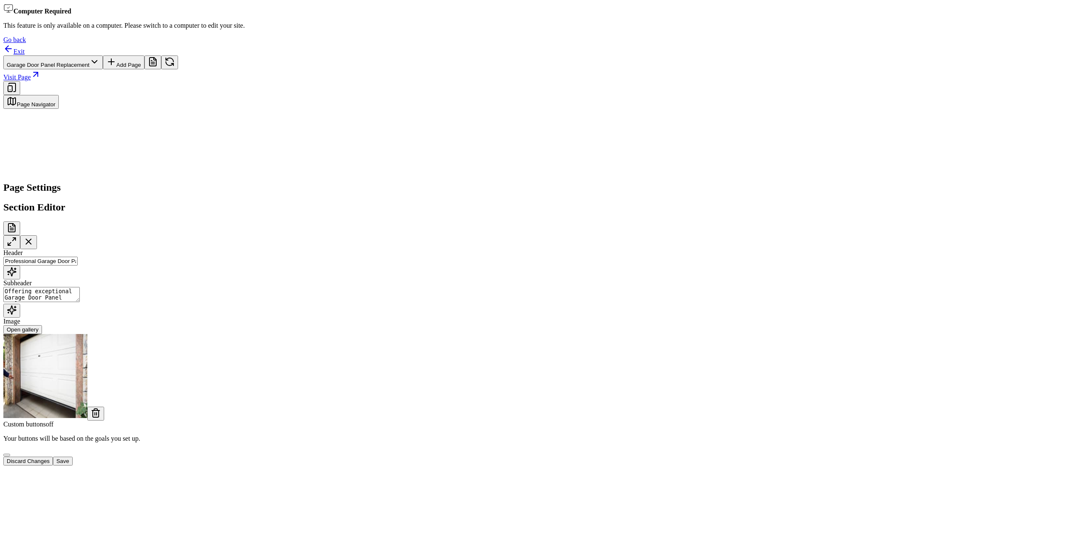
click at [42, 325] on button "Open gallery" at bounding box center [22, 329] width 39 height 9
drag, startPoint x: 1038, startPoint y: 430, endPoint x: 1010, endPoint y: 496, distance: 72.1
click at [72, 465] on button "Save" at bounding box center [62, 460] width 19 height 9
click at [459, 10] on html "Computer Required This feature is only available on a computer. Please switch t…" at bounding box center [537, 287] width 1075 height 574
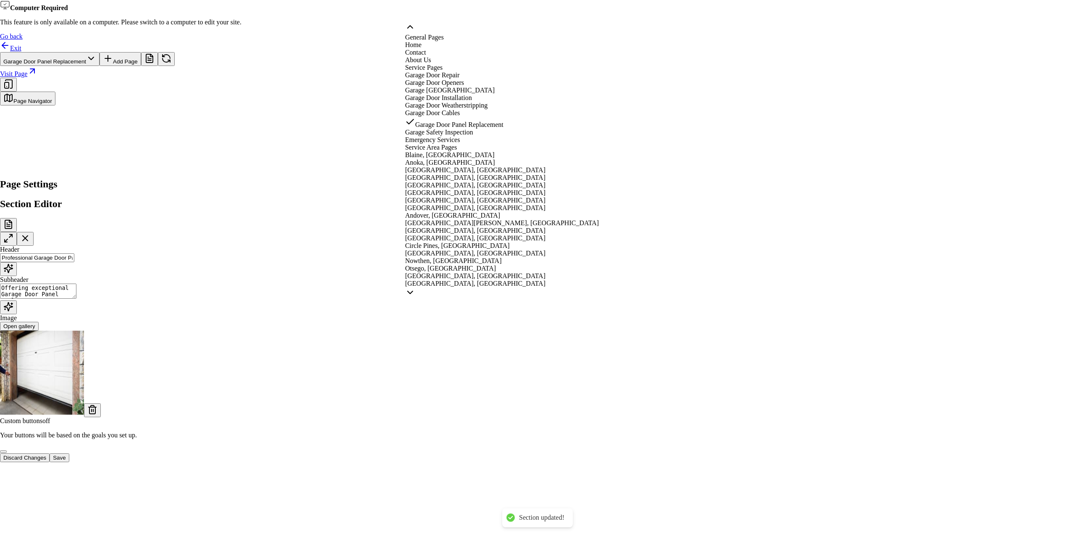
scroll to position [22, 0]
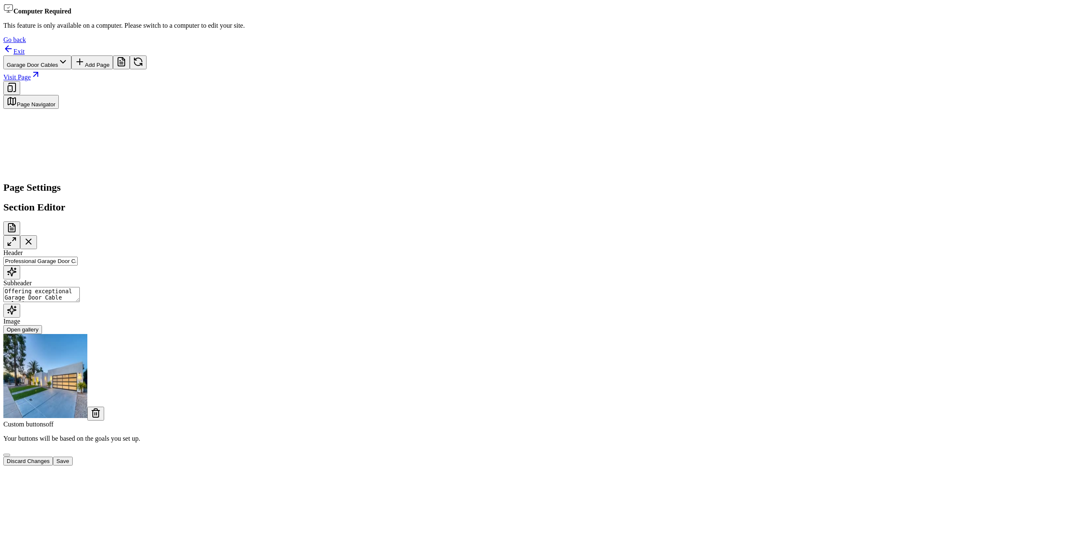
click at [72, 465] on button "Save" at bounding box center [62, 460] width 19 height 9
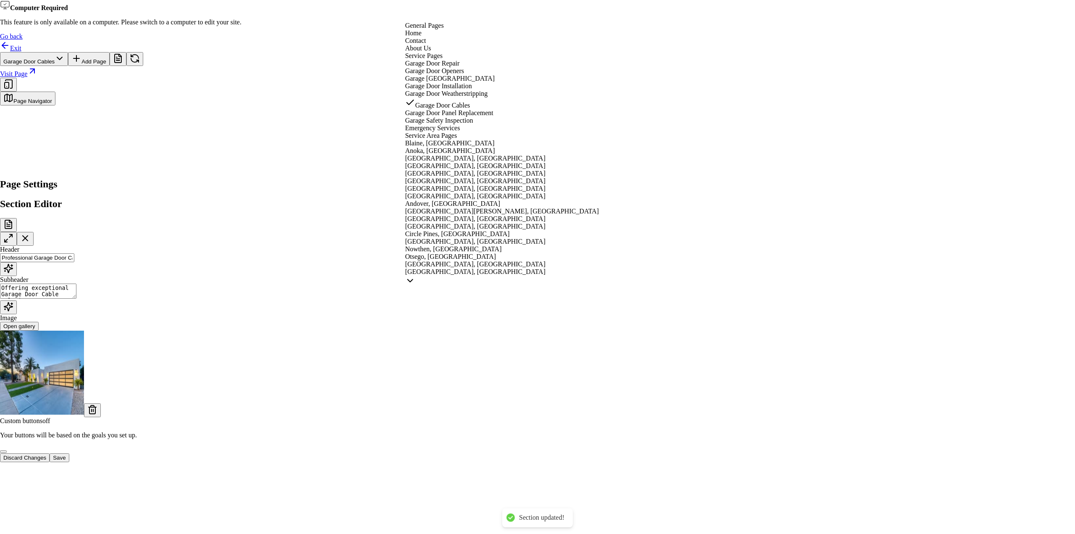
click at [491, 9] on html "Computer Required This feature is only available on a computer. Please switch t…" at bounding box center [537, 285] width 1075 height 571
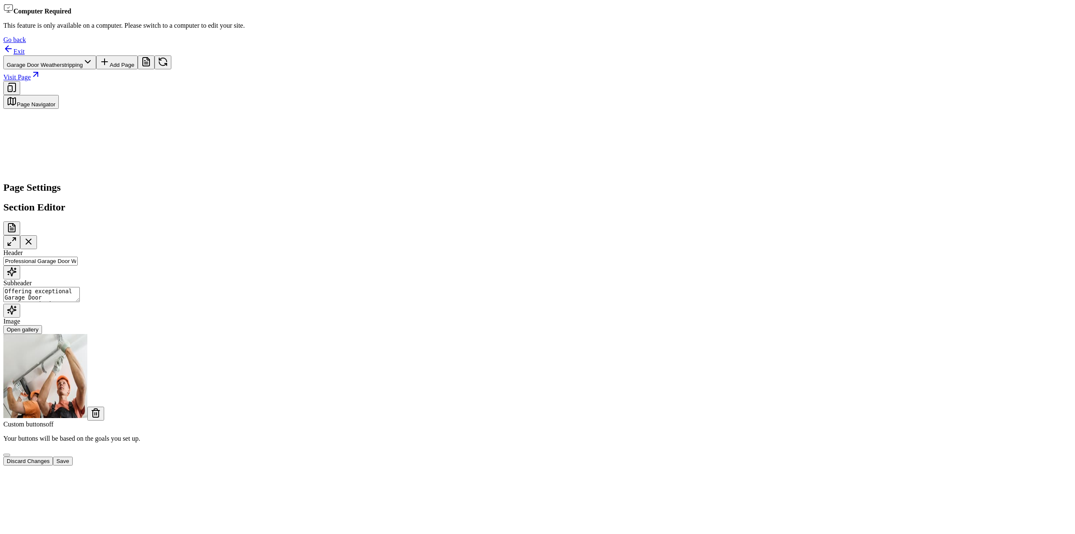
click at [72, 465] on button "Save" at bounding box center [62, 460] width 19 height 9
click at [461, 10] on html "Computer Required This feature is only available on a computer. Please switch t…" at bounding box center [537, 287] width 1075 height 574
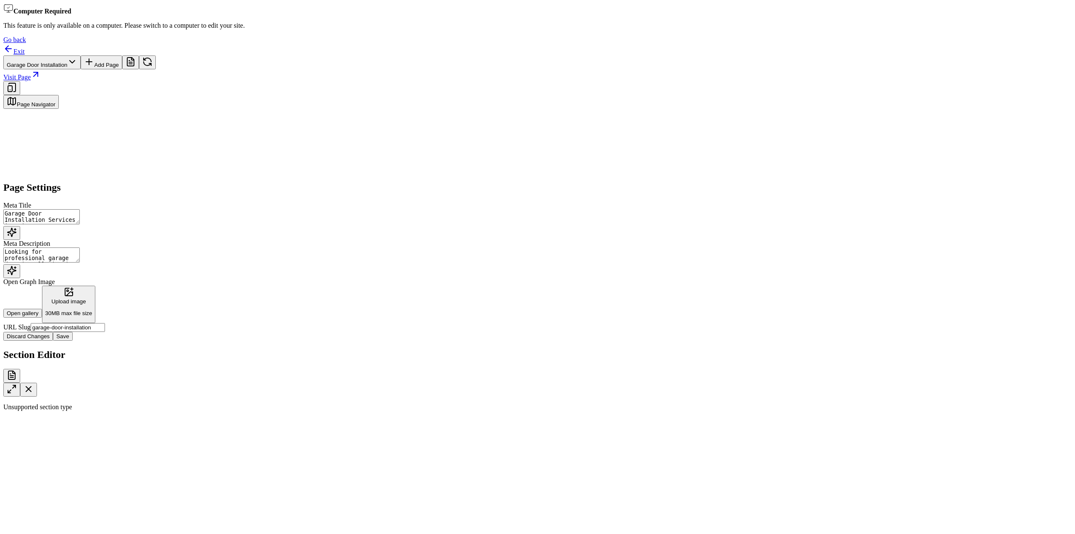
click at [452, 15] on html "Computer Required This feature is only available on a computer. Please switch t…" at bounding box center [537, 287] width 1075 height 574
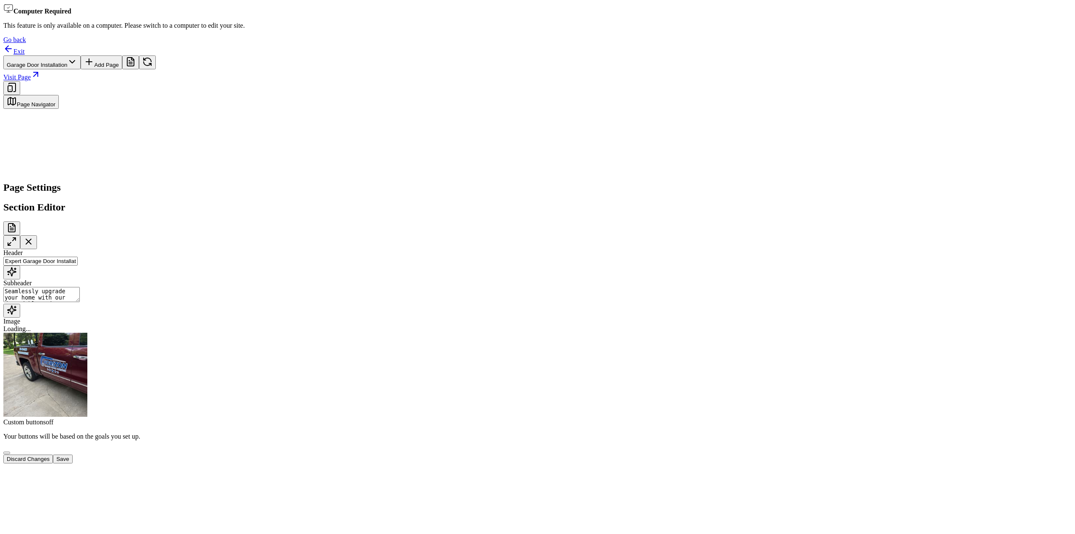
drag, startPoint x: 977, startPoint y: 251, endPoint x: 1072, endPoint y: 412, distance: 187.7
click at [1068, 412] on div "Computer Required This feature is only available on a computer. Please switch t…" at bounding box center [537, 286] width 1068 height 567
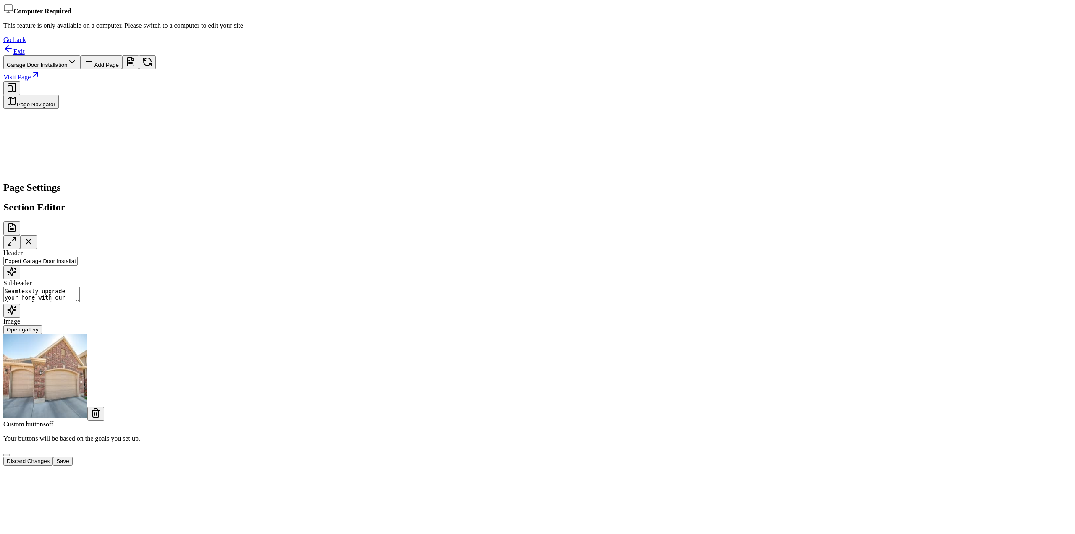
click at [72, 465] on button "Save" at bounding box center [62, 460] width 19 height 9
click at [458, 12] on html "Computer Required This feature is only available on a computer. Please switch t…" at bounding box center [537, 287] width 1075 height 574
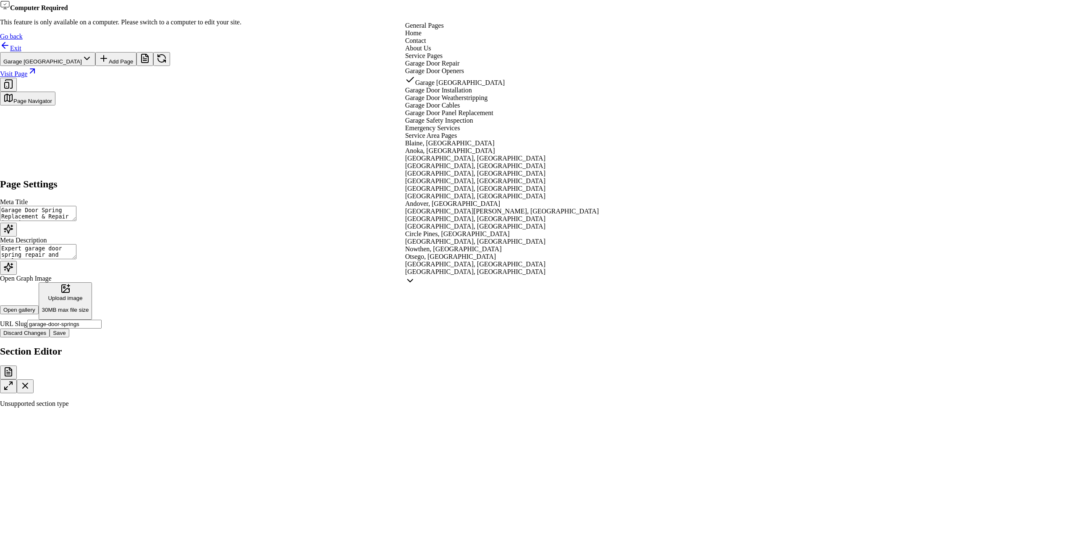
click at [492, 7] on html "Computer Required This feature is only available on a computer. Please switch t…" at bounding box center [537, 285] width 1075 height 571
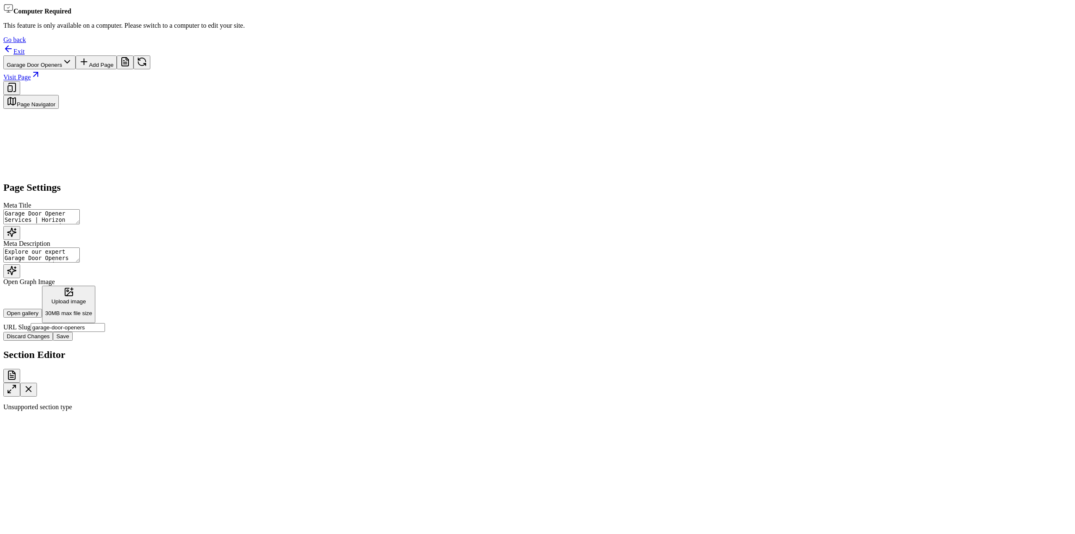
click at [466, 12] on html "Computer Required This feature is only available on a computer. Please switch t…" at bounding box center [537, 287] width 1075 height 574
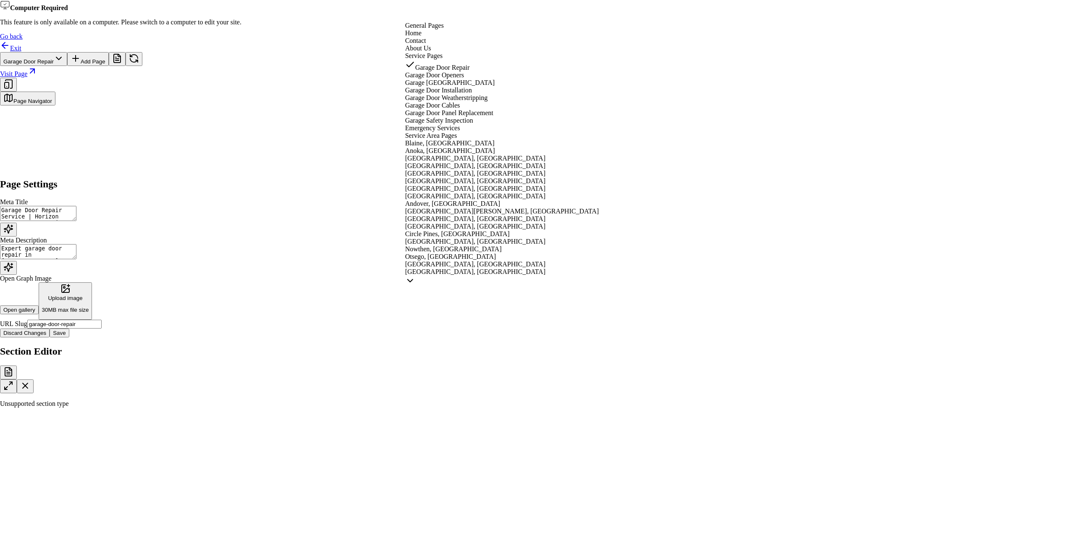
click at [477, 13] on html "Computer Required This feature is only available on a computer. Please switch t…" at bounding box center [537, 285] width 1075 height 571
type textarea "Garage Door Services in [GEOGRAPHIC_DATA] | Horizon Garage Door Service"
type textarea "Discover expert garage door services with Horizon Garage Door Service in [GEOGR…"
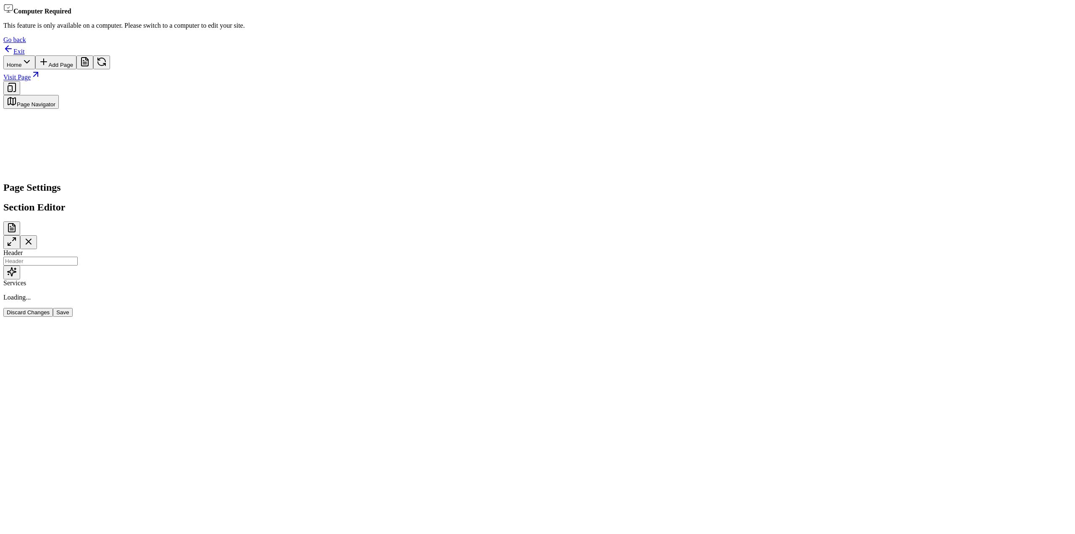
type input "Expert Garage Door Solutions"
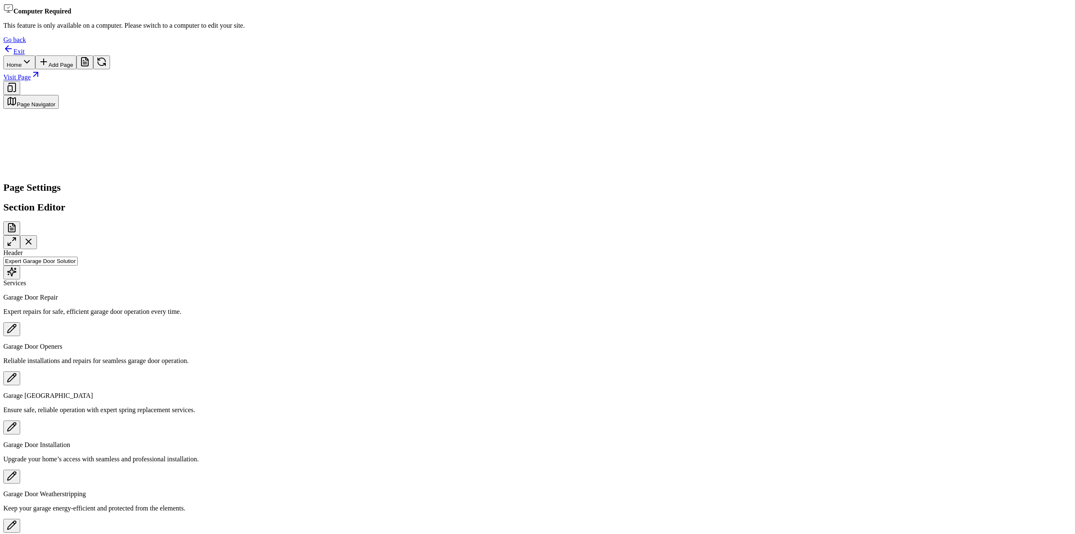
scroll to position [190, 0]
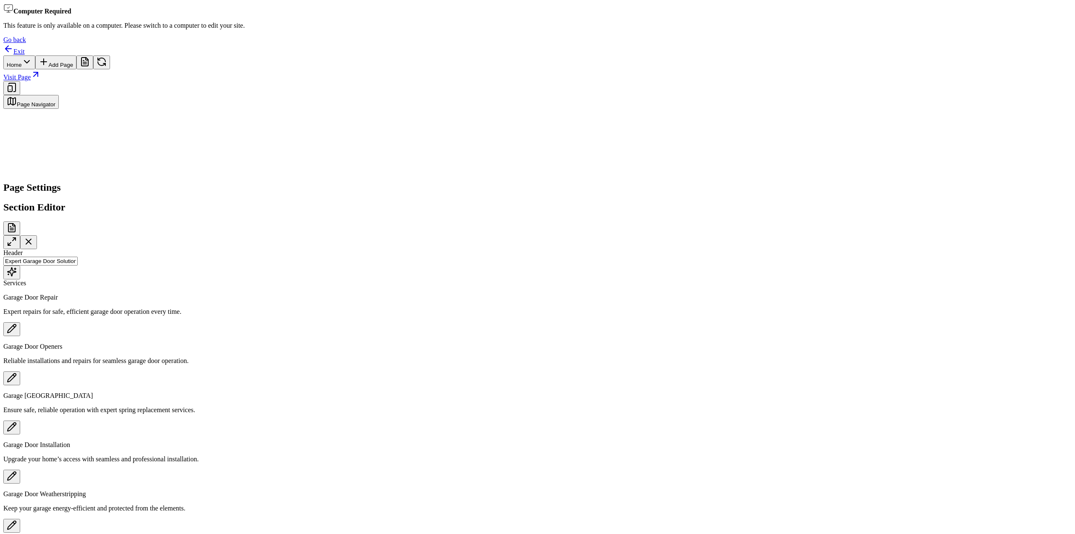
click at [16, 521] on icon "button" at bounding box center [12, 525] width 8 height 8
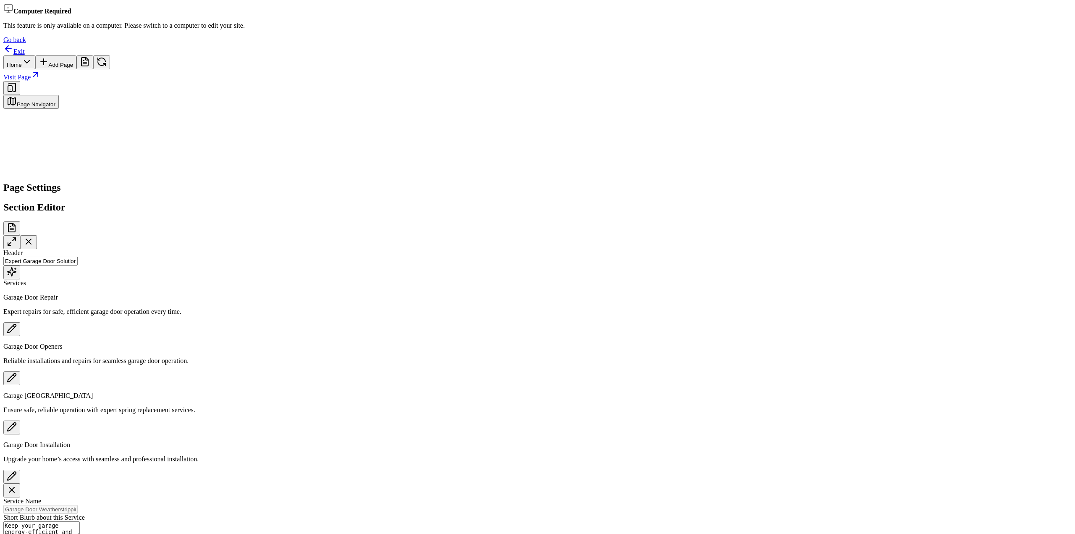
scroll to position [64, 0]
click at [17, 471] on icon "button" at bounding box center [12, 476] width 10 height 10
click at [16, 422] on icon "button" at bounding box center [12, 426] width 8 height 8
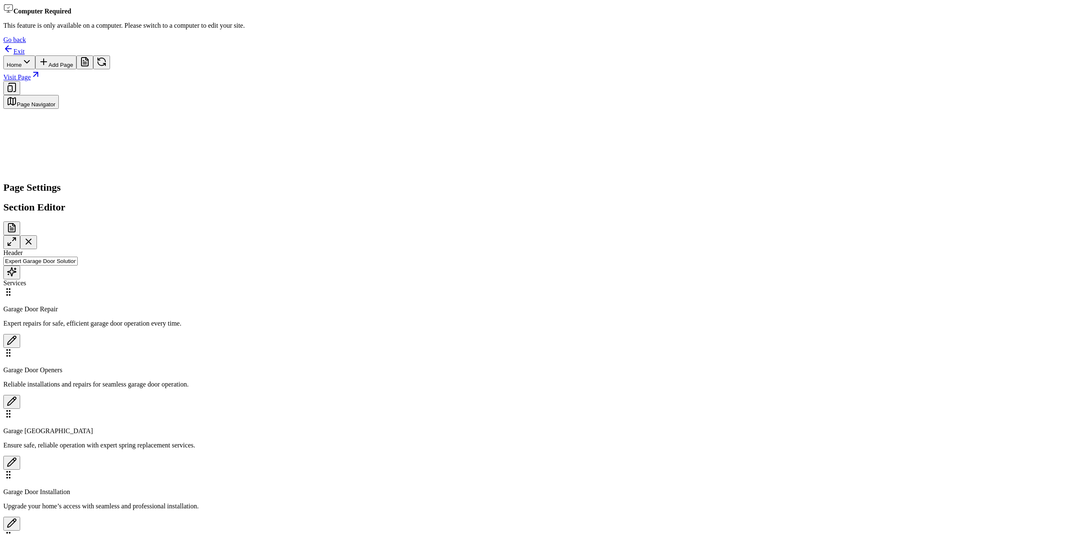
scroll to position [12, 0]
click at [442, 15] on html "Computer Required This feature is only available on a computer. Please switch t…" at bounding box center [537, 287] width 1075 height 574
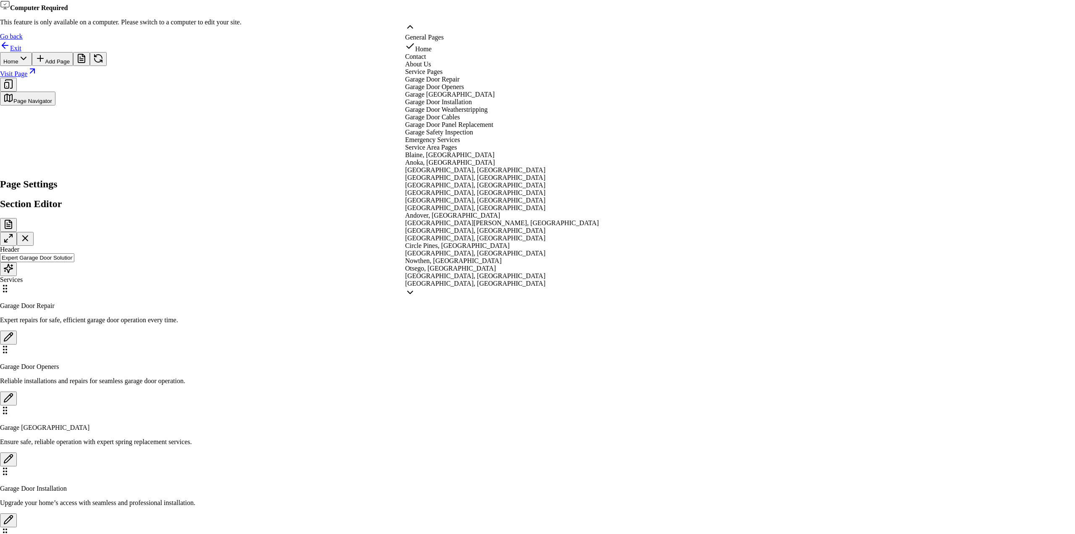
scroll to position [84, 0]
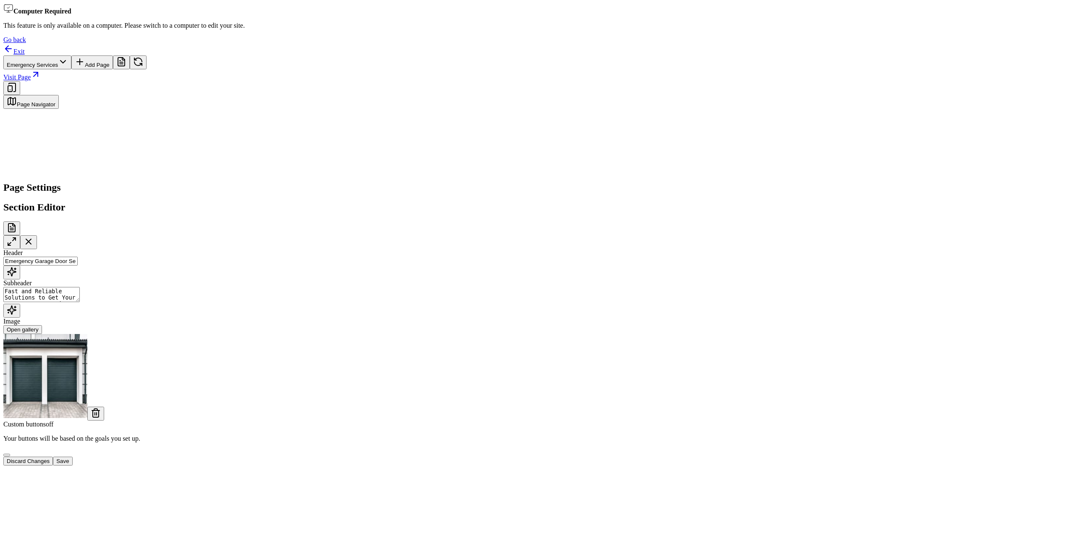
click at [72, 465] on button "Save" at bounding box center [62, 460] width 19 height 9
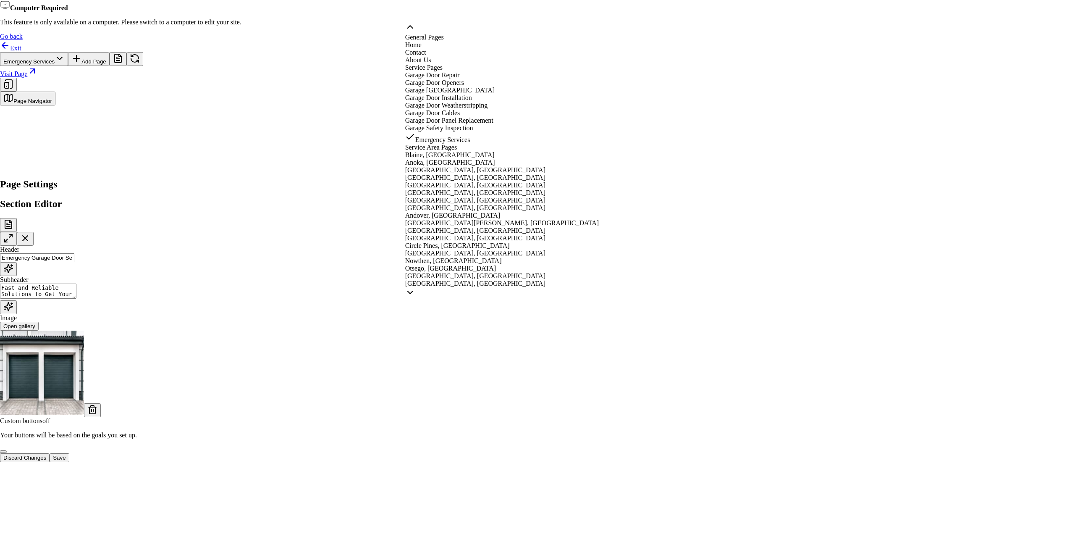
click at [432, 7] on html "Computer Required This feature is only available on a computer. Please switch t…" at bounding box center [537, 285] width 1075 height 571
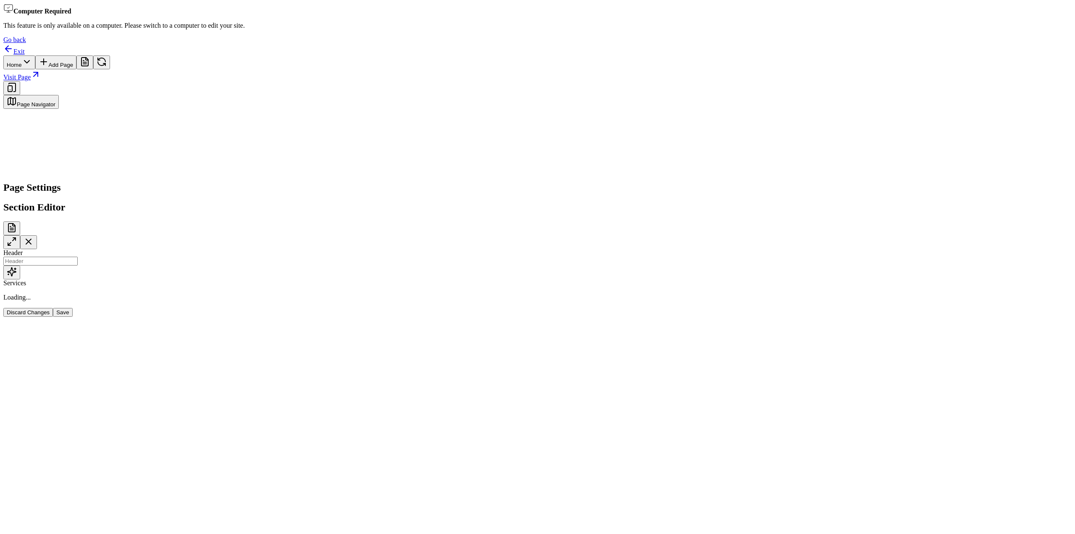
type input "Expert Garage Door Solutions"
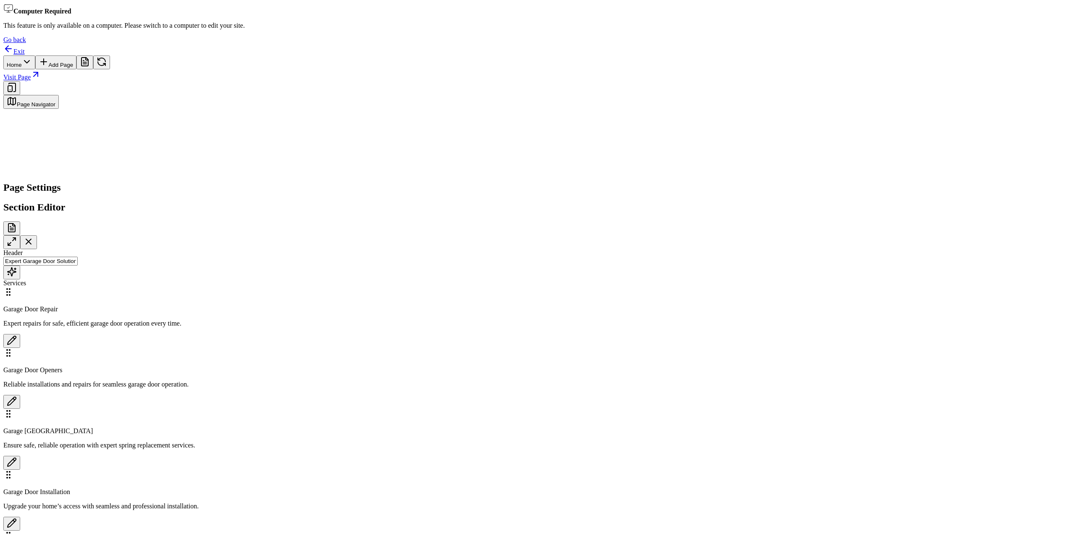
scroll to position [12, 0]
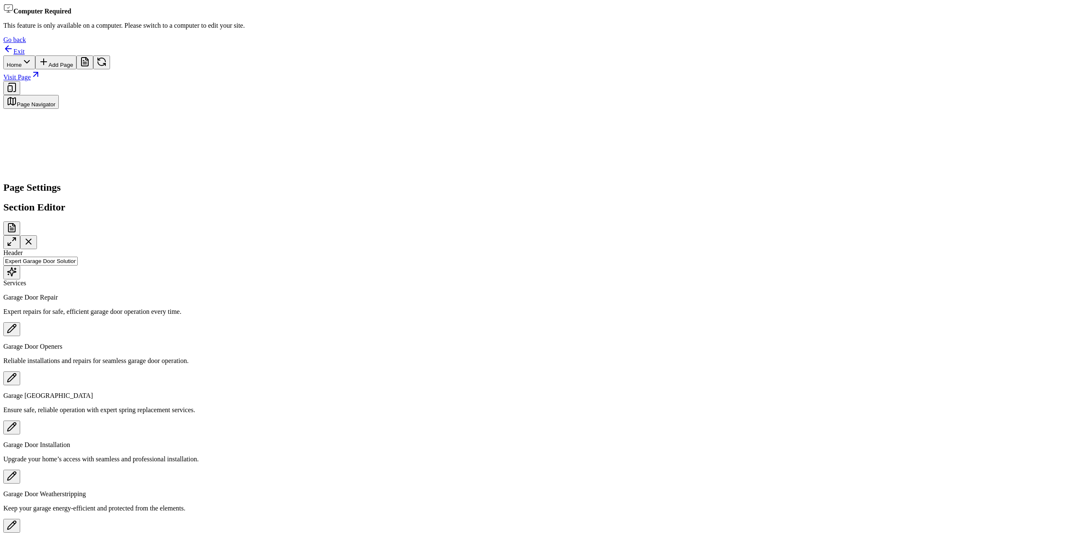
scroll to position [190, 0]
click at [25, 48] on link "Exit" at bounding box center [13, 51] width 21 height 7
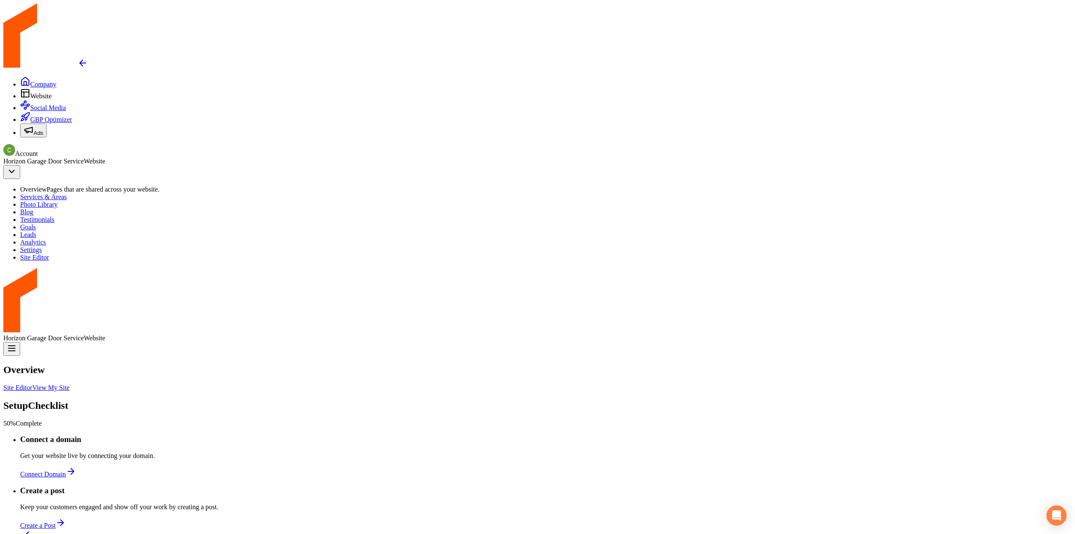
click at [30, 81] on span "Company" at bounding box center [43, 84] width 26 height 7
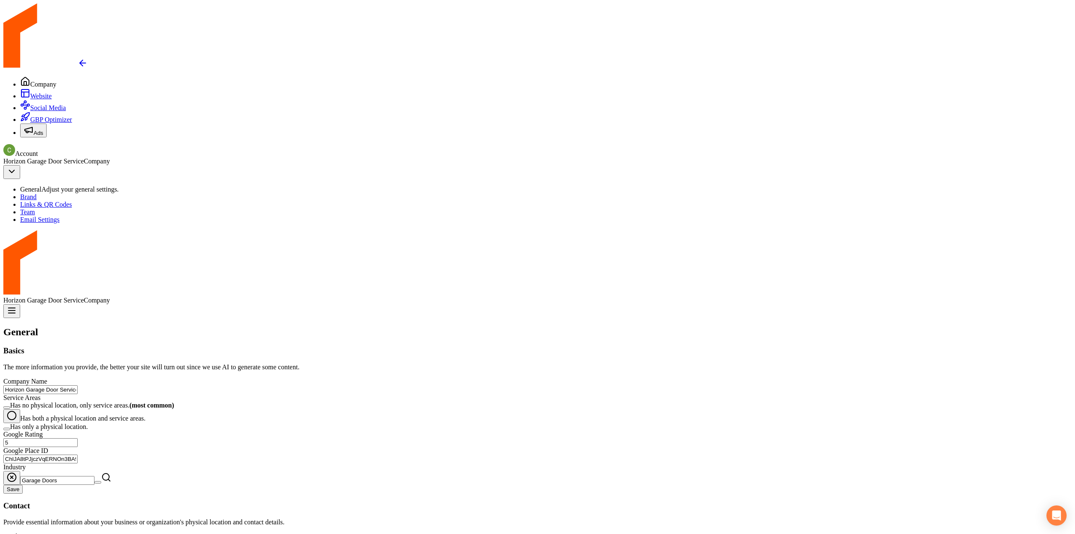
click at [37, 193] on link "Brand" at bounding box center [28, 196] width 16 height 7
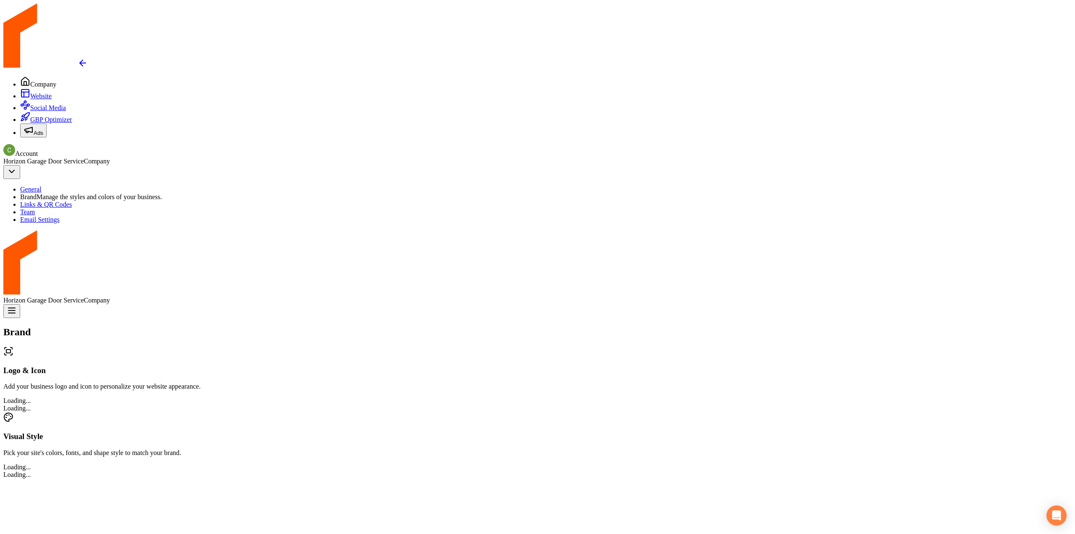
click at [27, 92] on link "Website" at bounding box center [35, 95] width 31 height 7
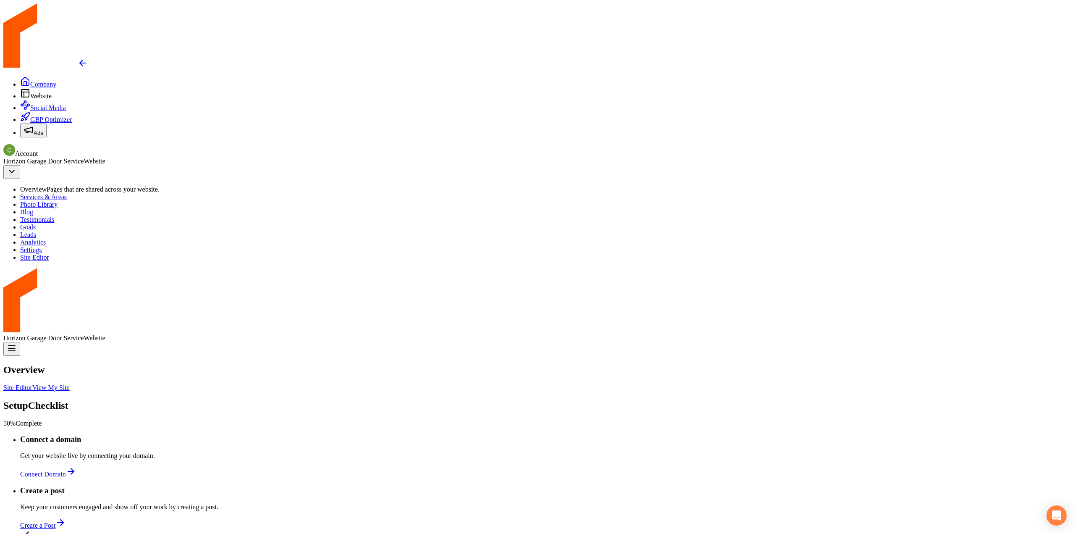
click at [30, 81] on span "Company" at bounding box center [43, 84] width 26 height 7
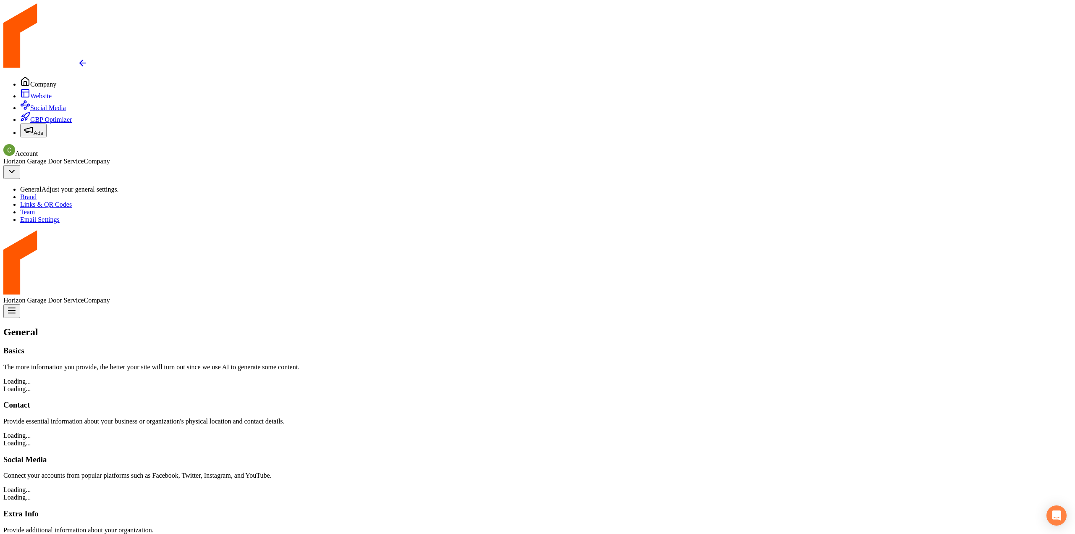
click at [37, 193] on span "Brand" at bounding box center [28, 196] width 16 height 7
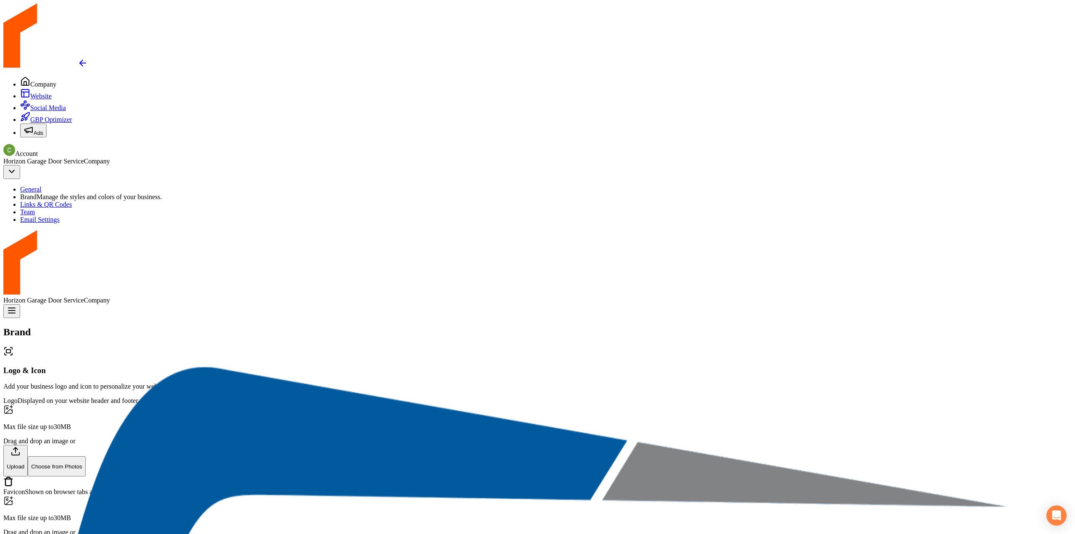
click at [15, 62] on link "Return to dashboard" at bounding box center [45, 65] width 84 height 7
